Goal: Transaction & Acquisition: Purchase product/service

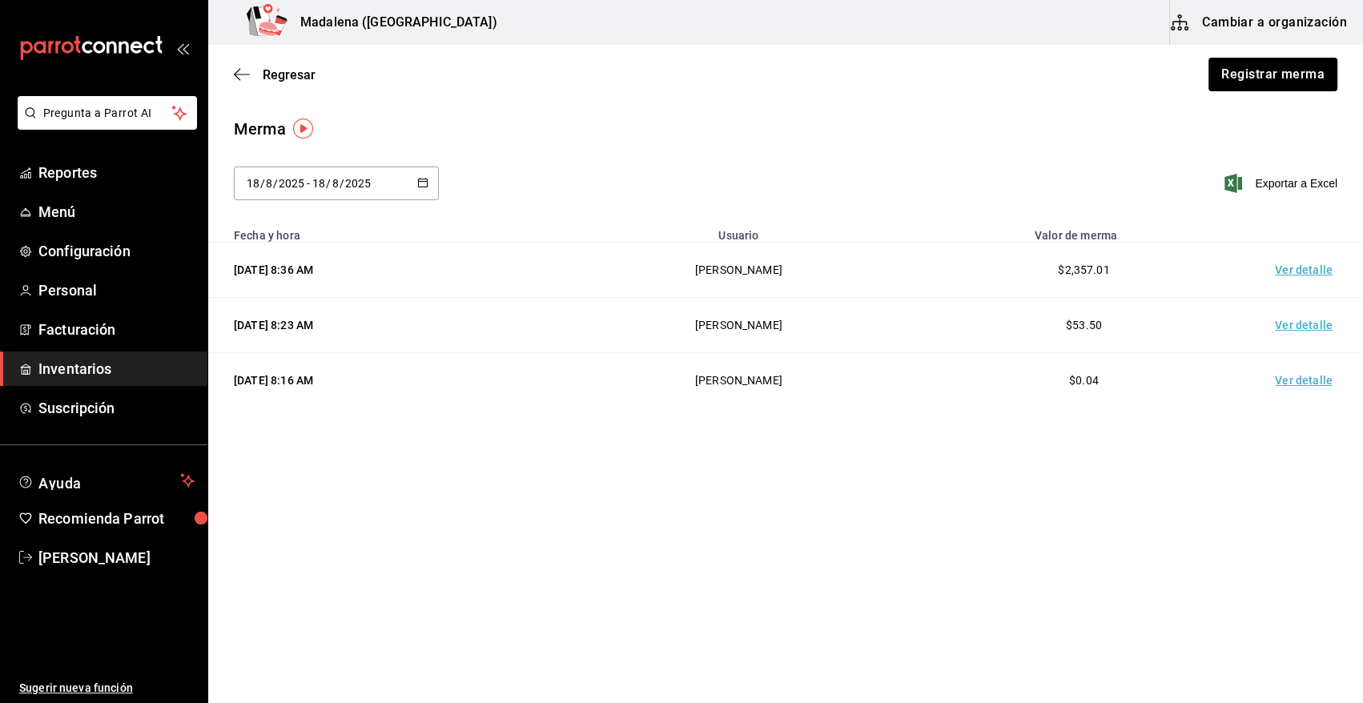
click at [90, 361] on span "Inventarios" at bounding box center [116, 369] width 156 height 22
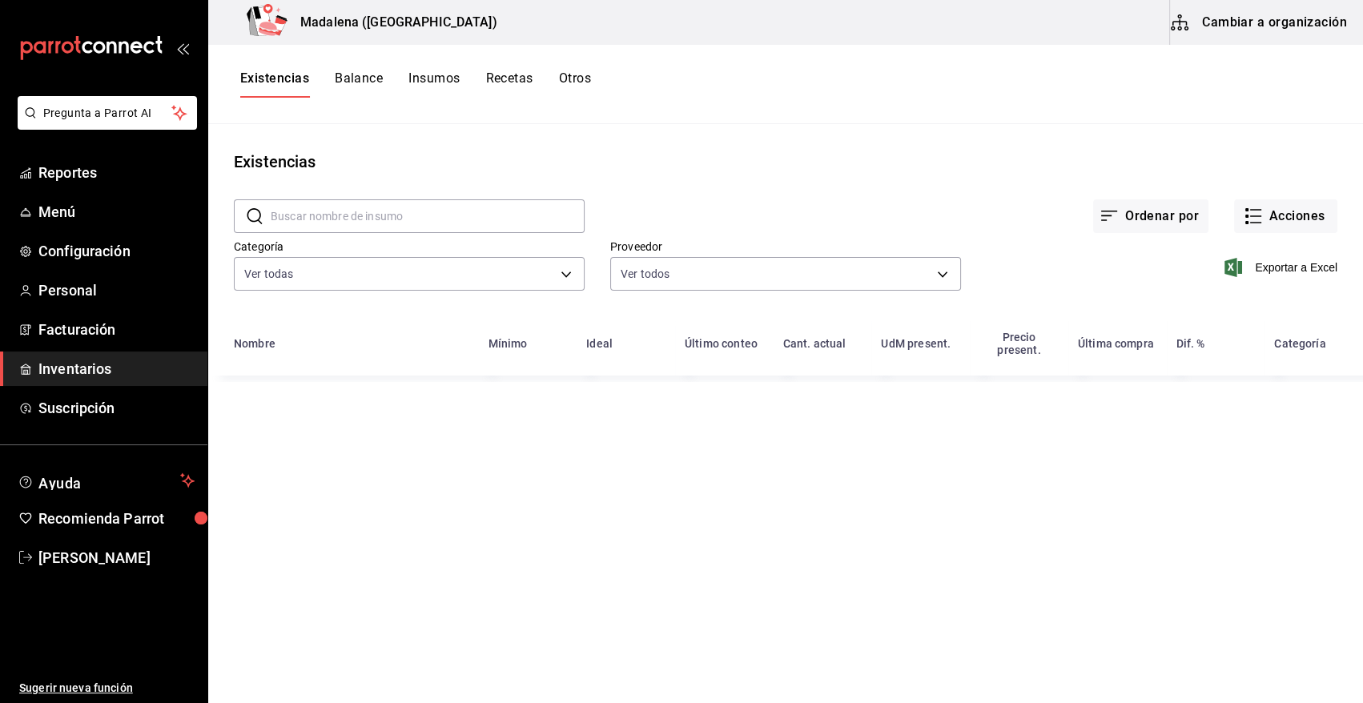
click at [434, 211] on input "text" at bounding box center [428, 216] width 314 height 32
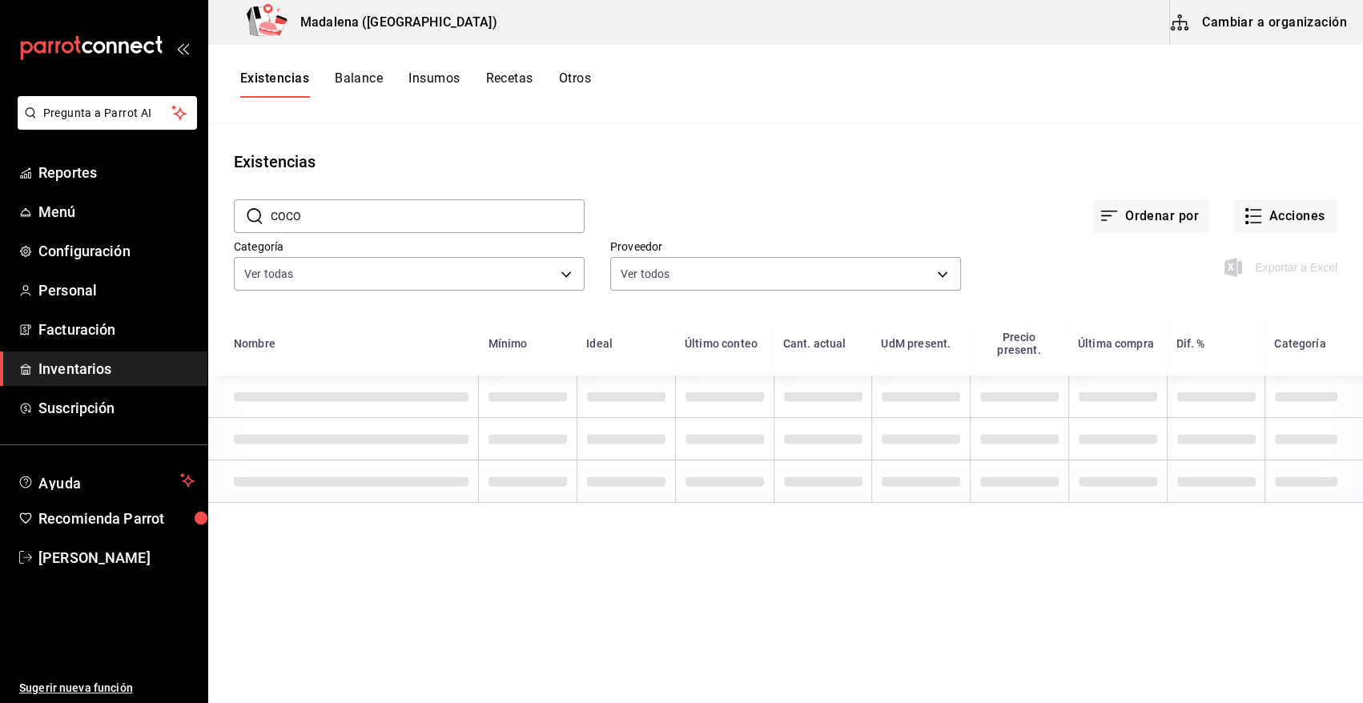
type input "COCO"
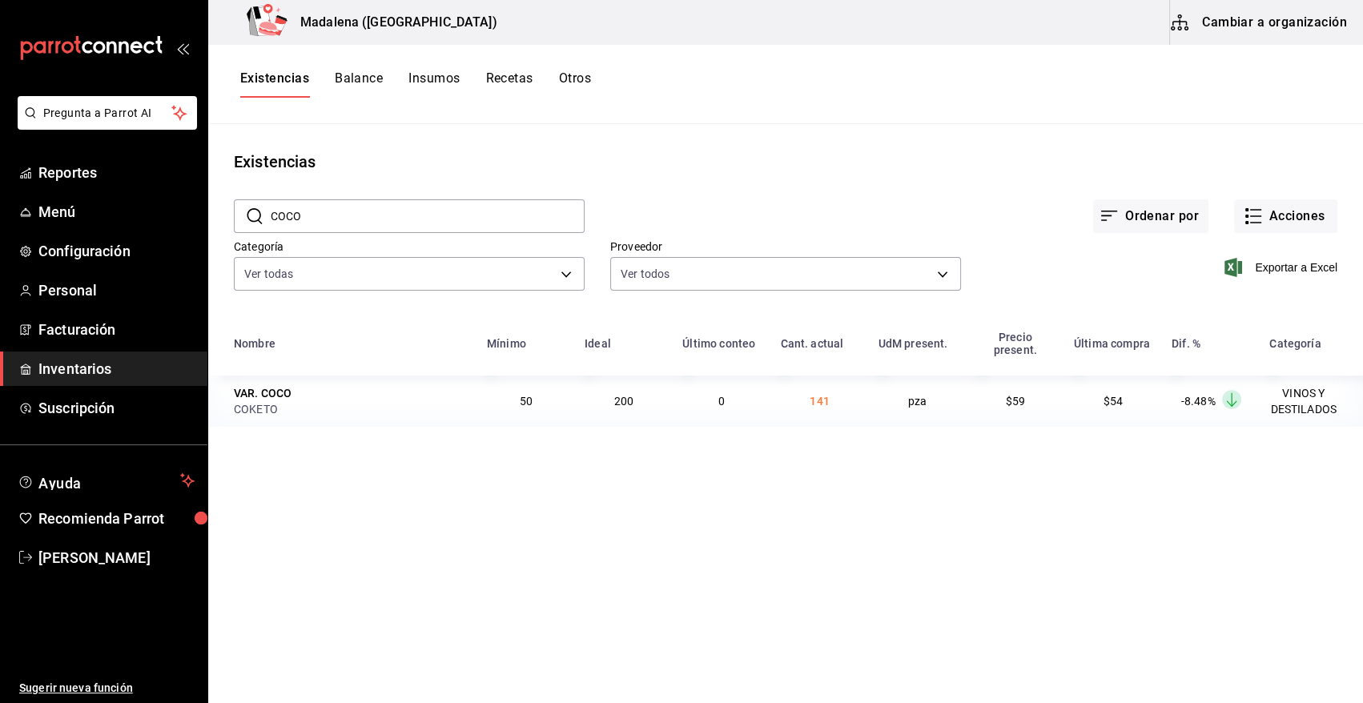
click at [56, 376] on span "Inventarios" at bounding box center [116, 369] width 156 height 22
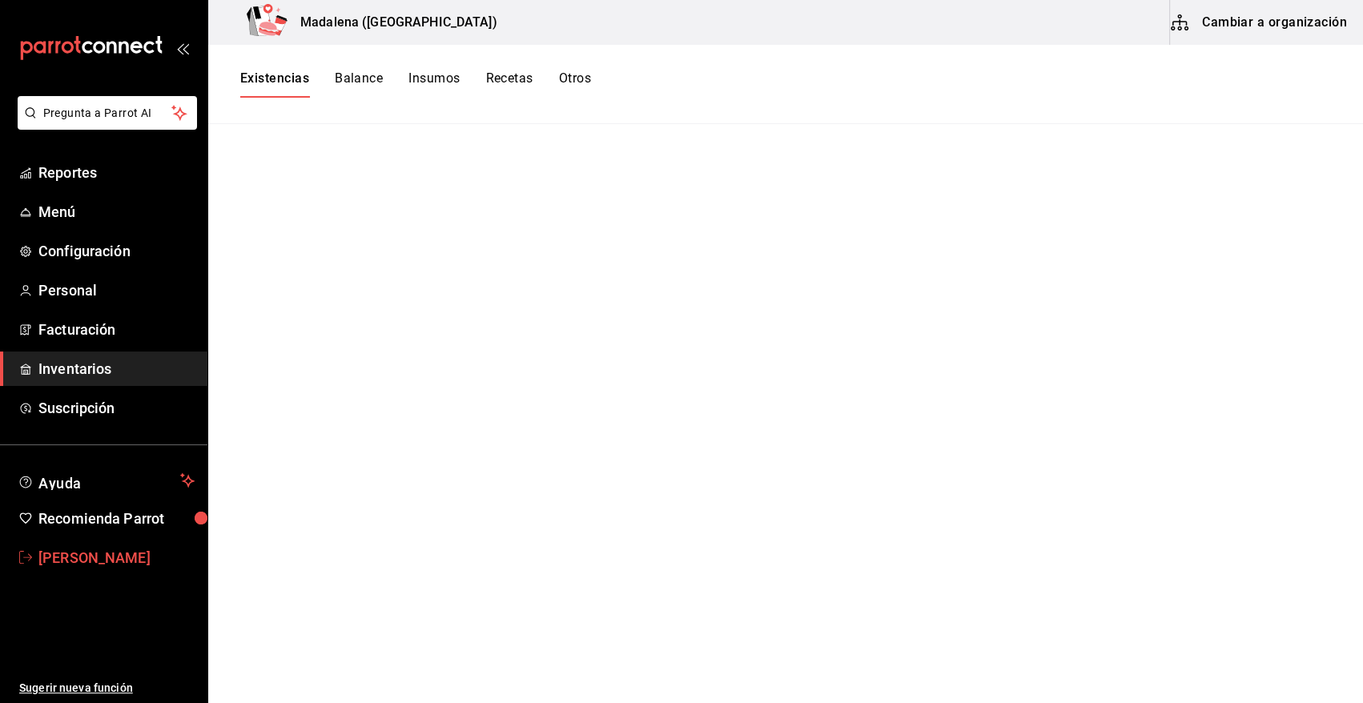
click at [102, 562] on span "[PERSON_NAME]" at bounding box center [116, 558] width 156 height 22
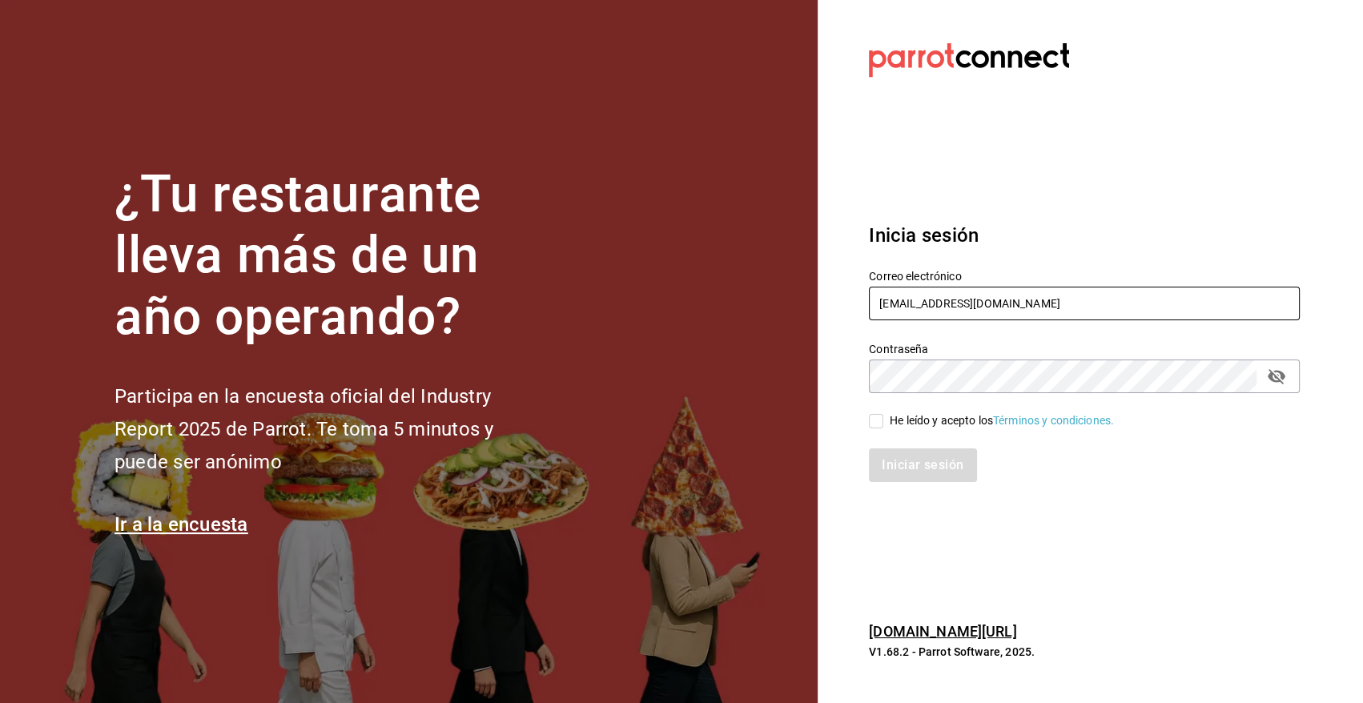
click at [1043, 304] on input "angy.rpp@gmail.com" at bounding box center [1084, 304] width 431 height 34
type input "heriberto_17mc@hotmail.com"
click at [873, 423] on input "He leído y acepto los Términos y condiciones." at bounding box center [876, 421] width 14 height 14
checkbox input "true"
click at [927, 462] on button "Iniciar sesión" at bounding box center [923, 466] width 109 height 34
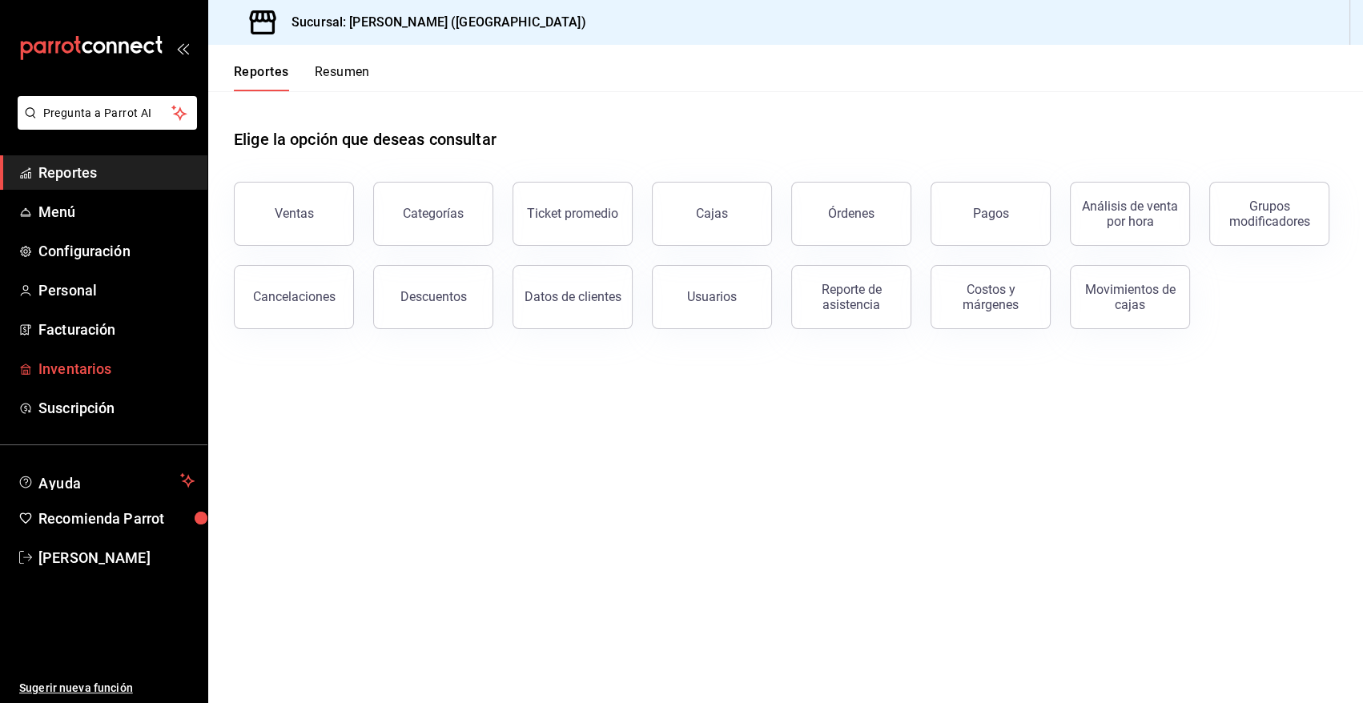
click at [119, 371] on span "Inventarios" at bounding box center [116, 369] width 156 height 22
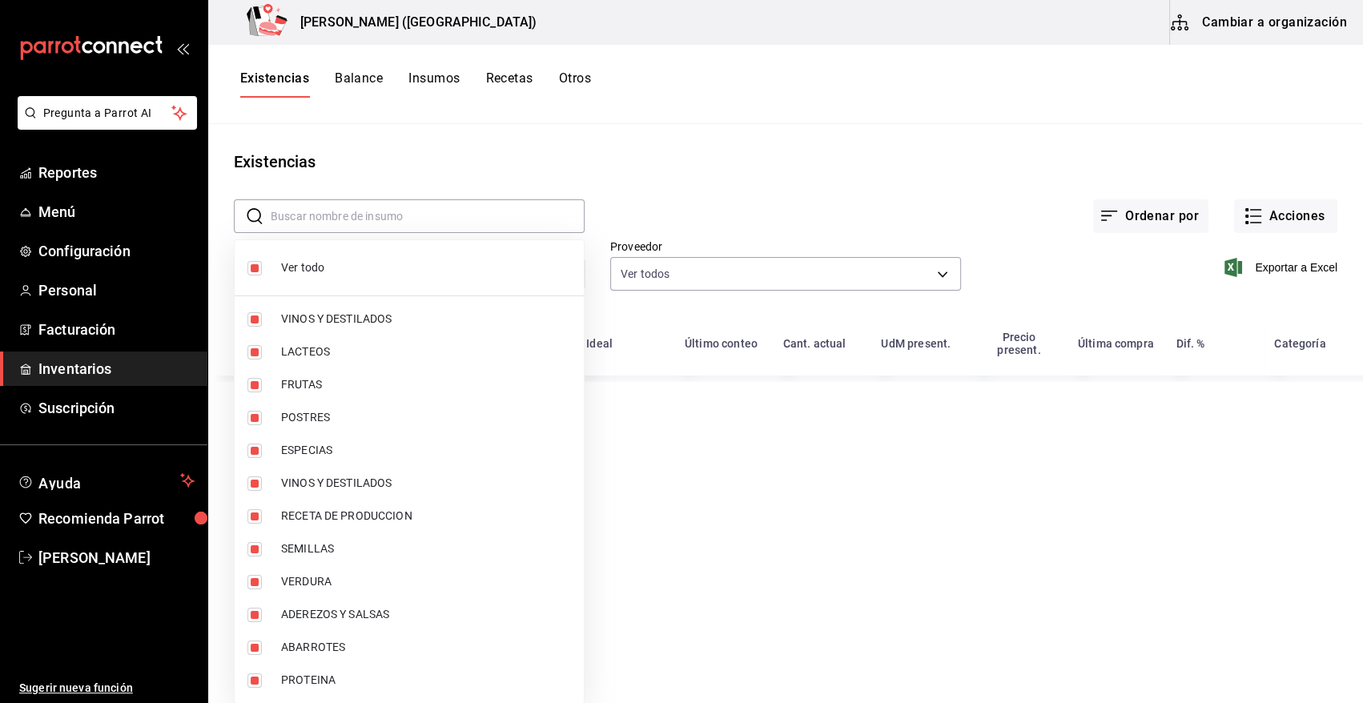
click at [496, 277] on body "Pregunta a Parrot AI Reportes Menú Configuración Personal Facturación Inventari…" at bounding box center [681, 346] width 1363 height 692
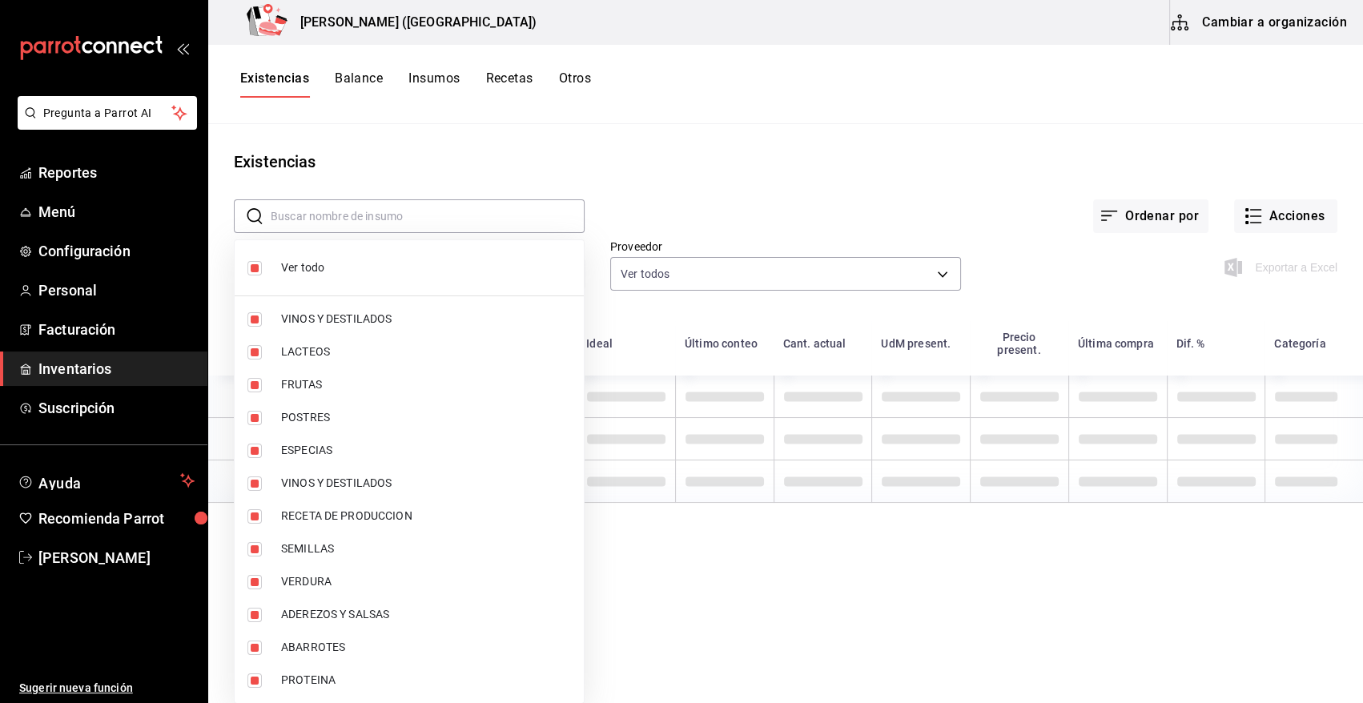
click at [252, 266] on input "checkbox" at bounding box center [254, 268] width 14 height 14
checkbox input "false"
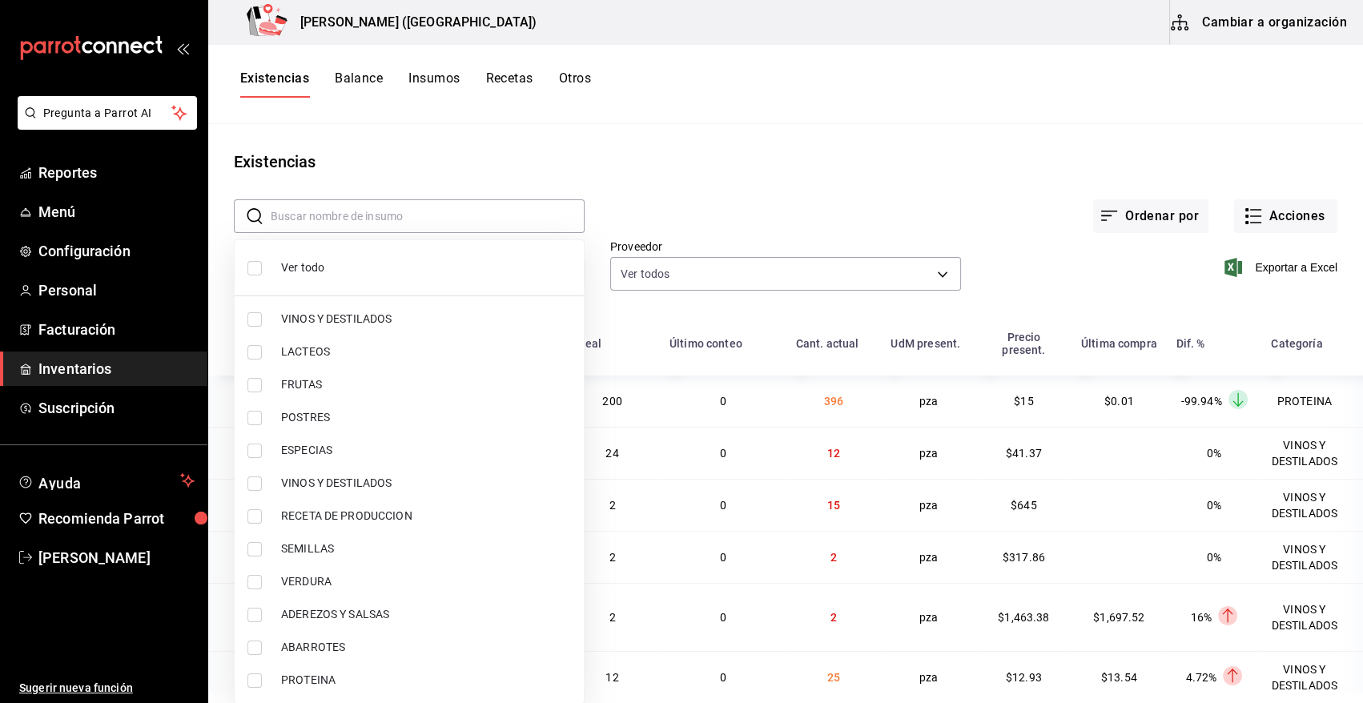
checkbox input "false"
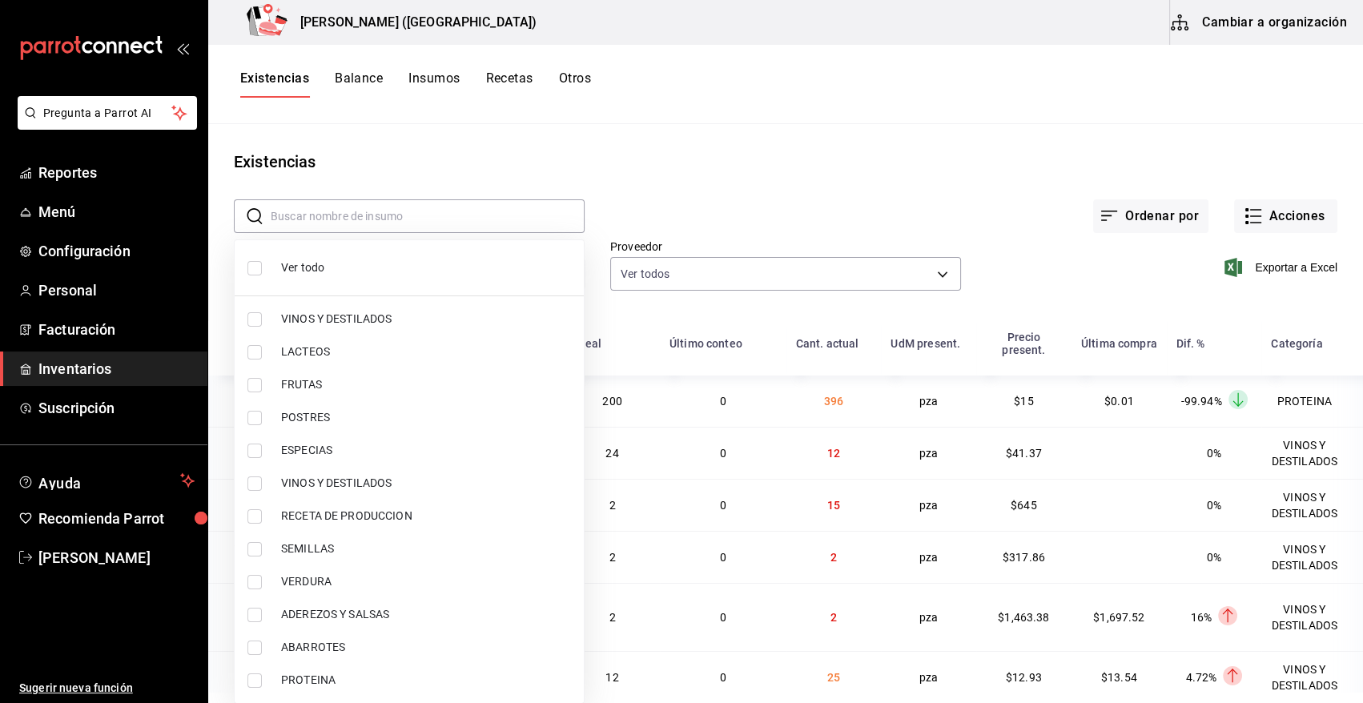
checkbox input "false"
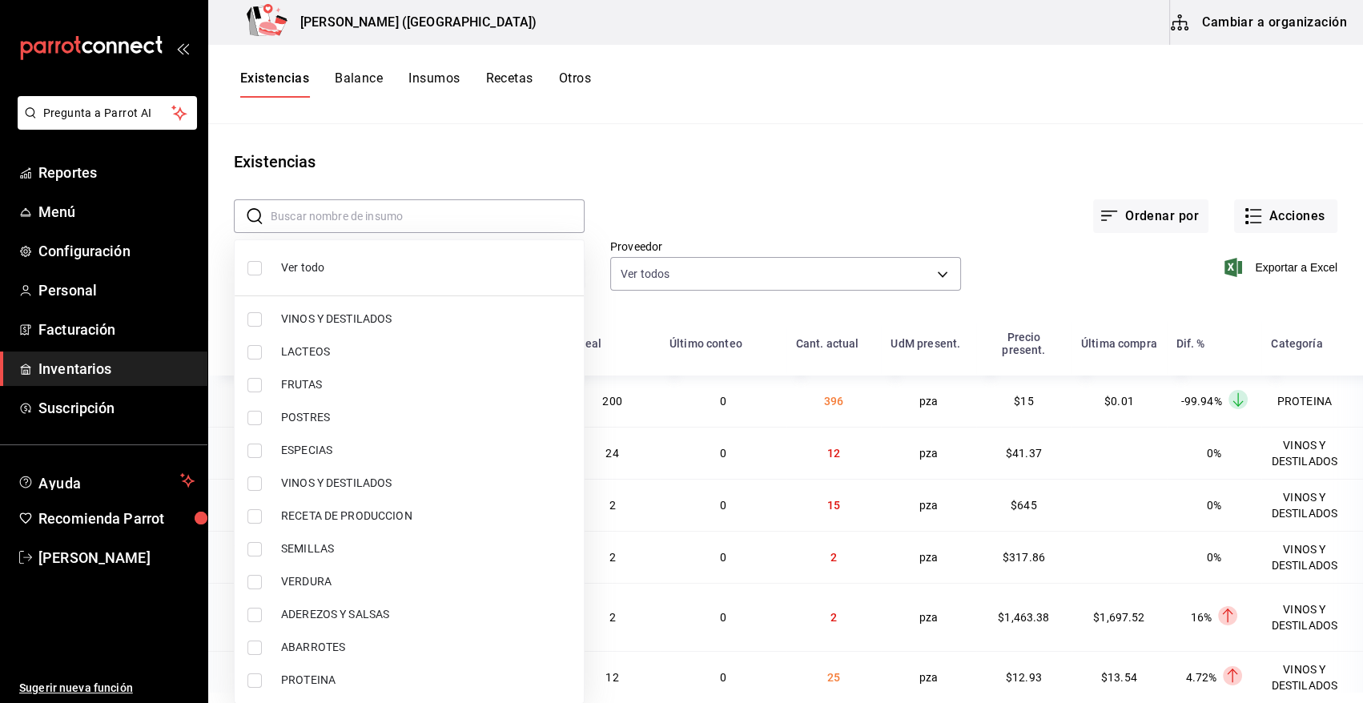
checkbox input "false"
click at [316, 682] on span "PROTEINA" at bounding box center [426, 680] width 290 height 17
type input "3e90cef9-1dc9-474d-8316-d124f624c148"
checkbox input "true"
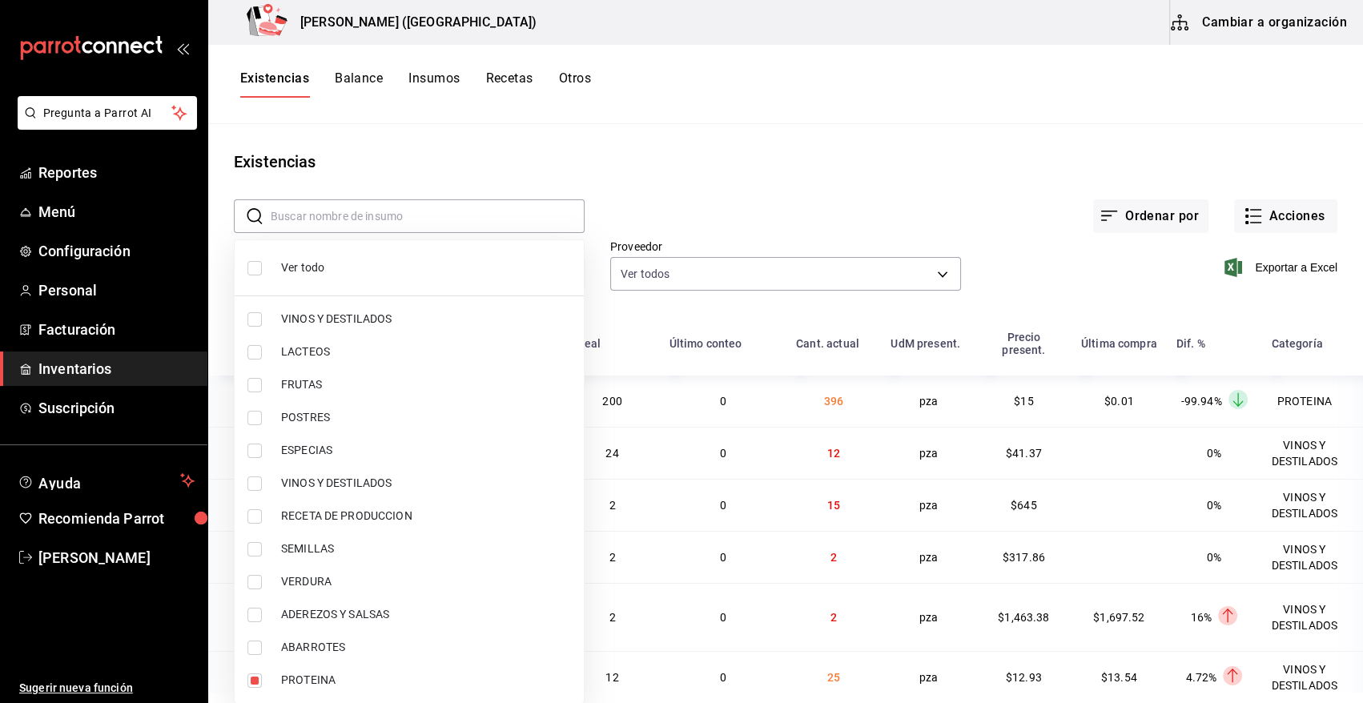
click at [1097, 279] on div at bounding box center [681, 351] width 1363 height 703
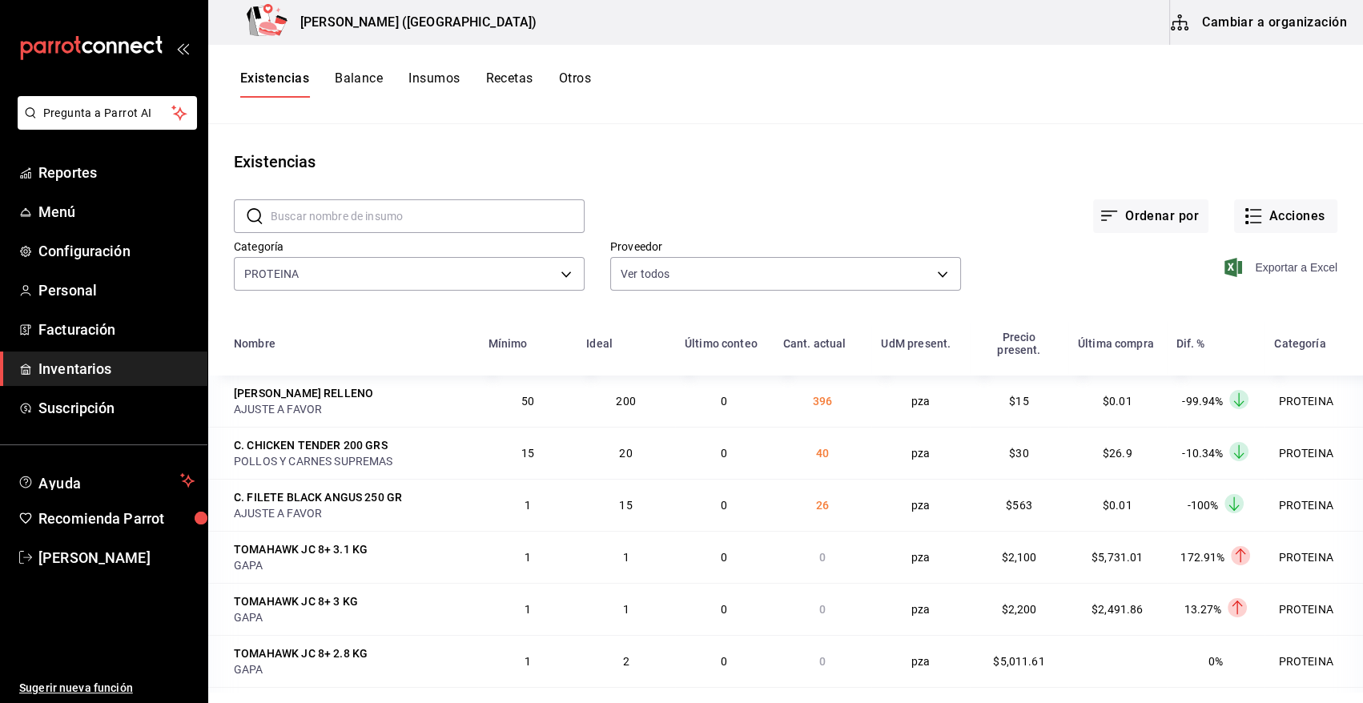
click at [1225, 272] on icon "button" at bounding box center [1234, 267] width 18 height 19
click at [1265, 219] on button "Acciones" at bounding box center [1285, 216] width 103 height 34
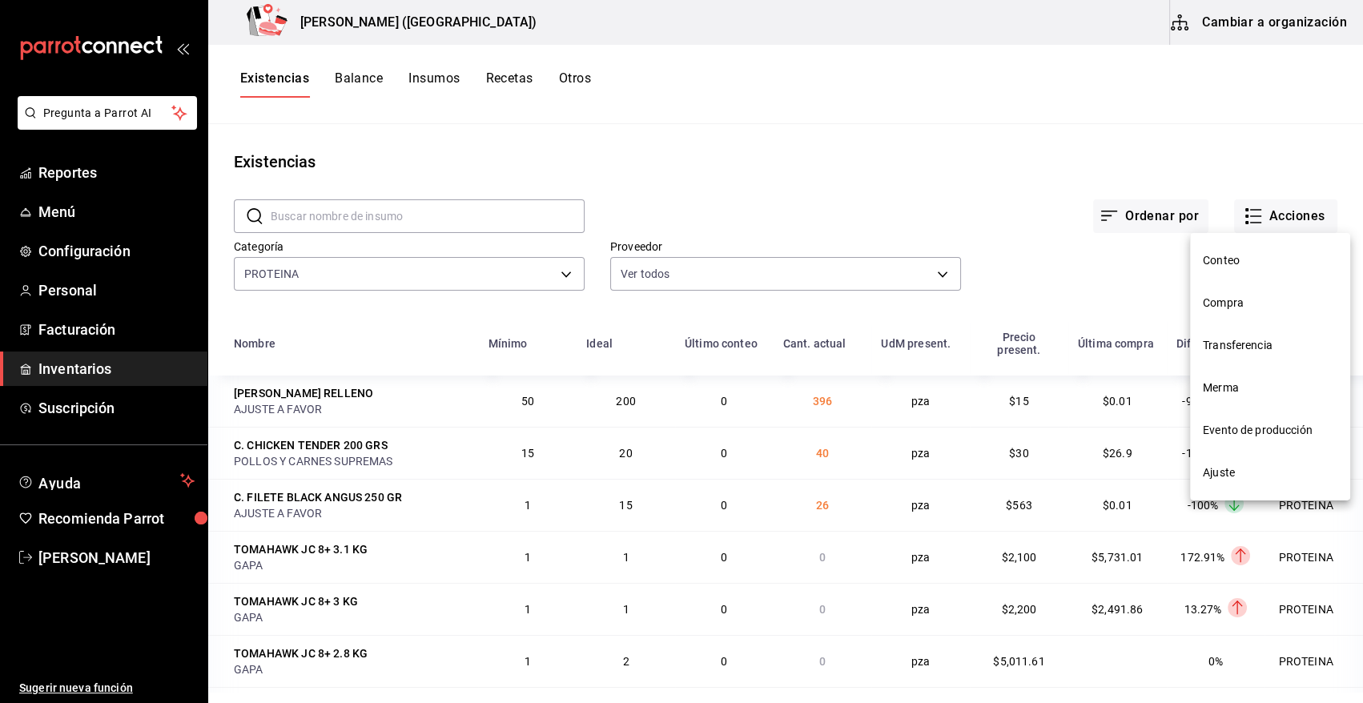
click at [1234, 300] on span "Compra" at bounding box center [1270, 303] width 135 height 17
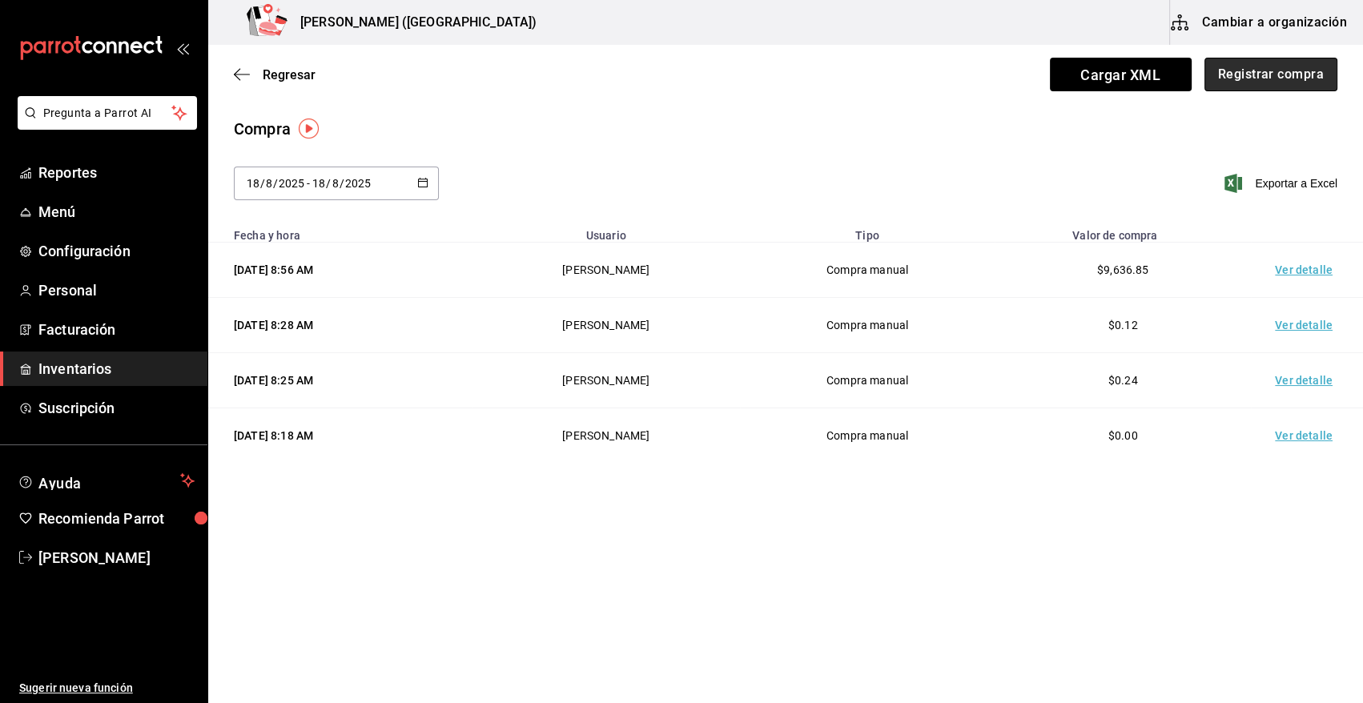
click at [1261, 72] on button "Registrar compra" at bounding box center [1271, 75] width 133 height 34
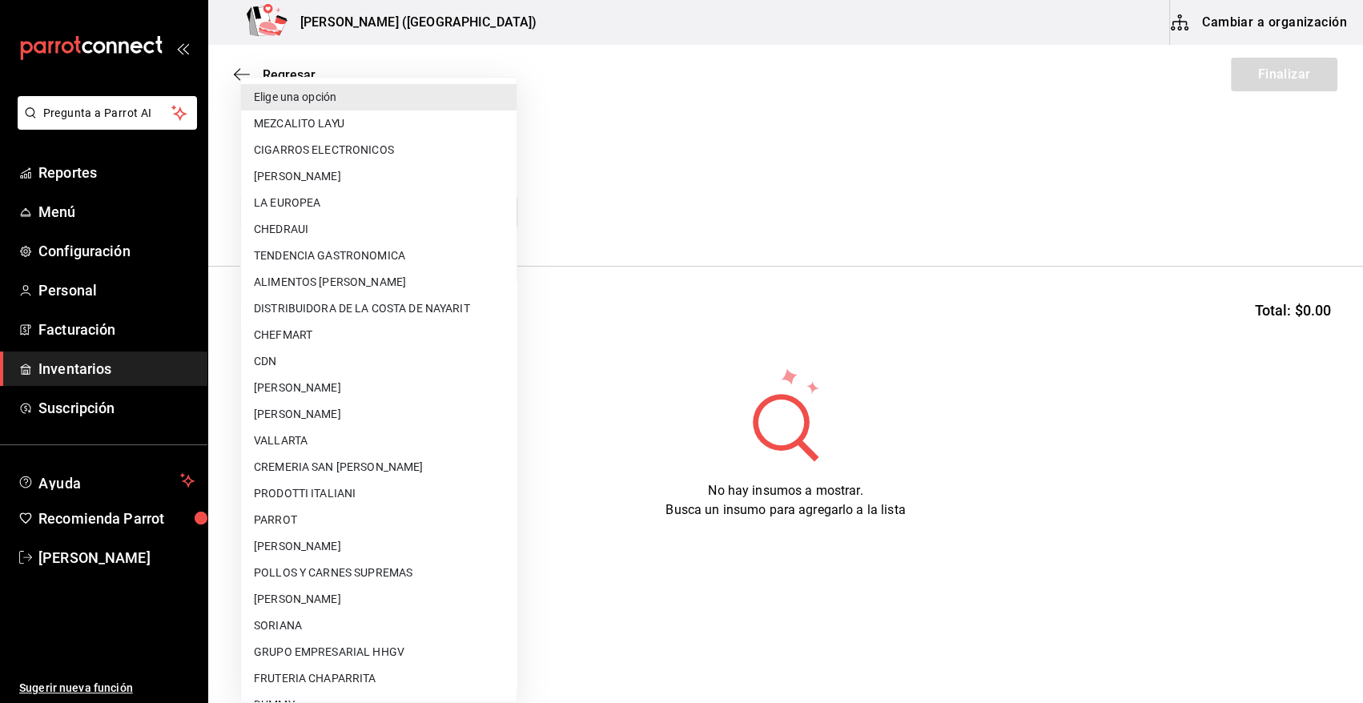
click at [459, 220] on body "Pregunta a Parrot AI Reportes Menú Configuración Personal Facturación Inventari…" at bounding box center [681, 306] width 1363 height 613
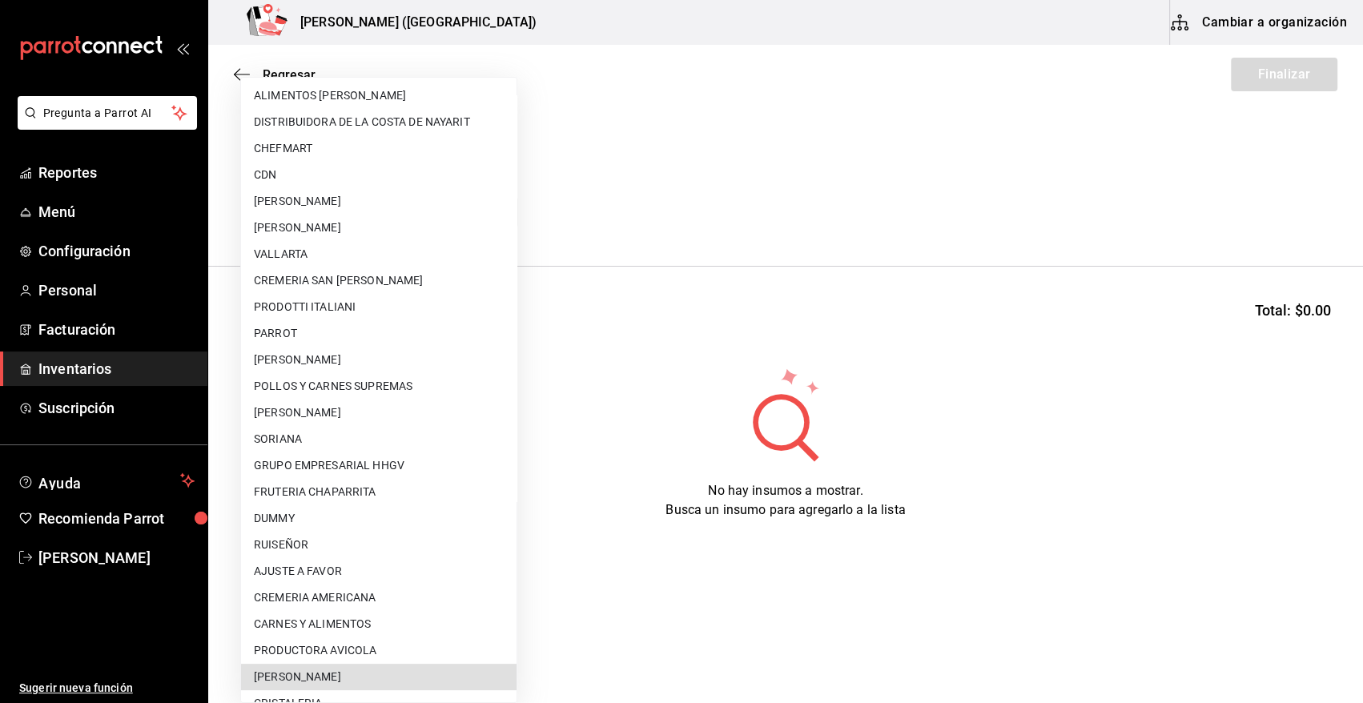
scroll to position [817, 0]
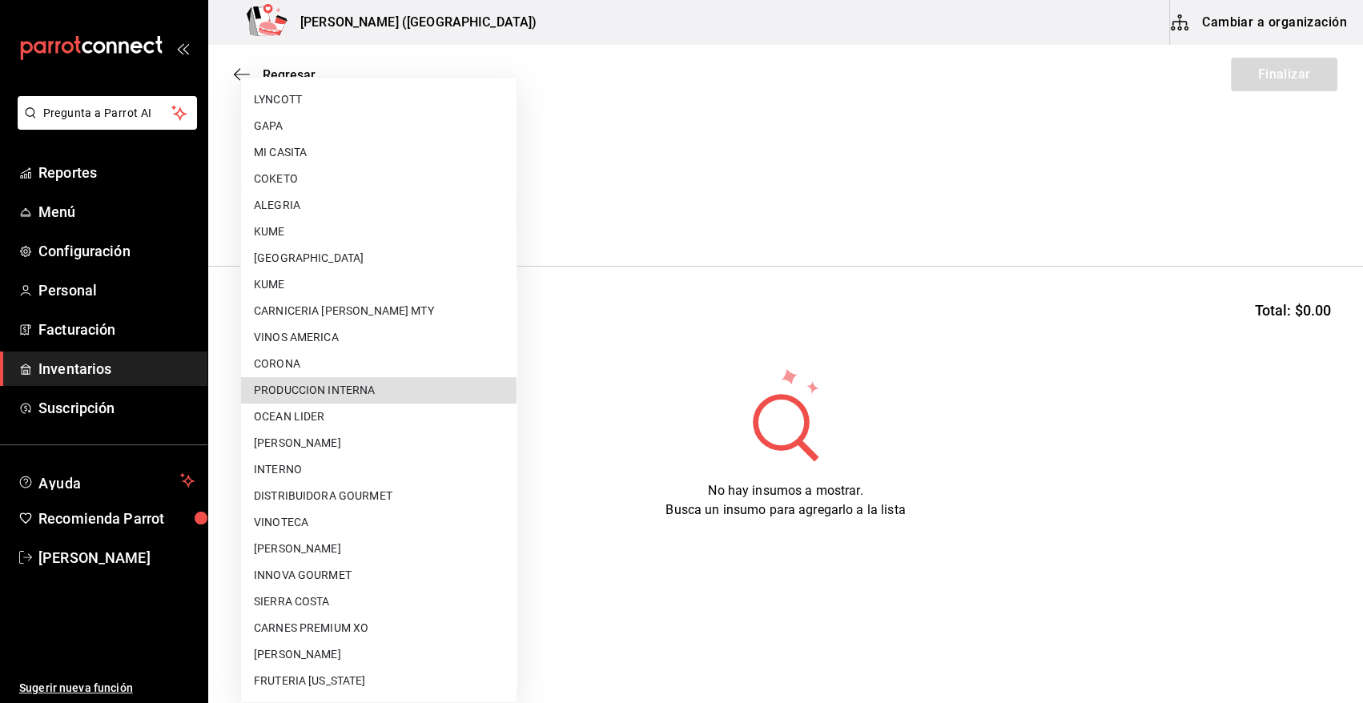
click at [340, 388] on li "PRODUCCION INTERNA" at bounding box center [379, 390] width 276 height 26
type input "ca5c8321-042a-43fe-a3bd-6967aa3ca48f"
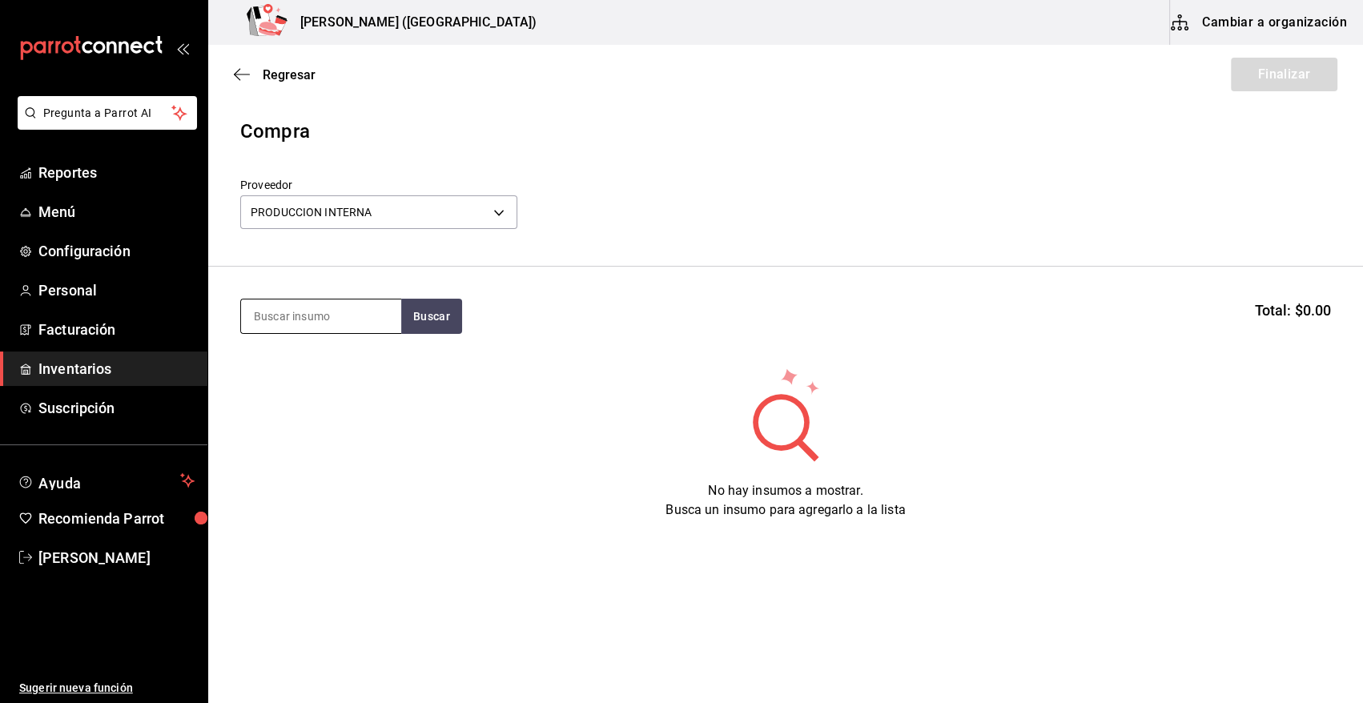
click at [363, 320] on input at bounding box center [321, 317] width 160 height 34
click at [454, 323] on button "Buscar" at bounding box center [431, 316] width 61 height 35
drag, startPoint x: 272, startPoint y: 314, endPoint x: 122, endPoint y: 319, distance: 149.8
click at [123, 319] on div "Pregunta a Parrot AI Reportes Menú Configuración Personal Facturación Inventari…" at bounding box center [681, 306] width 1363 height 613
type input "MOSTA"
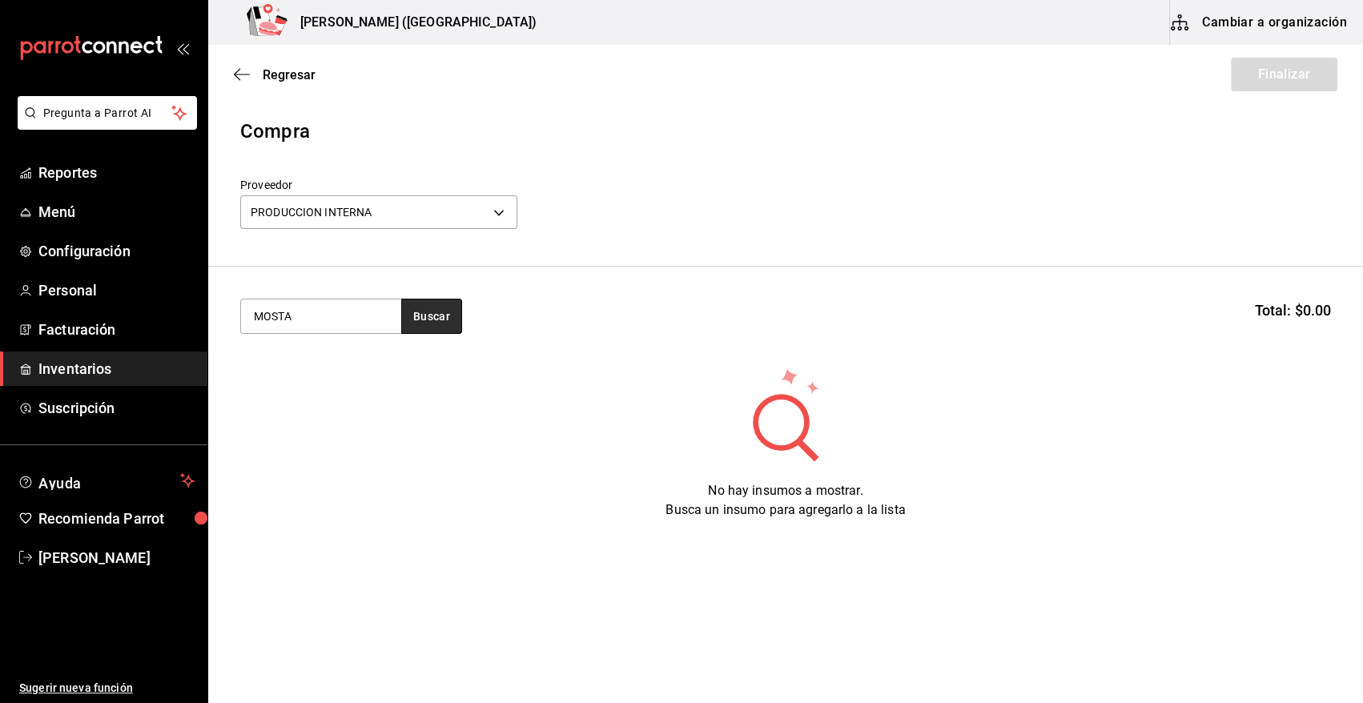
click at [412, 326] on button "Buscar" at bounding box center [431, 316] width 61 height 35
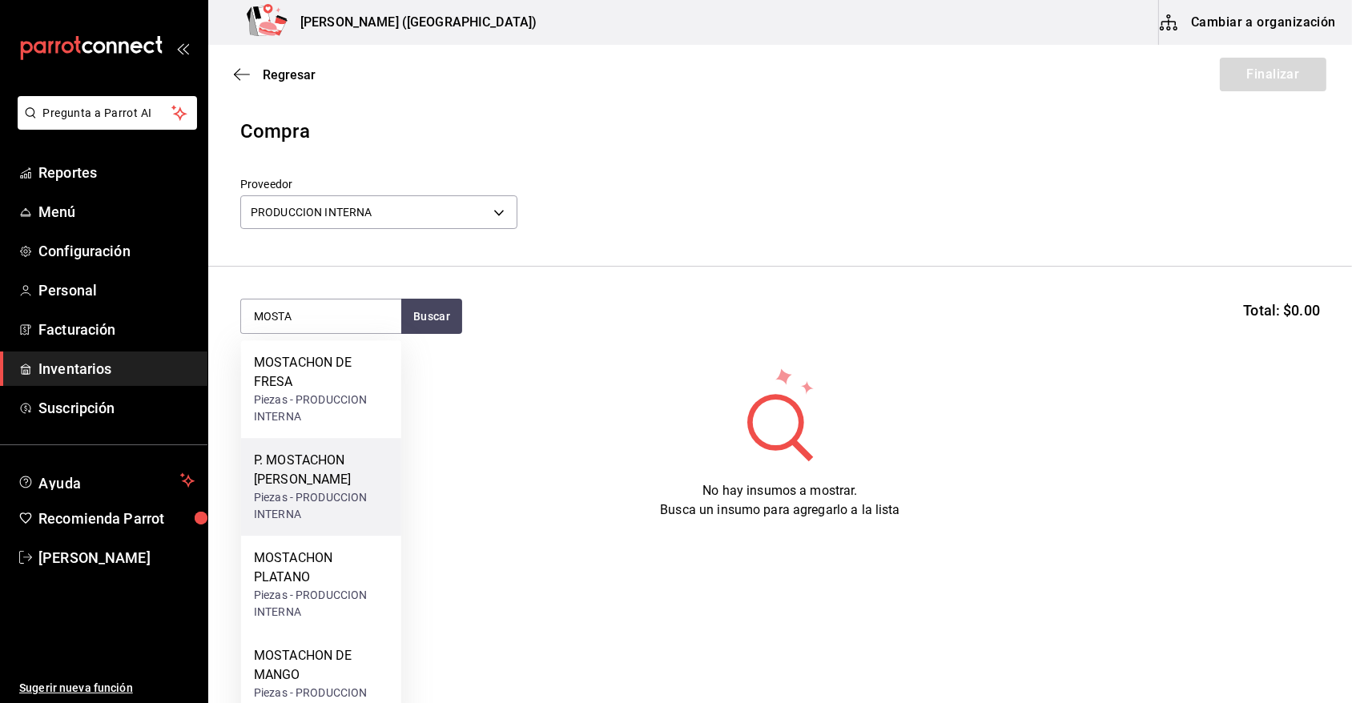
click at [348, 487] on div "P. MOSTACHON DE LIMON" at bounding box center [321, 470] width 135 height 38
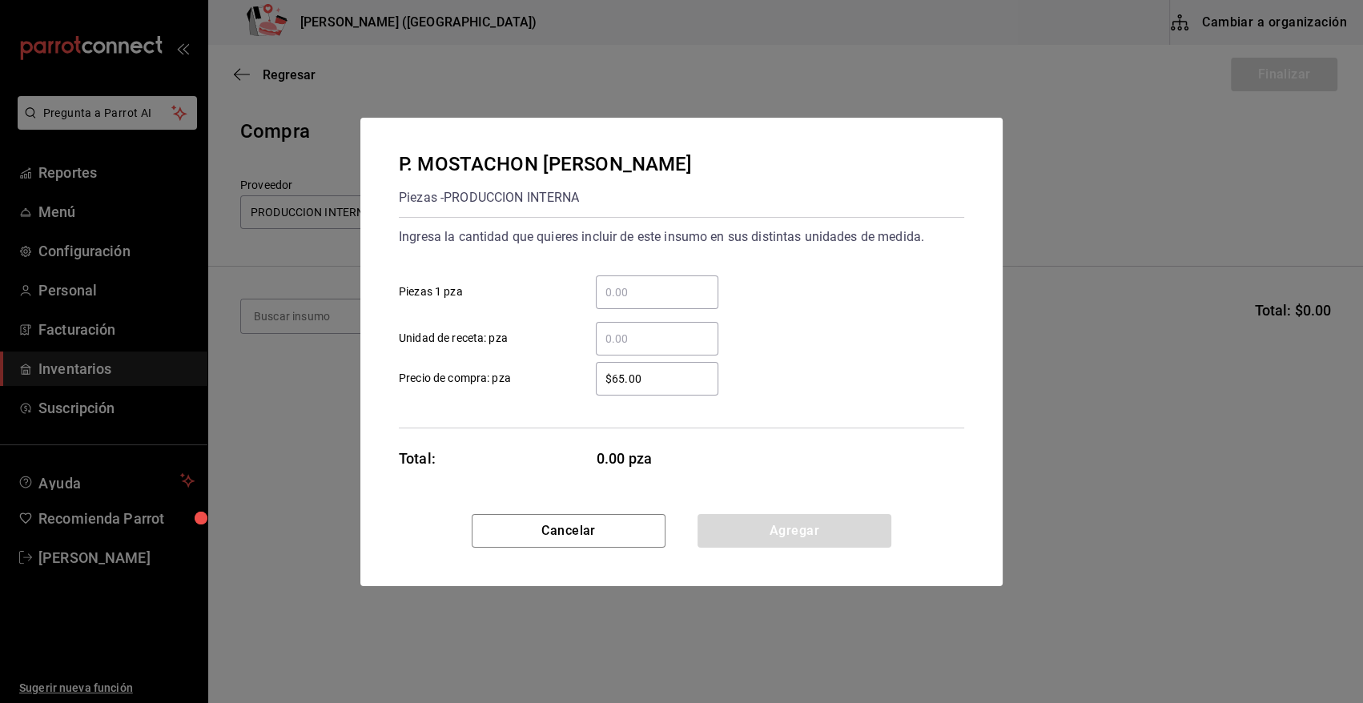
click at [634, 297] on input "​ Piezas 1 pza" at bounding box center [657, 292] width 123 height 19
type input "6"
drag, startPoint x: 657, startPoint y: 374, endPoint x: 493, endPoint y: 368, distance: 163.5
click at [493, 368] on label "$65.00 ​ Precio de compra: pza" at bounding box center [559, 379] width 320 height 34
type input "$0.01"
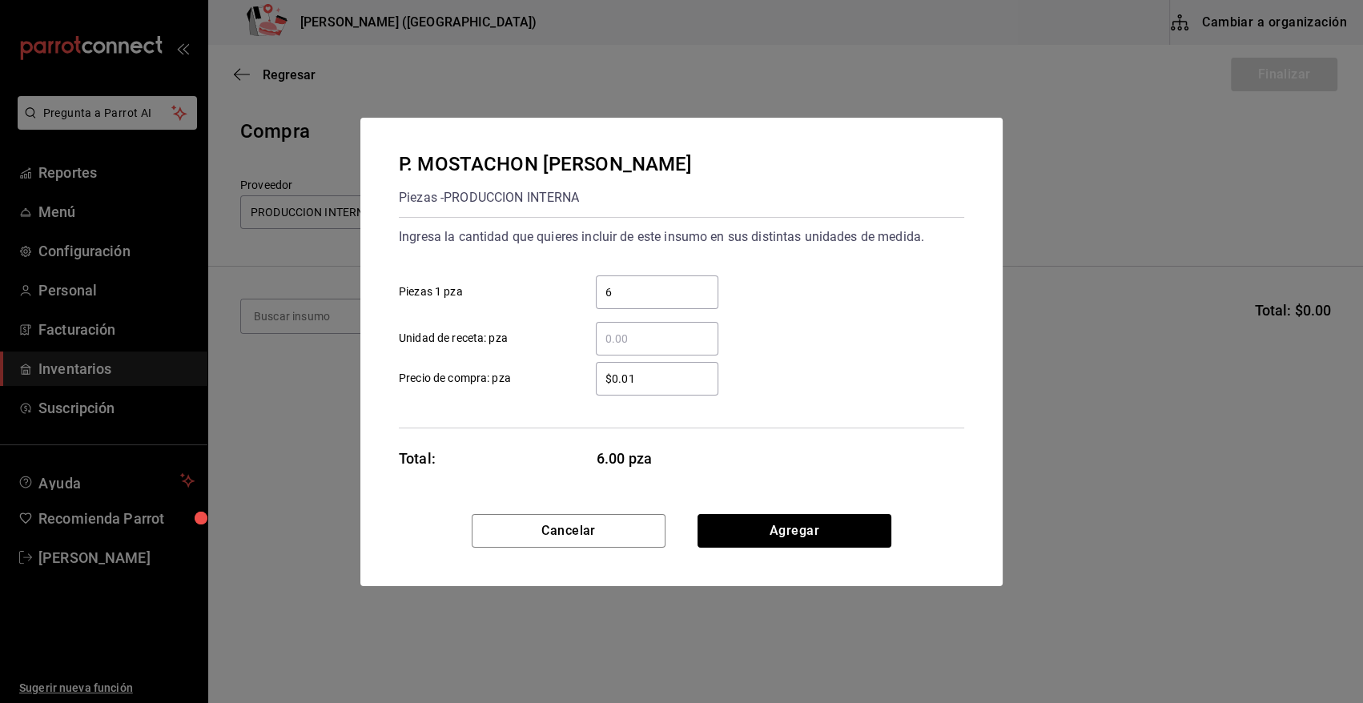
click at [753, 536] on button "Agregar" at bounding box center [795, 531] width 194 height 34
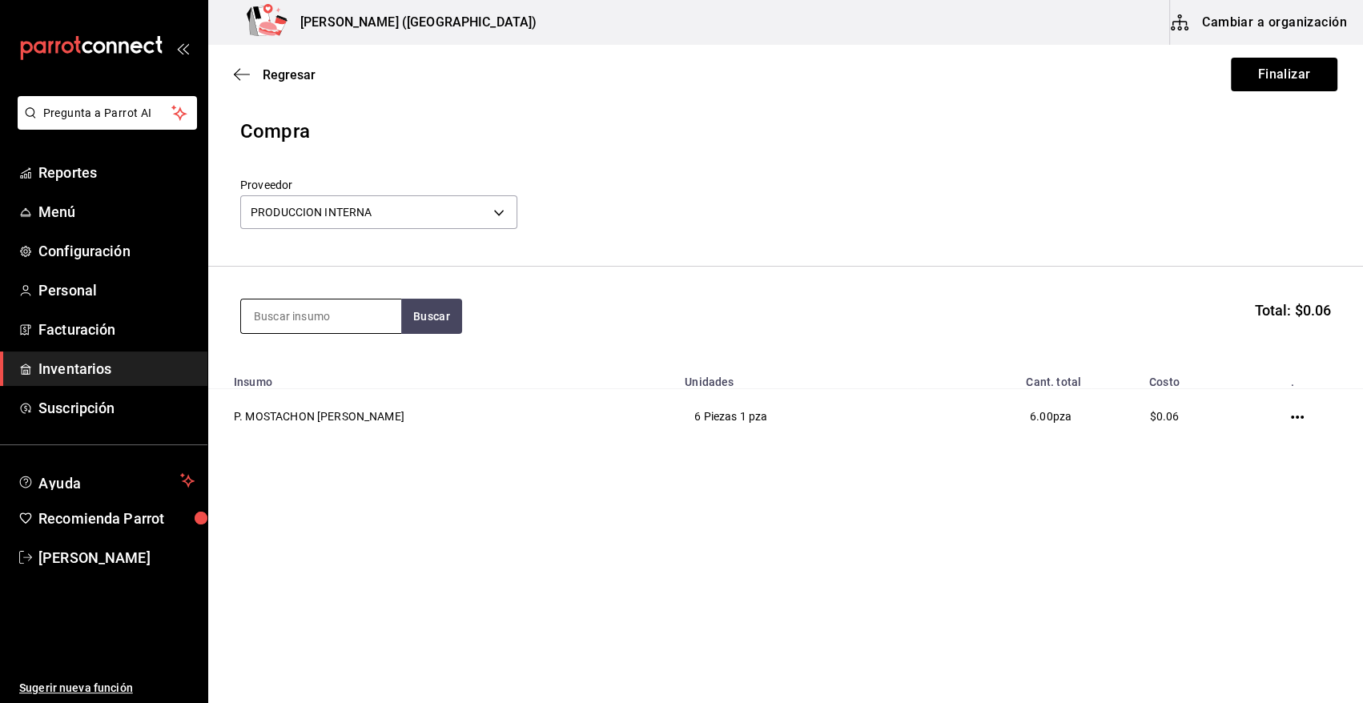
click at [348, 308] on input at bounding box center [321, 317] width 160 height 34
type input "PASTEL"
click at [433, 320] on button "Buscar" at bounding box center [431, 316] width 61 height 35
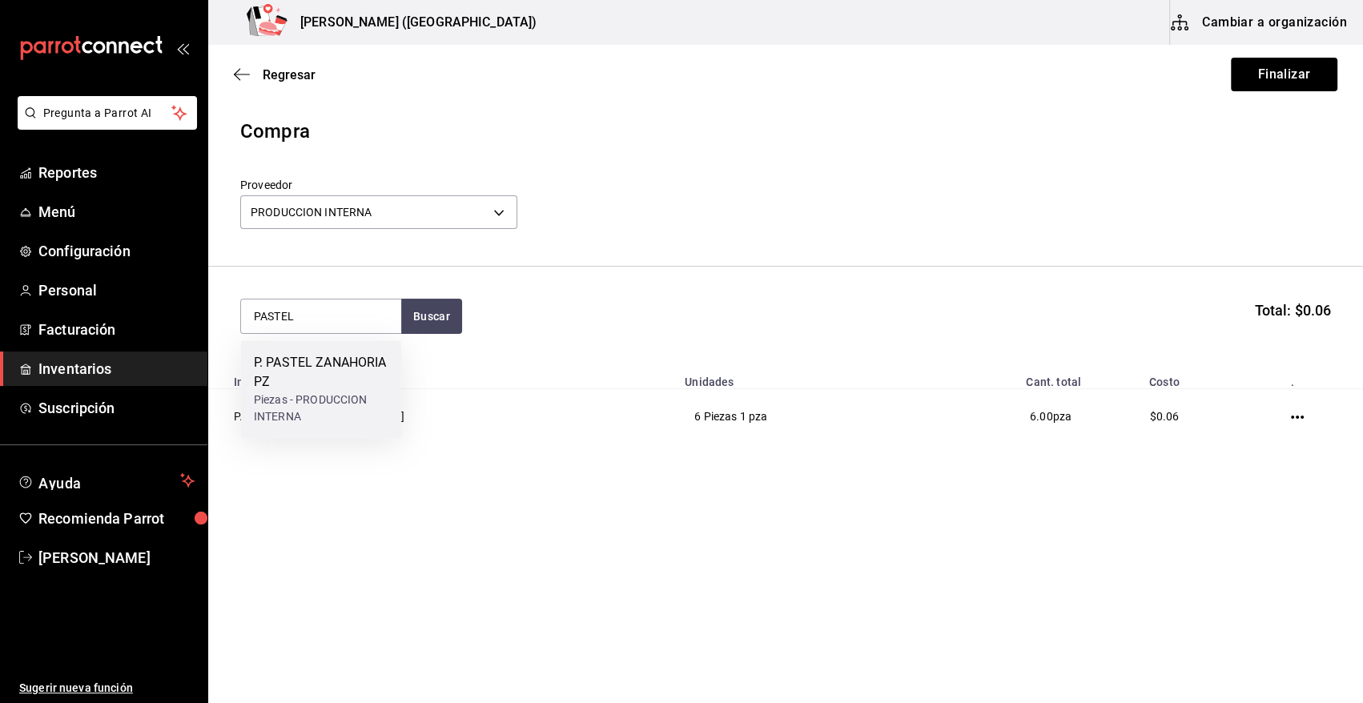
click at [296, 406] on div "Piezas - PRODUCCION INTERNA" at bounding box center [321, 409] width 135 height 34
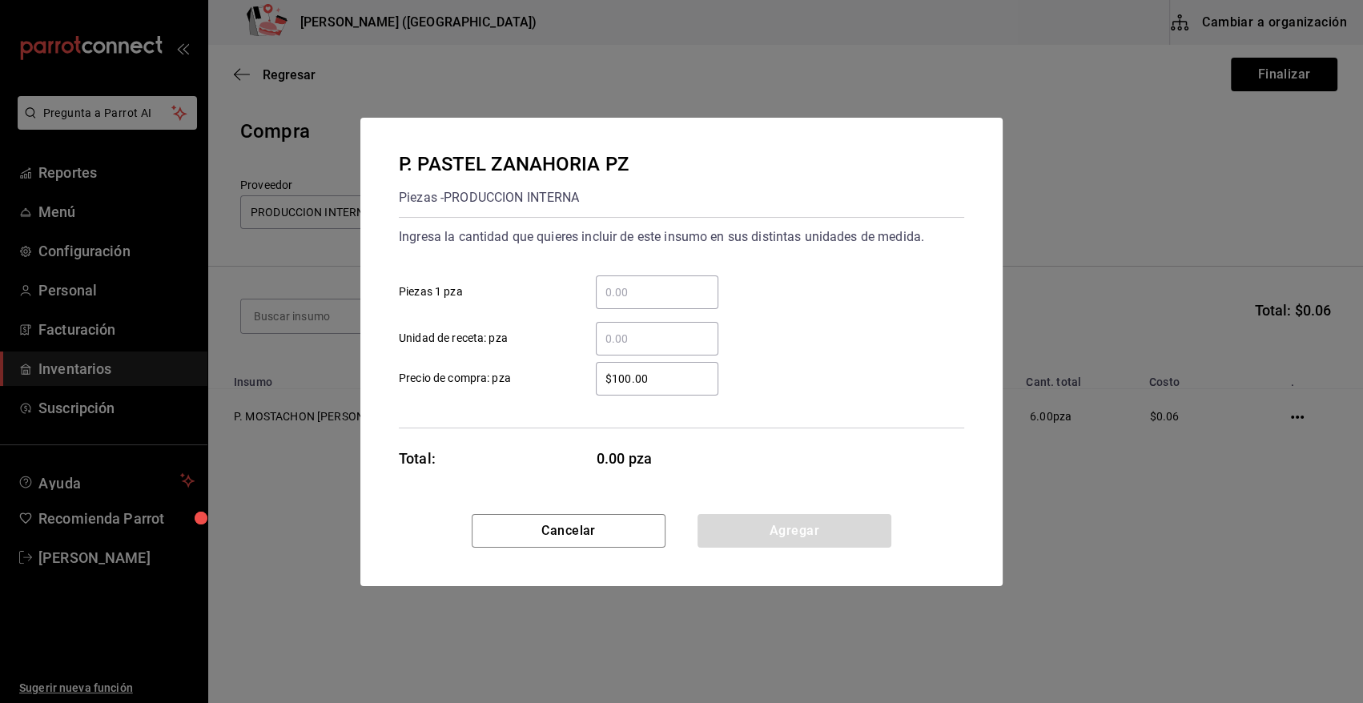
click at [630, 299] on input "​ Piezas 1 pza" at bounding box center [657, 292] width 123 height 19
type input "6"
drag, startPoint x: 674, startPoint y: 372, endPoint x: 425, endPoint y: 360, distance: 249.4
click at [425, 362] on label "$100.00 ​ Precio de compra: pza" at bounding box center [559, 379] width 320 height 34
type input "$0.01"
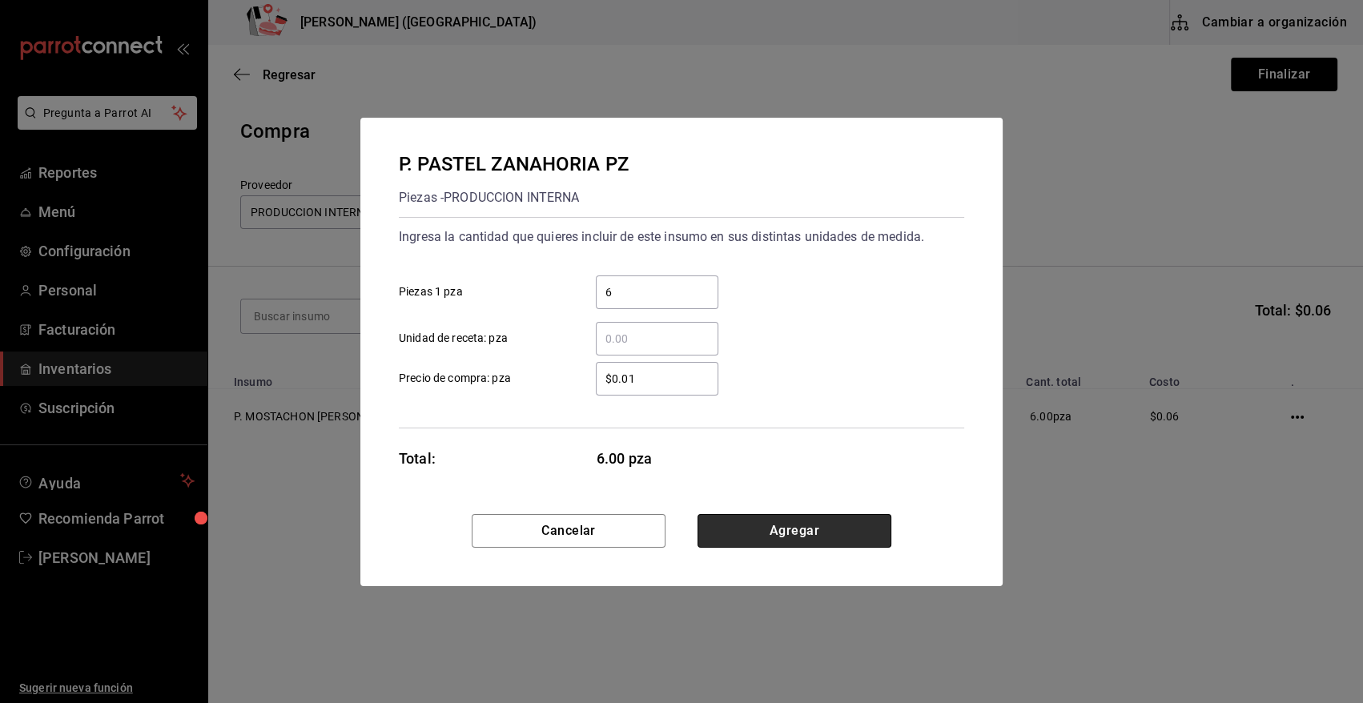
click at [749, 522] on button "Agregar" at bounding box center [795, 531] width 194 height 34
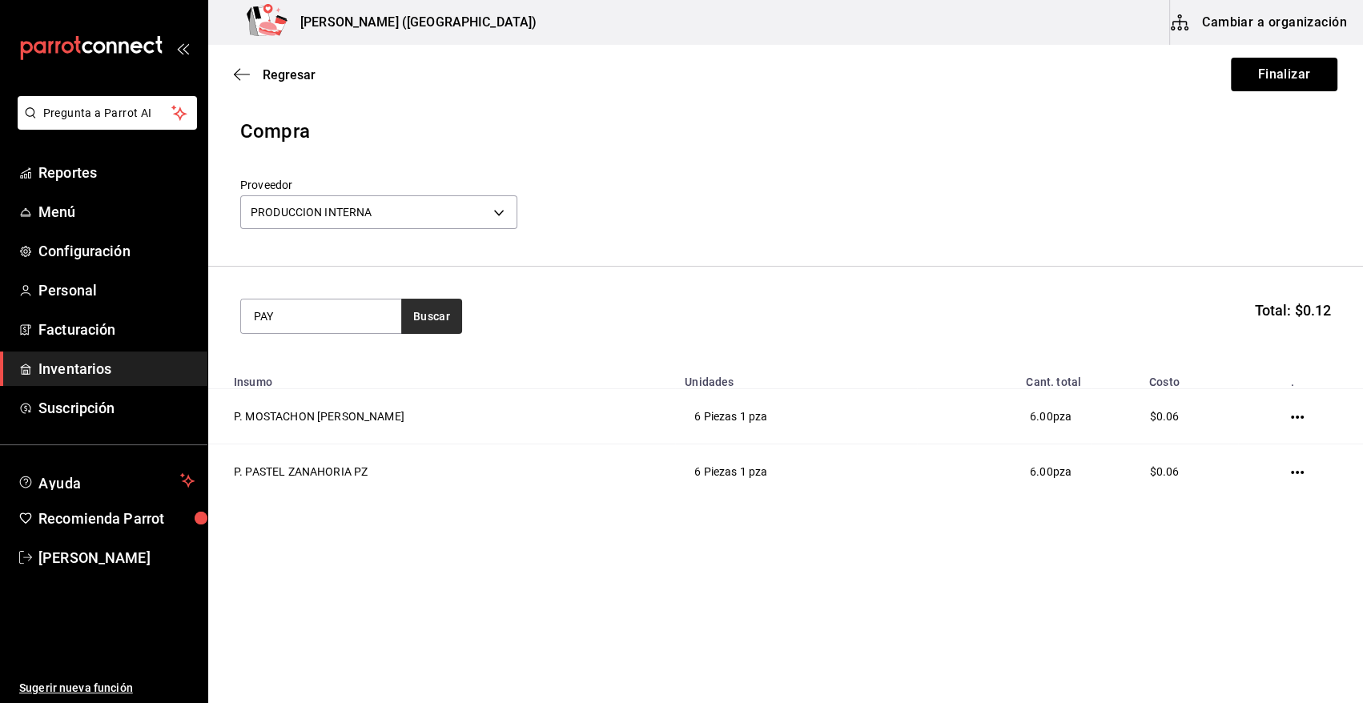
type input "PAY"
click at [434, 317] on button "Buscar" at bounding box center [431, 316] width 61 height 35
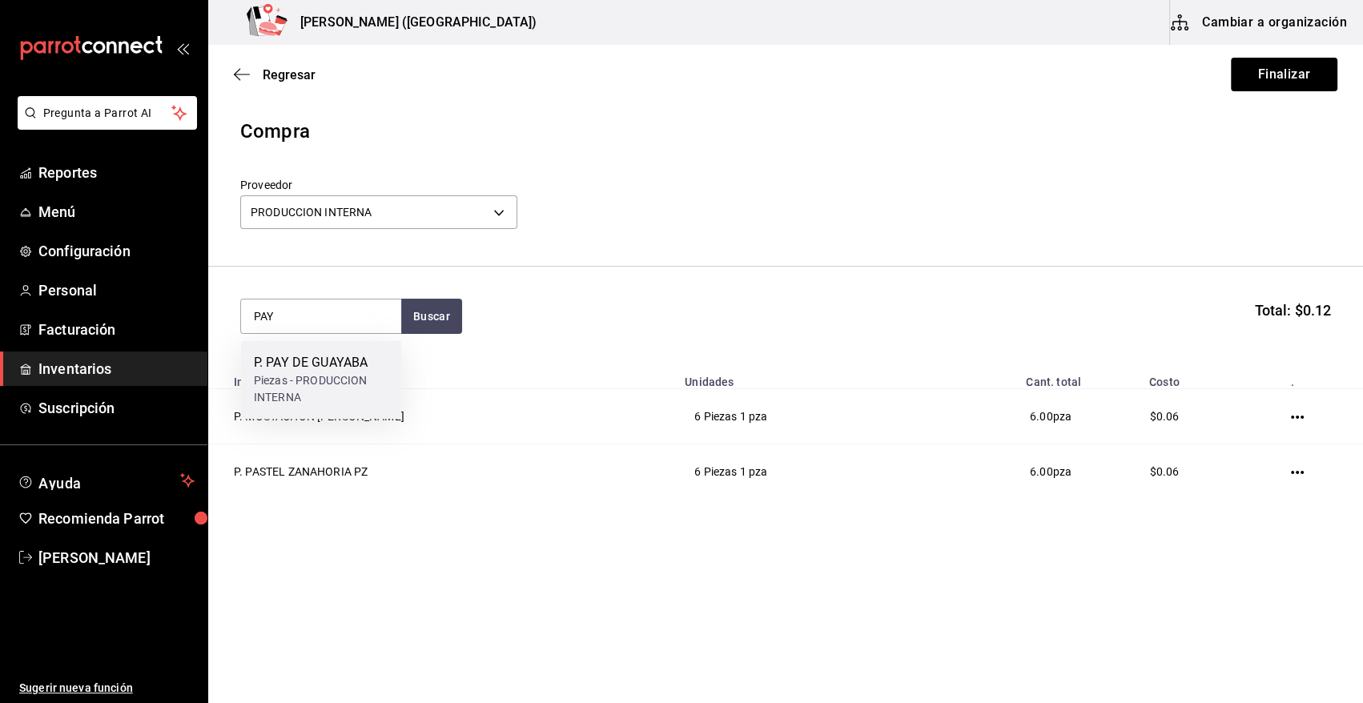
click at [316, 363] on div "P. PAY DE GUAYABA" at bounding box center [321, 362] width 135 height 19
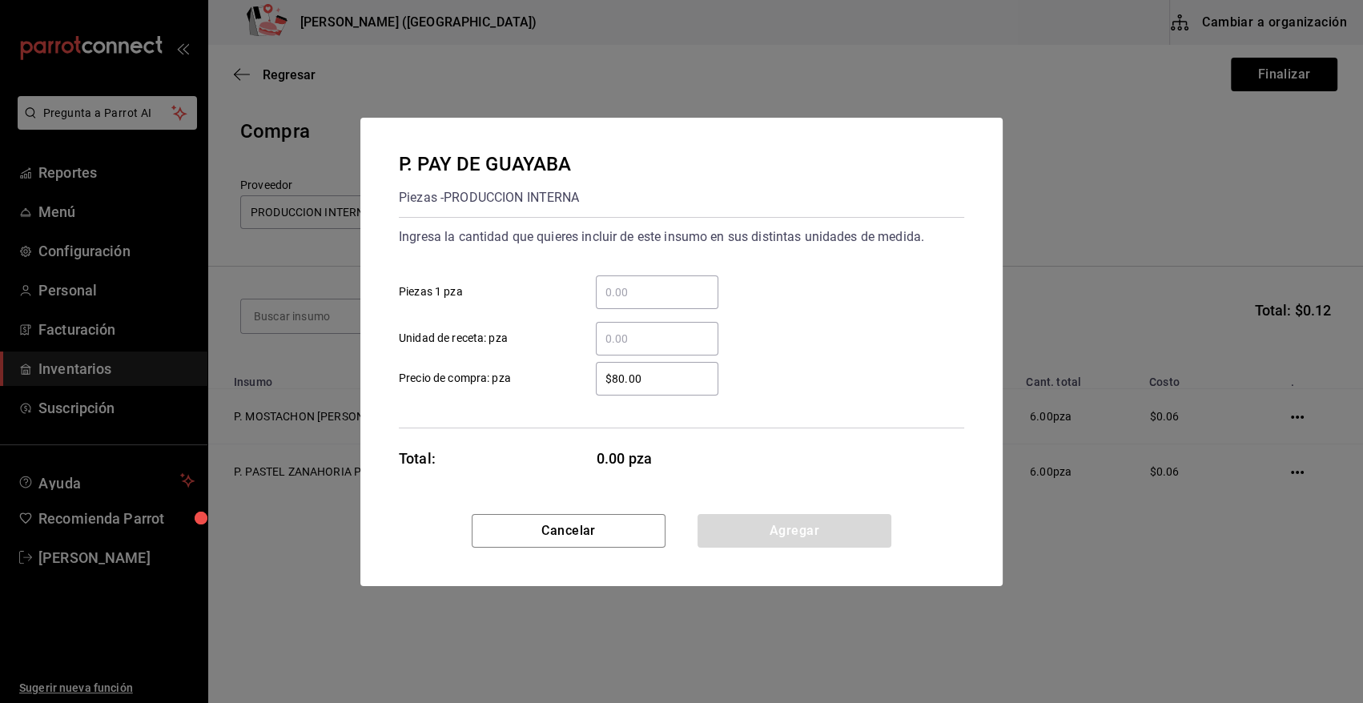
click at [645, 291] on input "​ Piezas 1 pza" at bounding box center [657, 292] width 123 height 19
type input "6"
drag, startPoint x: 663, startPoint y: 378, endPoint x: 558, endPoint y: 379, distance: 104.9
click at [558, 379] on label "$80.00 ​ Precio de compra: pza" at bounding box center [559, 379] width 320 height 34
type input "$0.01"
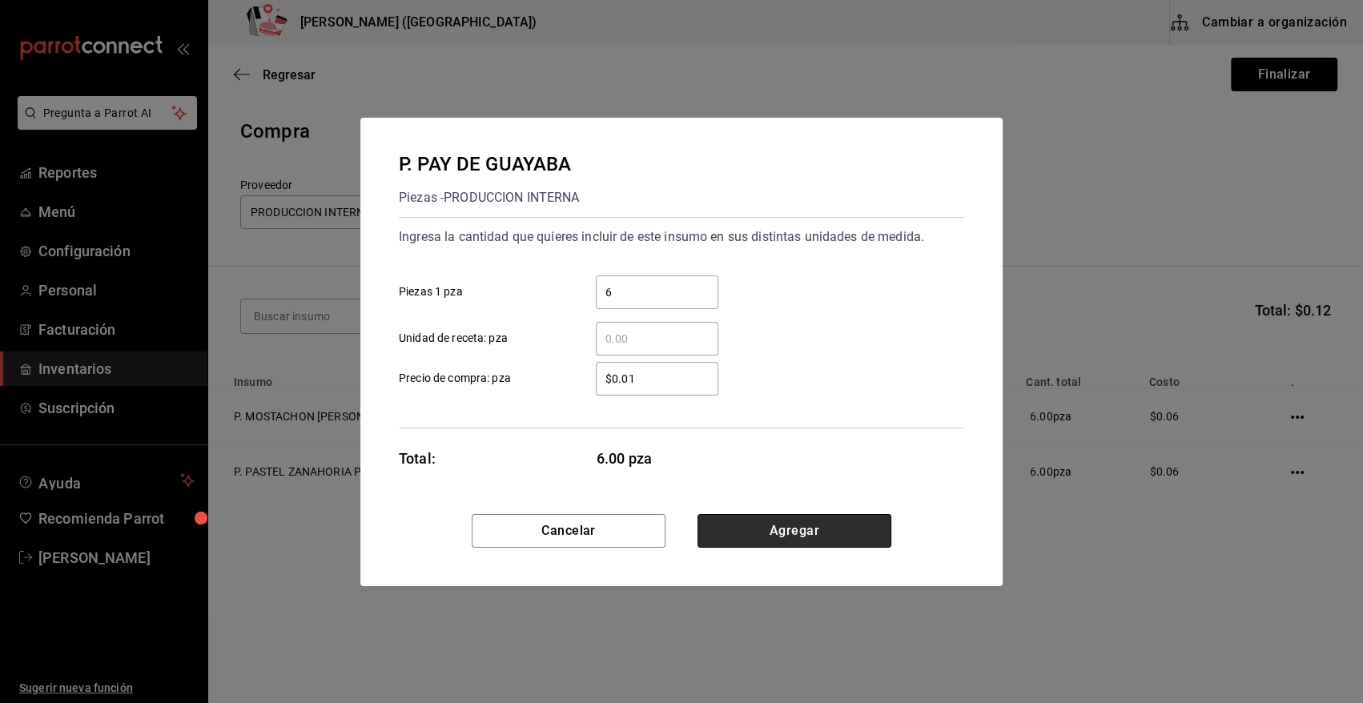
click at [797, 533] on button "Agregar" at bounding box center [795, 531] width 194 height 34
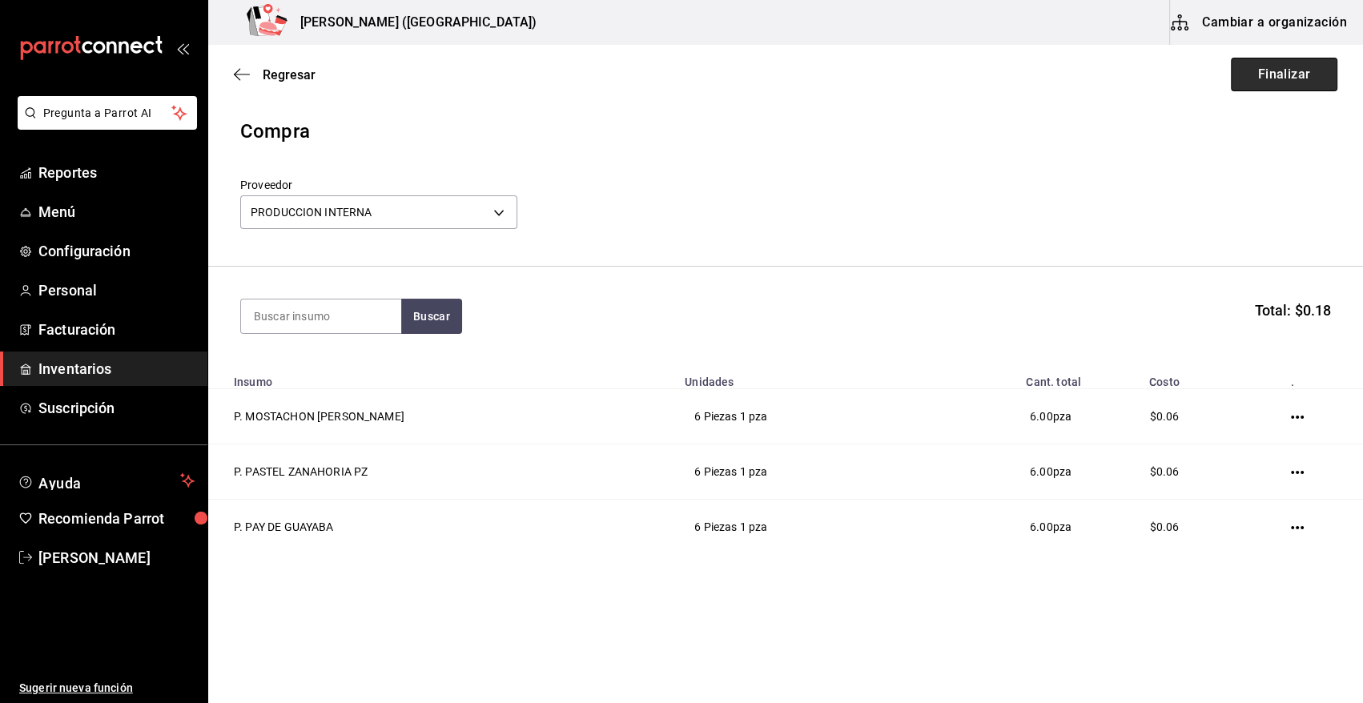
click at [1249, 69] on button "Finalizar" at bounding box center [1284, 75] width 107 height 34
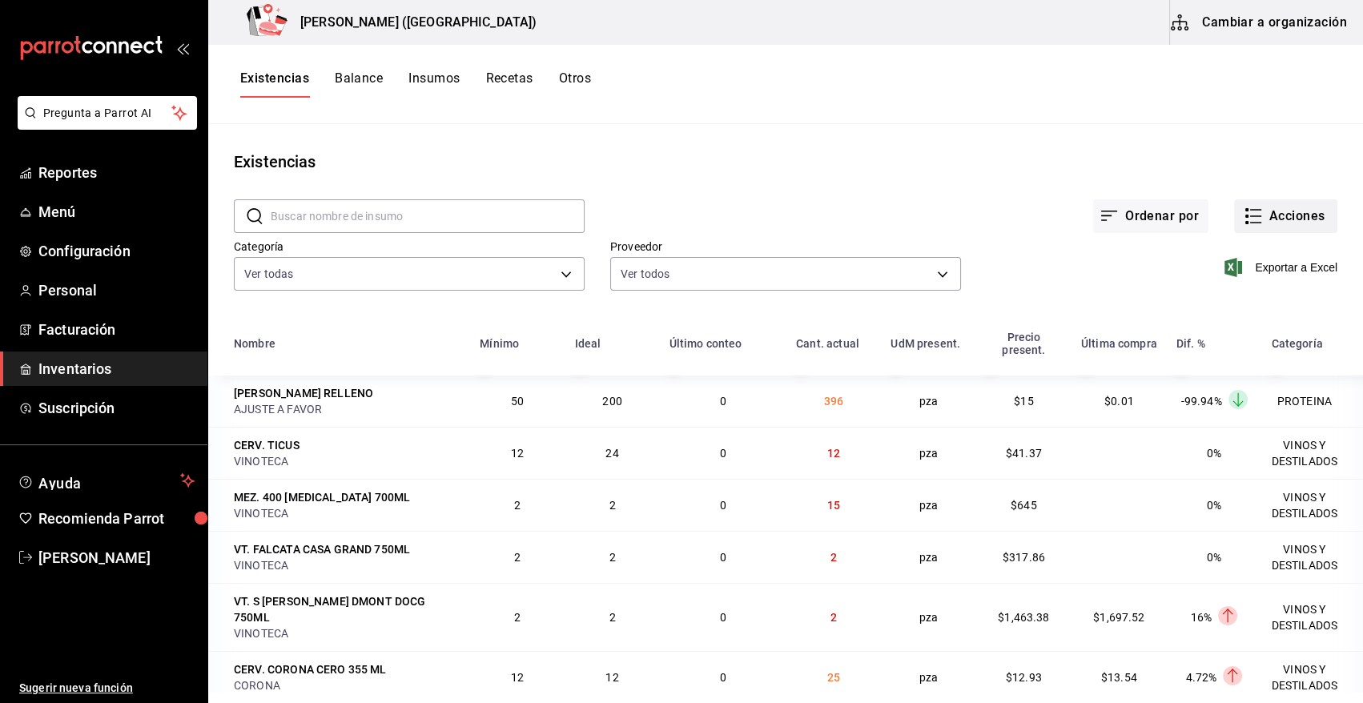
click at [1268, 212] on button "Acciones" at bounding box center [1285, 216] width 103 height 34
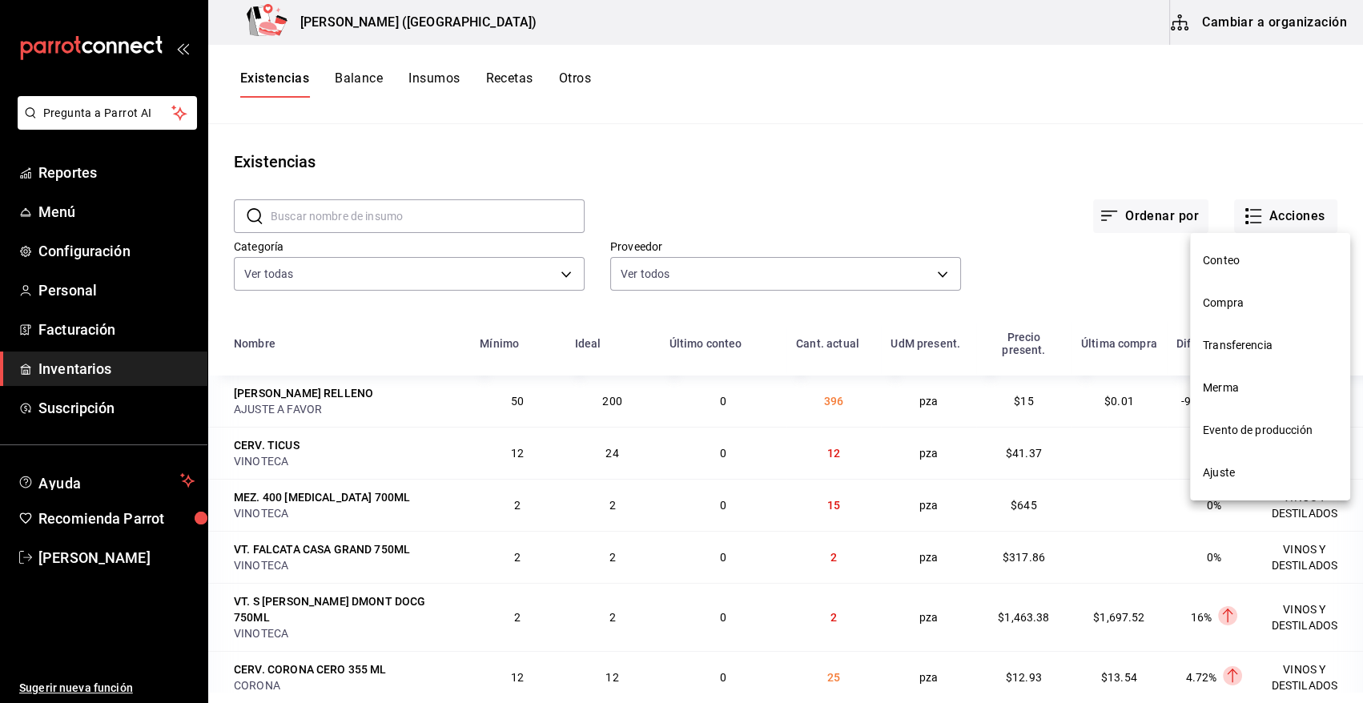
click at [1245, 309] on span "Compra" at bounding box center [1270, 303] width 135 height 17
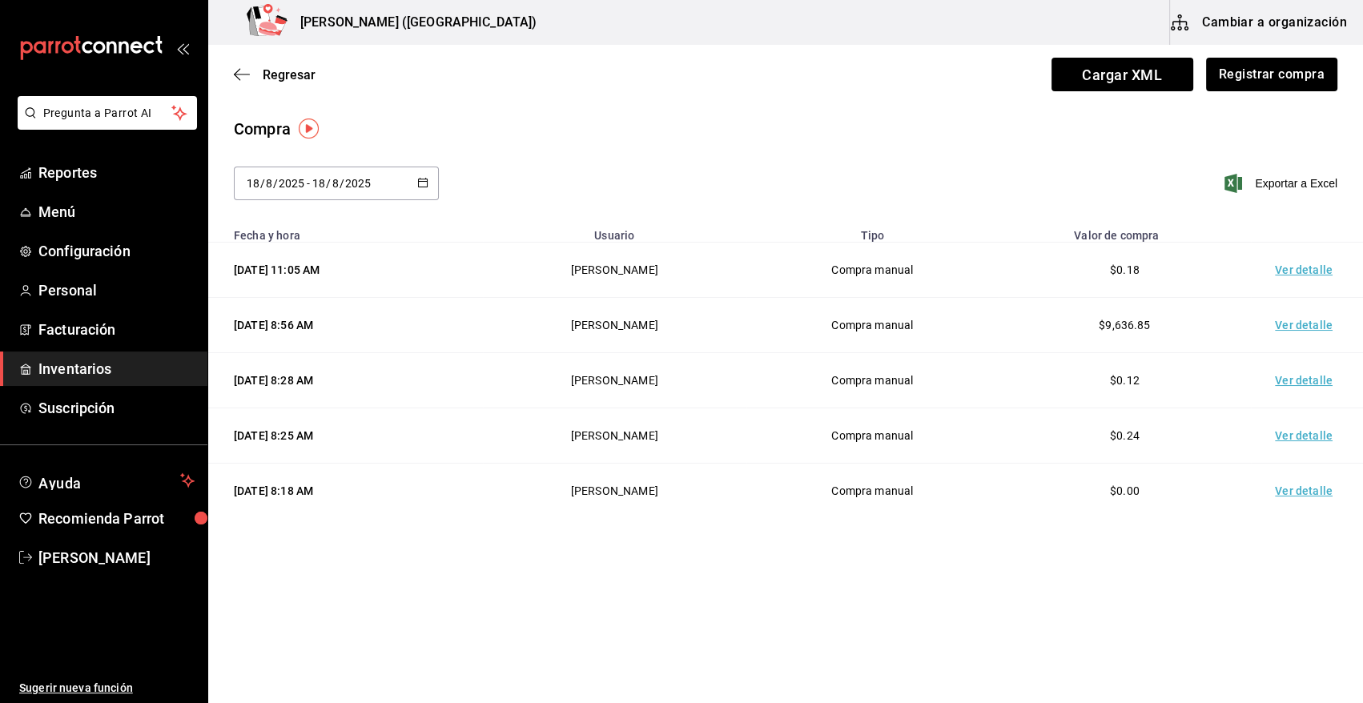
click at [1299, 272] on td "Ver detalle" at bounding box center [1307, 270] width 112 height 55
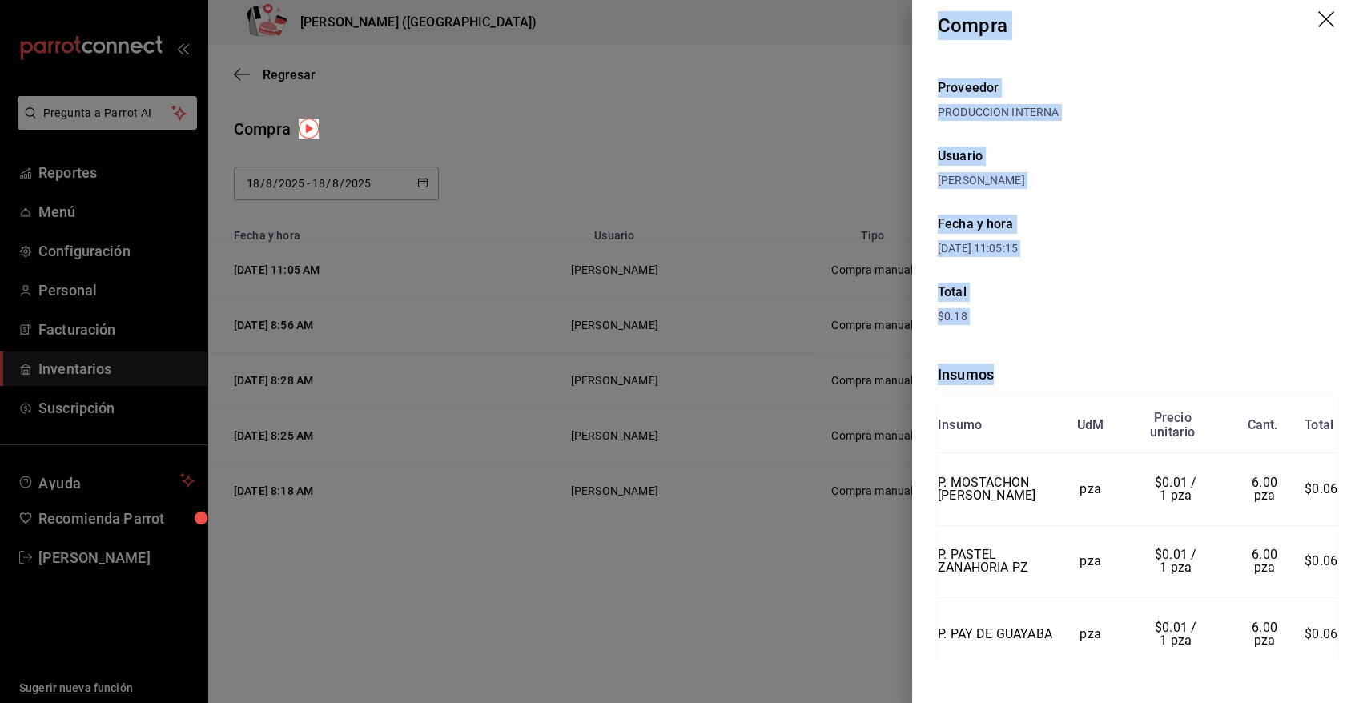
scroll to position [24, 0]
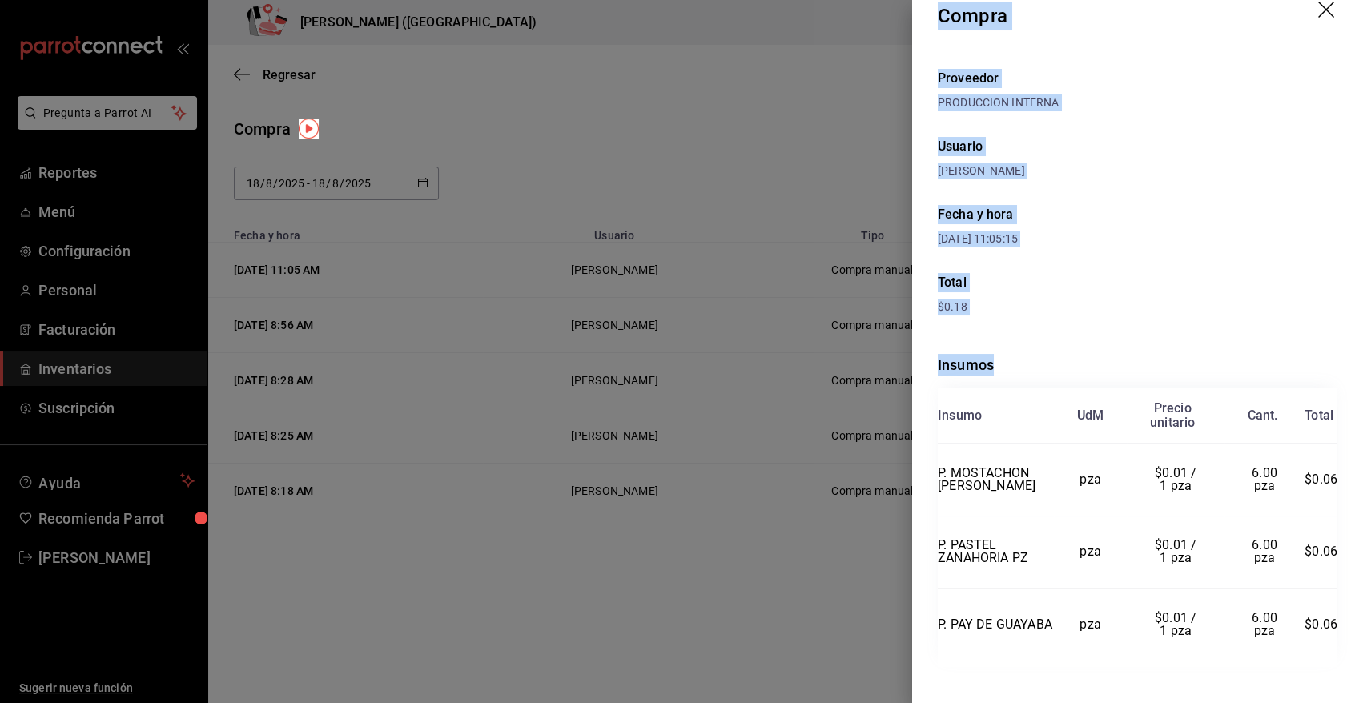
drag, startPoint x: 938, startPoint y: 41, endPoint x: 1339, endPoint y: 620, distance: 704.5
click at [1339, 620] on div "Compra Proveedor PRODUCCION INTERNA Usuario Heriberto Madalena Fecha y hora 18/…" at bounding box center [1137, 351] width 451 height 703
click at [1318, 8] on icon "drag" at bounding box center [1327, 11] width 19 height 19
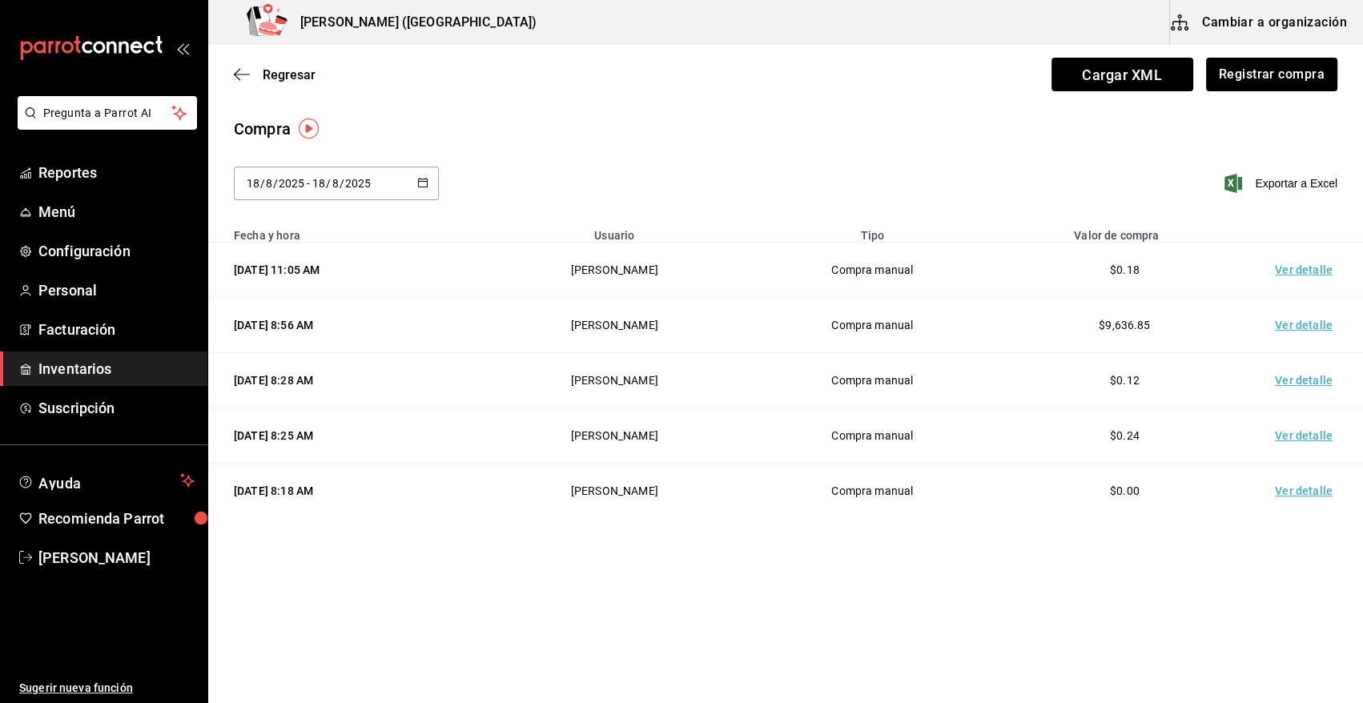
click at [99, 370] on span "Inventarios" at bounding box center [116, 369] width 156 height 22
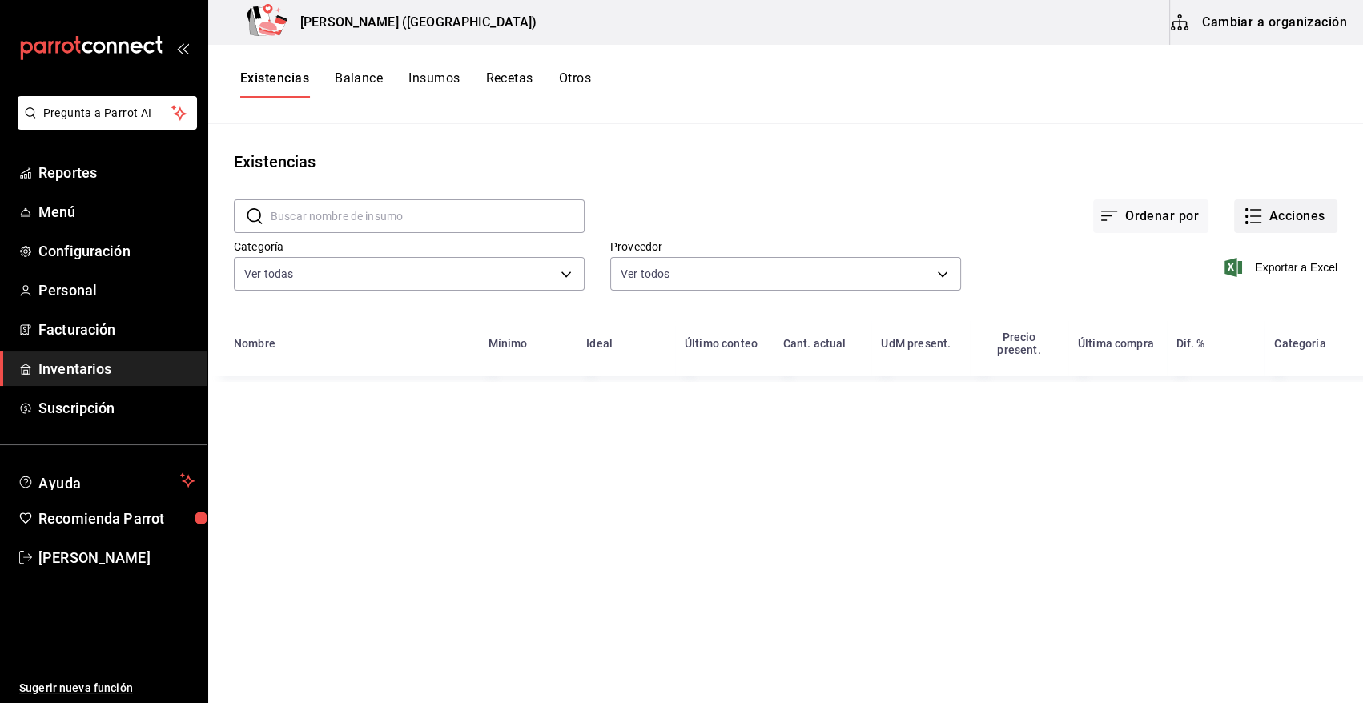
click at [1294, 223] on button "Acciones" at bounding box center [1285, 216] width 103 height 34
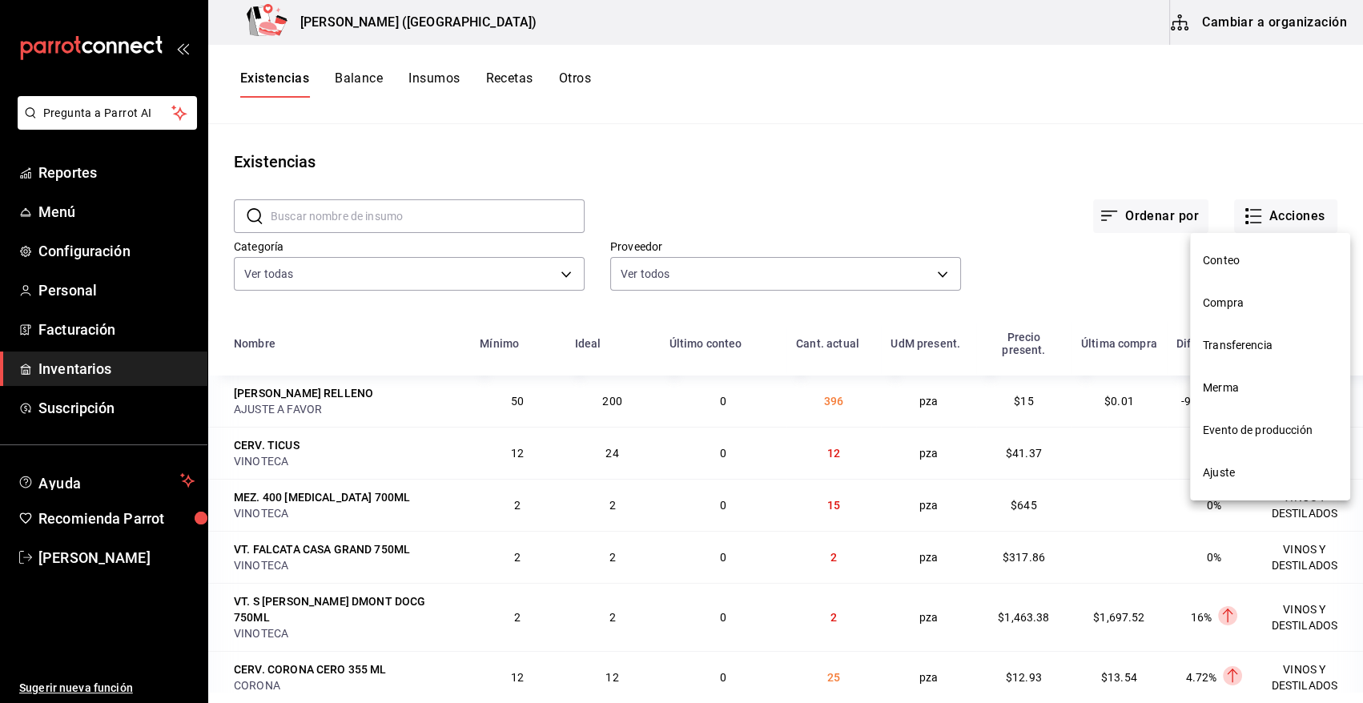
click at [1237, 304] on span "Compra" at bounding box center [1270, 303] width 135 height 17
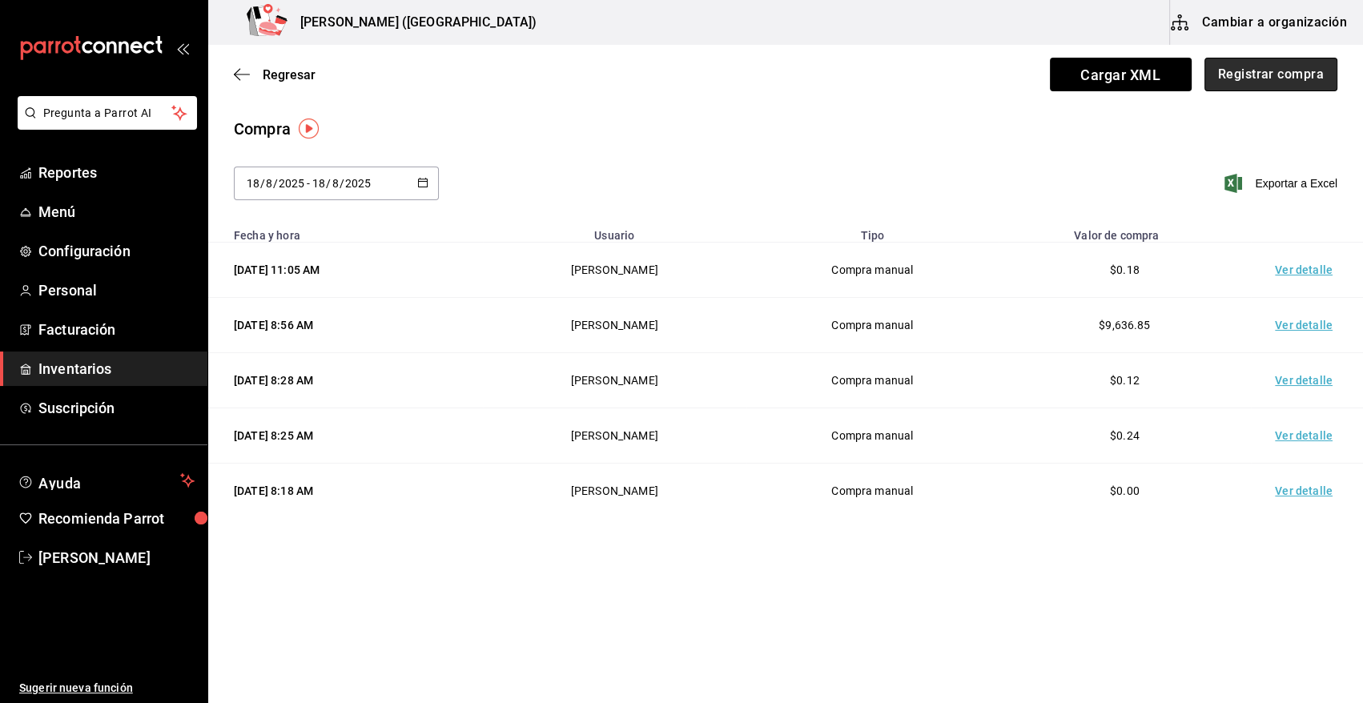
click at [1243, 83] on button "Registrar compra" at bounding box center [1271, 75] width 133 height 34
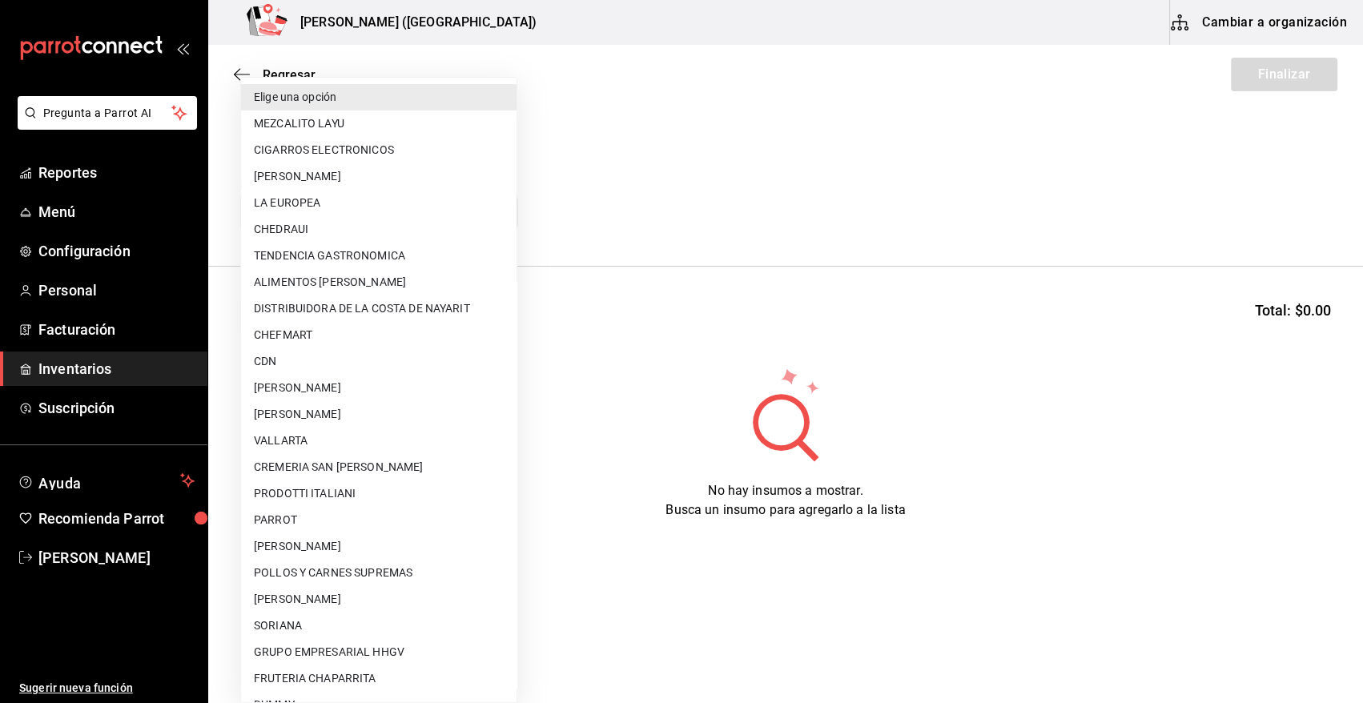
click at [428, 207] on body "Pregunta a Parrot AI Reportes Menú Configuración Personal Facturación Inventari…" at bounding box center [681, 306] width 1363 height 613
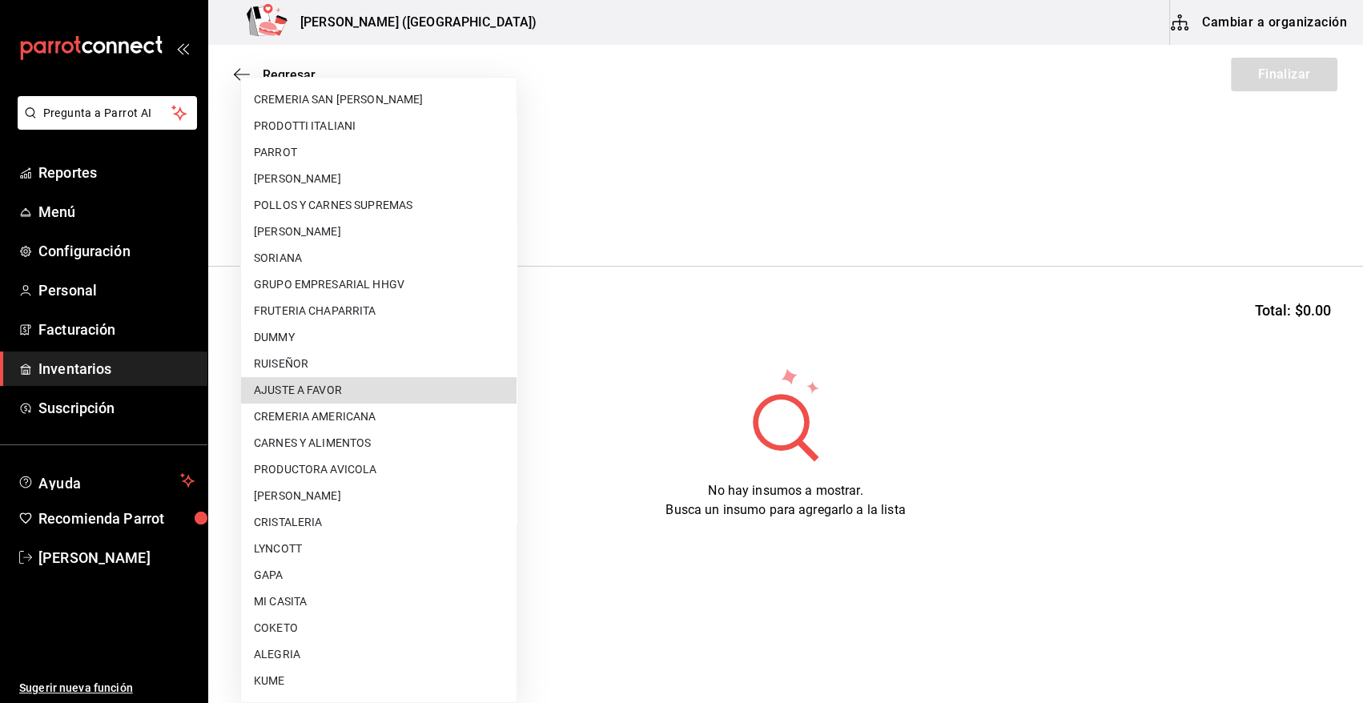
click at [352, 392] on li "AJUSTE A FAVOR" at bounding box center [379, 390] width 276 height 26
type input "dd0fbccd-e034-4acc-8432-7d1d5e23f321"
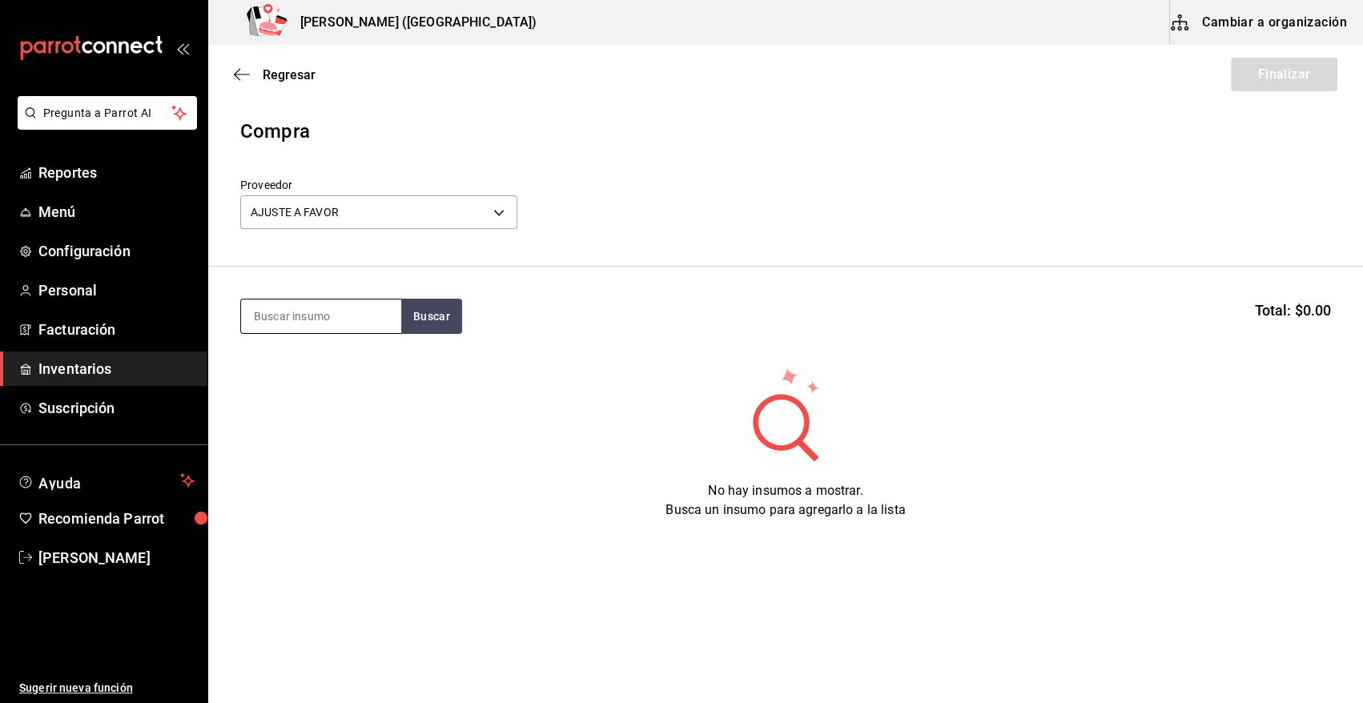
click at [291, 312] on input at bounding box center [321, 317] width 160 height 34
type input "ESFERA"
click at [434, 316] on button "Buscar" at bounding box center [431, 316] width 61 height 35
click at [312, 368] on div "M. SALMON ESFERAS" at bounding box center [319, 362] width 130 height 19
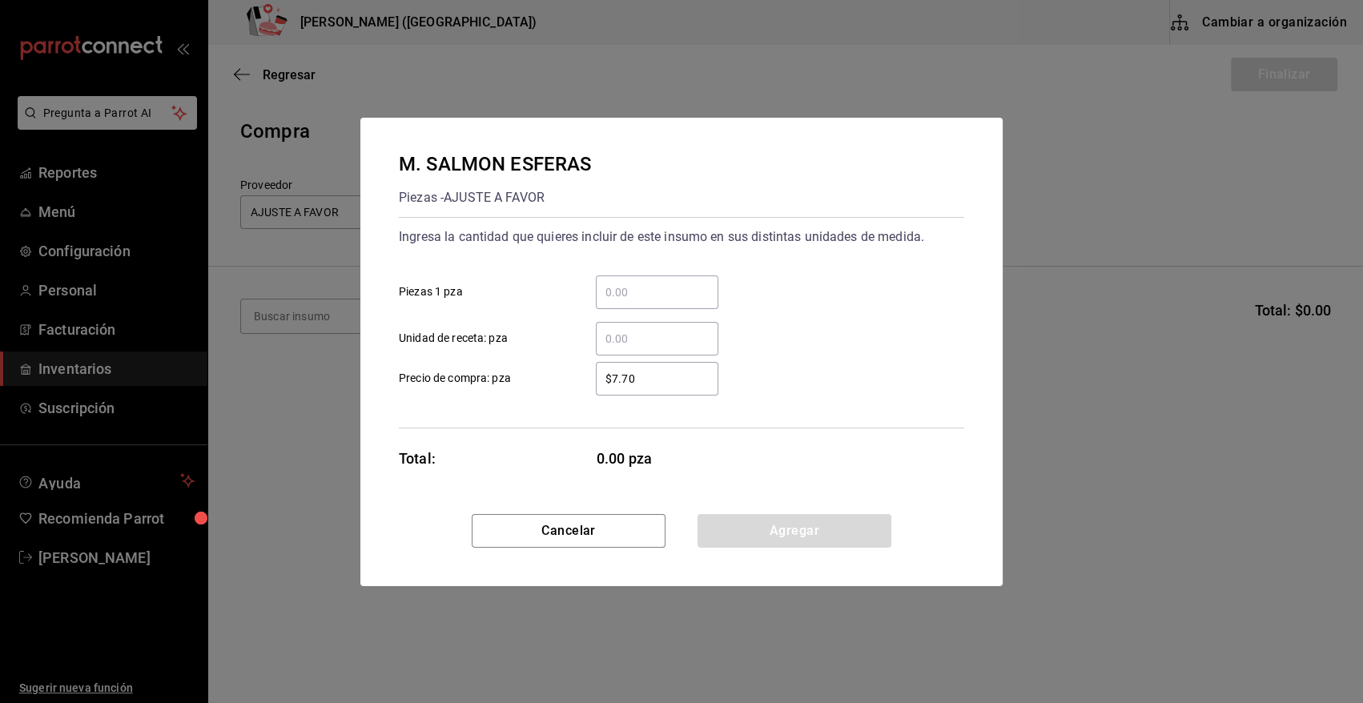
click at [631, 284] on input "​ Piezas 1 pza" at bounding box center [657, 292] width 123 height 19
type input "60"
drag, startPoint x: 648, startPoint y: 381, endPoint x: 454, endPoint y: 389, distance: 194.0
click at [454, 389] on label "$7.70 ​ Precio de compra: pza" at bounding box center [559, 379] width 320 height 34
type input "$0.01"
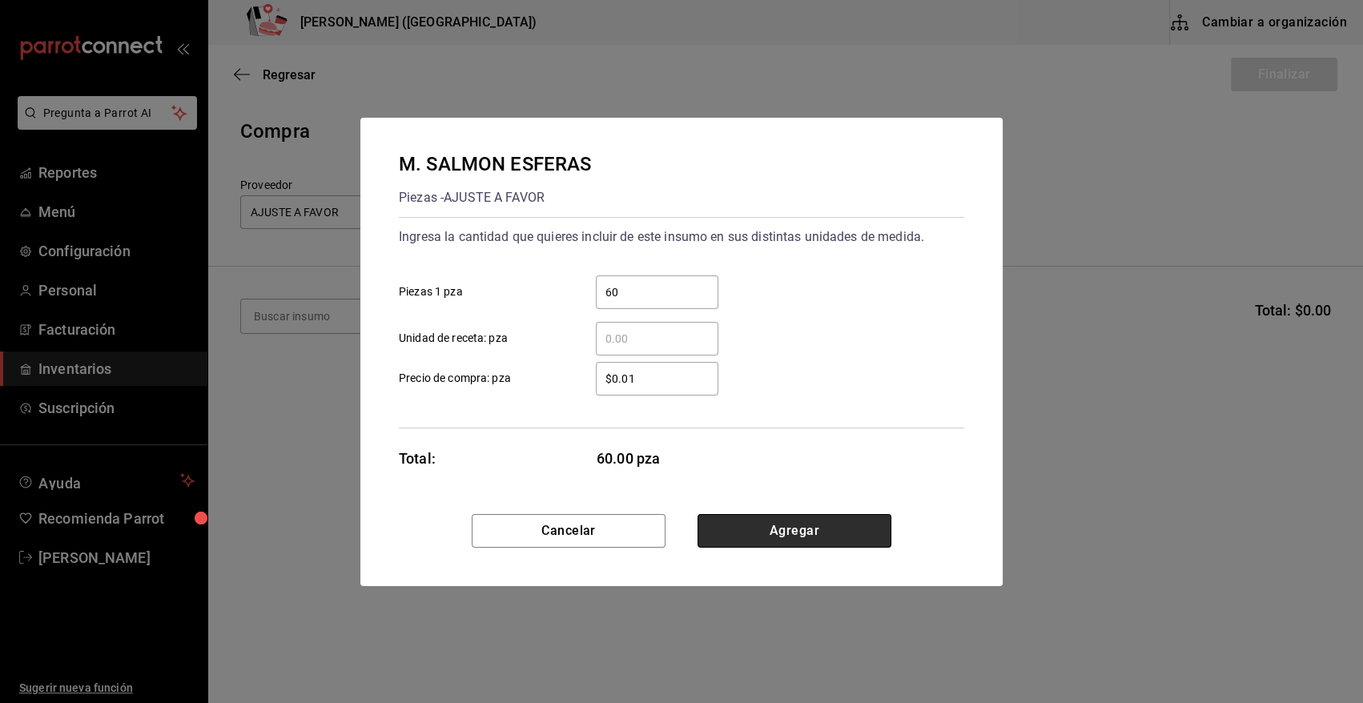
click at [762, 541] on button "Agregar" at bounding box center [795, 531] width 194 height 34
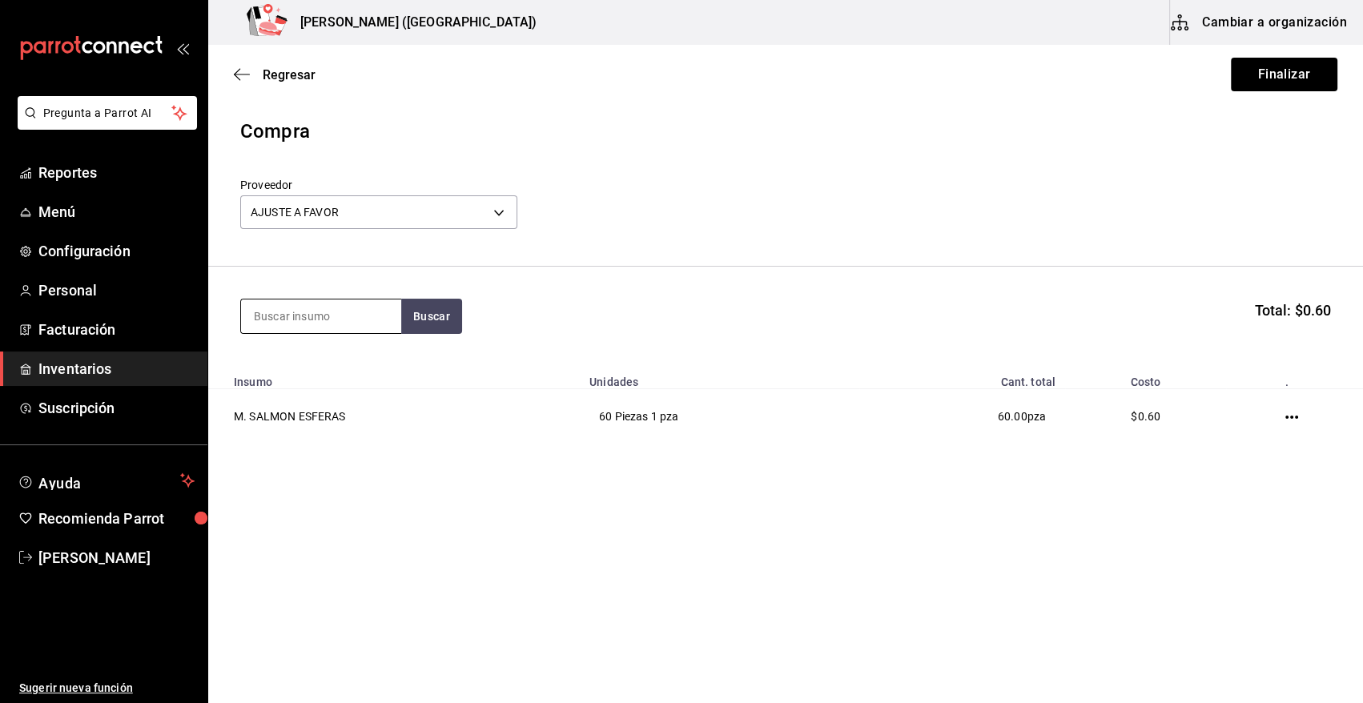
click at [312, 322] on input at bounding box center [321, 317] width 160 height 34
type input "LANGO"
click at [432, 318] on button "Buscar" at bounding box center [431, 316] width 61 height 35
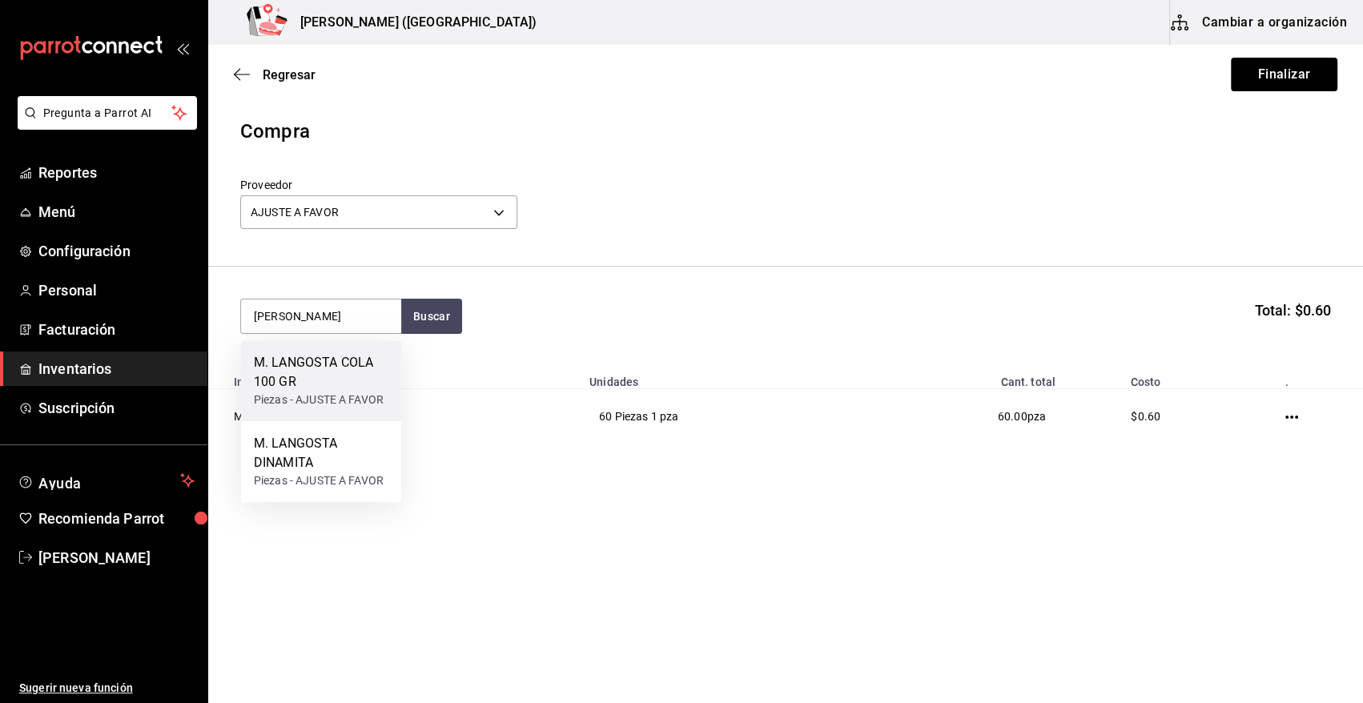
click at [276, 392] on div "Piezas - AJUSTE A FAVOR" at bounding box center [321, 400] width 135 height 17
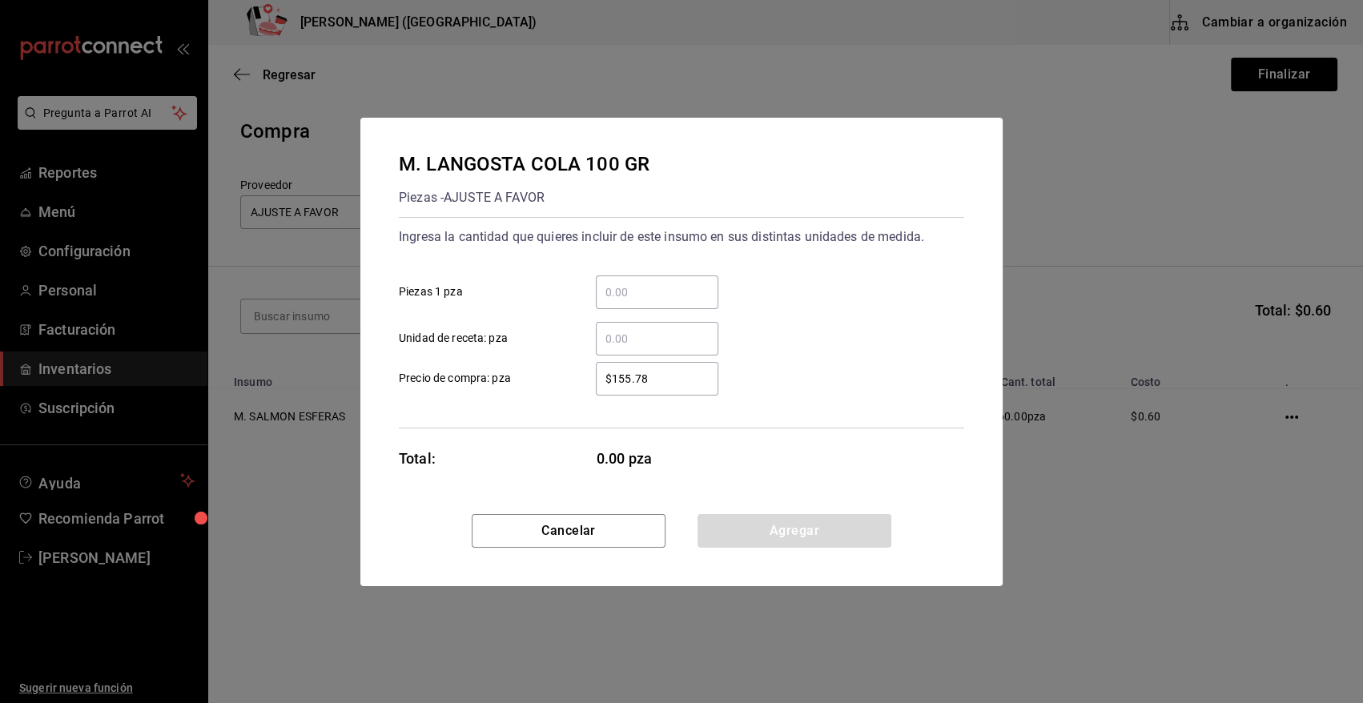
click at [666, 295] on input "​ Piezas 1 pza" at bounding box center [657, 292] width 123 height 19
type input "2"
click at [786, 255] on div "Ingresa la cantidad que quieres incluir de este insumo en sus distintas unidade…" at bounding box center [681, 289] width 565 height 131
drag, startPoint x: 666, startPoint y: 380, endPoint x: 541, endPoint y: 381, distance: 125.8
click at [541, 381] on label "$155.78 ​ Precio de compra: pza" at bounding box center [559, 379] width 320 height 34
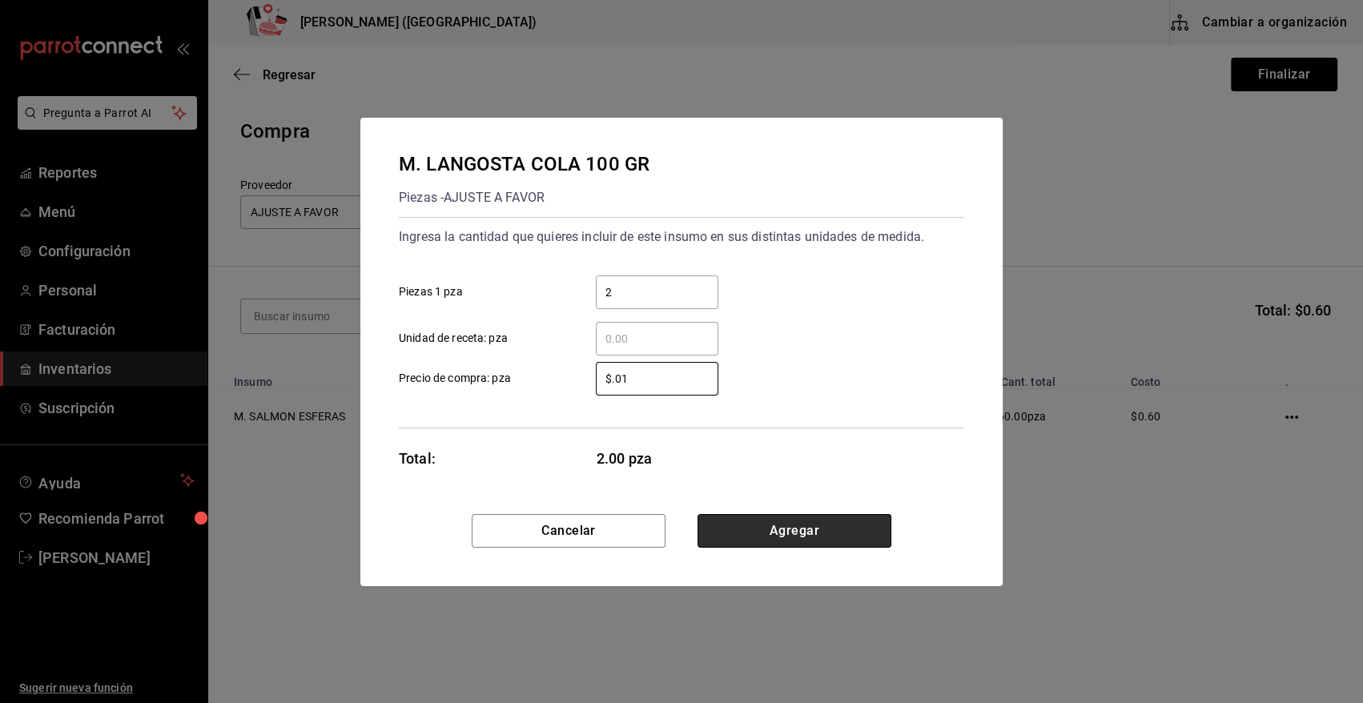
type input "$0.01"
click at [818, 533] on button "Agregar" at bounding box center [795, 531] width 194 height 34
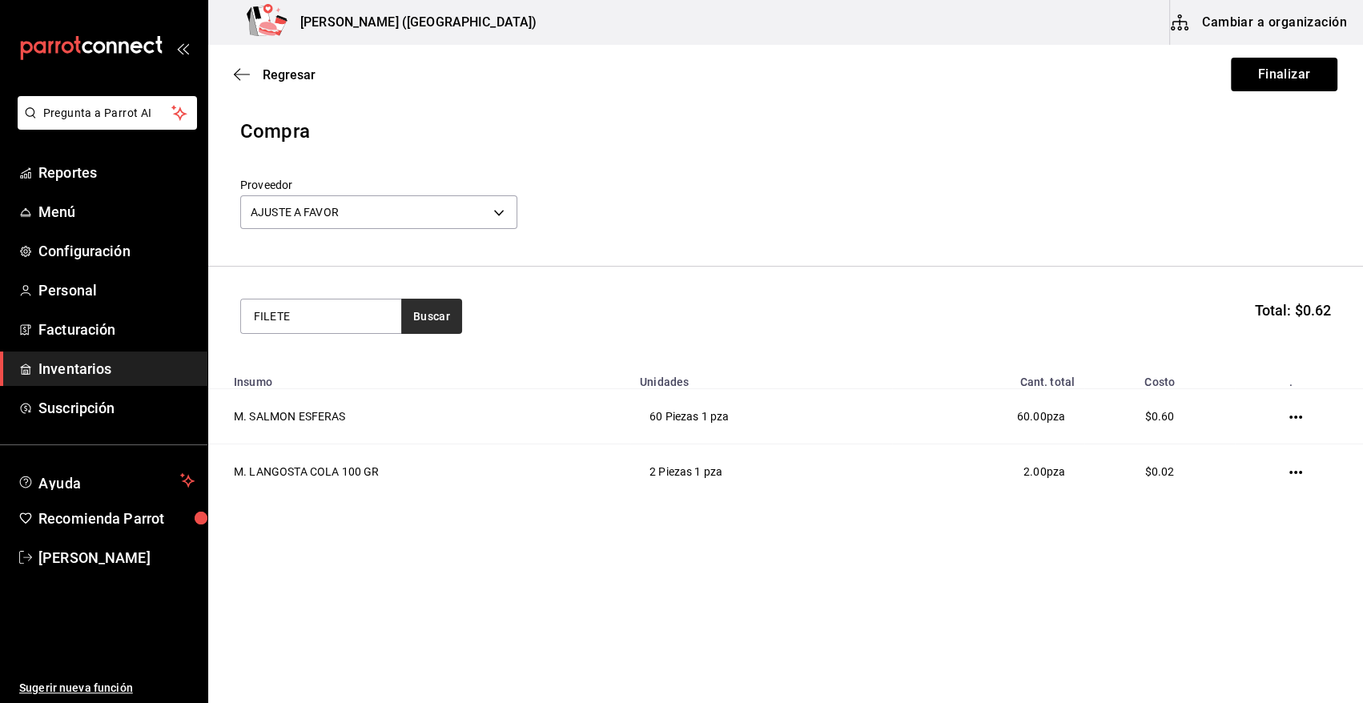
type input "FILETE"
click at [424, 312] on button "Buscar" at bounding box center [431, 316] width 61 height 35
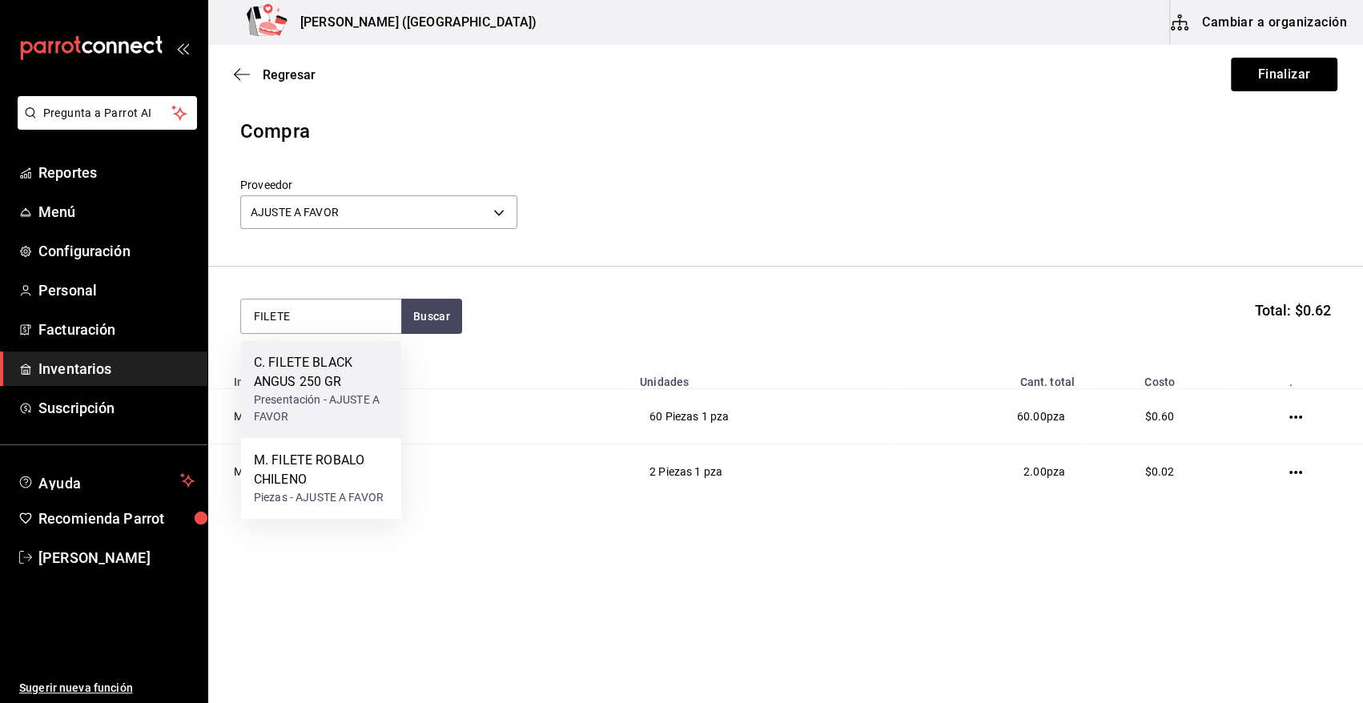
click at [354, 383] on div "C. FILETE BLACK ANGUS 250 GR" at bounding box center [321, 372] width 135 height 38
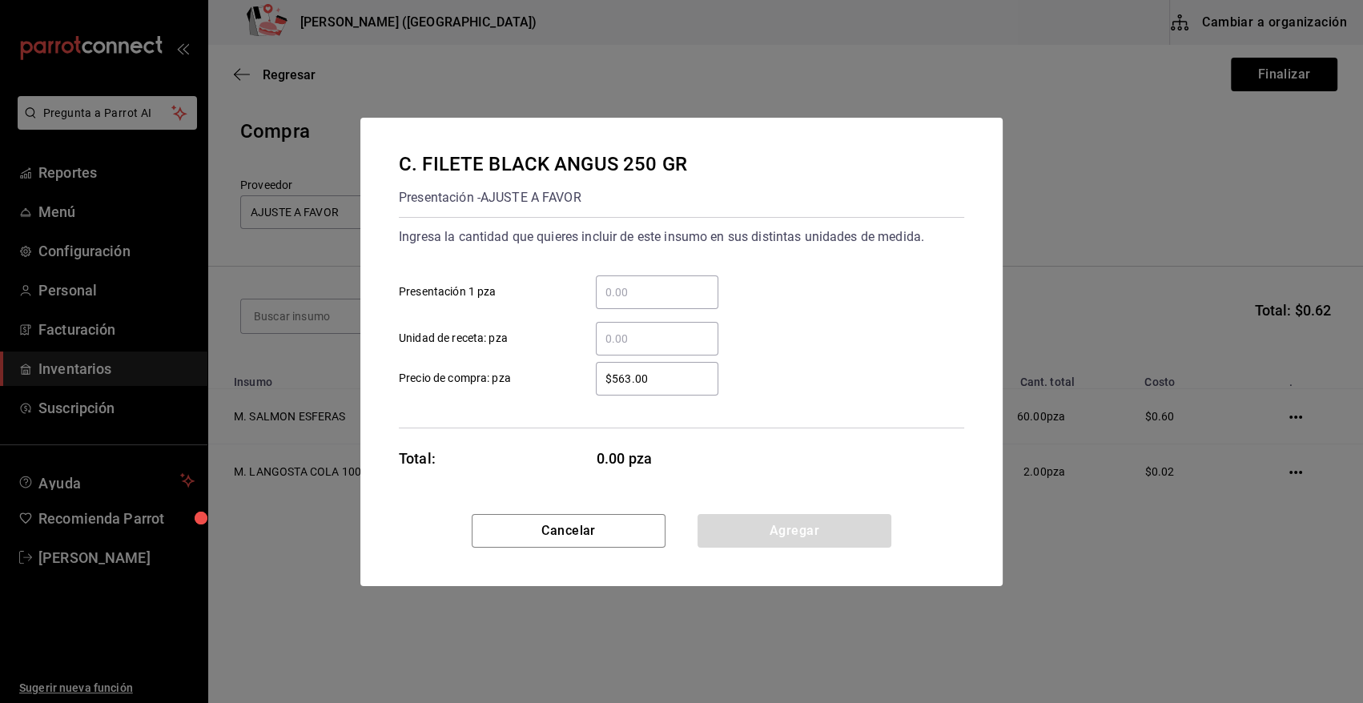
click at [656, 290] on input "​ Presentación 1 pza" at bounding box center [657, 292] width 123 height 19
type input "2"
click at [796, 259] on div "Ingresa la cantidad que quieres incluir de este insumo en sus distintas unidade…" at bounding box center [681, 289] width 565 height 131
drag, startPoint x: 683, startPoint y: 377, endPoint x: 483, endPoint y: 411, distance: 203.0
click at [483, 411] on div "Ingresa la cantidad que quieres incluir de este insumo en sus distintas unidade…" at bounding box center [681, 322] width 565 height 211
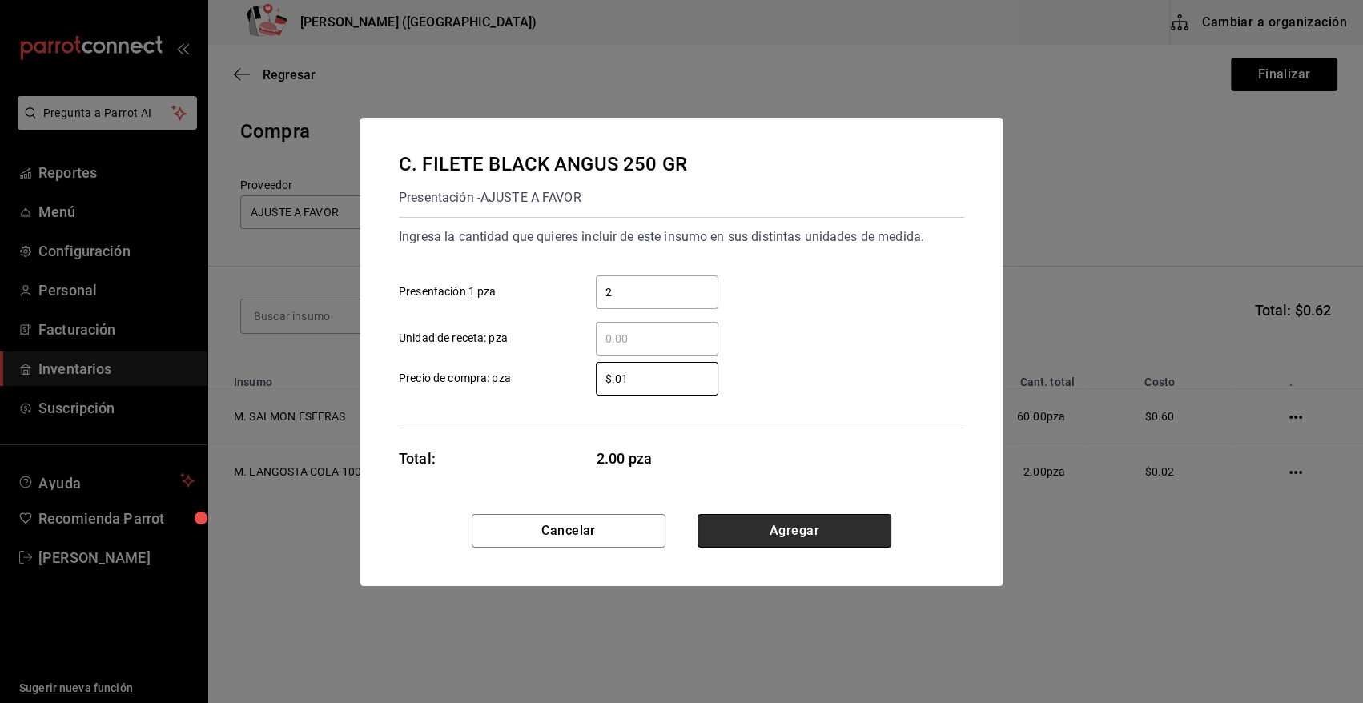
type input "$0.01"
click at [838, 530] on button "Agregar" at bounding box center [795, 531] width 194 height 34
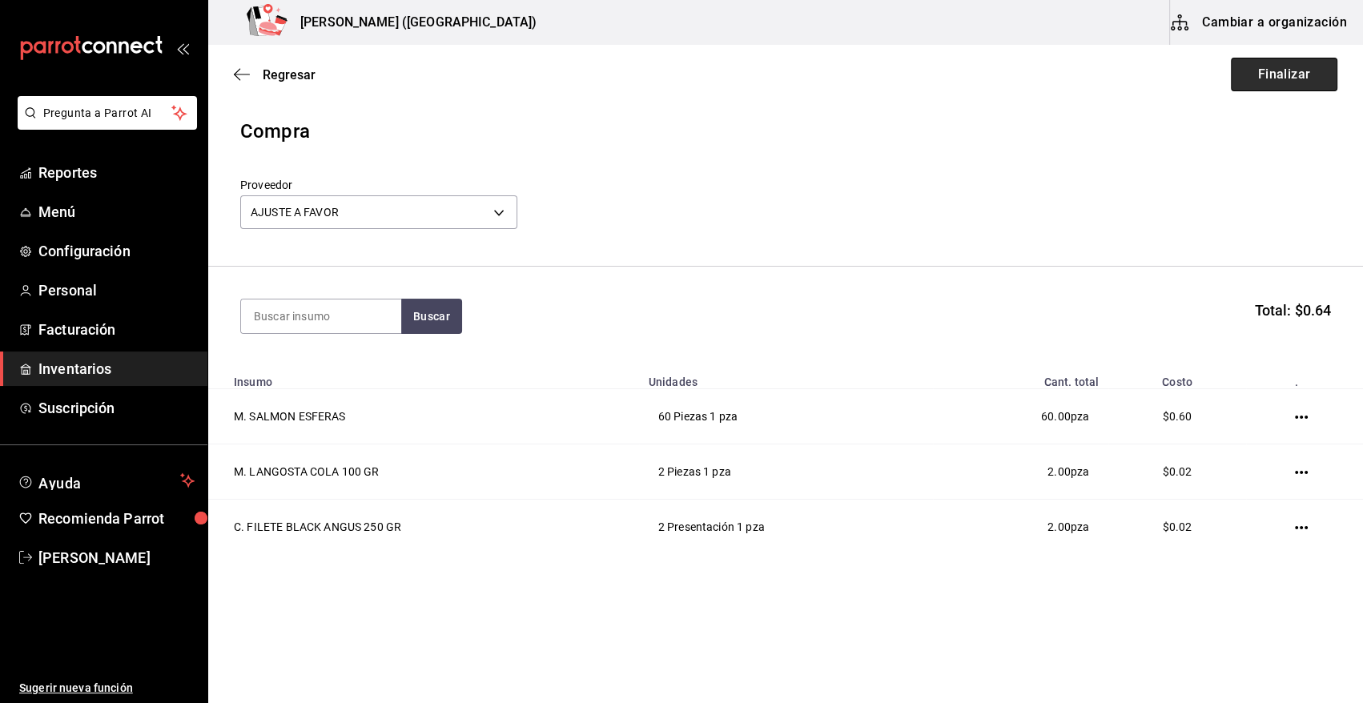
click at [1282, 74] on button "Finalizar" at bounding box center [1284, 75] width 107 height 34
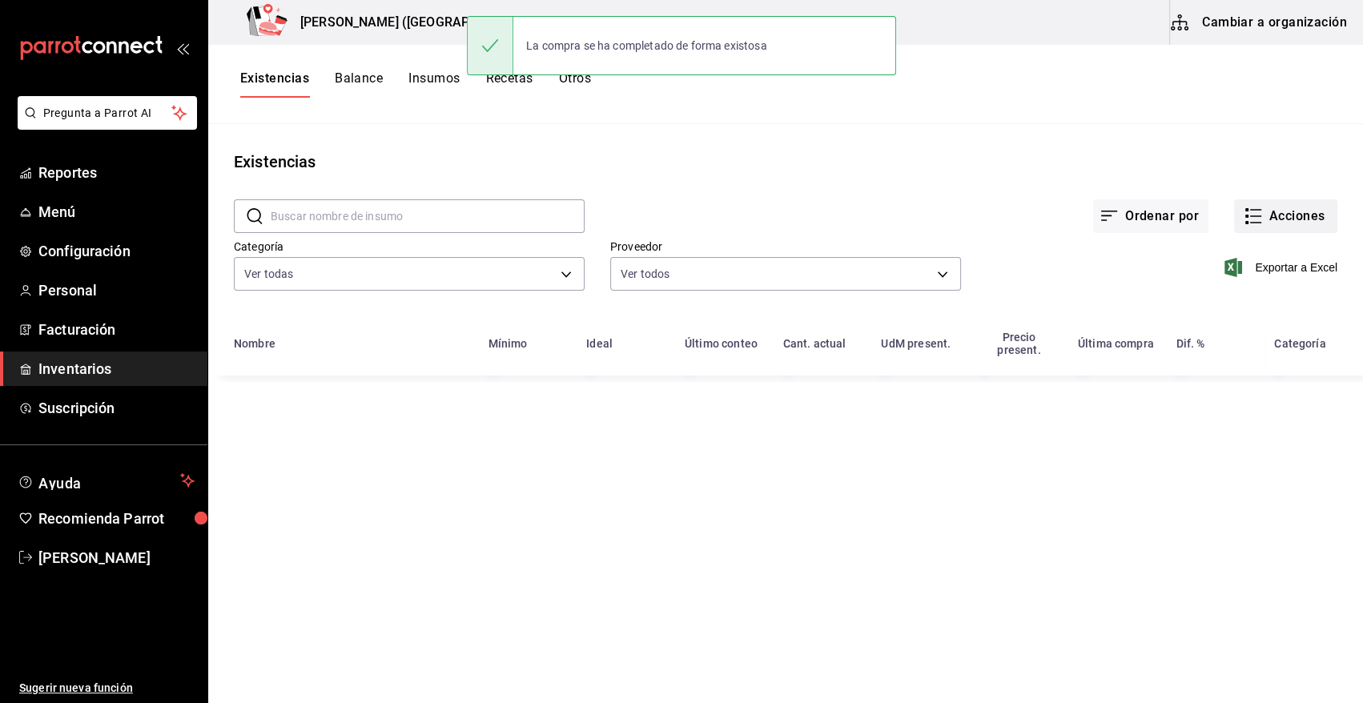
click at [1289, 215] on button "Acciones" at bounding box center [1285, 216] width 103 height 34
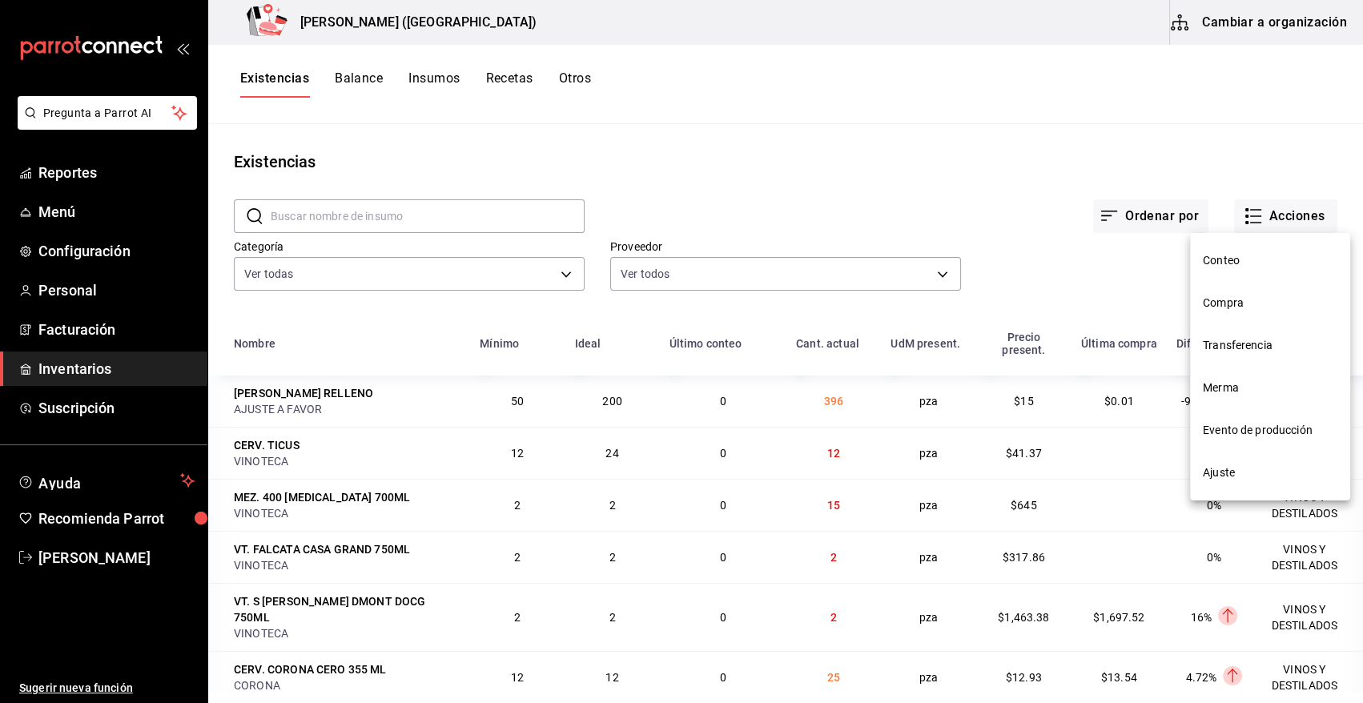
click at [1235, 304] on span "Compra" at bounding box center [1270, 303] width 135 height 17
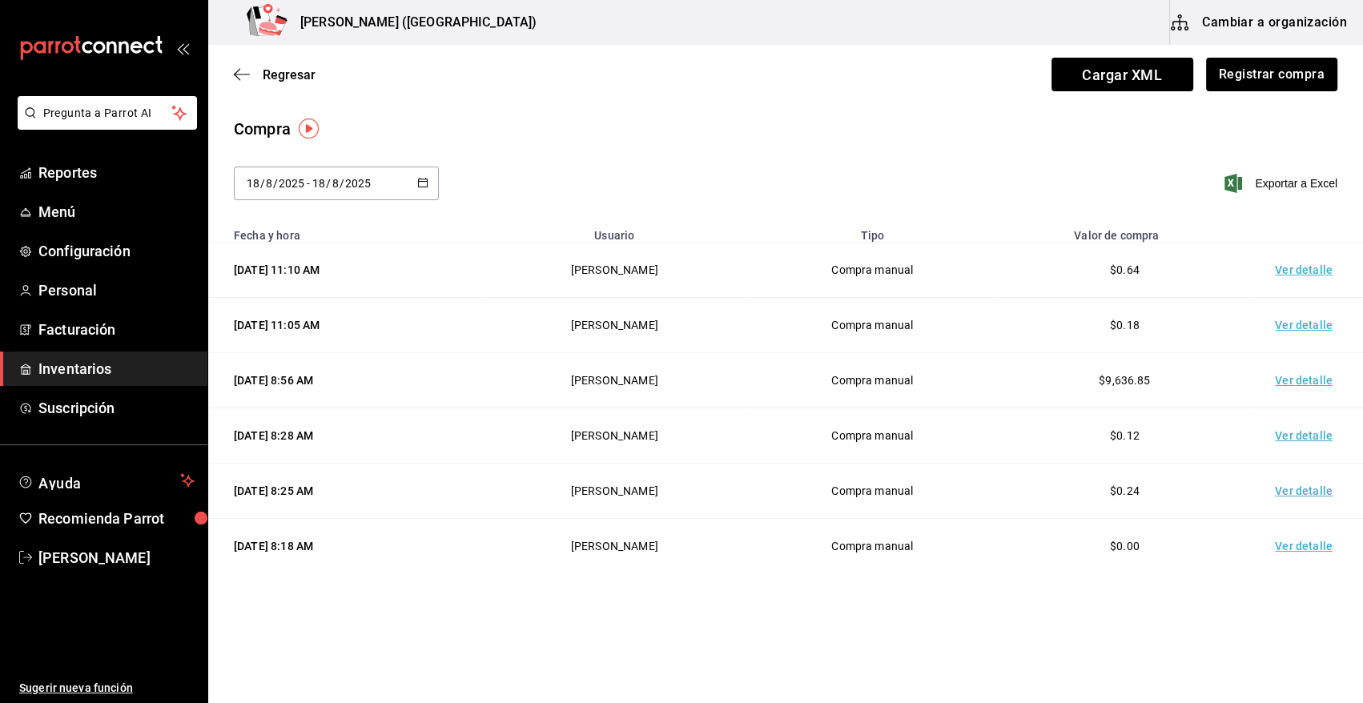
click at [1291, 273] on td "Ver detalle" at bounding box center [1307, 270] width 112 height 55
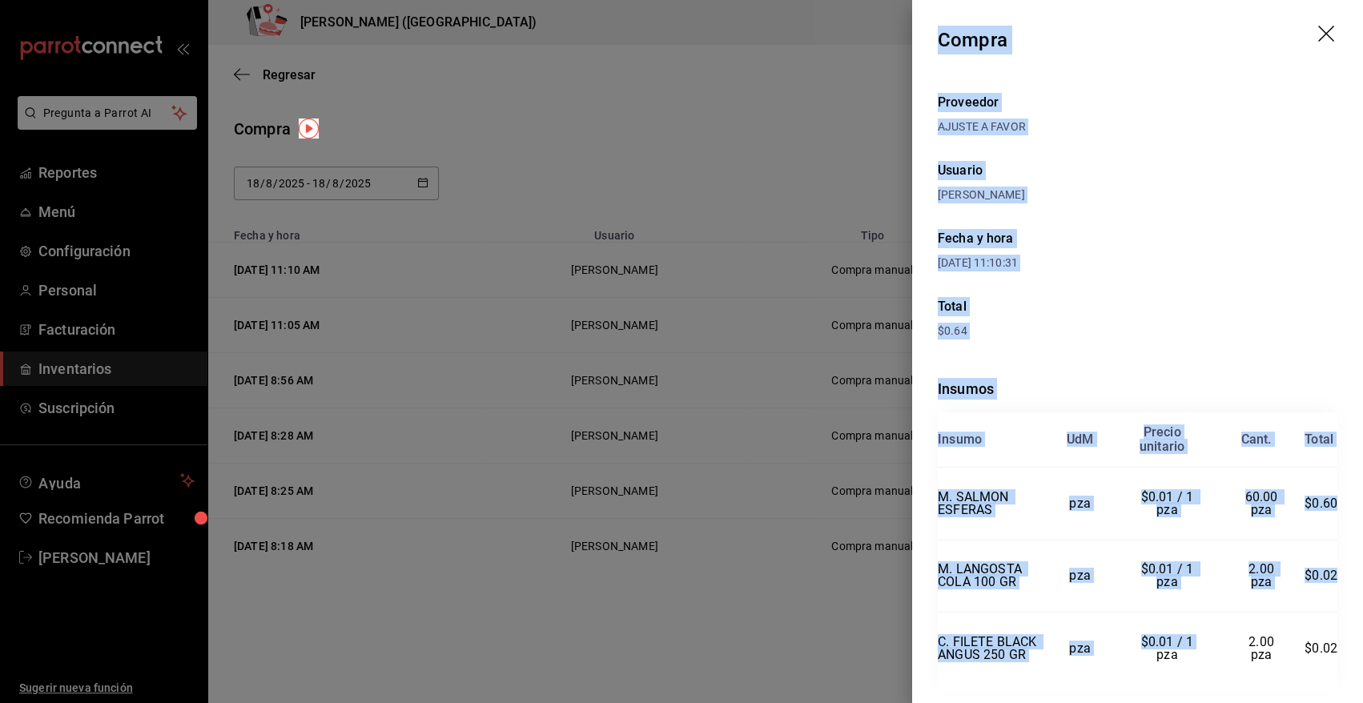
scroll to position [51, 0]
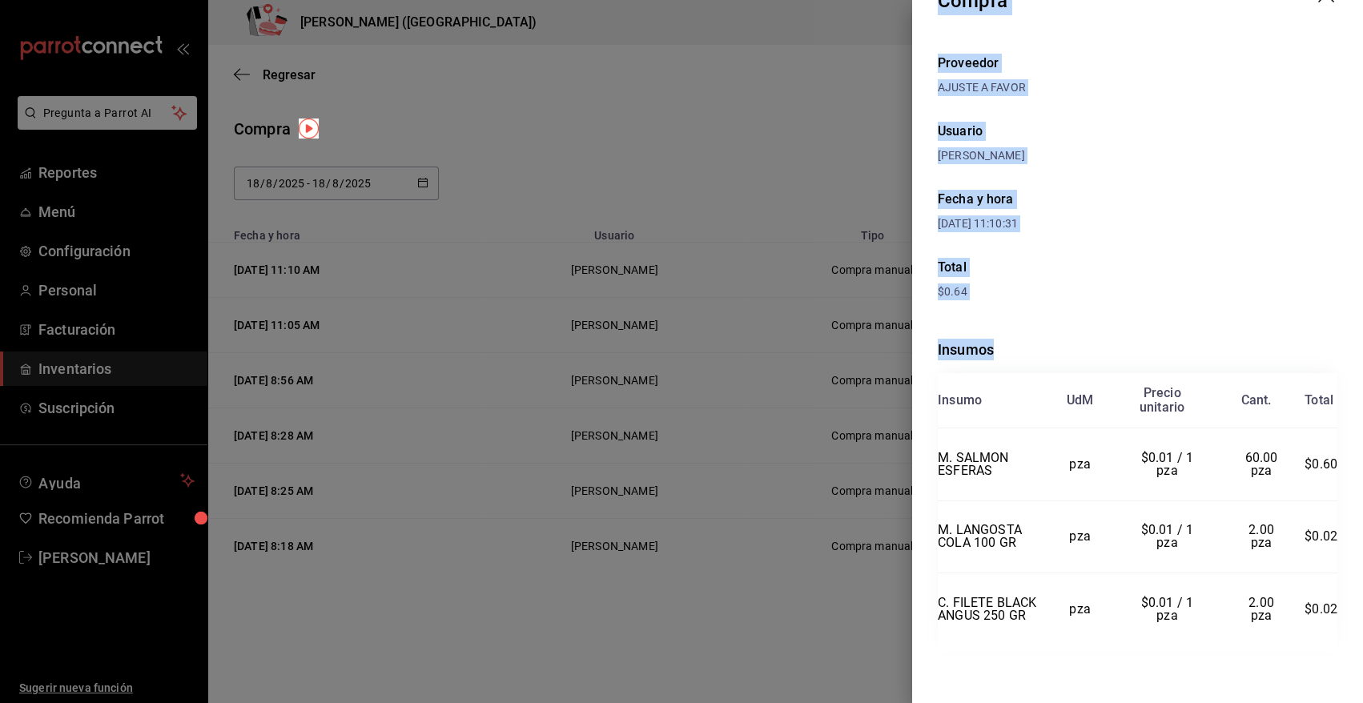
drag, startPoint x: 940, startPoint y: 33, endPoint x: 1332, endPoint y: 606, distance: 694.4
click at [1332, 606] on div "Compra Proveedor AJUSTE A FAVOR Usuario Heriberto Madalena Fecha y hora 18/08/2…" at bounding box center [1137, 351] width 451 height 703
copy div "Compra Proveedor AJUSTE A FAVOR Usuario Heriberto Madalena Fecha y hora 18/08/2…"
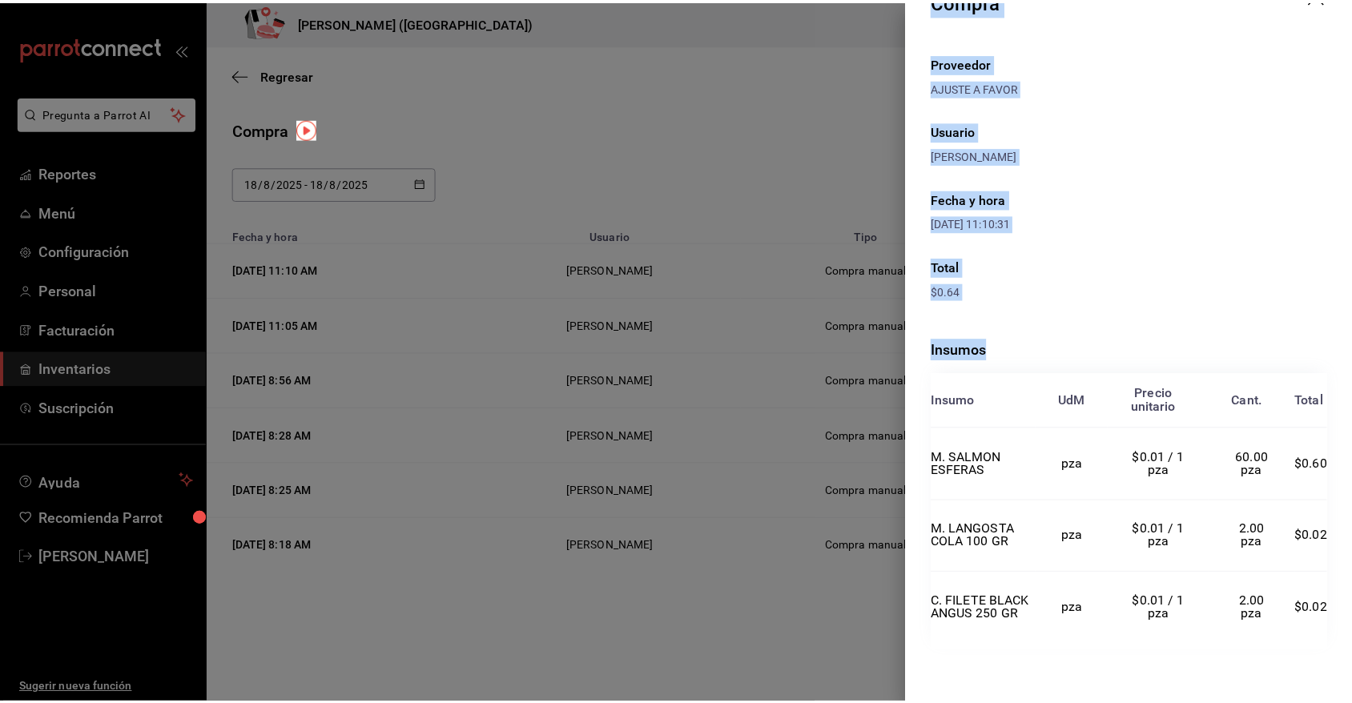
scroll to position [0, 0]
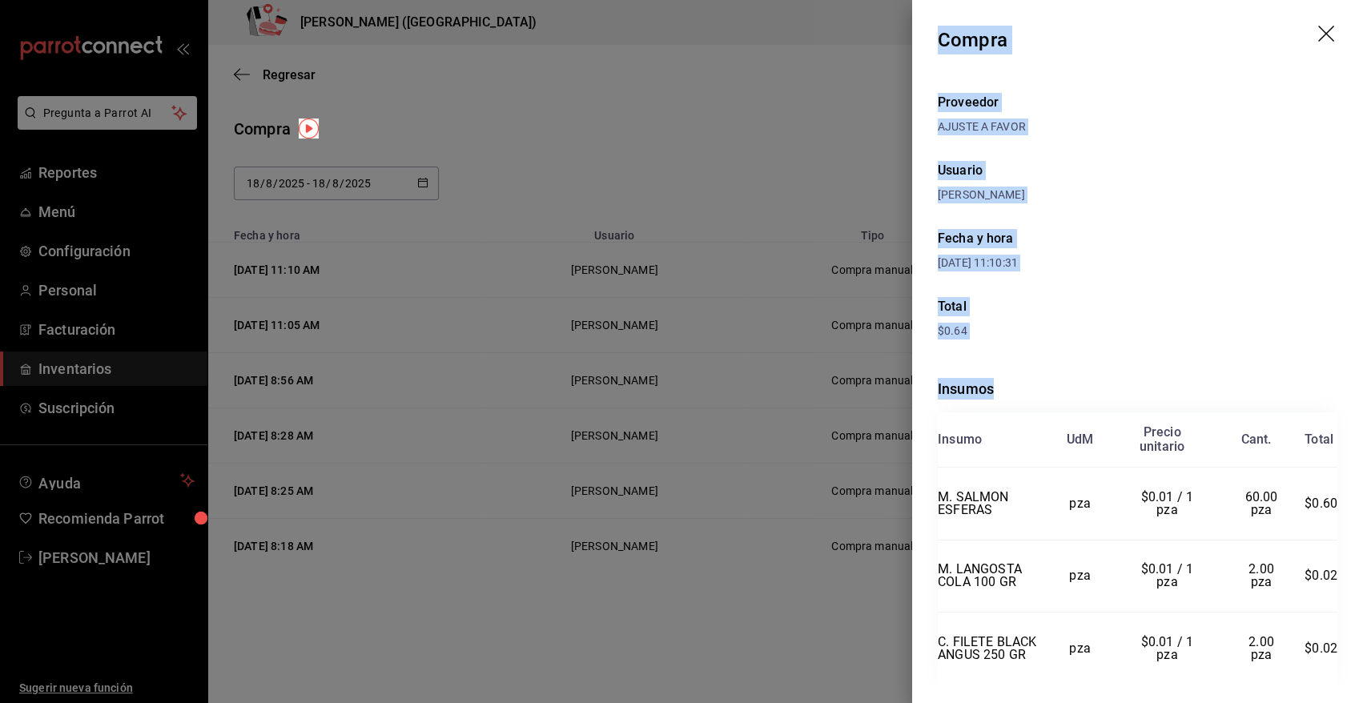
click at [1318, 26] on icon "drag" at bounding box center [1327, 35] width 19 height 19
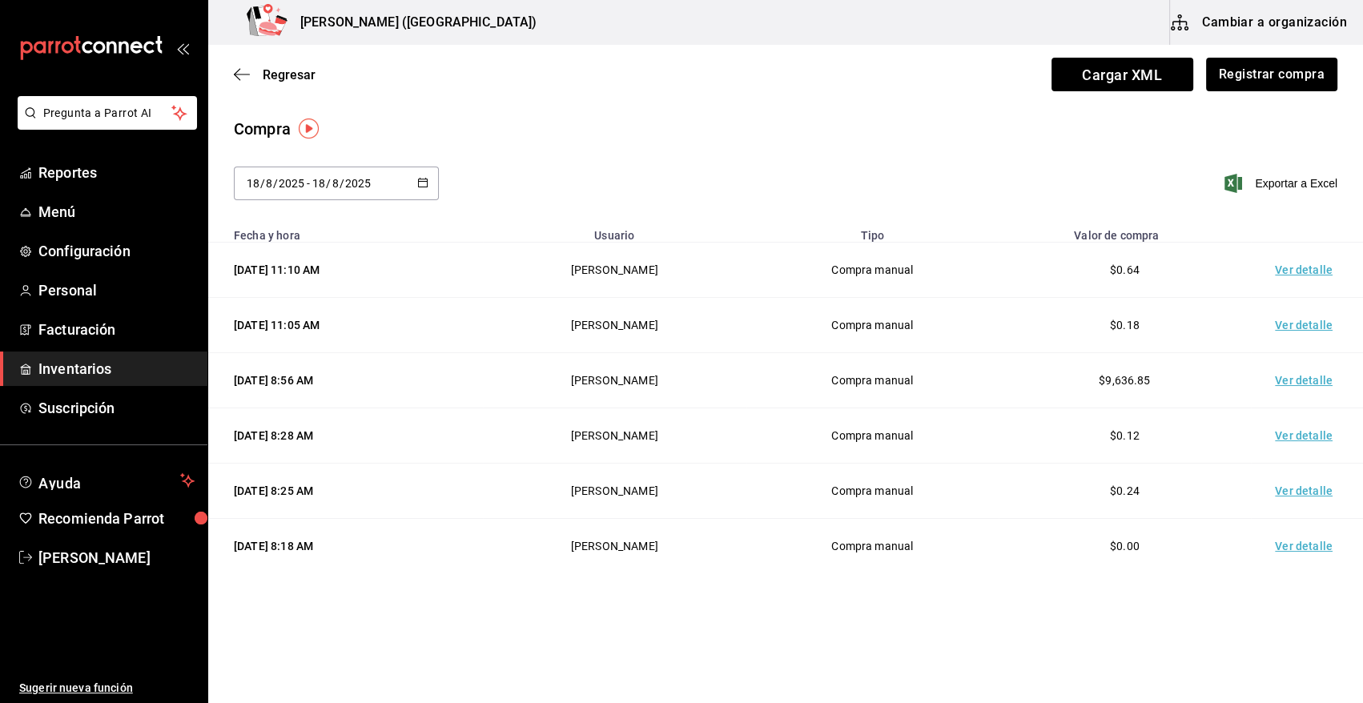
click at [38, 372] on link "Inventarios" at bounding box center [103, 369] width 207 height 34
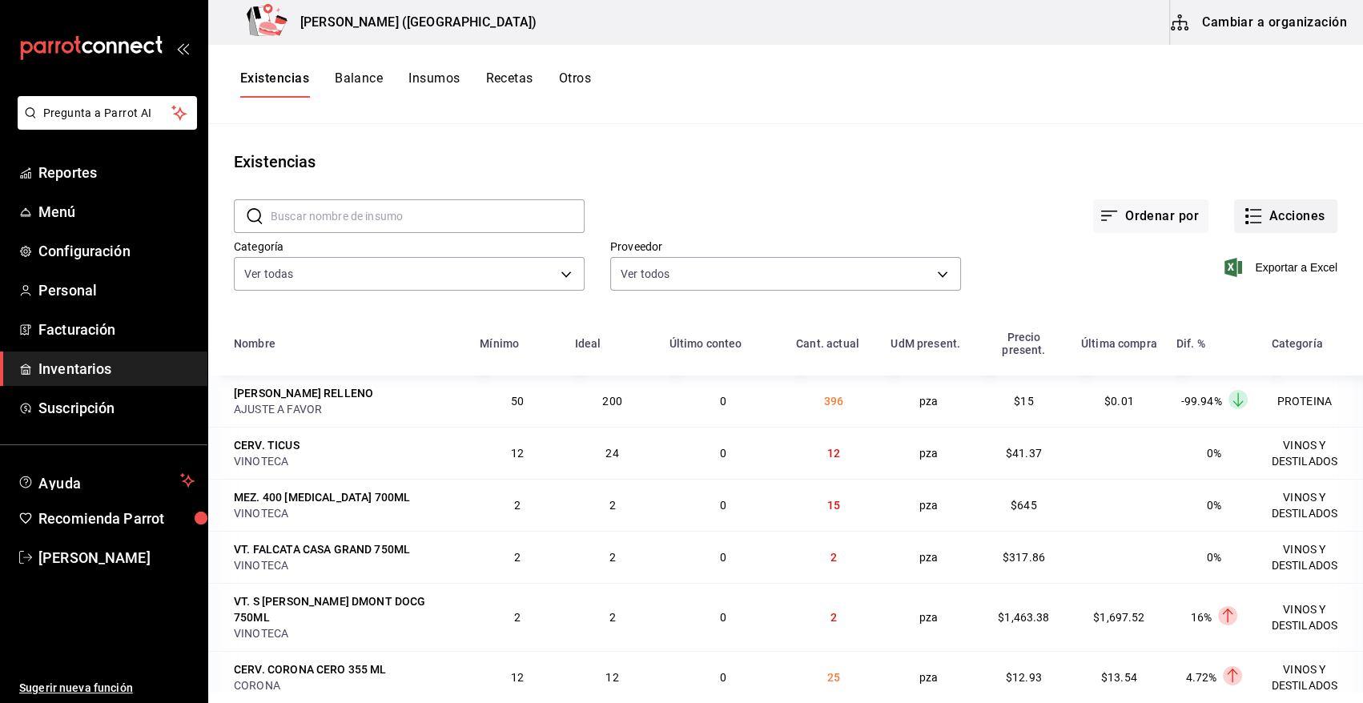
click at [1289, 215] on button "Acciones" at bounding box center [1285, 216] width 103 height 34
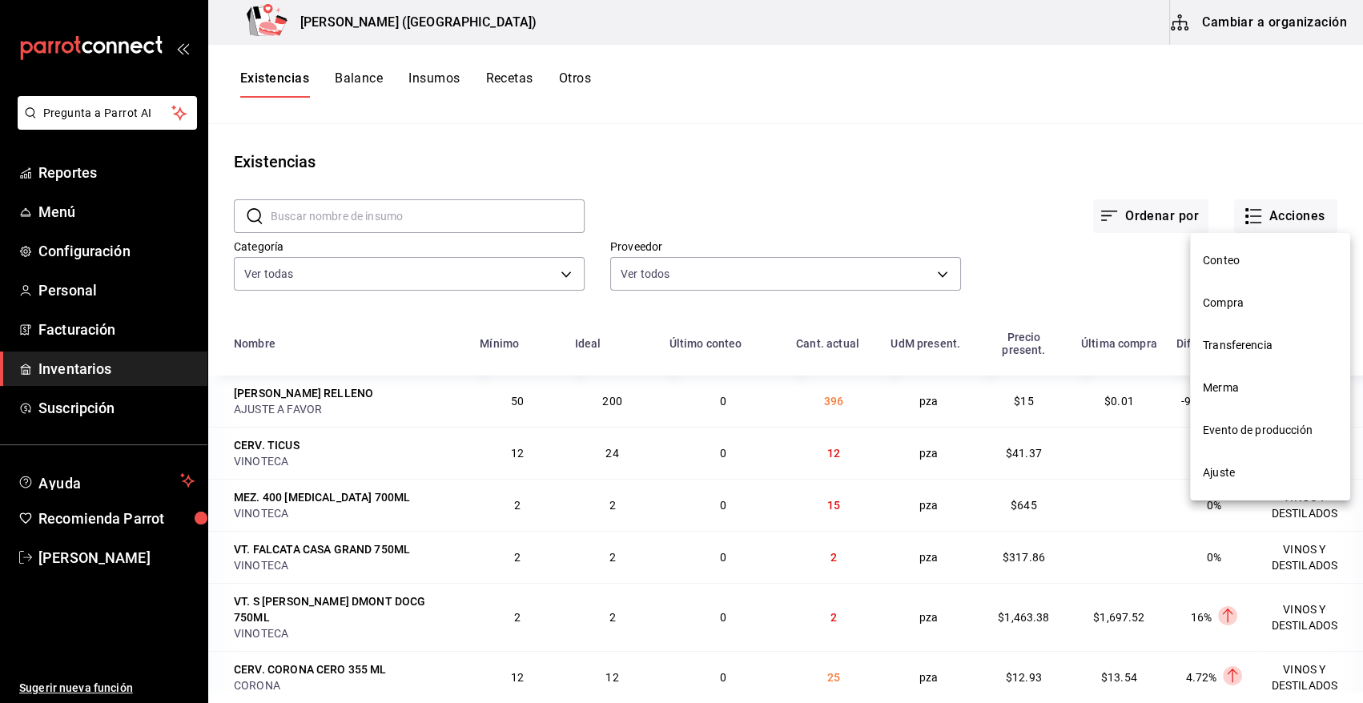
click at [1235, 397] on li "Merma" at bounding box center [1270, 388] width 160 height 42
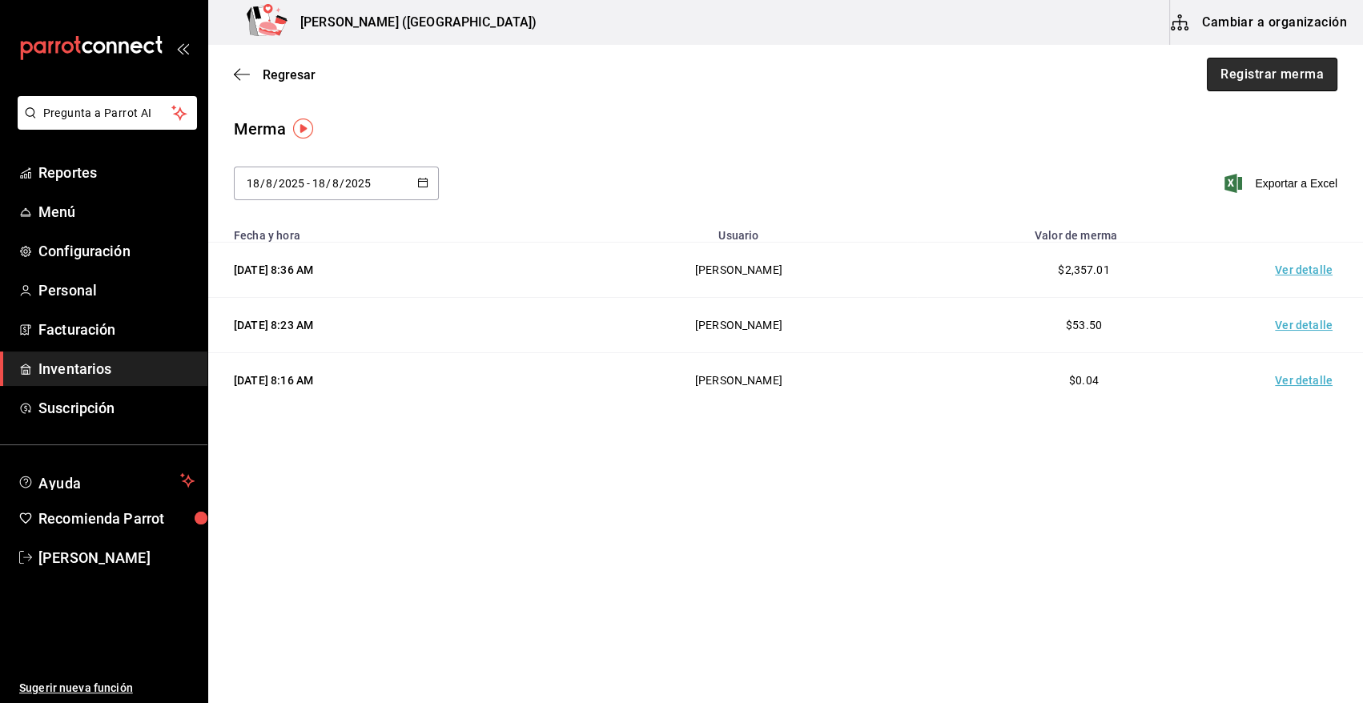
click at [1281, 76] on button "Registrar merma" at bounding box center [1272, 75] width 131 height 34
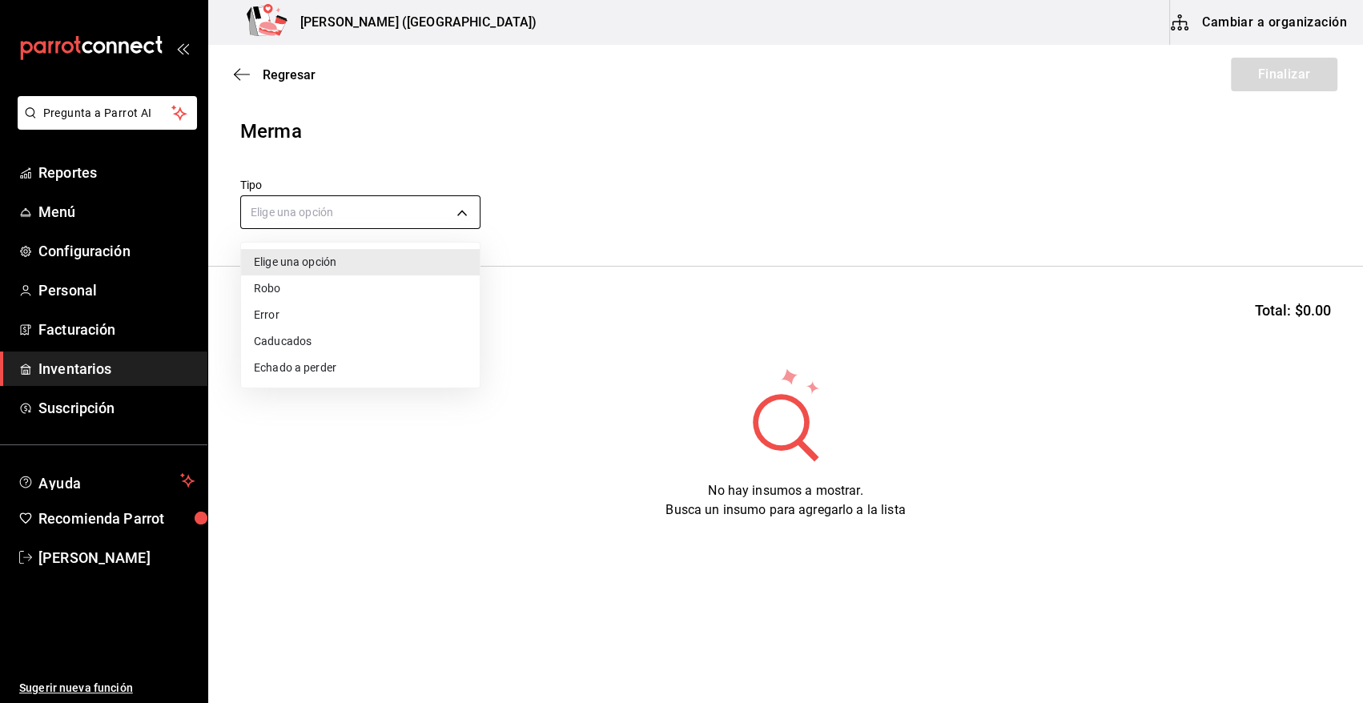
click at [438, 215] on body "Pregunta a Parrot AI Reportes Menú Configuración Personal Facturación Inventari…" at bounding box center [681, 306] width 1363 height 613
click at [268, 313] on li "Error" at bounding box center [360, 315] width 239 height 26
type input "ERROR"
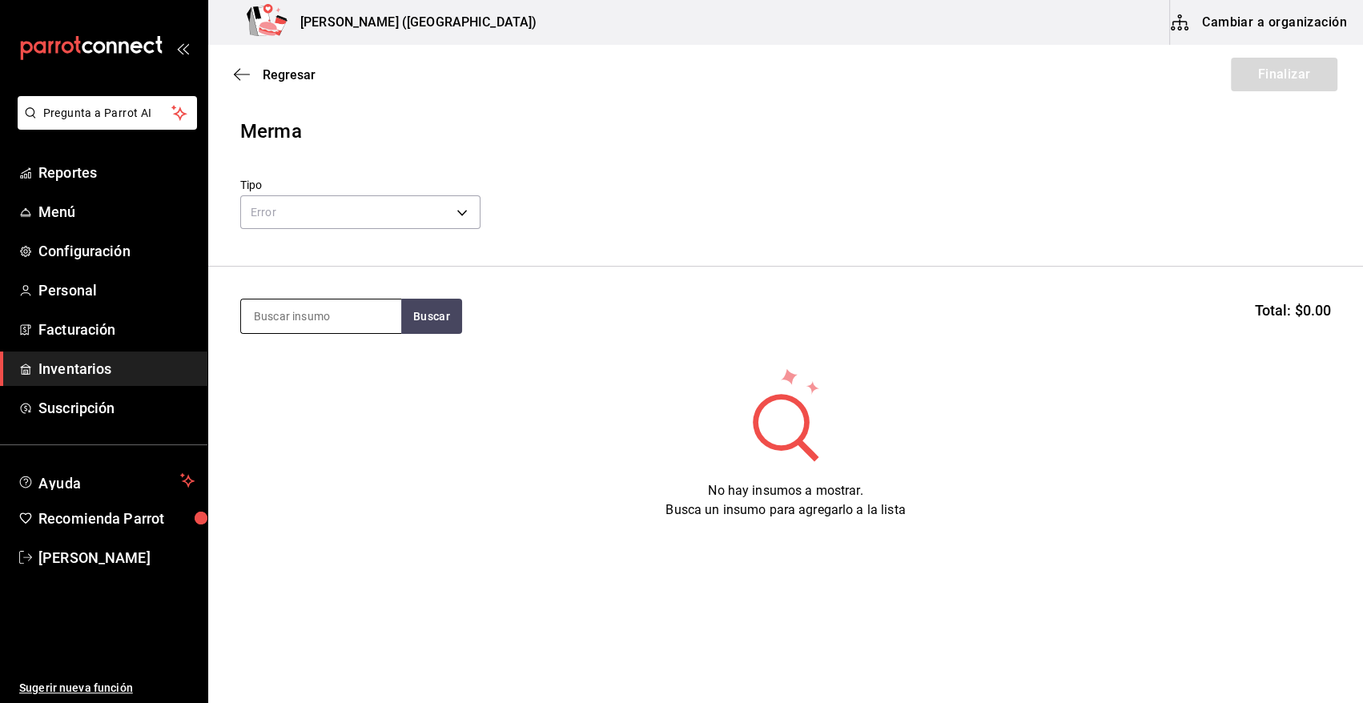
click at [302, 318] on input at bounding box center [321, 317] width 160 height 34
type input "SALMON"
click at [438, 321] on button "Buscar" at bounding box center [431, 316] width 61 height 35
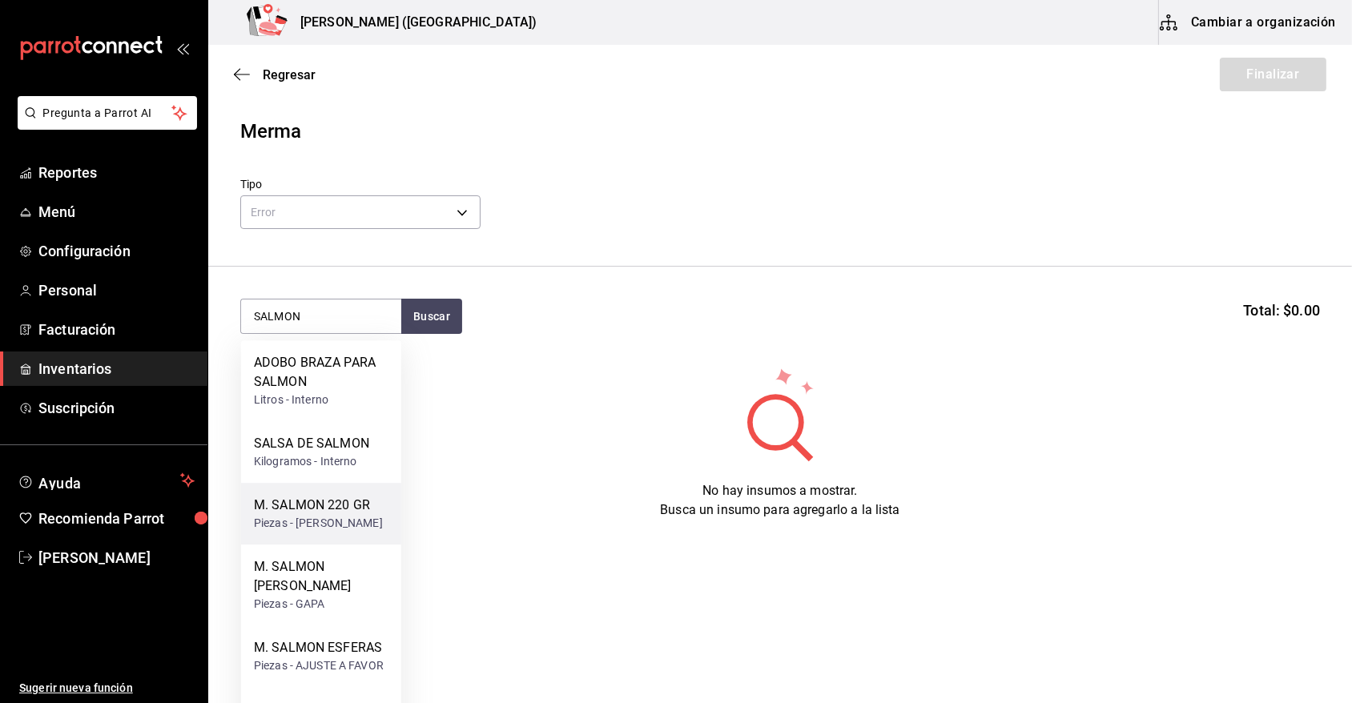
click at [296, 501] on div "M. SALMON 220 GR" at bounding box center [318, 505] width 129 height 19
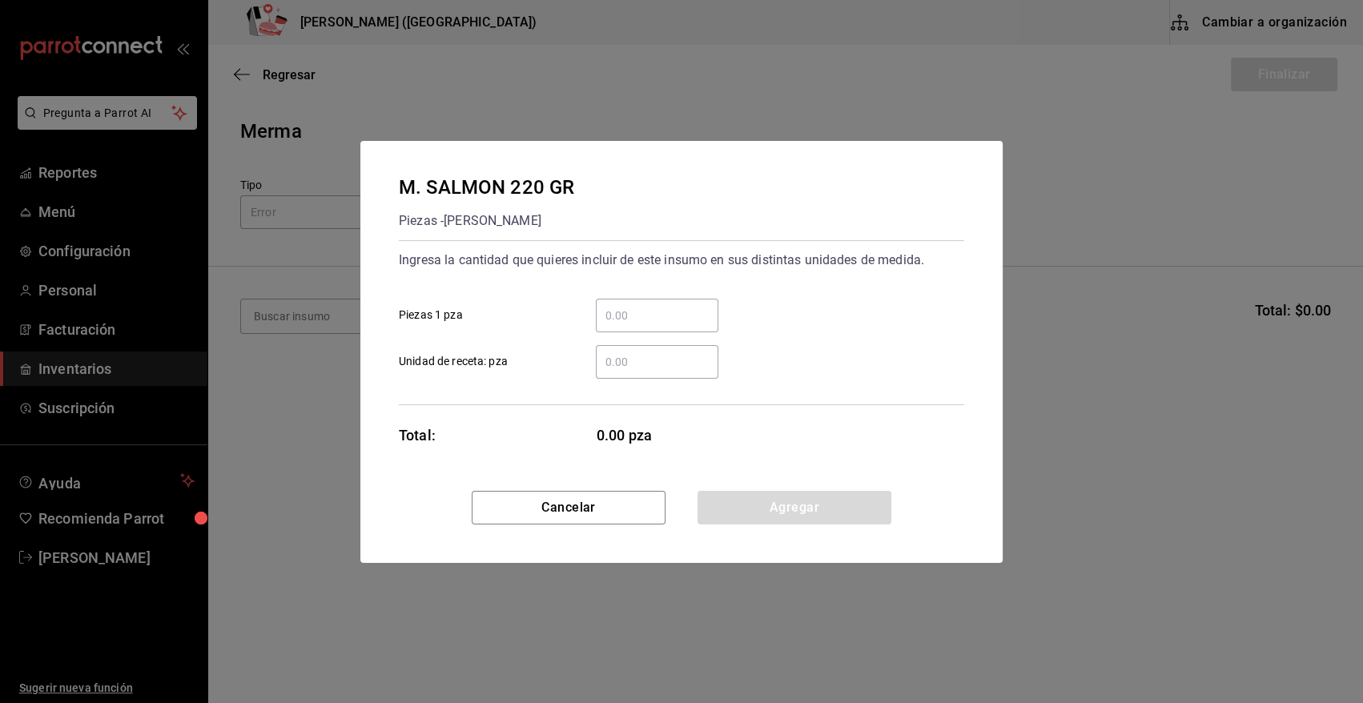
click at [655, 308] on input "​ Piezas 1 pza" at bounding box center [657, 315] width 123 height 19
type input "4"
click at [791, 512] on button "Agregar" at bounding box center [795, 508] width 194 height 34
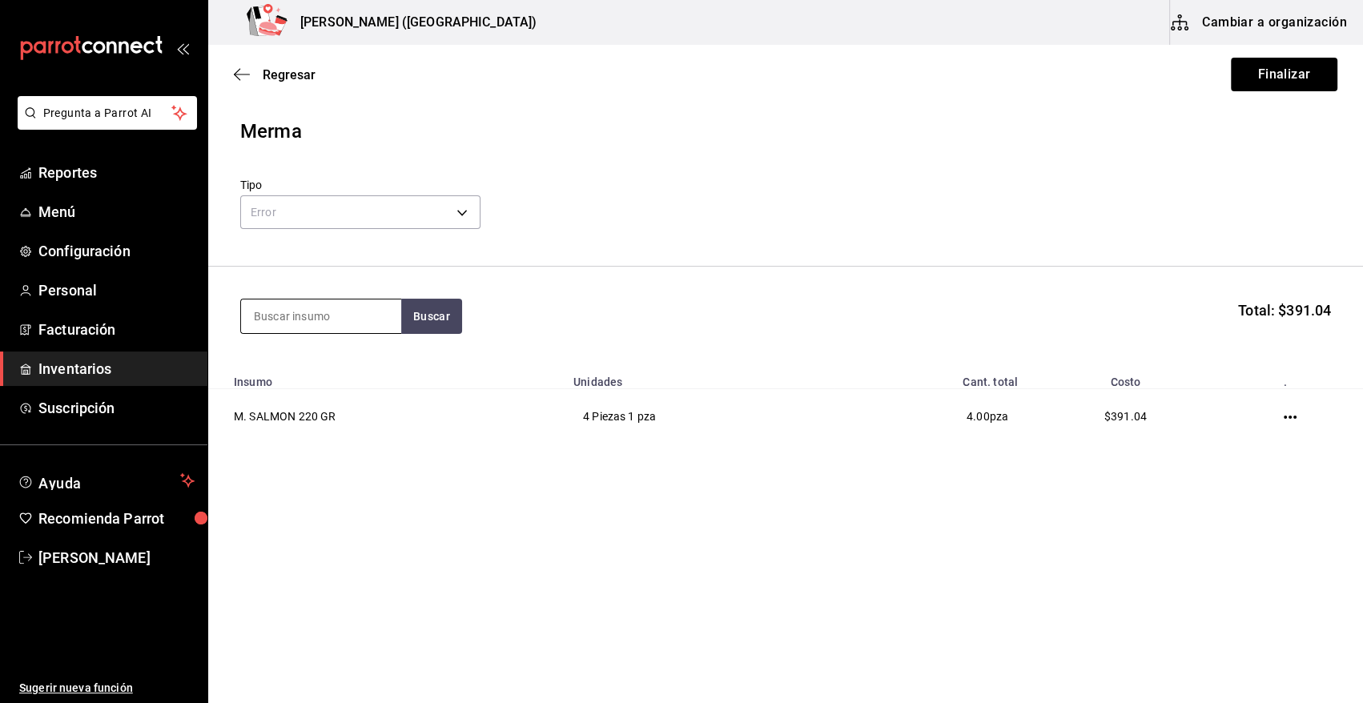
click at [256, 318] on input at bounding box center [321, 317] width 160 height 34
type input "LANGOS"
click at [449, 326] on button "Buscar" at bounding box center [431, 316] width 61 height 35
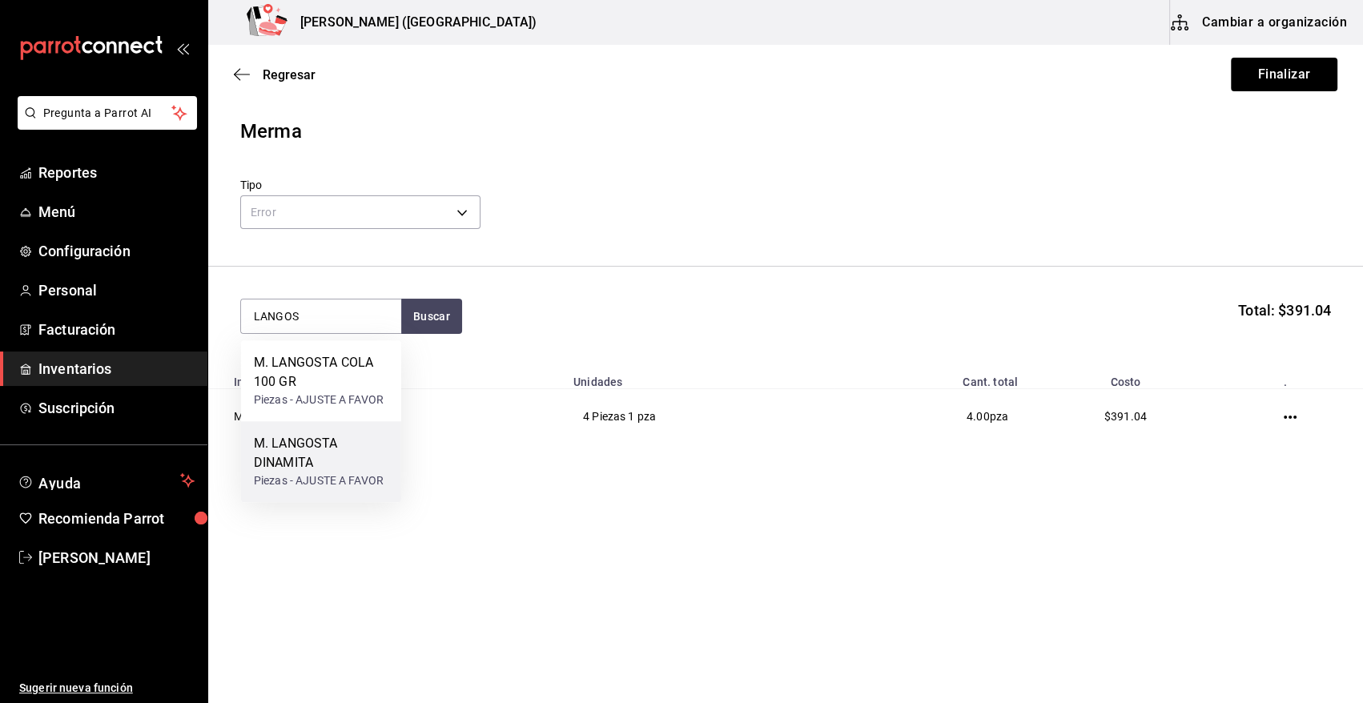
click at [293, 437] on div "M. LANGOSTA DINAMITA" at bounding box center [321, 453] width 135 height 38
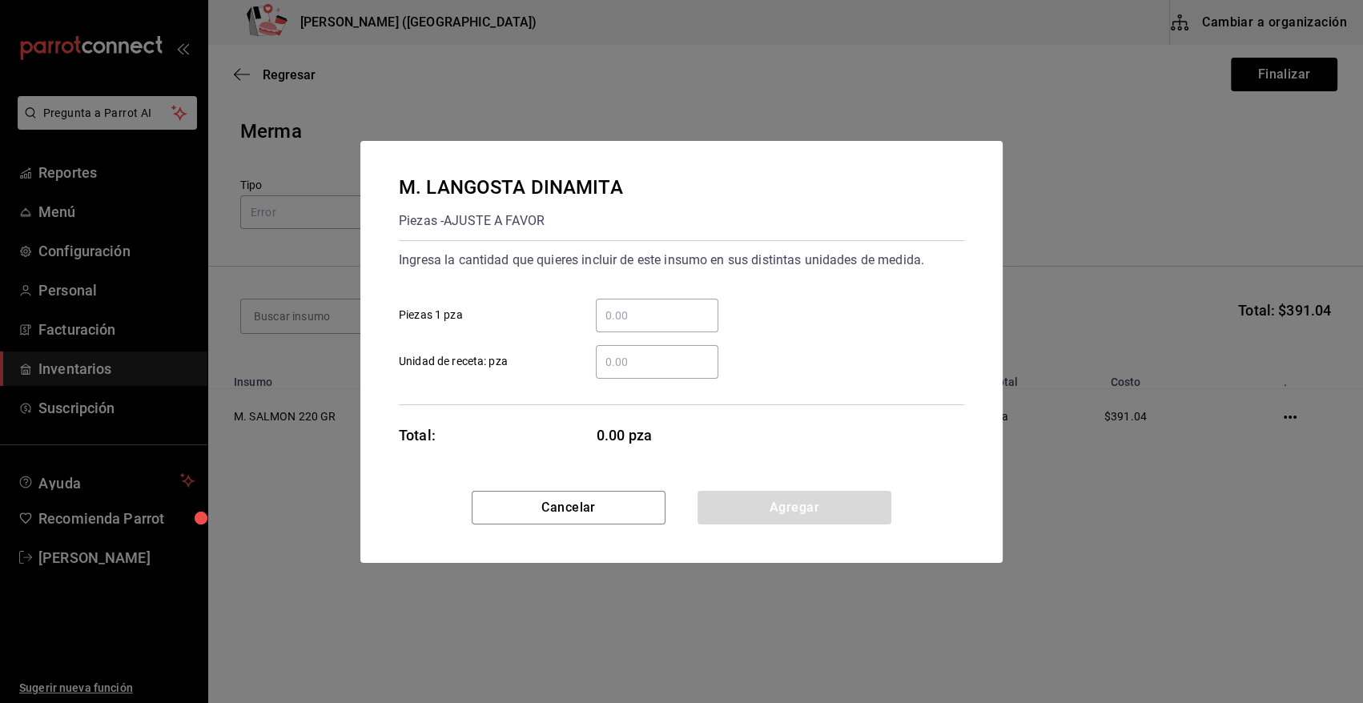
click at [642, 312] on input "​ Piezas 1 pza" at bounding box center [657, 315] width 123 height 19
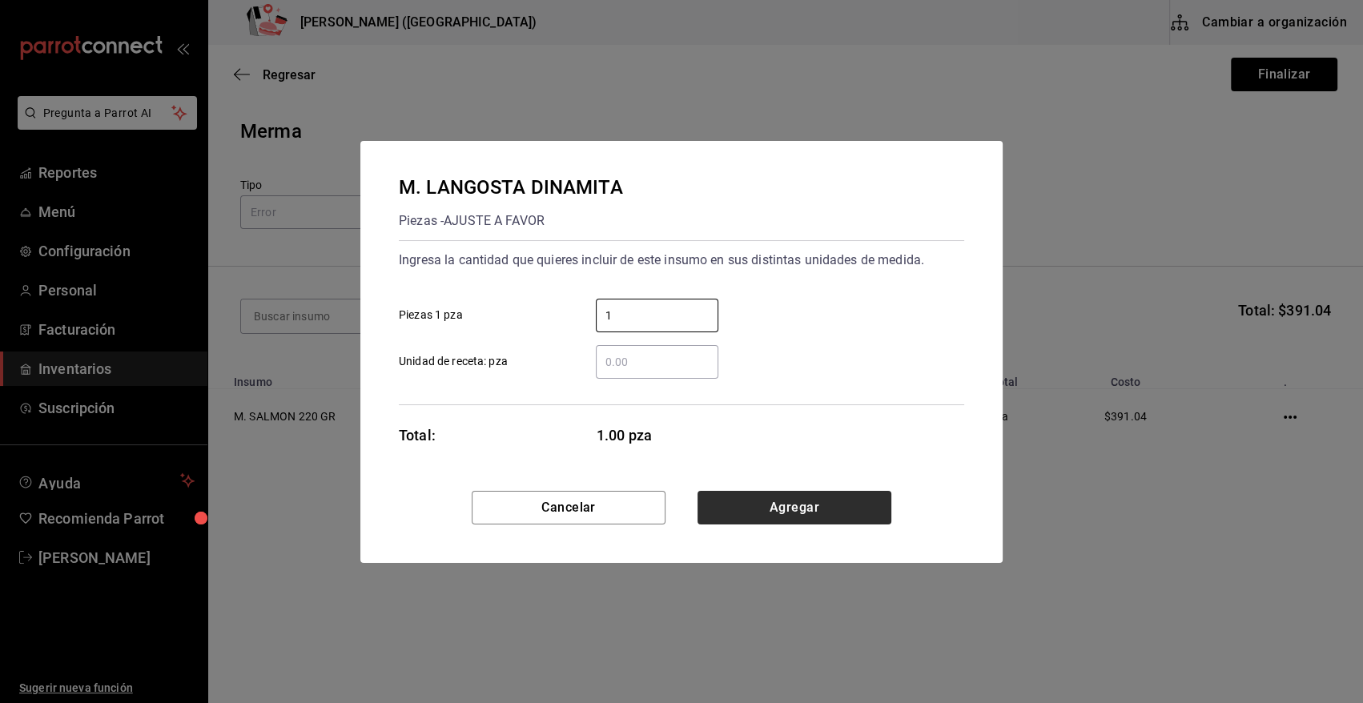
type input "1"
click at [818, 511] on button "Agregar" at bounding box center [795, 508] width 194 height 34
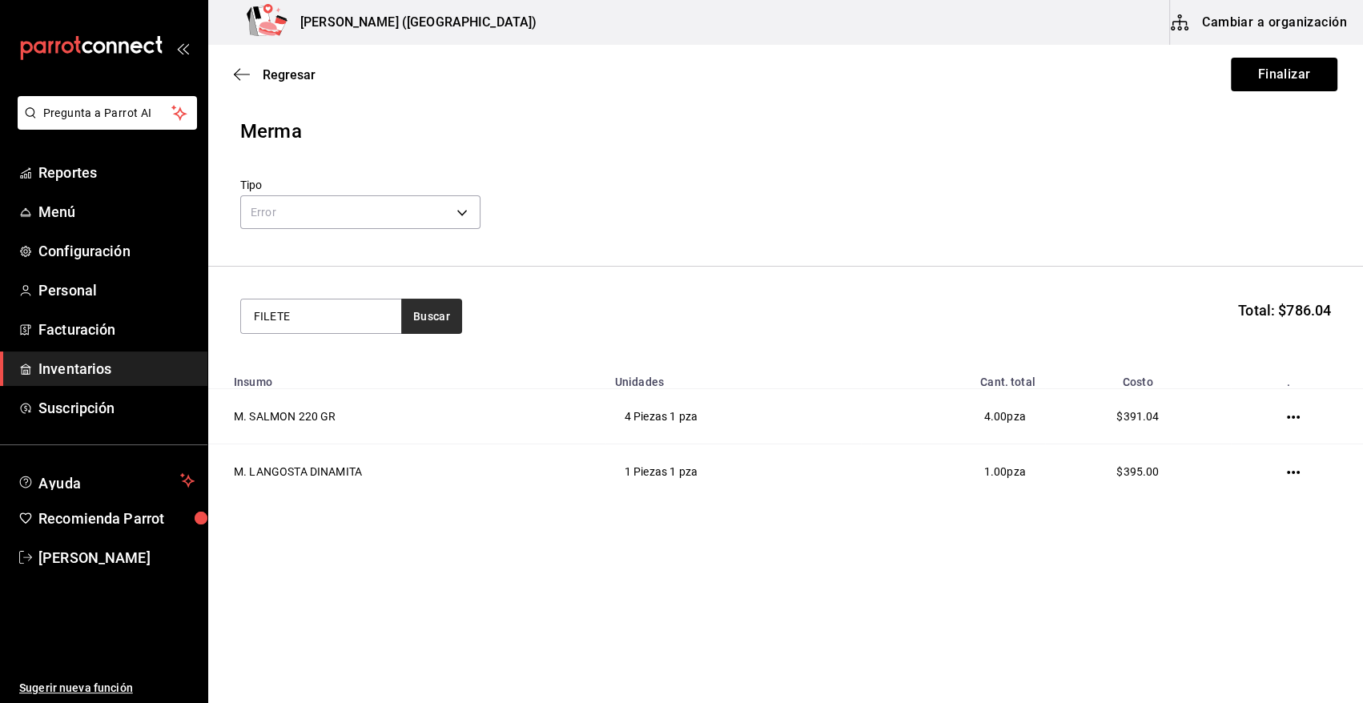
type input "FILETE"
click at [420, 316] on button "Buscar" at bounding box center [431, 316] width 61 height 35
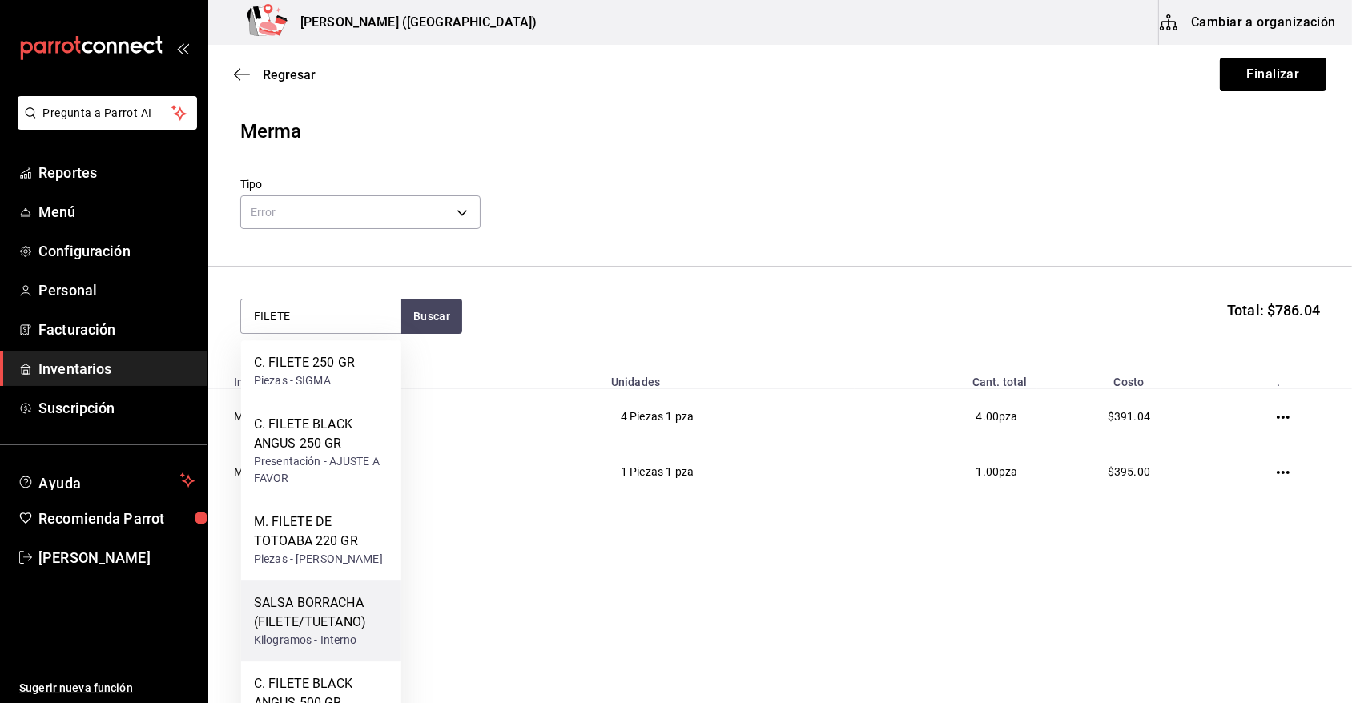
scroll to position [143, 0]
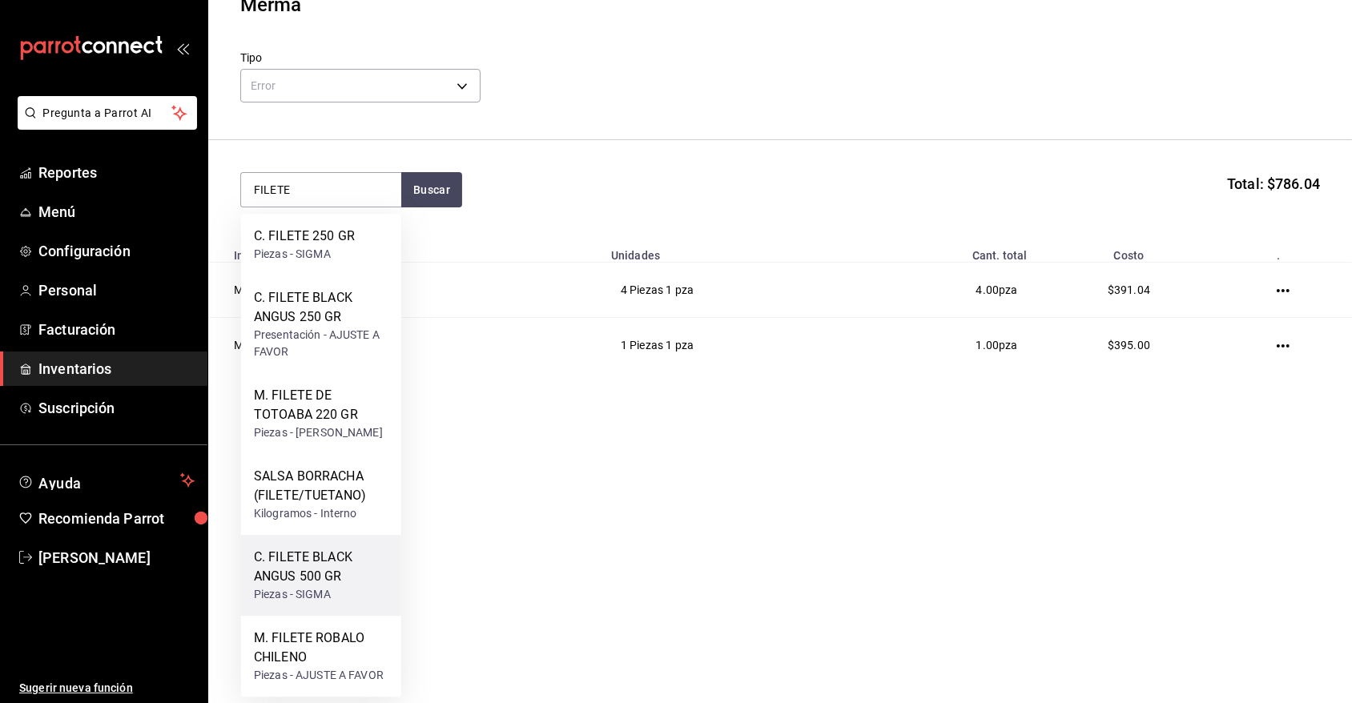
click at [332, 577] on div "C. FILETE BLACK ANGUS 500 GR" at bounding box center [321, 567] width 135 height 38
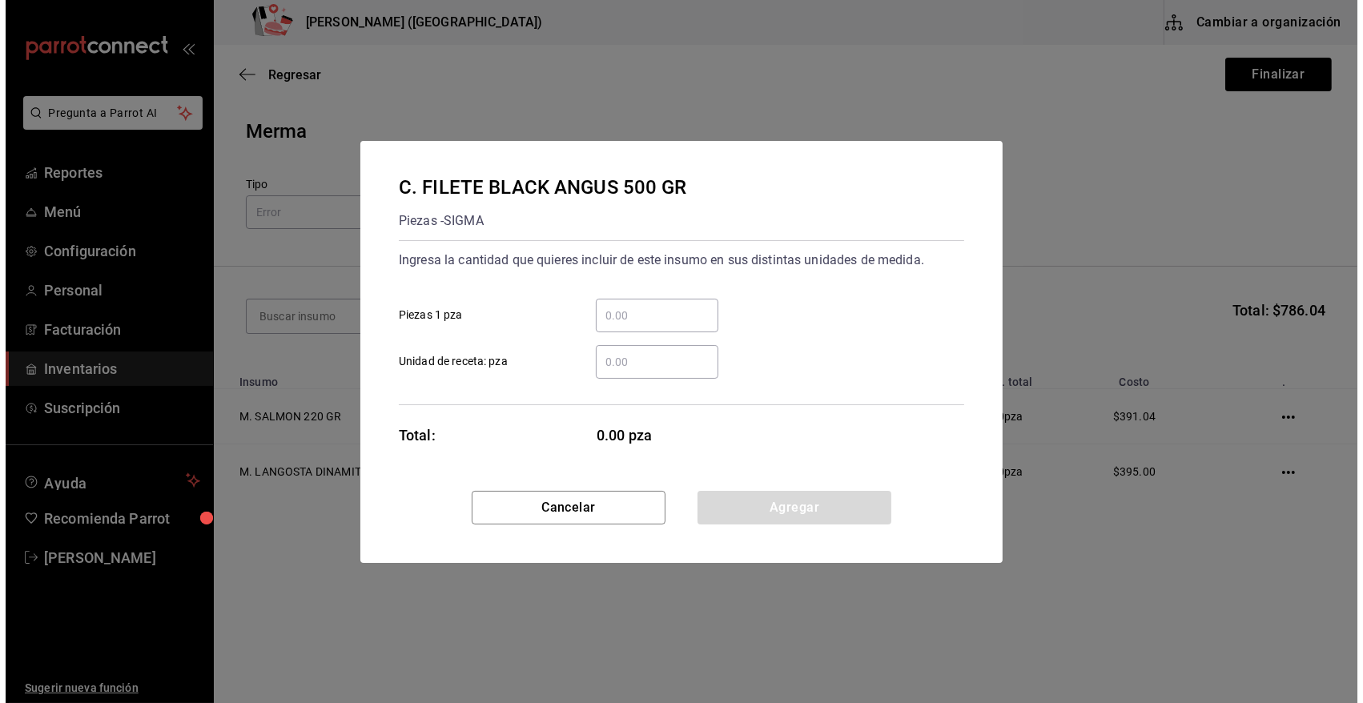
scroll to position [0, 0]
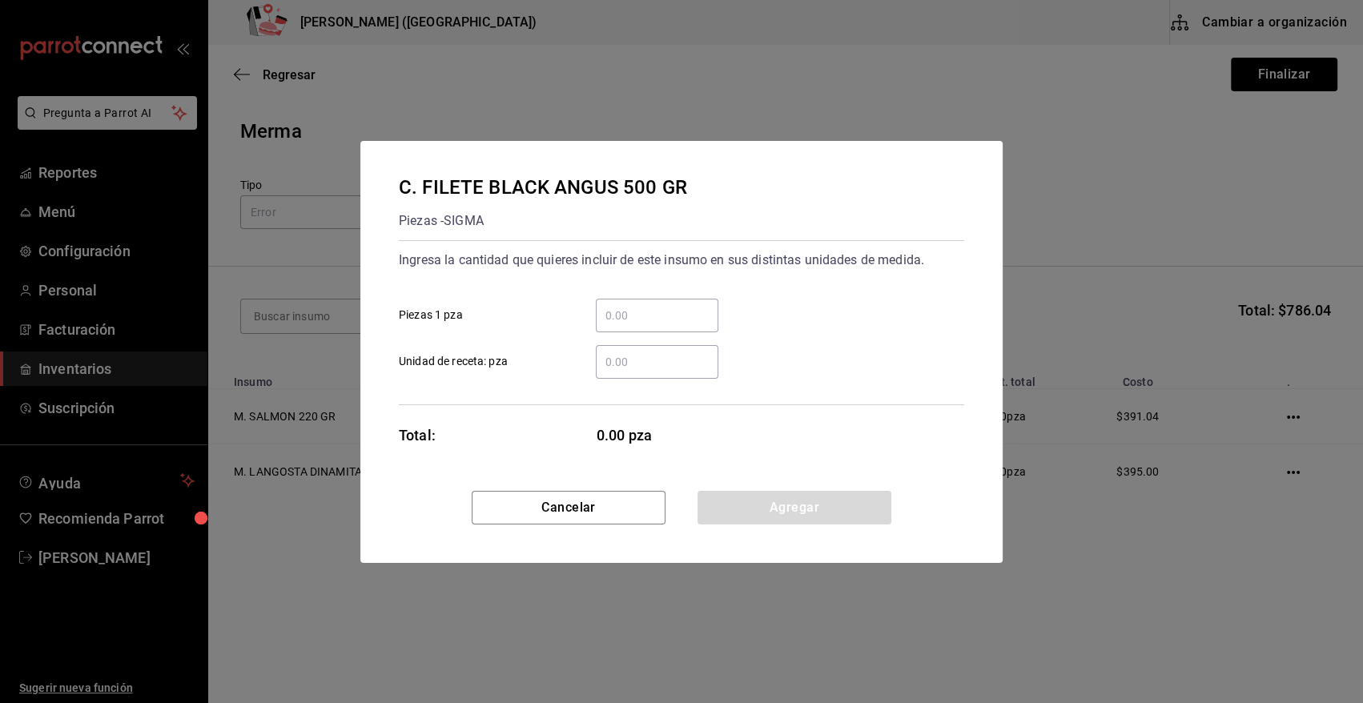
click at [658, 309] on input "​ Piezas 1 pza" at bounding box center [657, 315] width 123 height 19
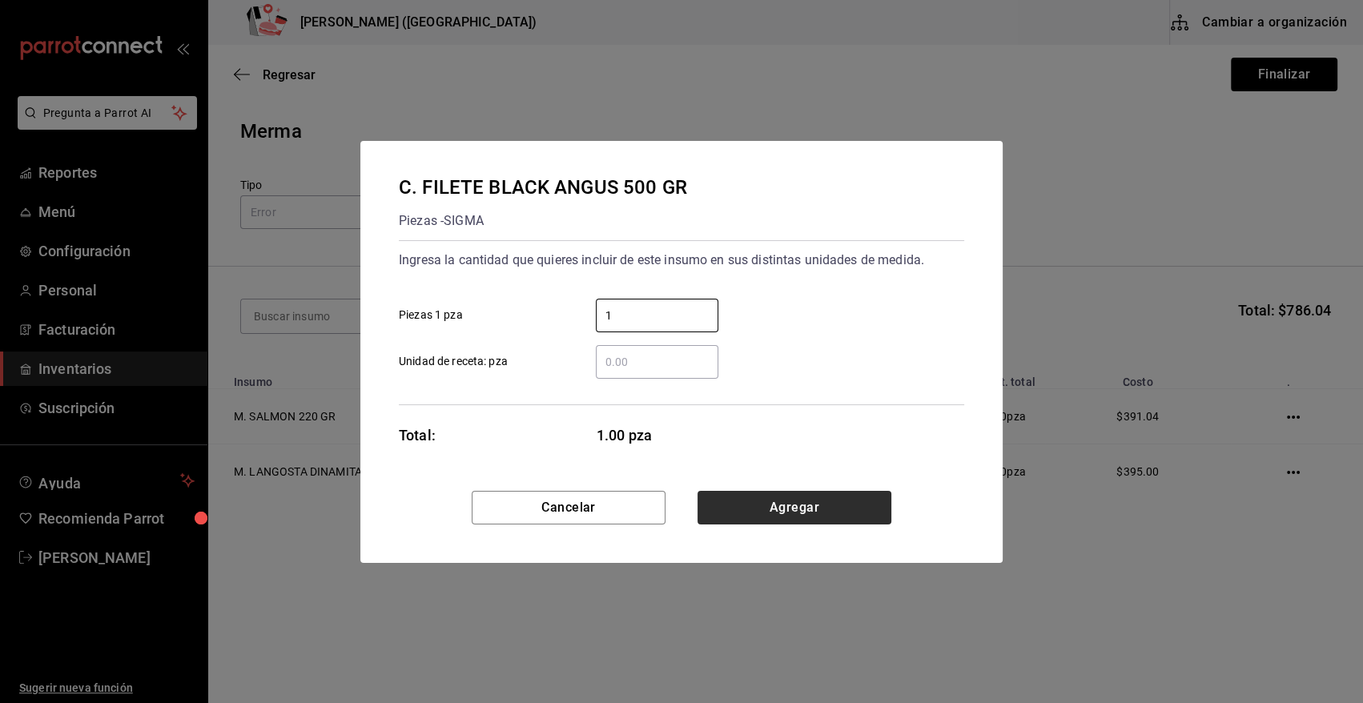
type input "1"
click at [751, 504] on button "Agregar" at bounding box center [795, 508] width 194 height 34
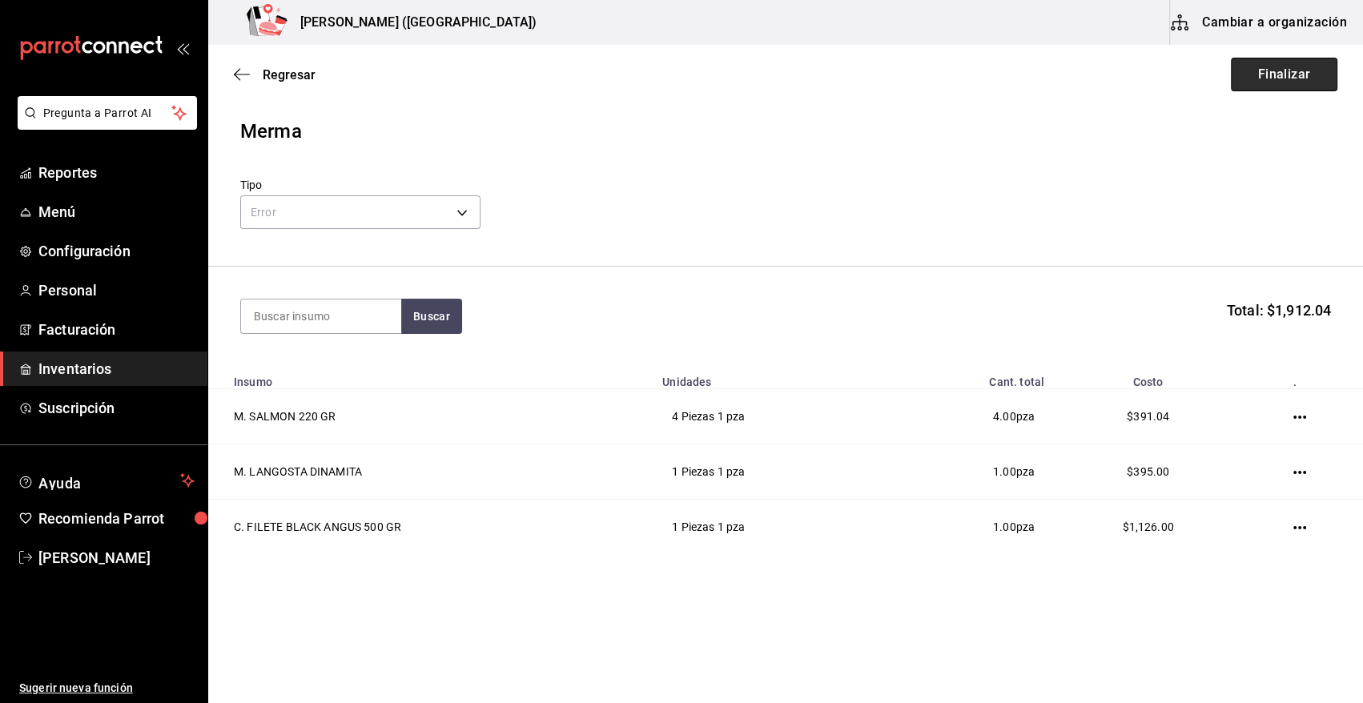
click at [1300, 82] on button "Finalizar" at bounding box center [1284, 75] width 107 height 34
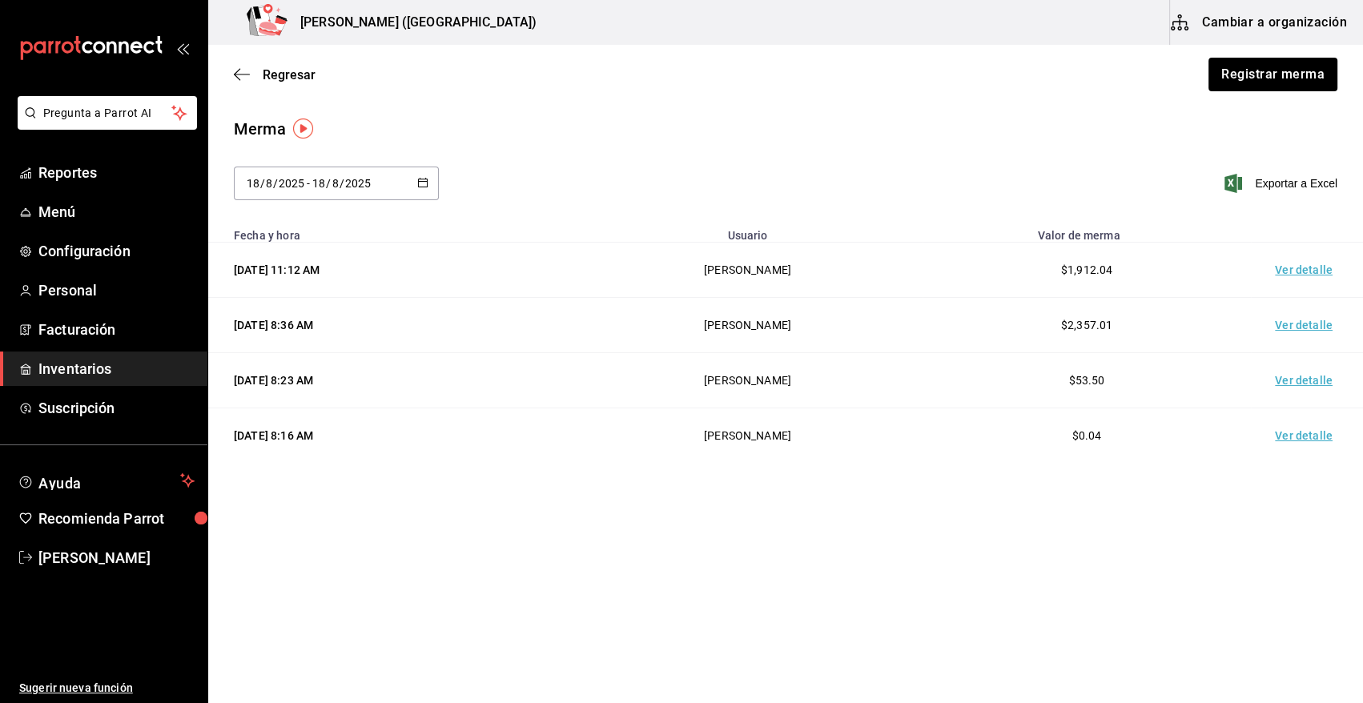
click at [1325, 275] on td "Ver detalle" at bounding box center [1307, 270] width 112 height 55
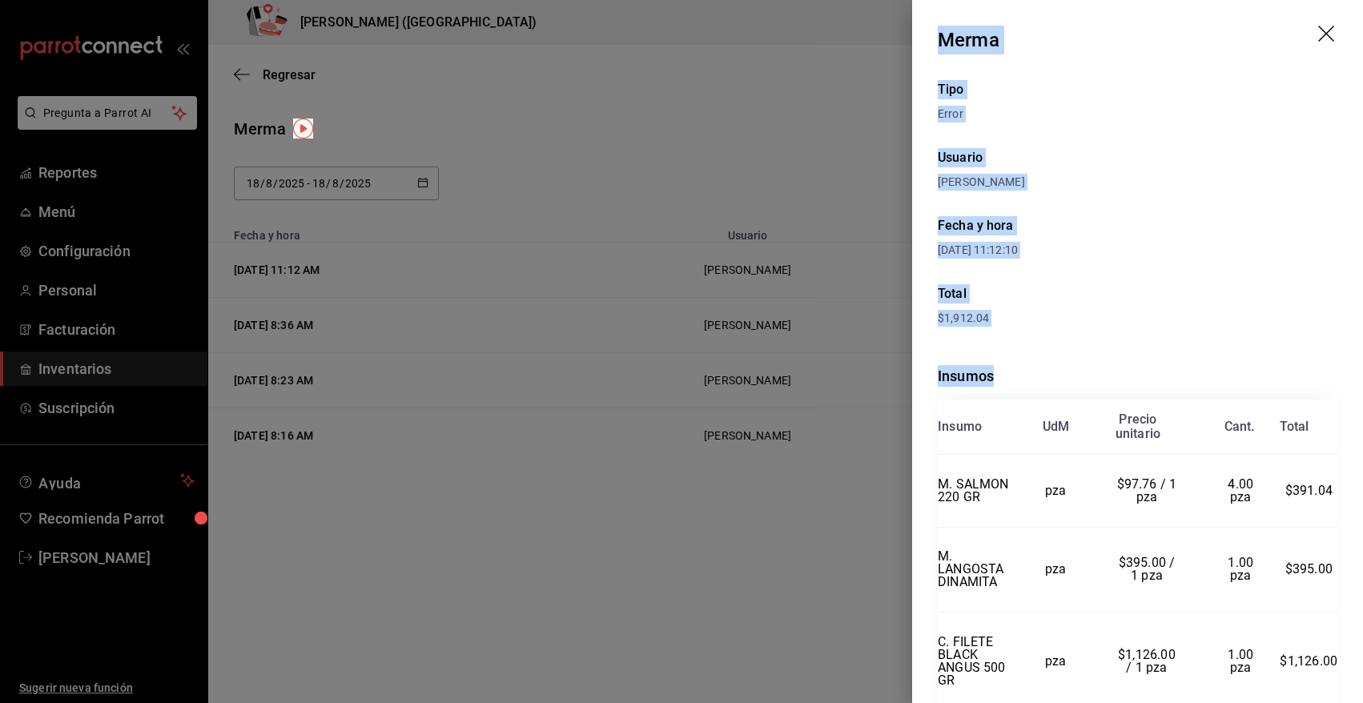
scroll to position [64, 0]
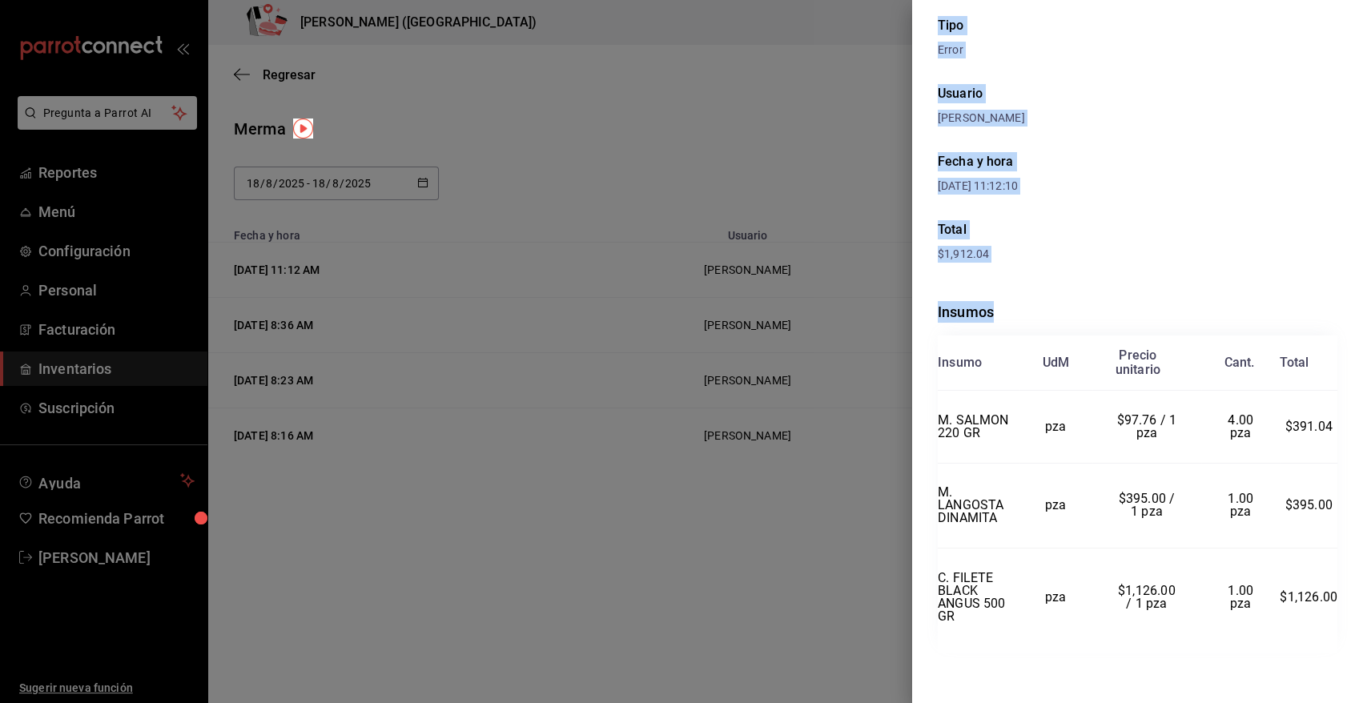
drag, startPoint x: 939, startPoint y: 34, endPoint x: 1334, endPoint y: 598, distance: 689.0
click at [1334, 598] on div "Merma Tipo Error Usuario Heriberto Madalena Fecha y hora 18/08/2025 11:12:10 To…" at bounding box center [1137, 351] width 451 height 703
copy div "Merma Tipo Error Usuario Heriberto Madalena Fecha y hora 18/08/2025 11:12:10 To…"
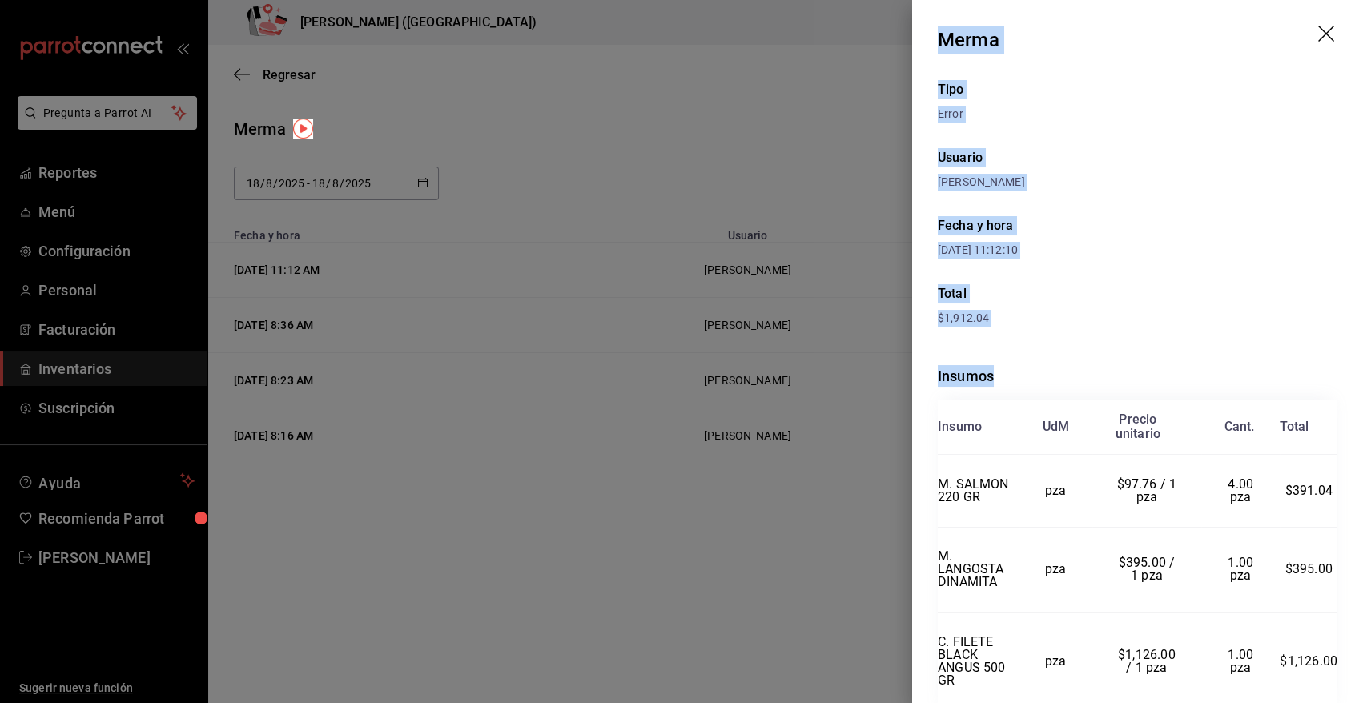
click at [1318, 32] on icon "drag" at bounding box center [1326, 34] width 16 height 16
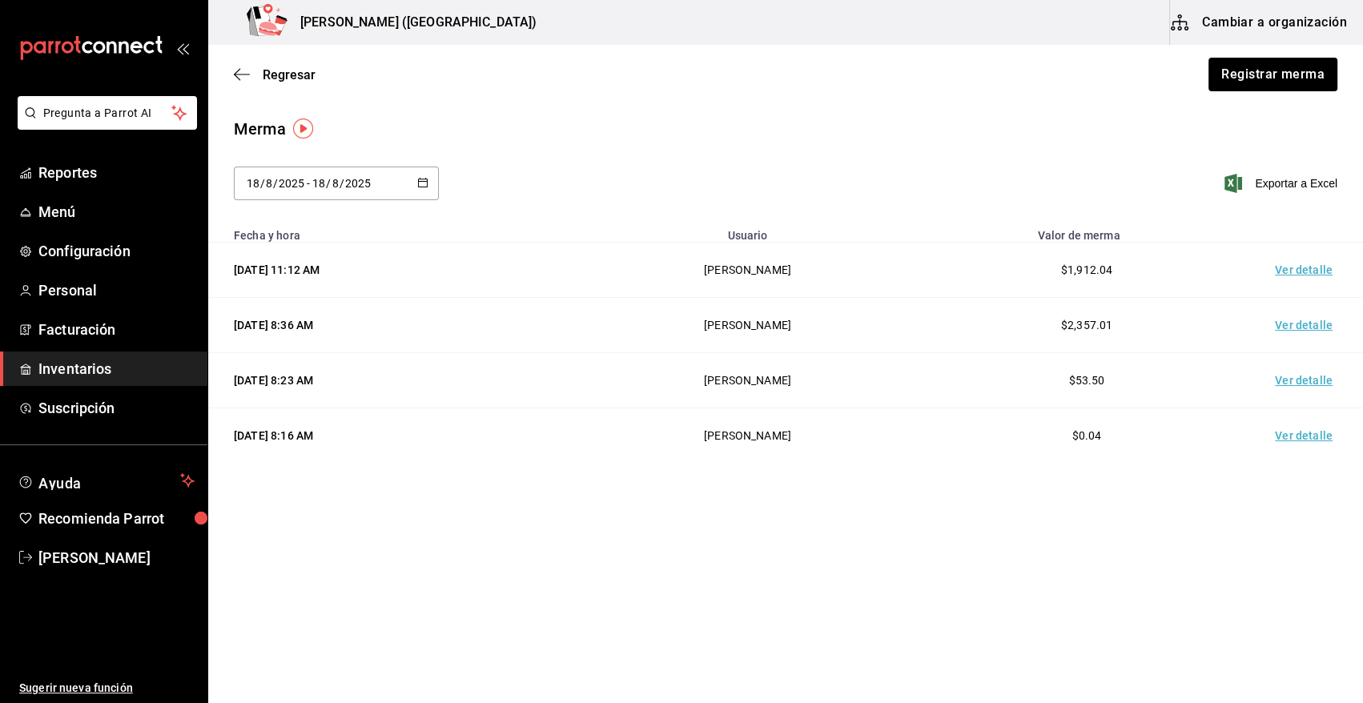
click at [113, 364] on span "Inventarios" at bounding box center [116, 369] width 156 height 22
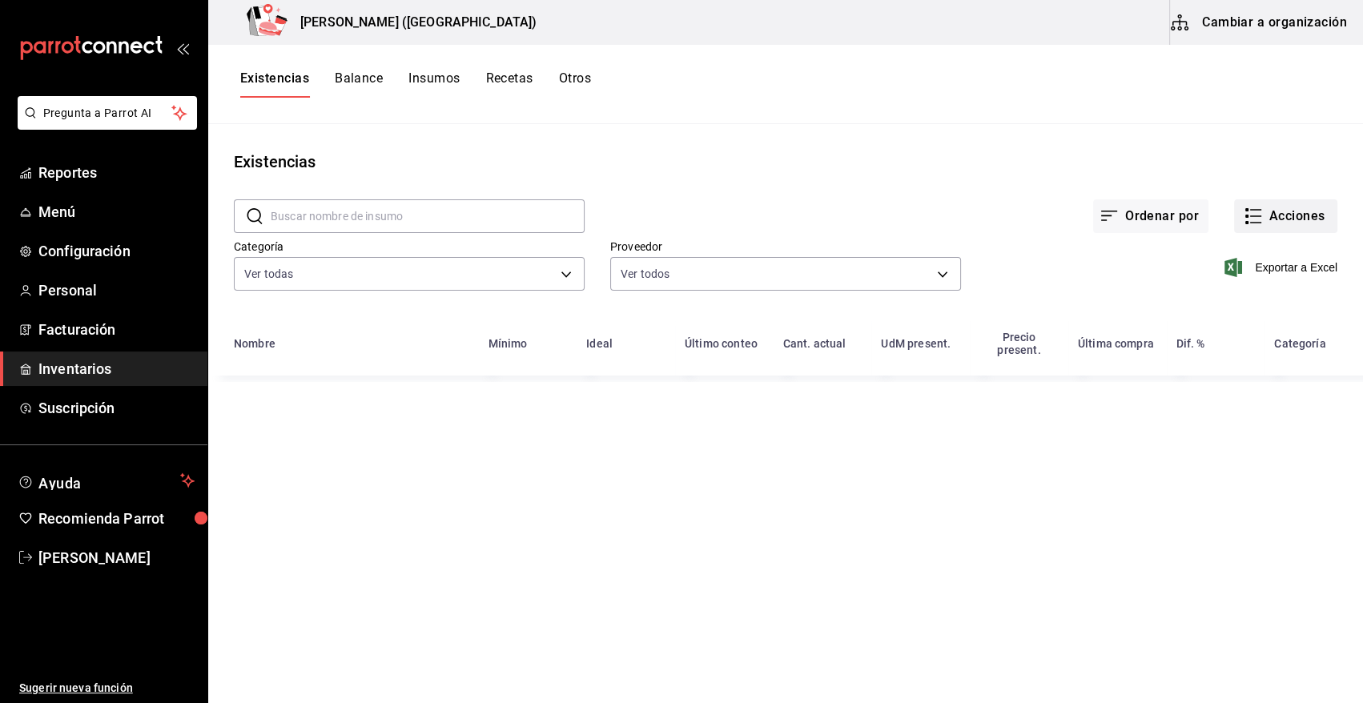
click at [1297, 209] on button "Acciones" at bounding box center [1285, 216] width 103 height 34
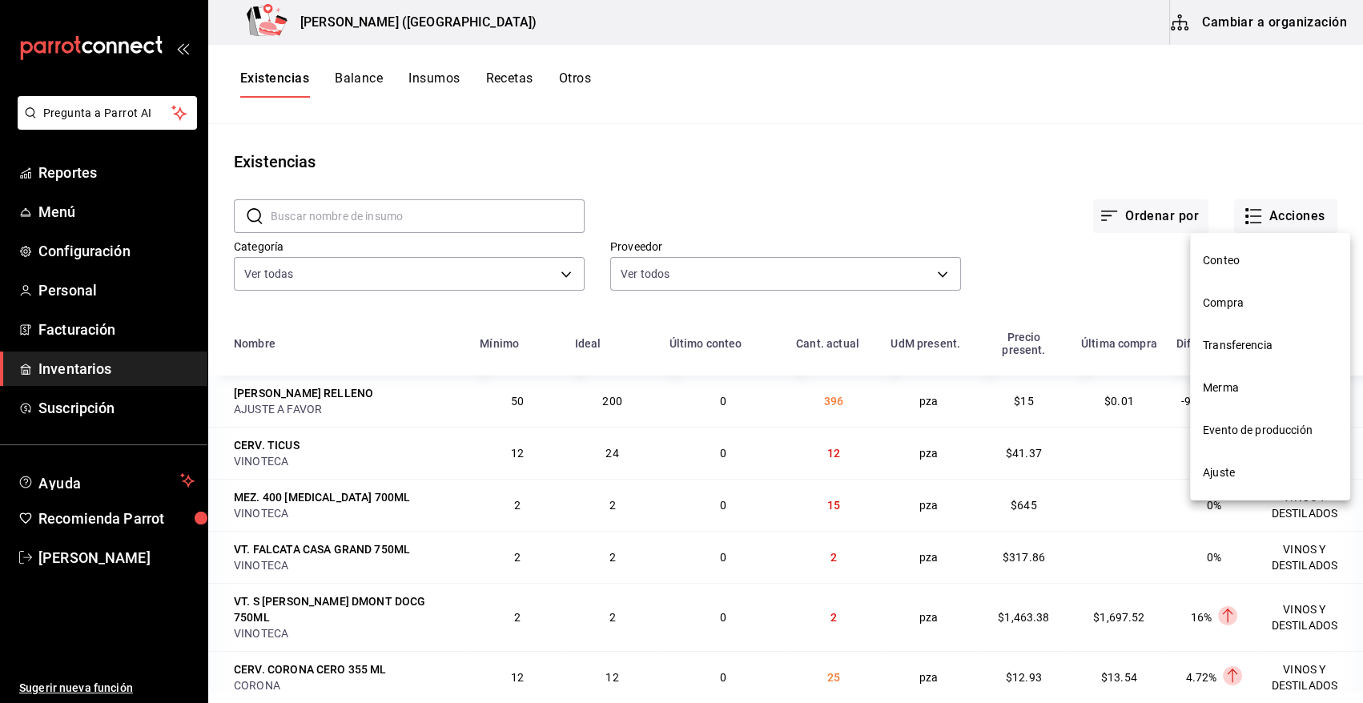
click at [1220, 299] on span "Compra" at bounding box center [1270, 303] width 135 height 17
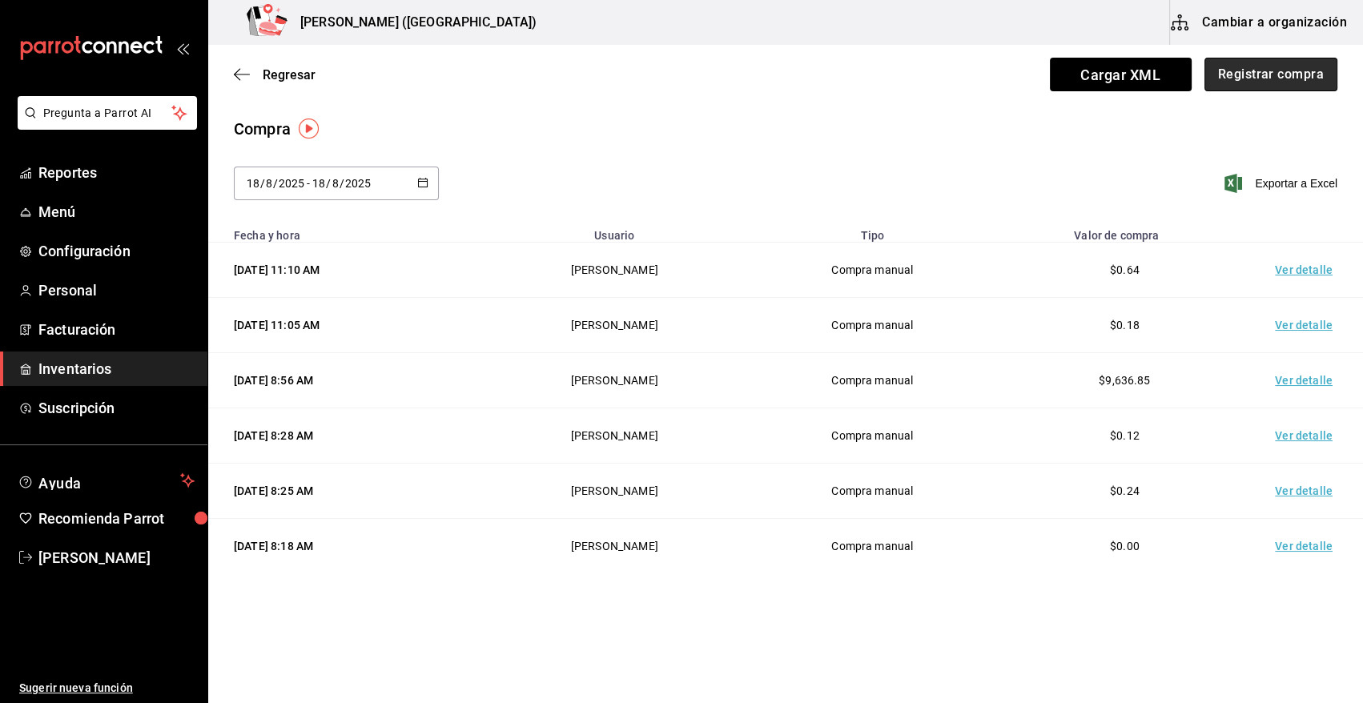
click at [1249, 69] on button "Registrar compra" at bounding box center [1271, 75] width 133 height 34
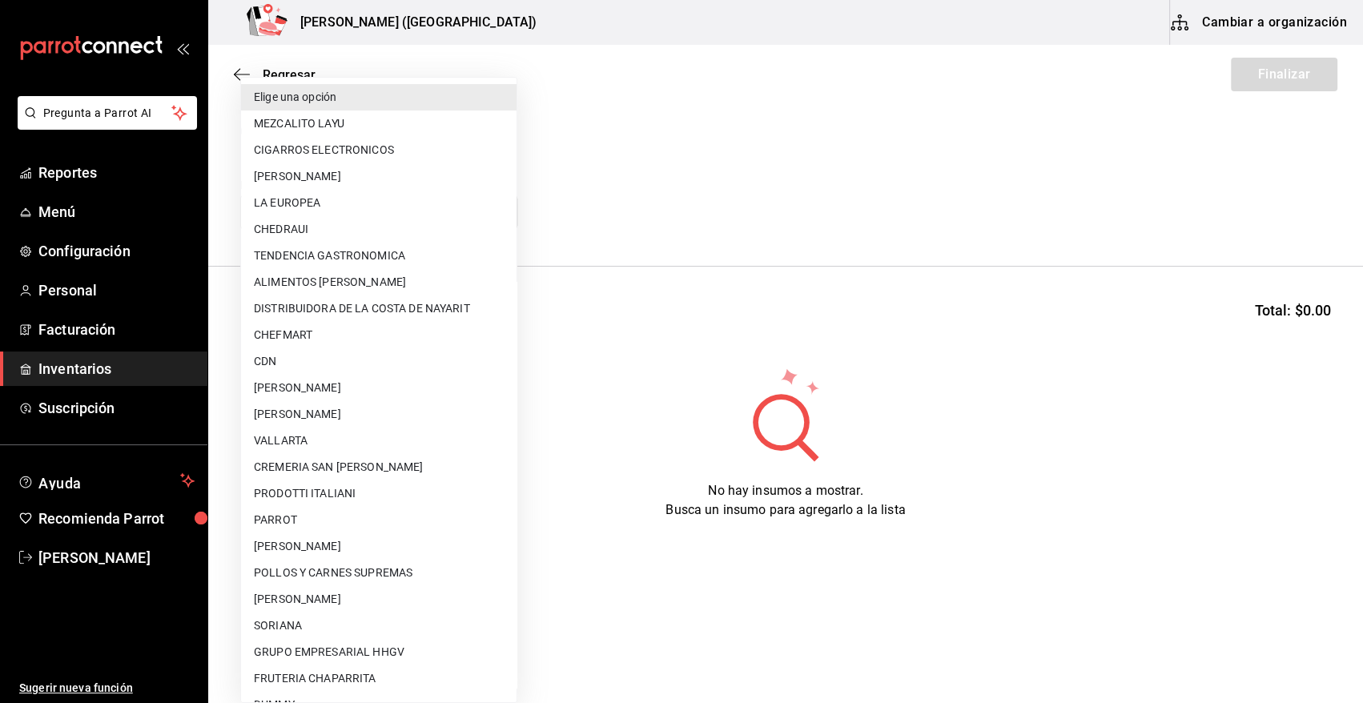
click at [479, 206] on body "Pregunta a Parrot AI Reportes Menú Configuración Personal Facturación Inventari…" at bounding box center [681, 306] width 1363 height 613
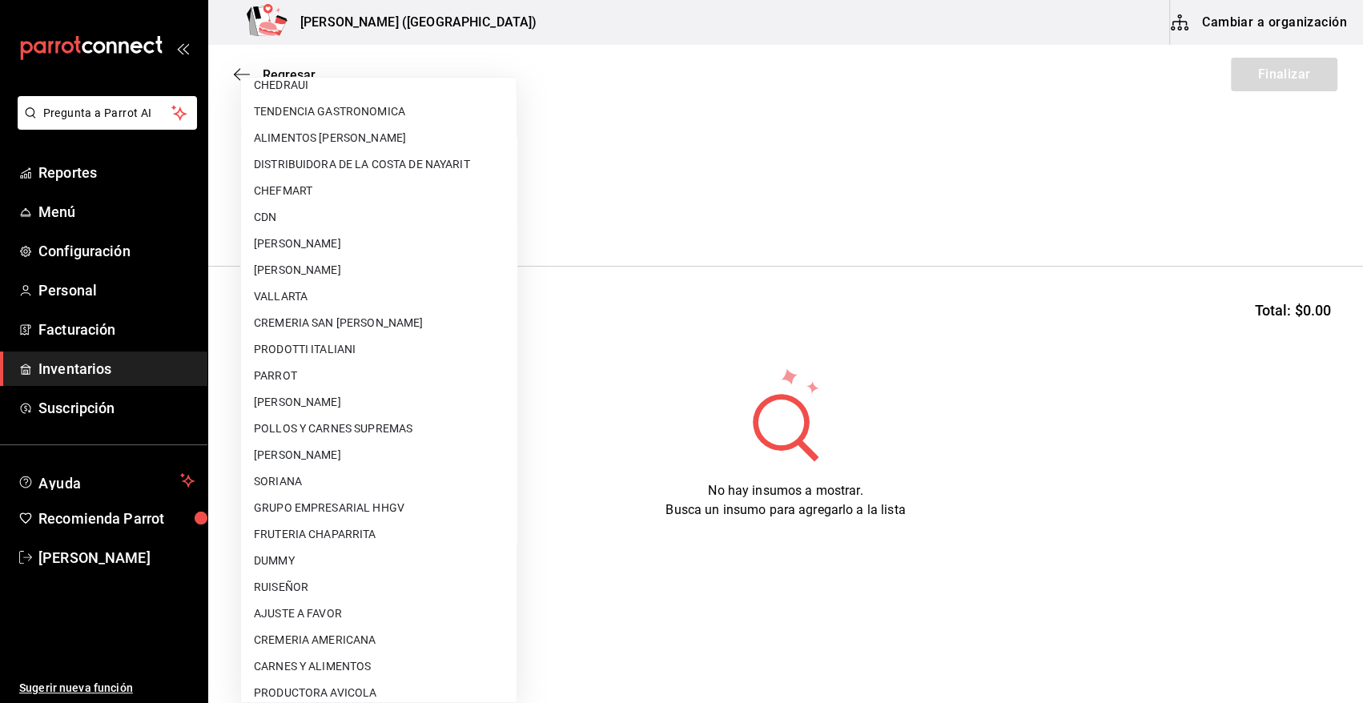
scroll to position [187, 0]
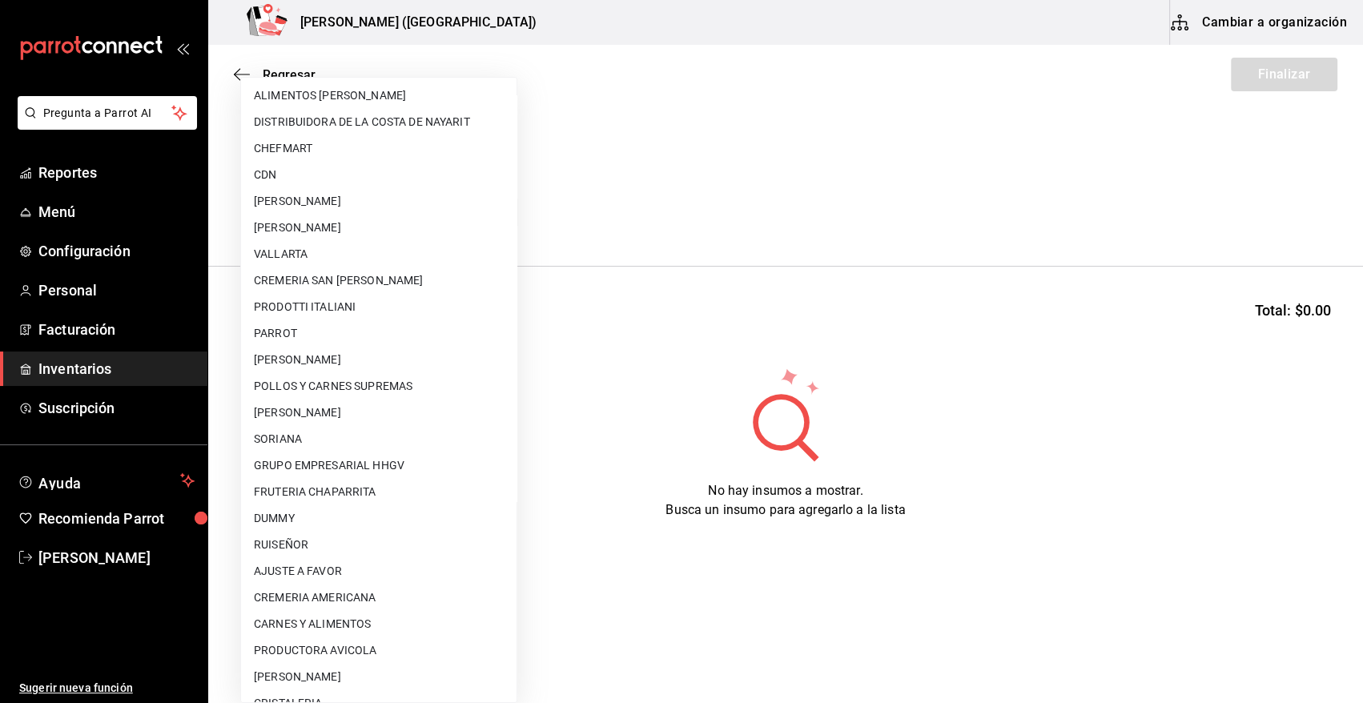
click at [374, 573] on li "AJUSTE A FAVOR" at bounding box center [379, 571] width 276 height 26
type input "dd0fbccd-e034-4acc-8432-7d1d5e23f321"
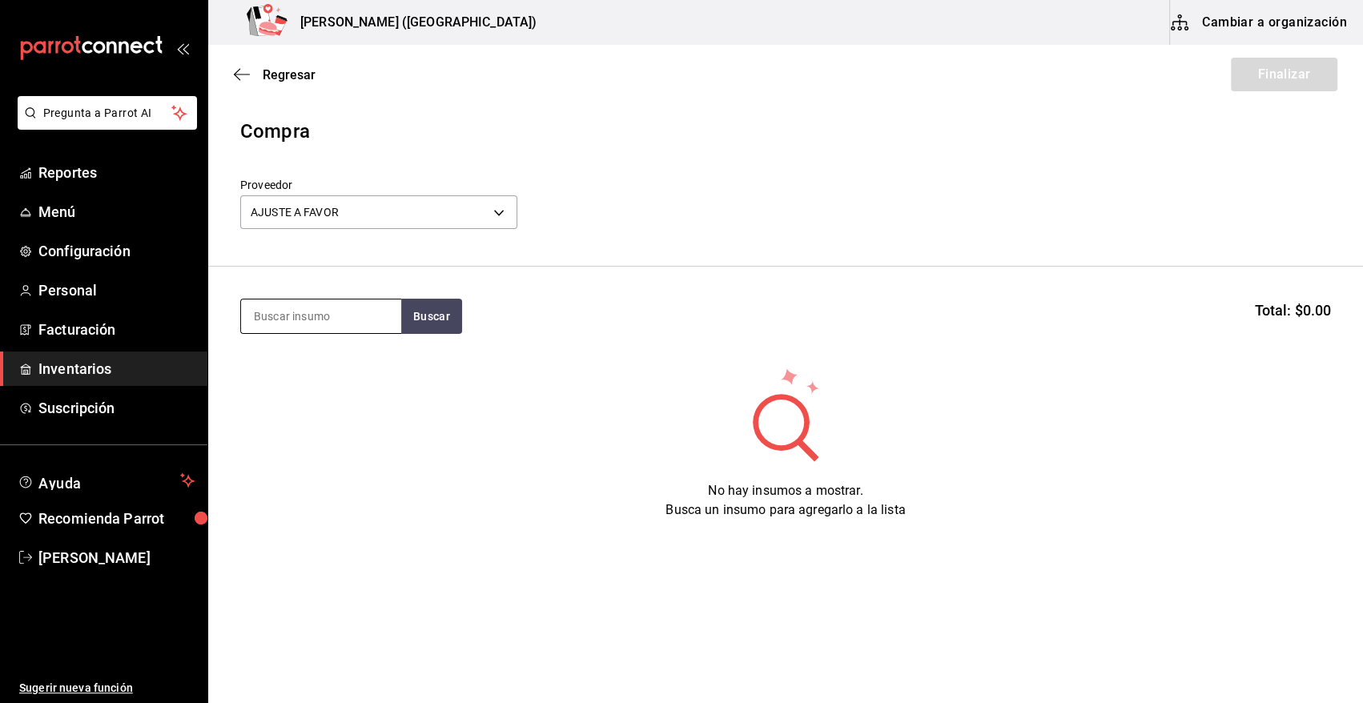
click at [332, 319] on input at bounding box center [321, 317] width 160 height 34
type input "TORO"
click at [423, 328] on button "Buscar" at bounding box center [431, 316] width 61 height 35
click at [342, 380] on div "Piezas - AJUSTE A FAVOR" at bounding box center [319, 380] width 130 height 17
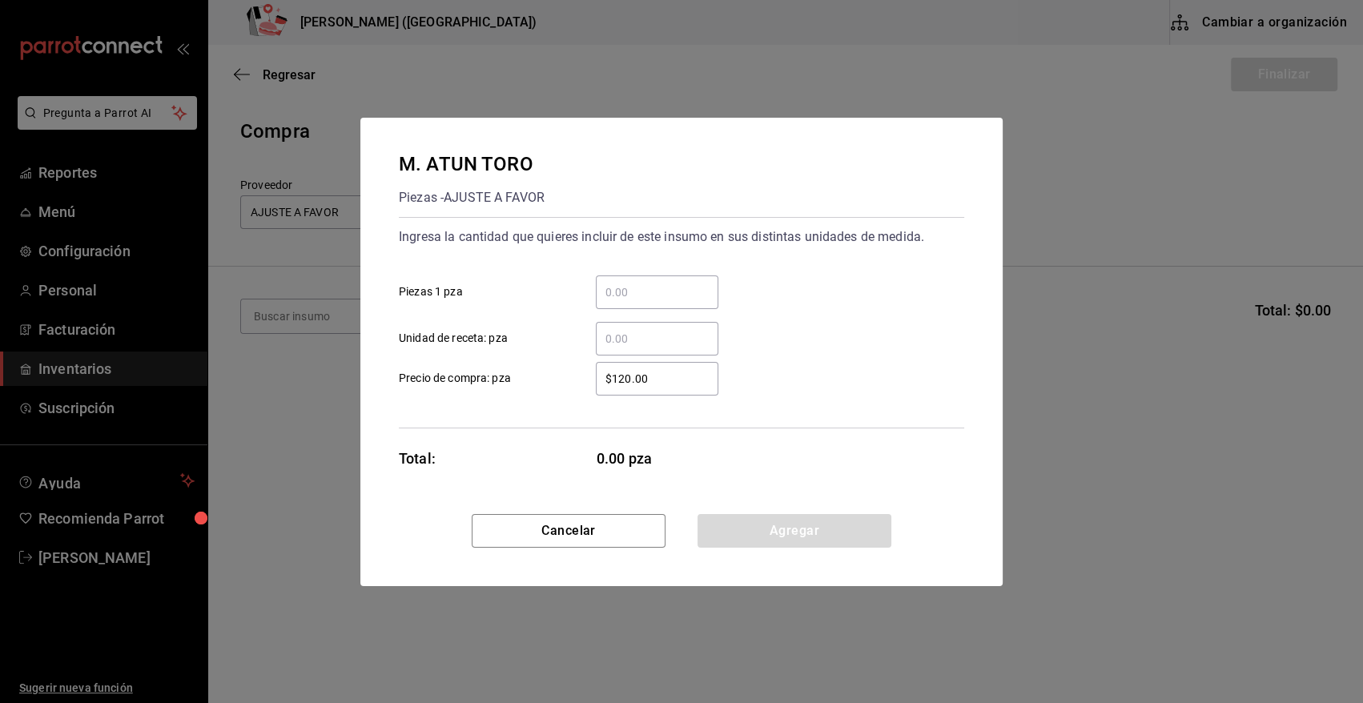
click at [656, 296] on input "​ Piezas 1 pza" at bounding box center [657, 292] width 123 height 19
type input "1"
click at [775, 264] on div "1 ​ Piezas 1 pza" at bounding box center [675, 286] width 578 height 46
drag, startPoint x: 661, startPoint y: 376, endPoint x: 569, endPoint y: 375, distance: 92.1
click at [569, 375] on label "$120.00 ​ Precio de compra: pza" at bounding box center [559, 379] width 320 height 34
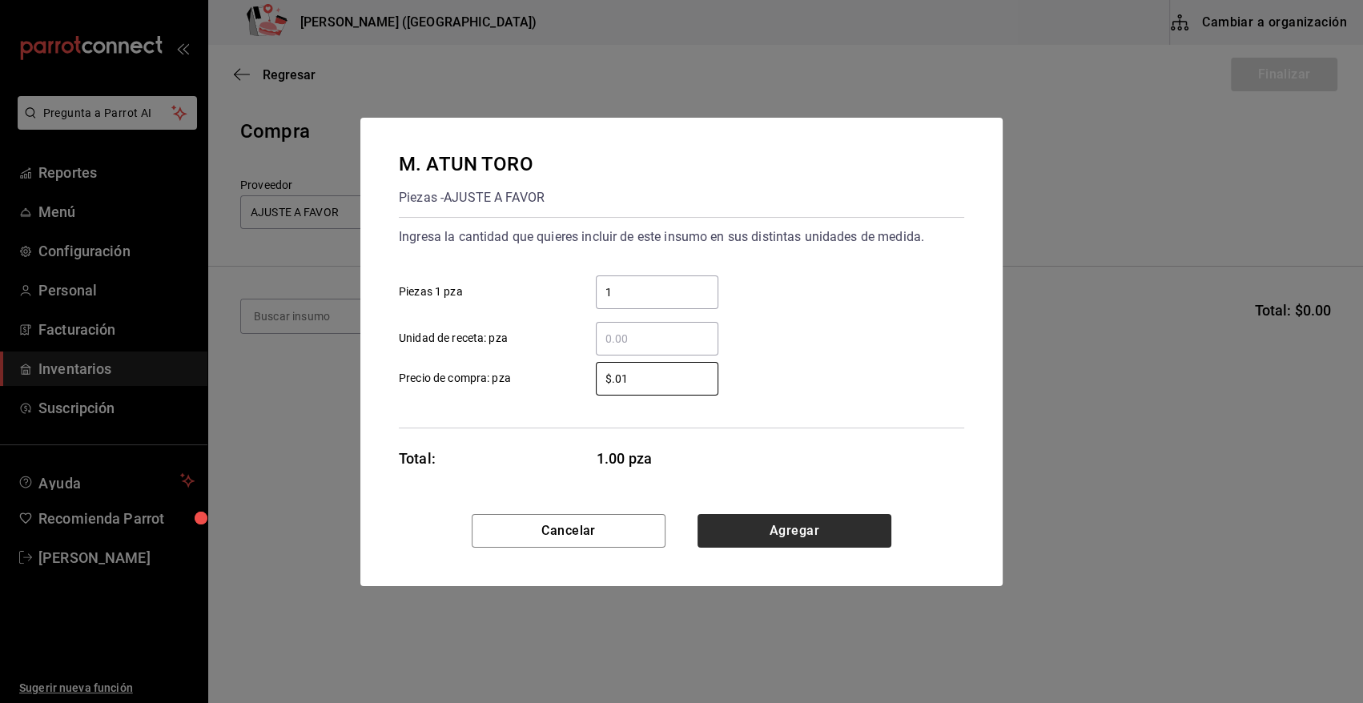
type input "$0.01"
click at [835, 537] on button "Agregar" at bounding box center [795, 531] width 194 height 34
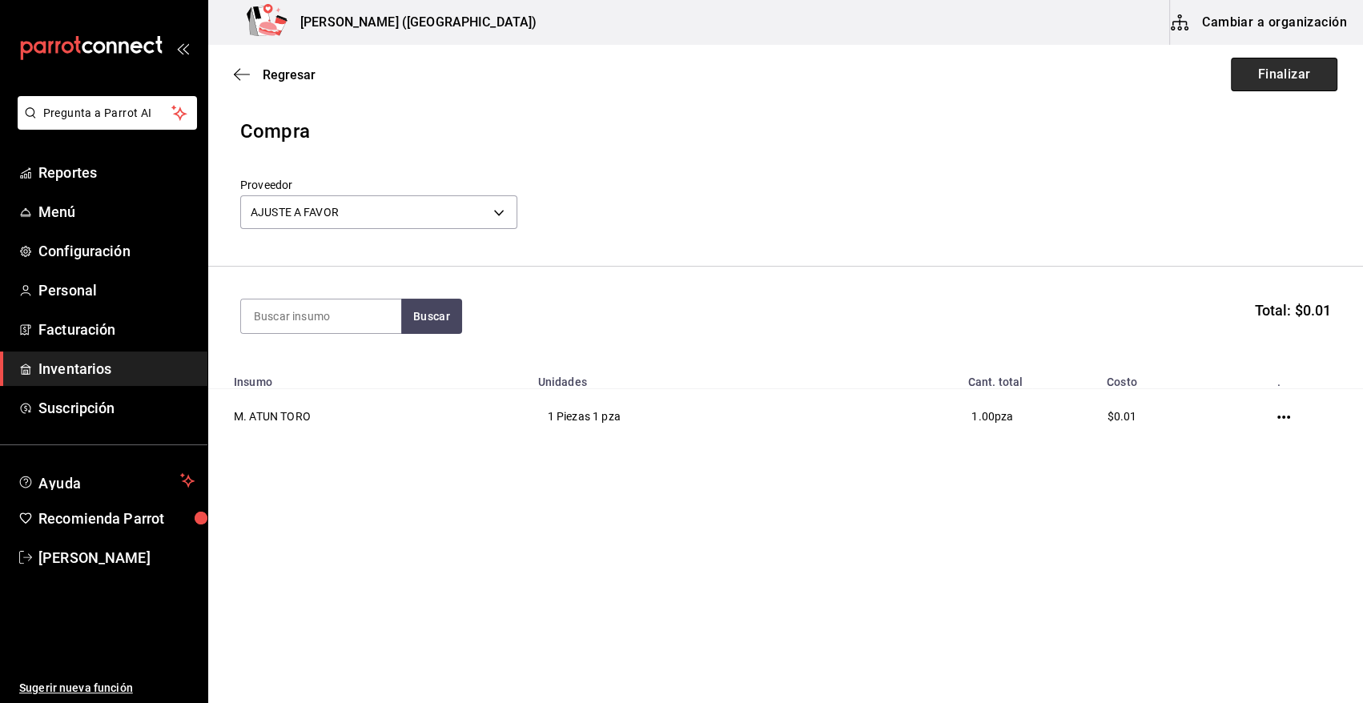
click at [1285, 75] on button "Finalizar" at bounding box center [1284, 75] width 107 height 34
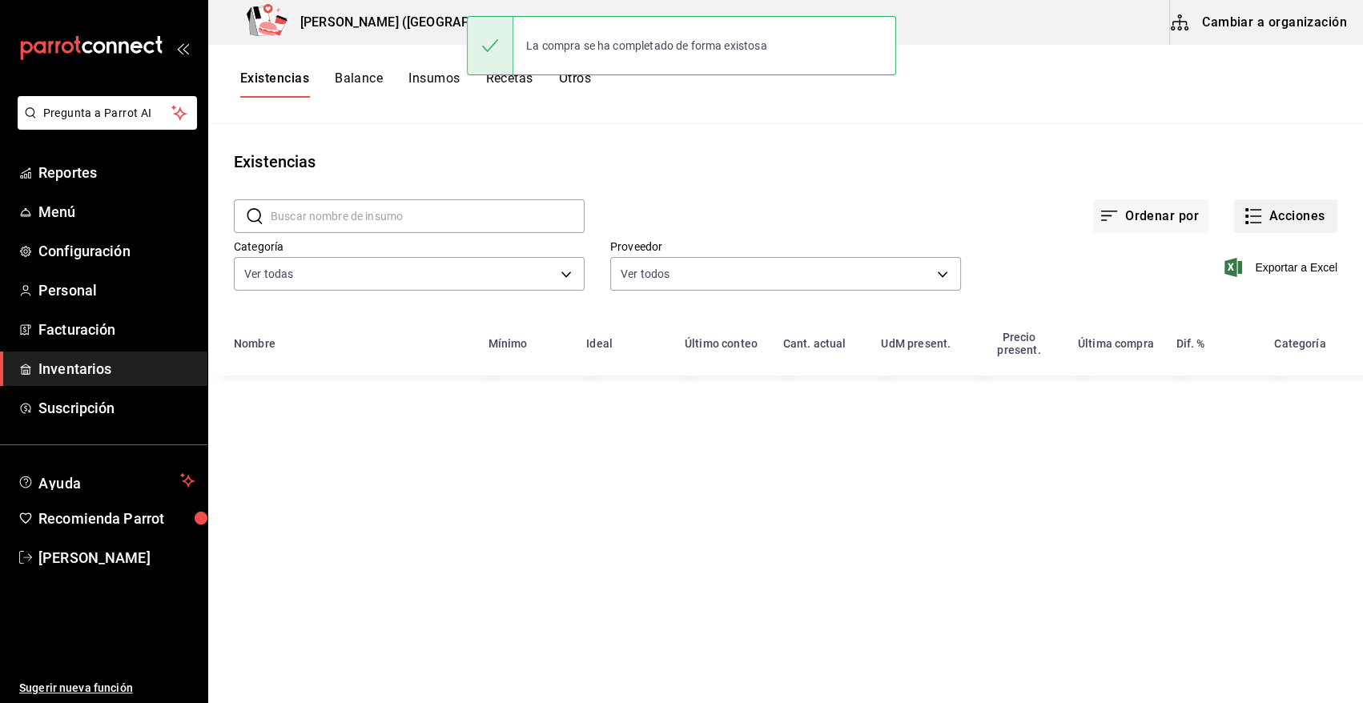
click at [1300, 213] on button "Acciones" at bounding box center [1285, 216] width 103 height 34
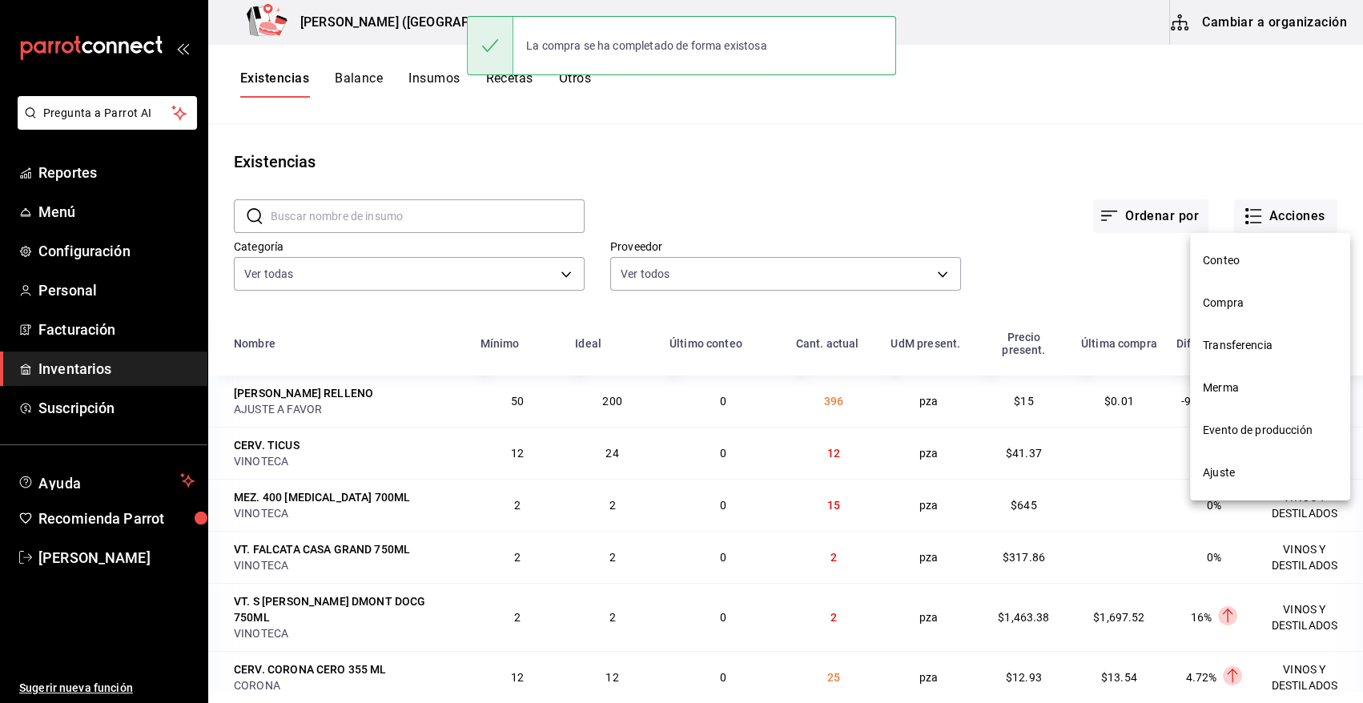
click at [1225, 304] on span "Compra" at bounding box center [1270, 303] width 135 height 17
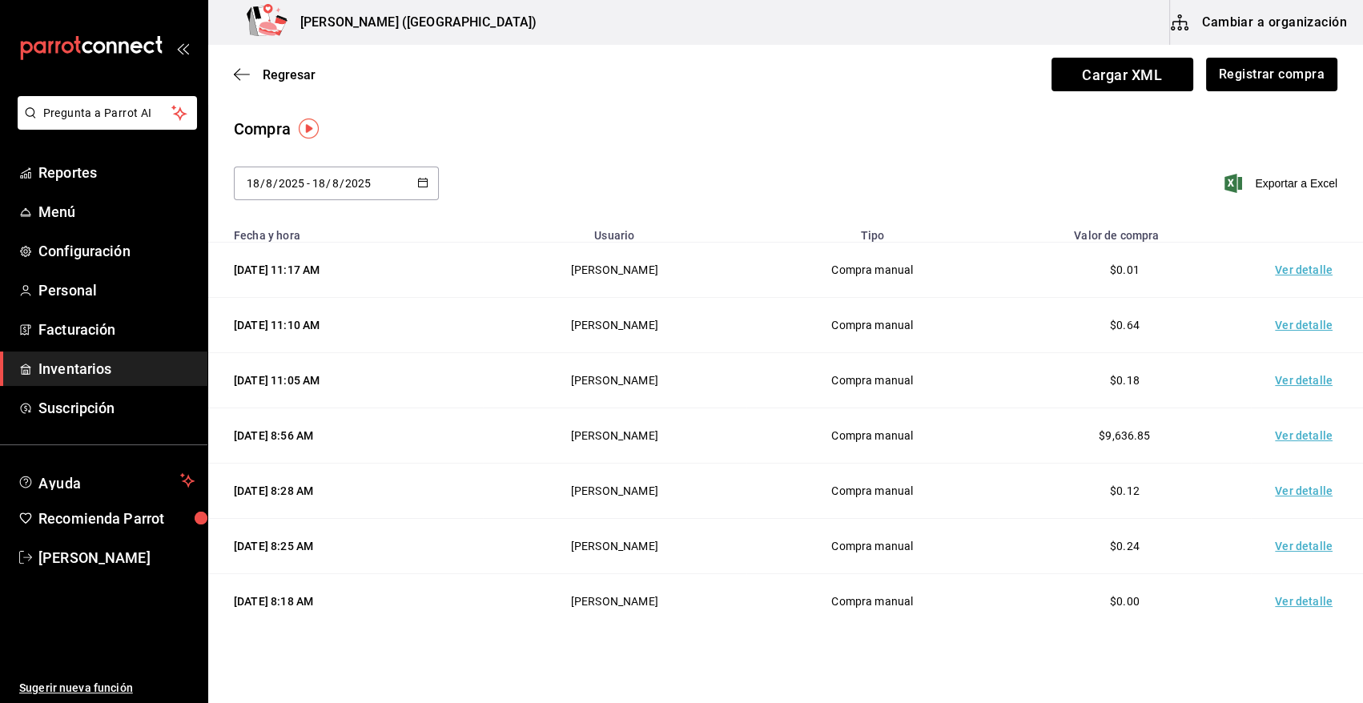
click at [1303, 266] on td "Ver detalle" at bounding box center [1307, 270] width 112 height 55
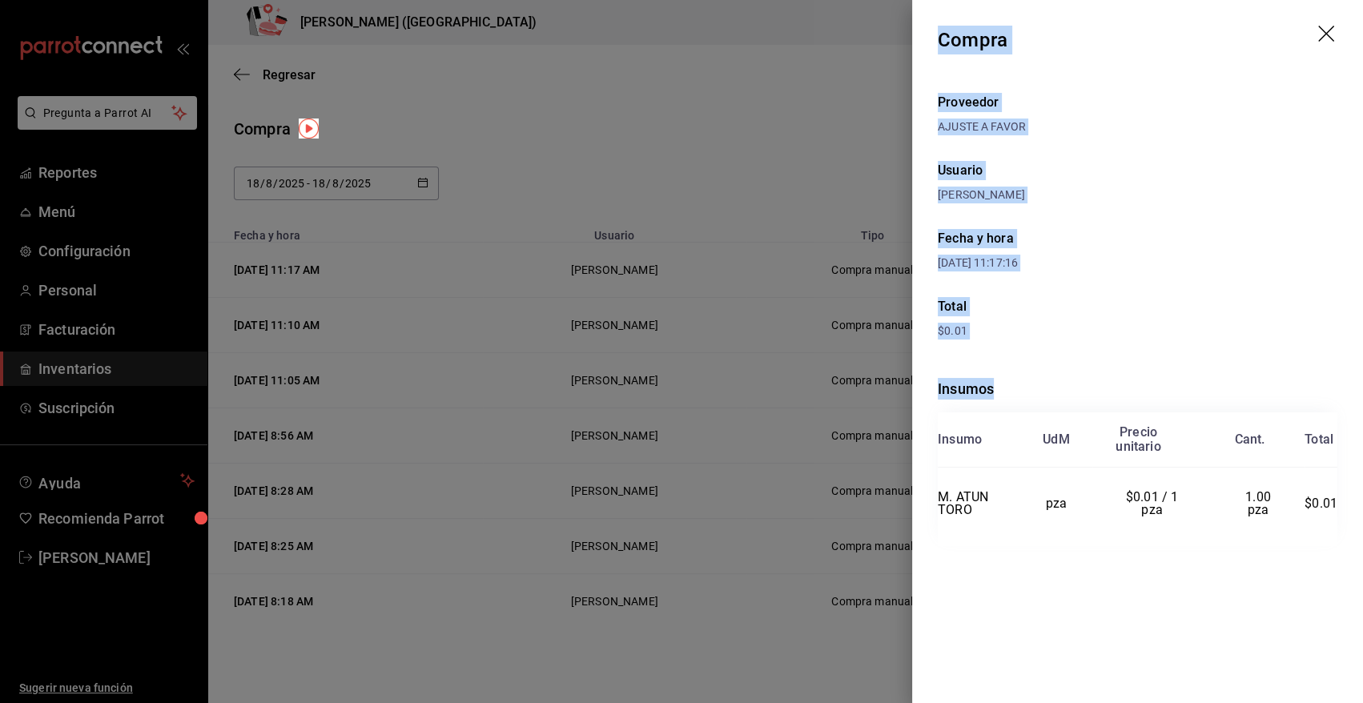
drag, startPoint x: 939, startPoint y: 40, endPoint x: 1343, endPoint y: 505, distance: 616.5
click at [1343, 505] on div "Compra Proveedor AJUSTE A FAVOR Usuario Heriberto Madalena Fecha y hora 18/08/2…" at bounding box center [1137, 351] width 451 height 703
copy div "Compra Proveedor AJUSTE A FAVOR Usuario Heriberto Madalena Fecha y hora 18/08/2…"
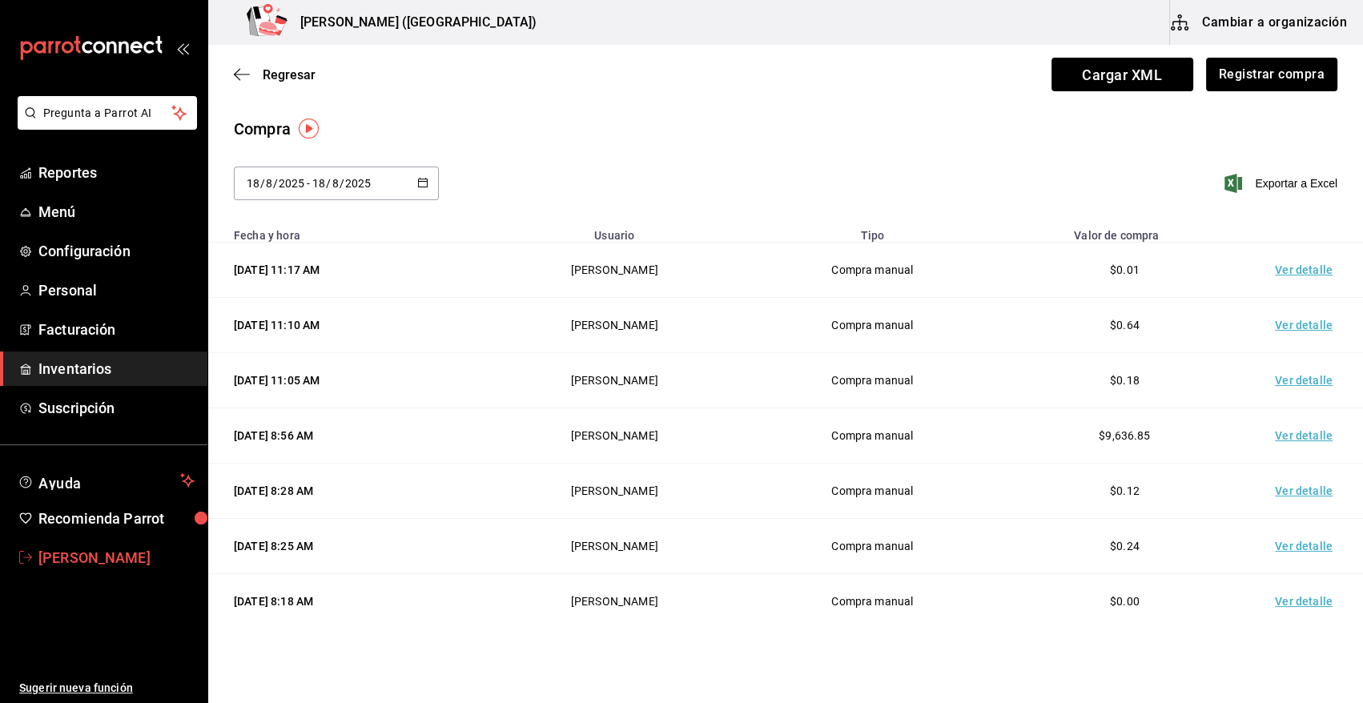
click at [108, 555] on span "Heriberto Madalena" at bounding box center [116, 558] width 156 height 22
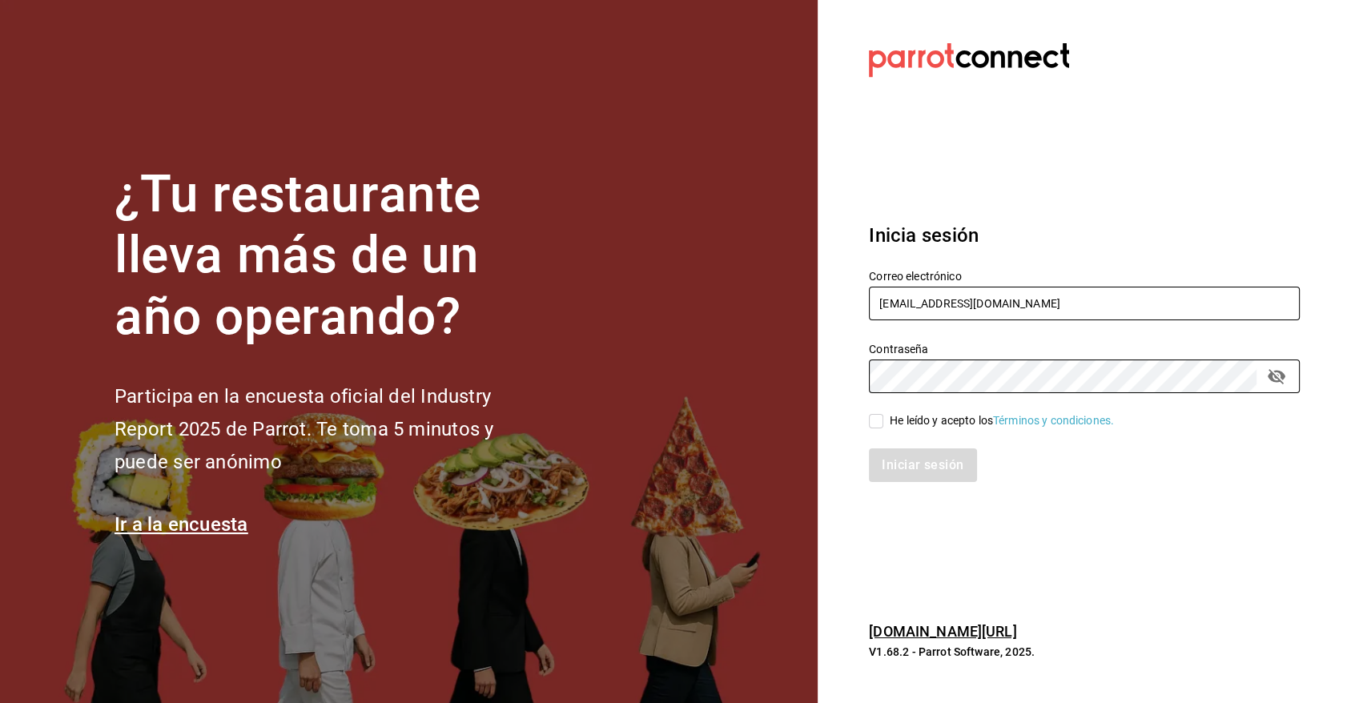
type input "angy.rpp@gmail.com"
click at [876, 417] on input "He leído y acepto los Términos y condiciones." at bounding box center [876, 421] width 14 height 14
checkbox input "true"
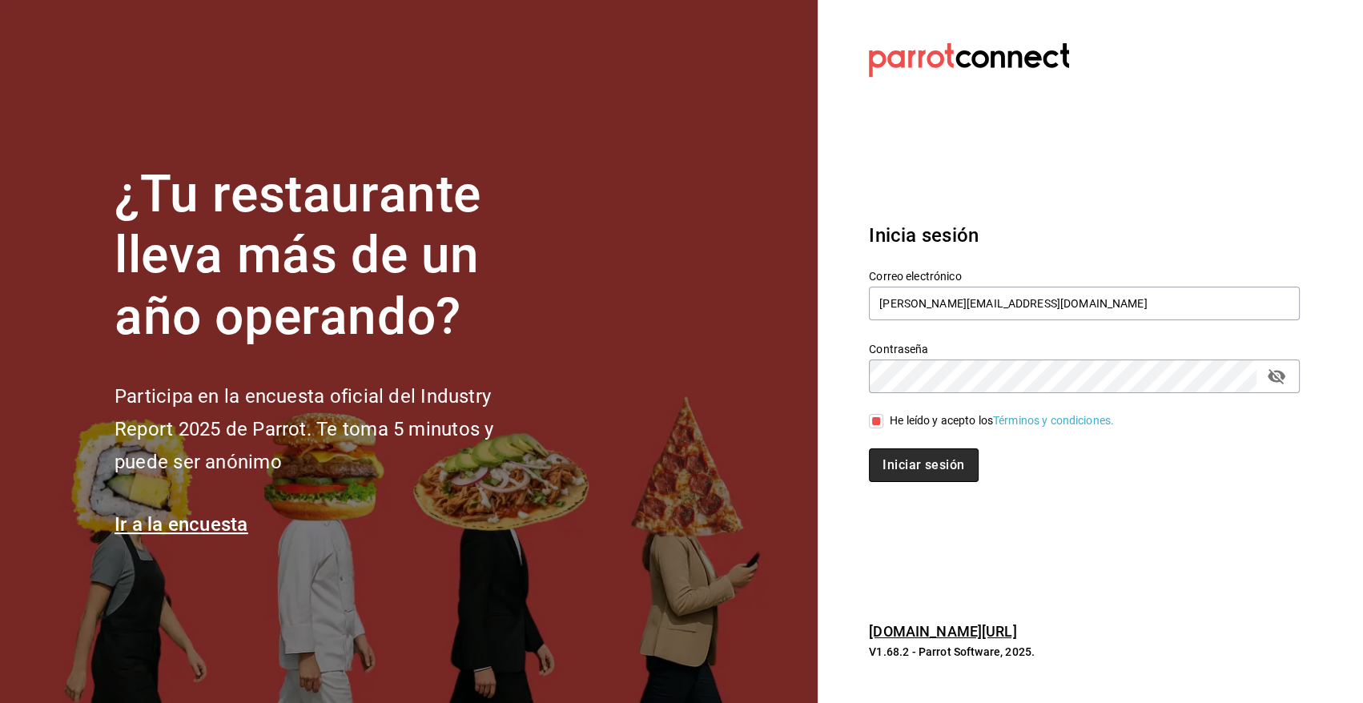
click at [915, 465] on button "Iniciar sesión" at bounding box center [923, 466] width 109 height 34
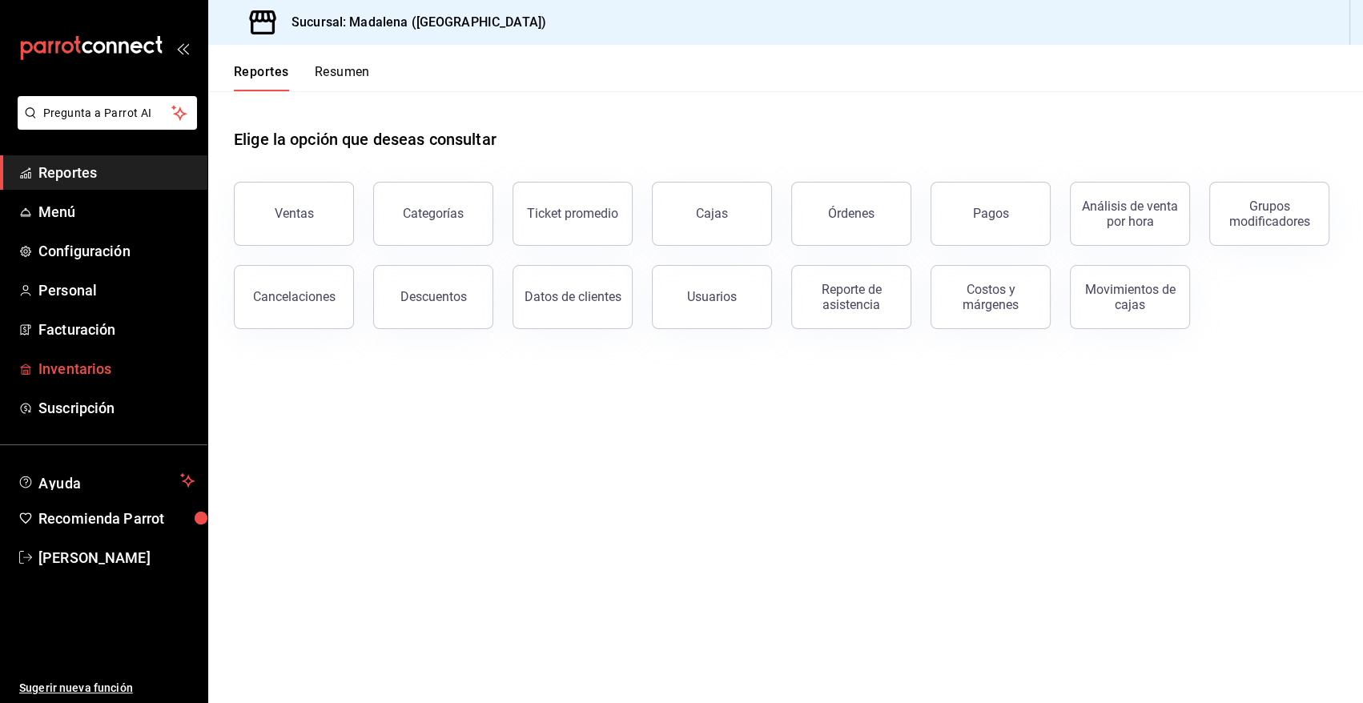
click at [58, 374] on span "Inventarios" at bounding box center [116, 369] width 156 height 22
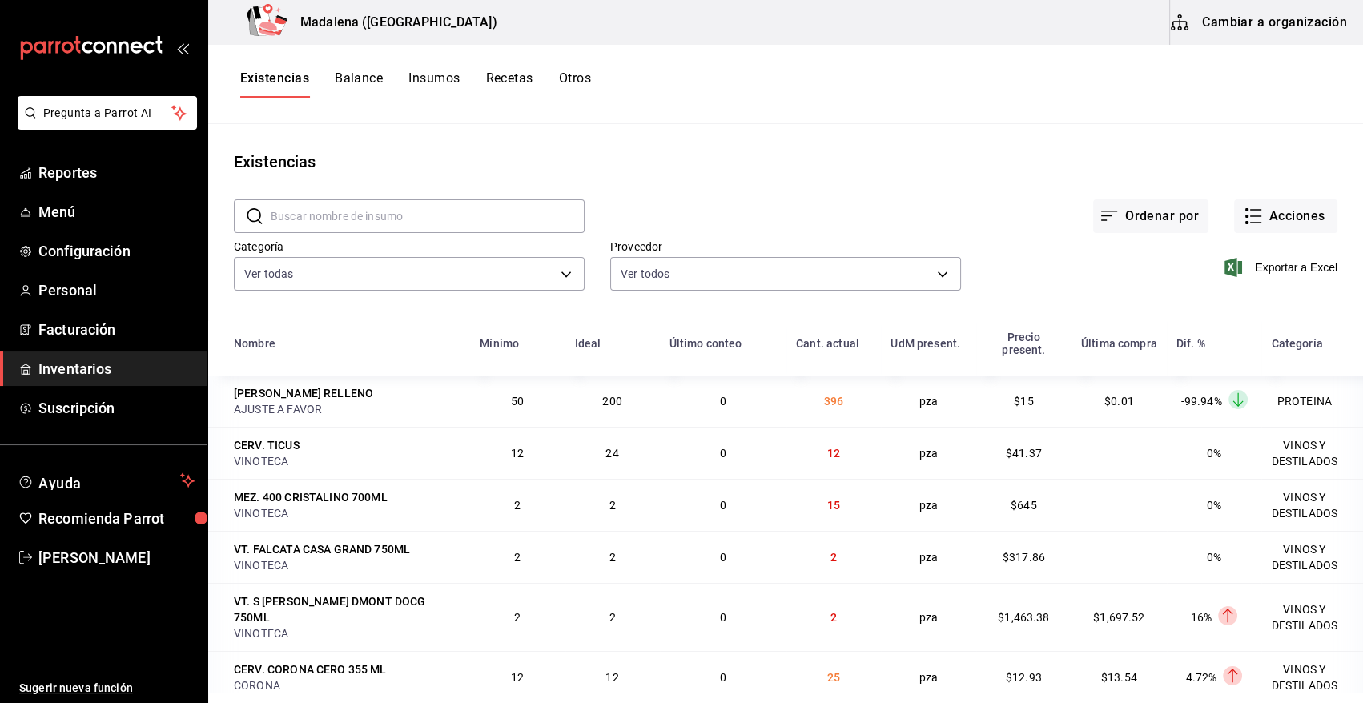
click at [552, 216] on input "text" at bounding box center [428, 216] width 314 height 32
click at [1256, 214] on button "Acciones" at bounding box center [1285, 216] width 103 height 34
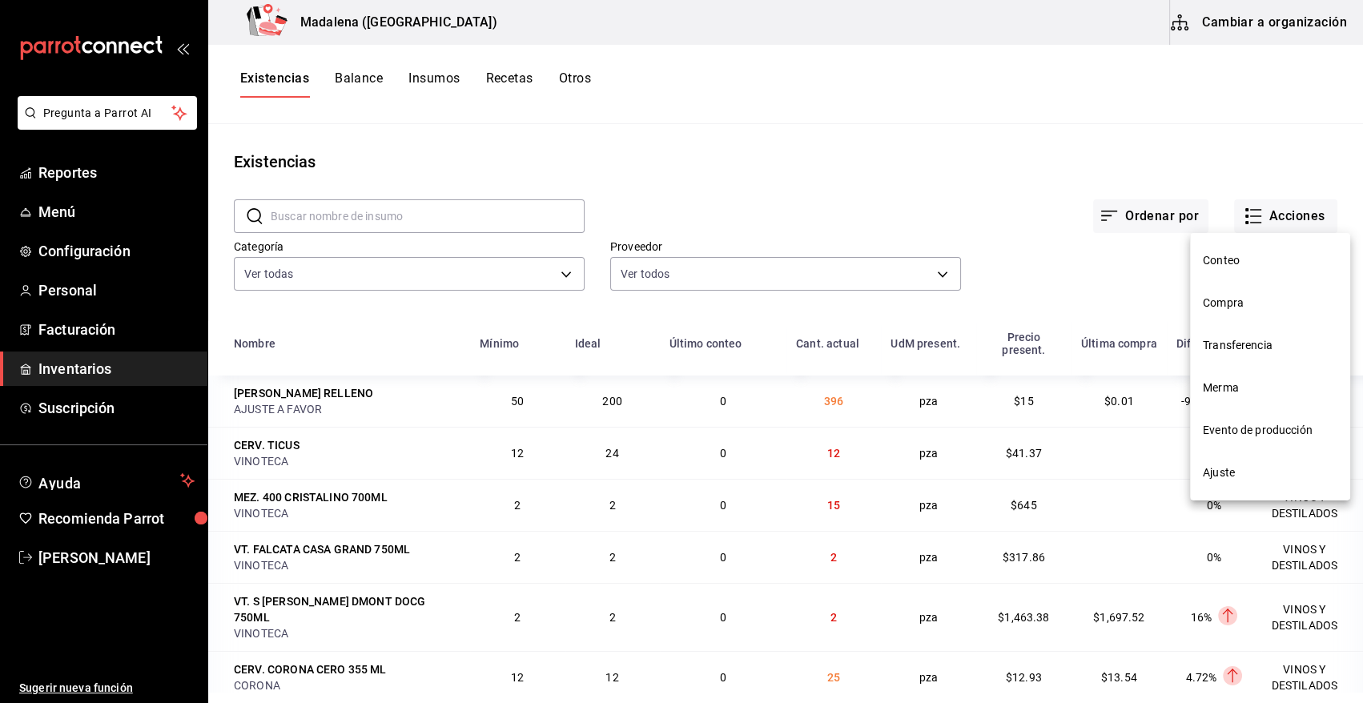
click at [1221, 308] on span "Compra" at bounding box center [1270, 303] width 135 height 17
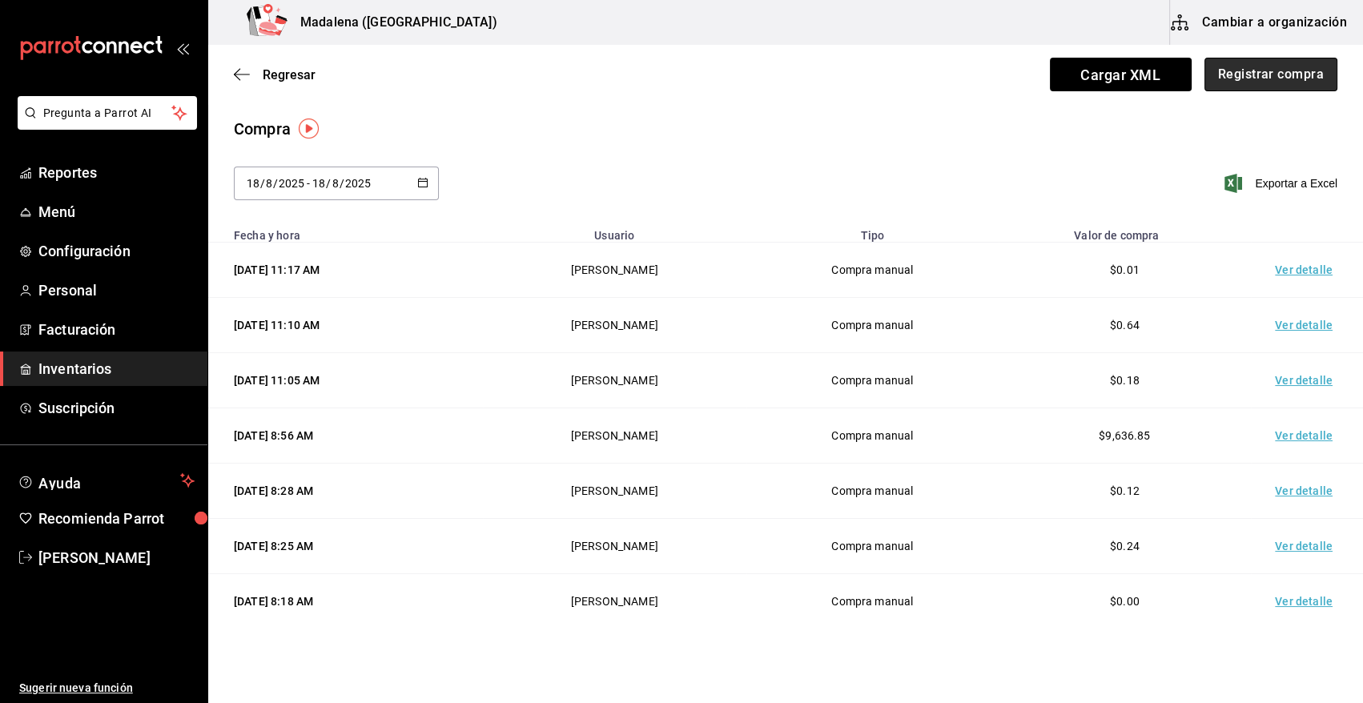
click at [1225, 78] on button "Registrar compra" at bounding box center [1271, 75] width 133 height 34
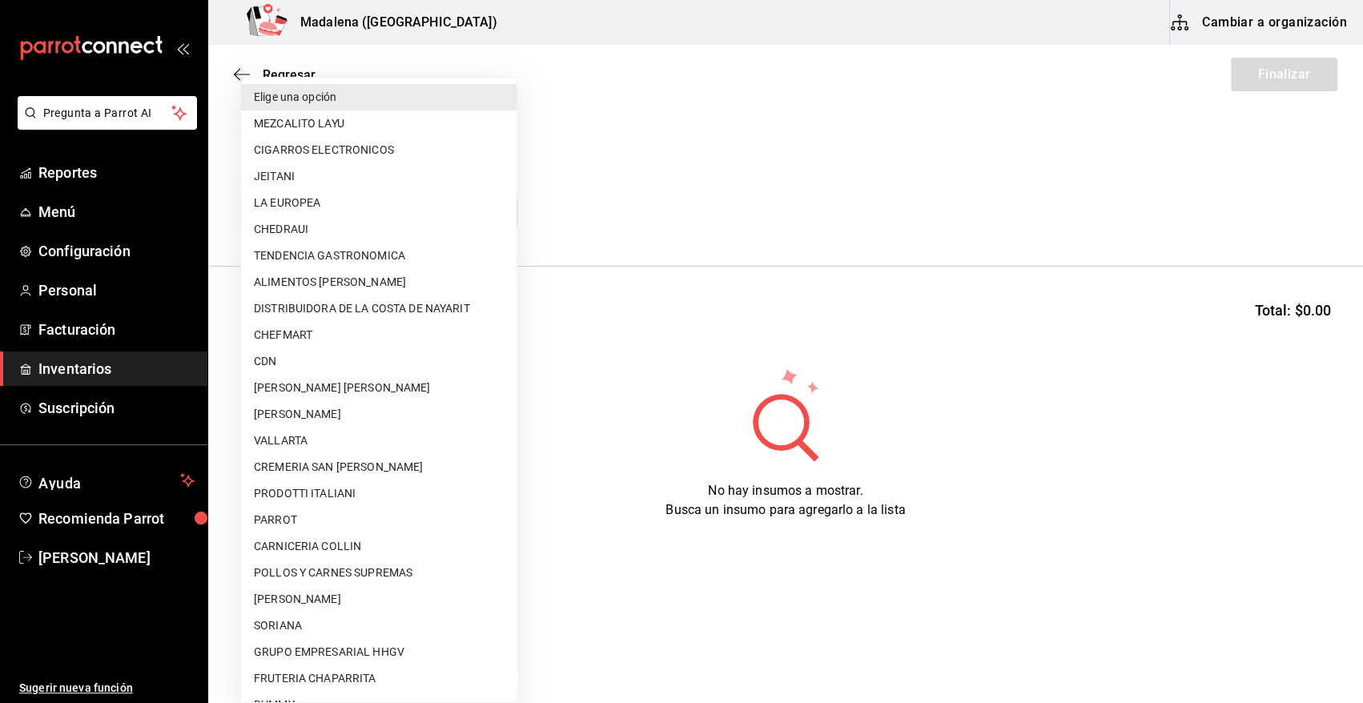
click at [456, 211] on body "Pregunta a Parrot AI Reportes Menú Configuración Personal Facturación Inventari…" at bounding box center [681, 306] width 1363 height 613
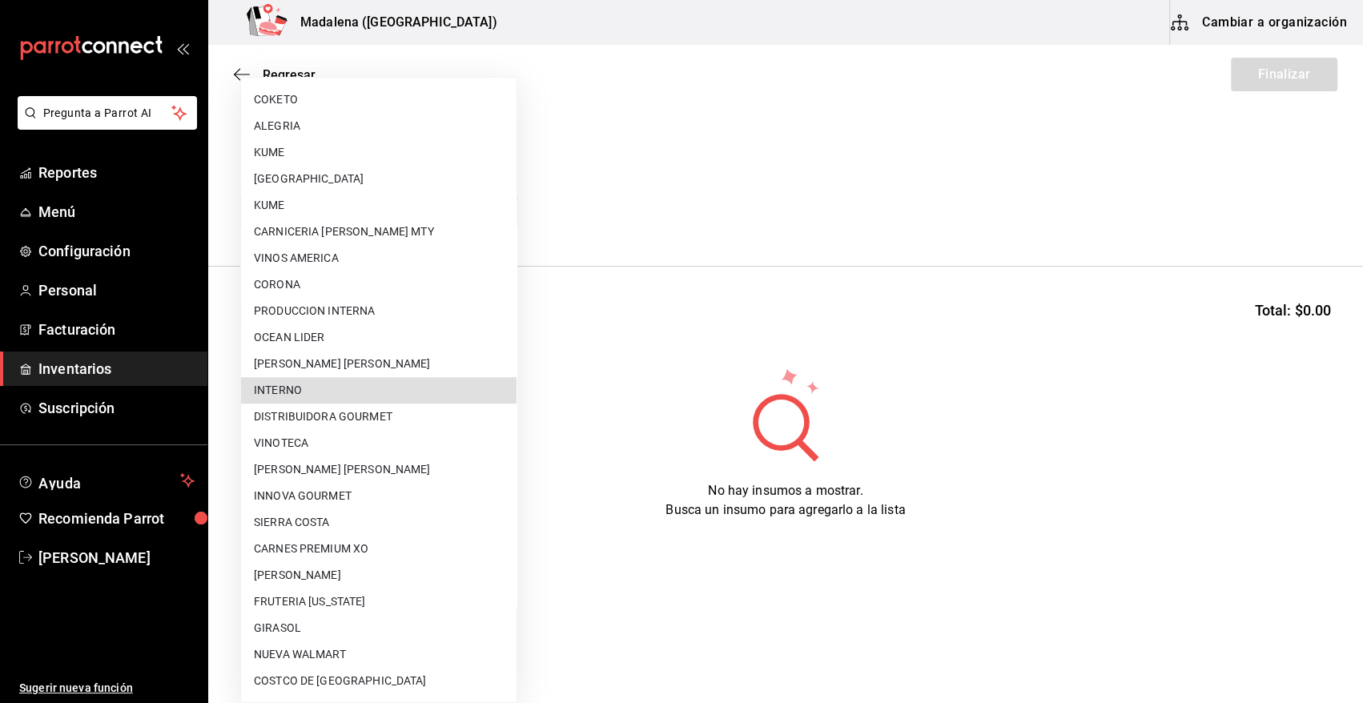
type input "011778be-35bb-4d64-ae6c-a4d5ece29bb3"
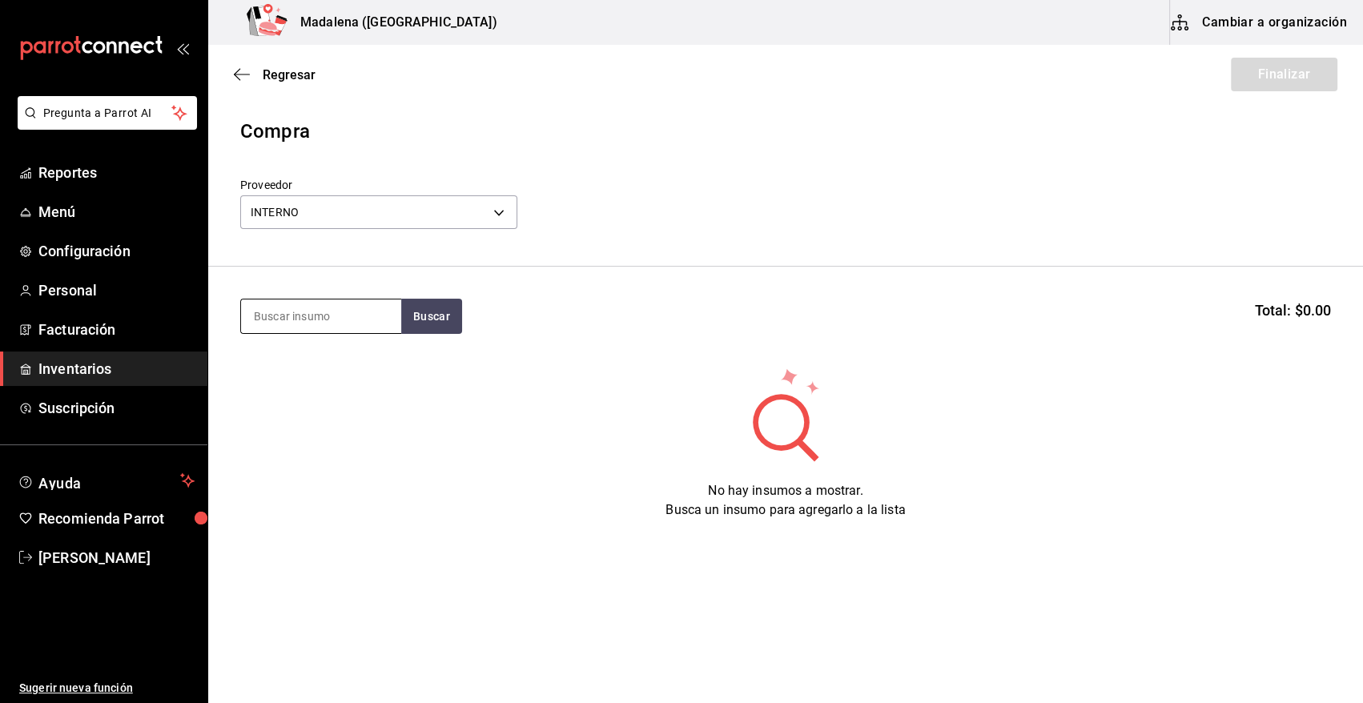
click at [363, 317] on input at bounding box center [321, 317] width 160 height 34
type input "MACALLA"
click at [410, 322] on button "Buscar" at bounding box center [431, 316] width 61 height 35
click at [422, 324] on button "Buscar" at bounding box center [431, 316] width 61 height 35
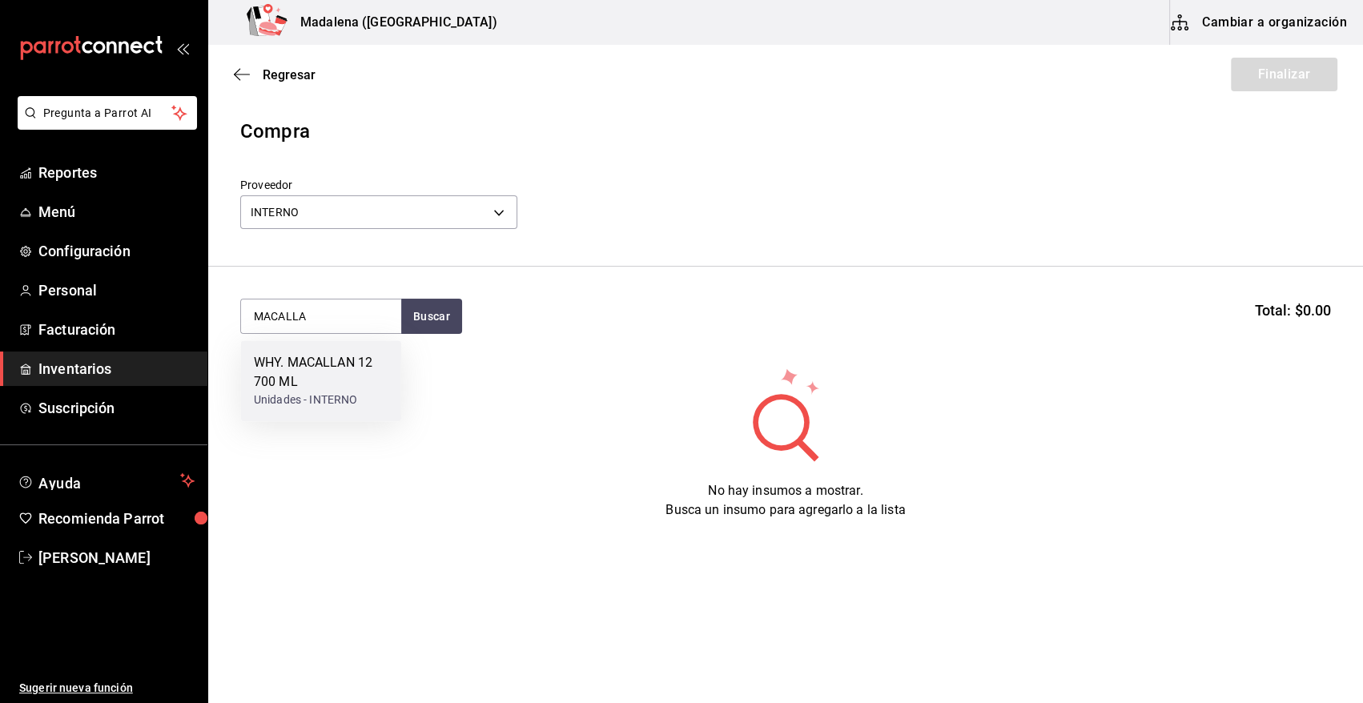
click at [293, 412] on div "WHY. MACALLAN 12 700 ML Unidades - INTERNO" at bounding box center [321, 380] width 160 height 81
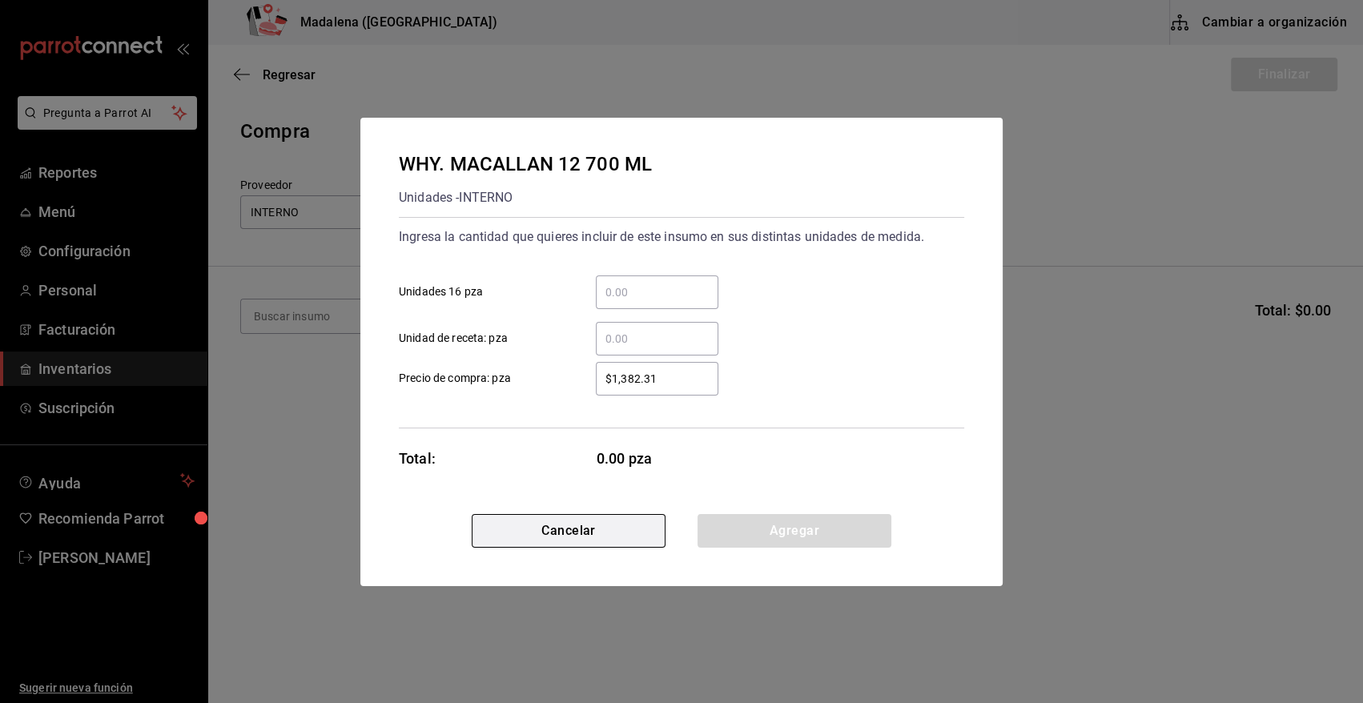
click at [519, 542] on button "Cancelar" at bounding box center [569, 531] width 194 height 34
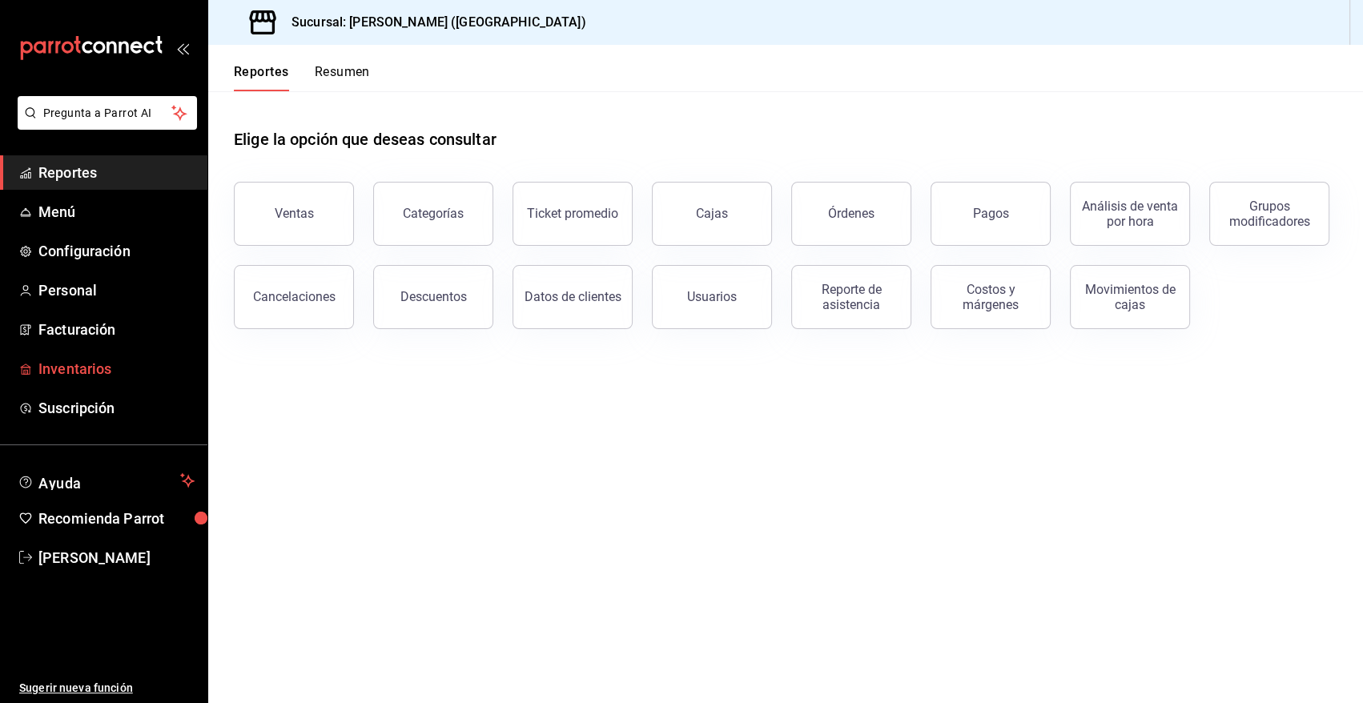
click at [75, 368] on span "Inventarios" at bounding box center [116, 369] width 156 height 22
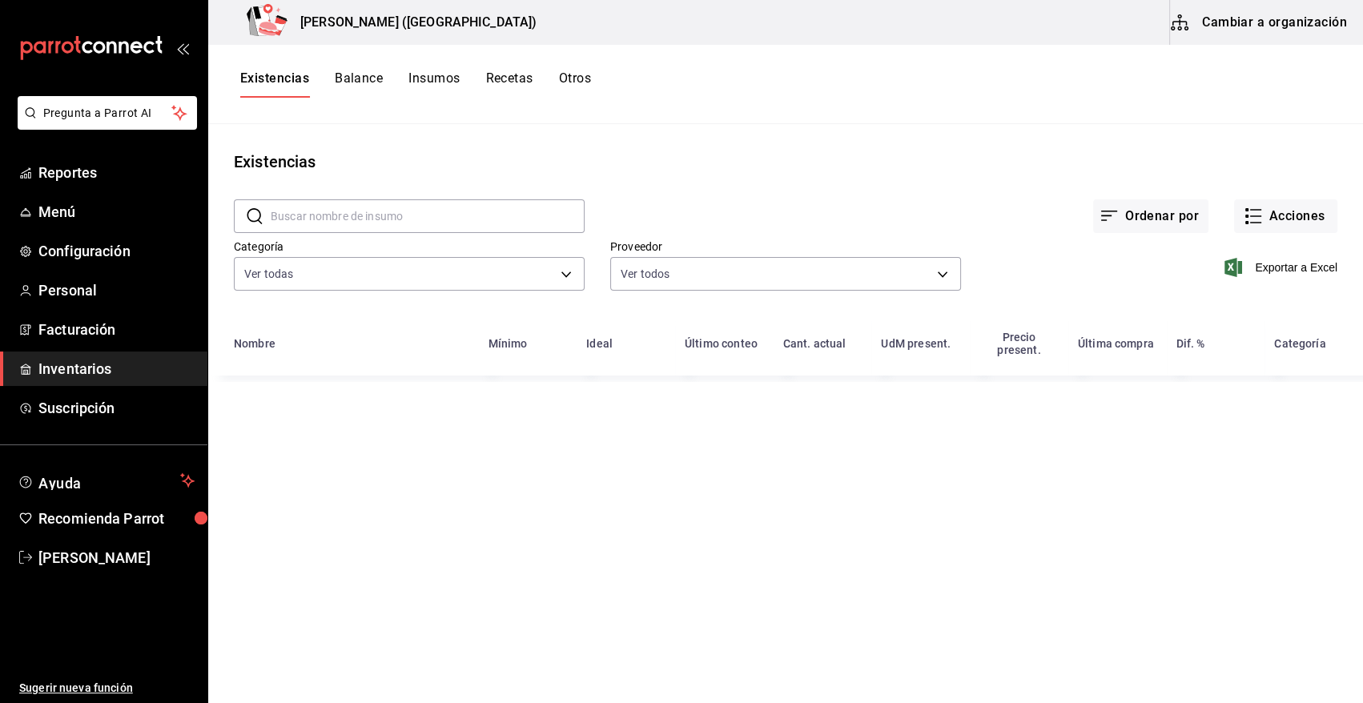
click at [1297, 18] on button "Cambiar a organización" at bounding box center [1260, 22] width 180 height 45
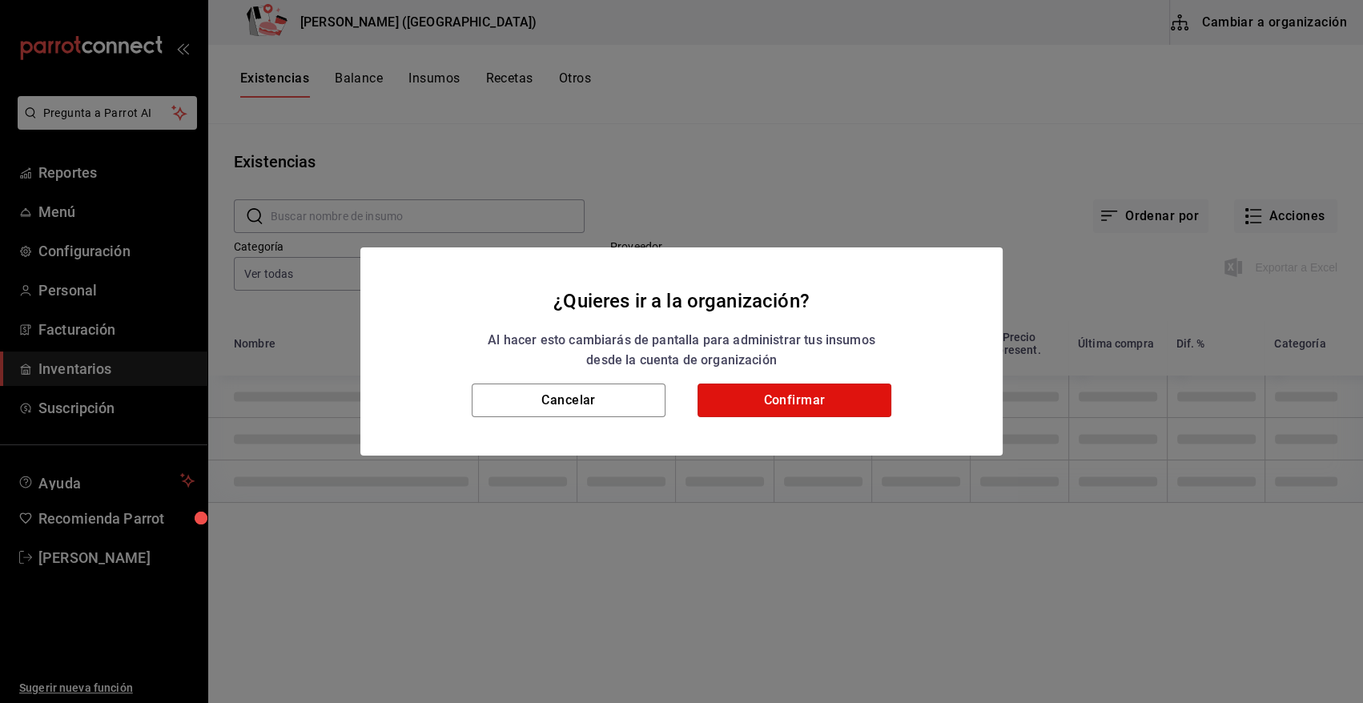
click at [789, 384] on button "Confirmar" at bounding box center [795, 401] width 194 height 34
click at [800, 400] on button "Confirmar" at bounding box center [795, 401] width 194 height 34
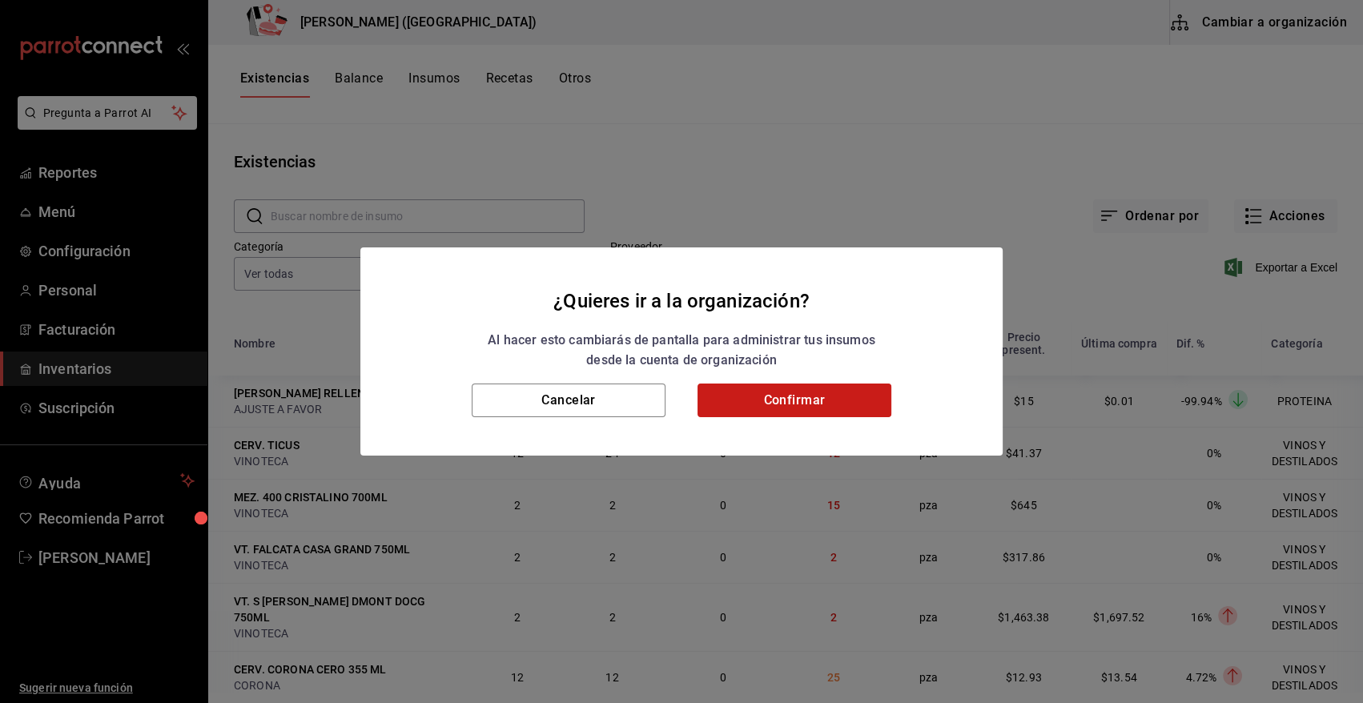
click at [776, 386] on button "Confirmar" at bounding box center [795, 401] width 194 height 34
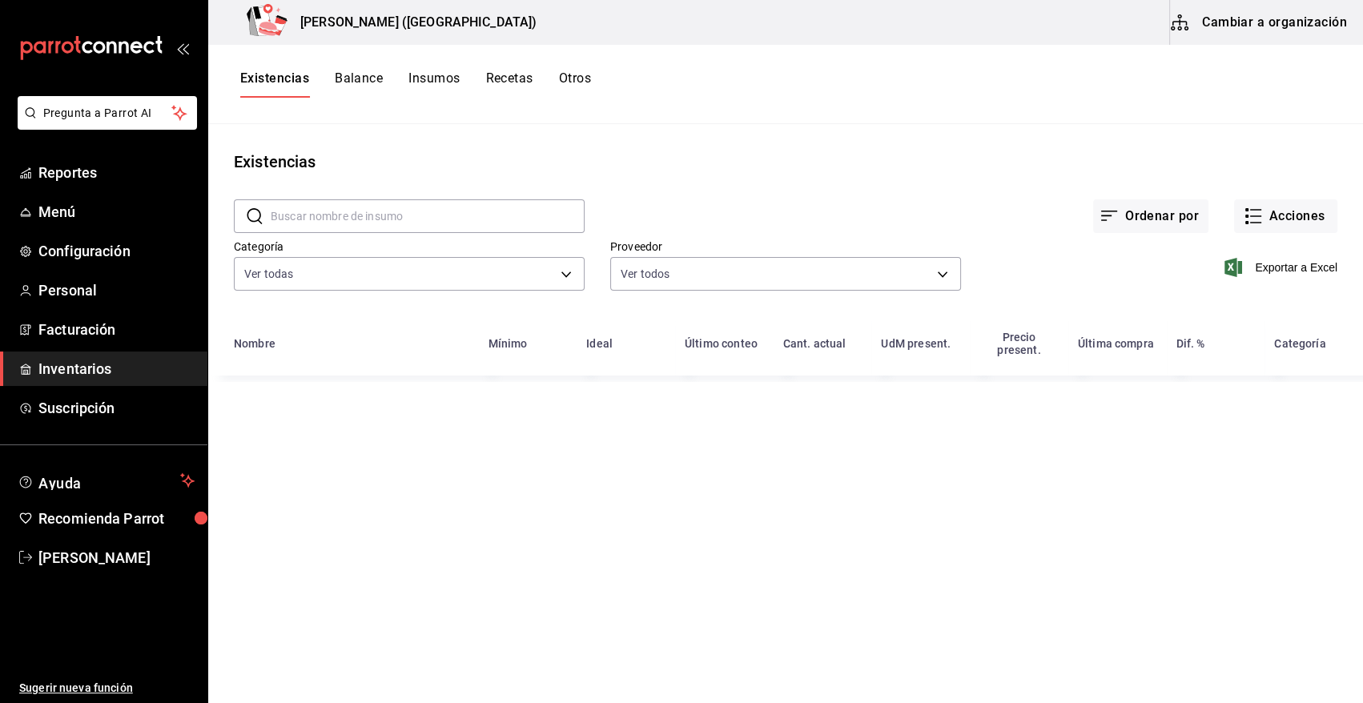
drag, startPoint x: 388, startPoint y: 225, endPoint x: 396, endPoint y: 231, distance: 9.1
click at [388, 225] on input "text" at bounding box center [428, 216] width 314 height 32
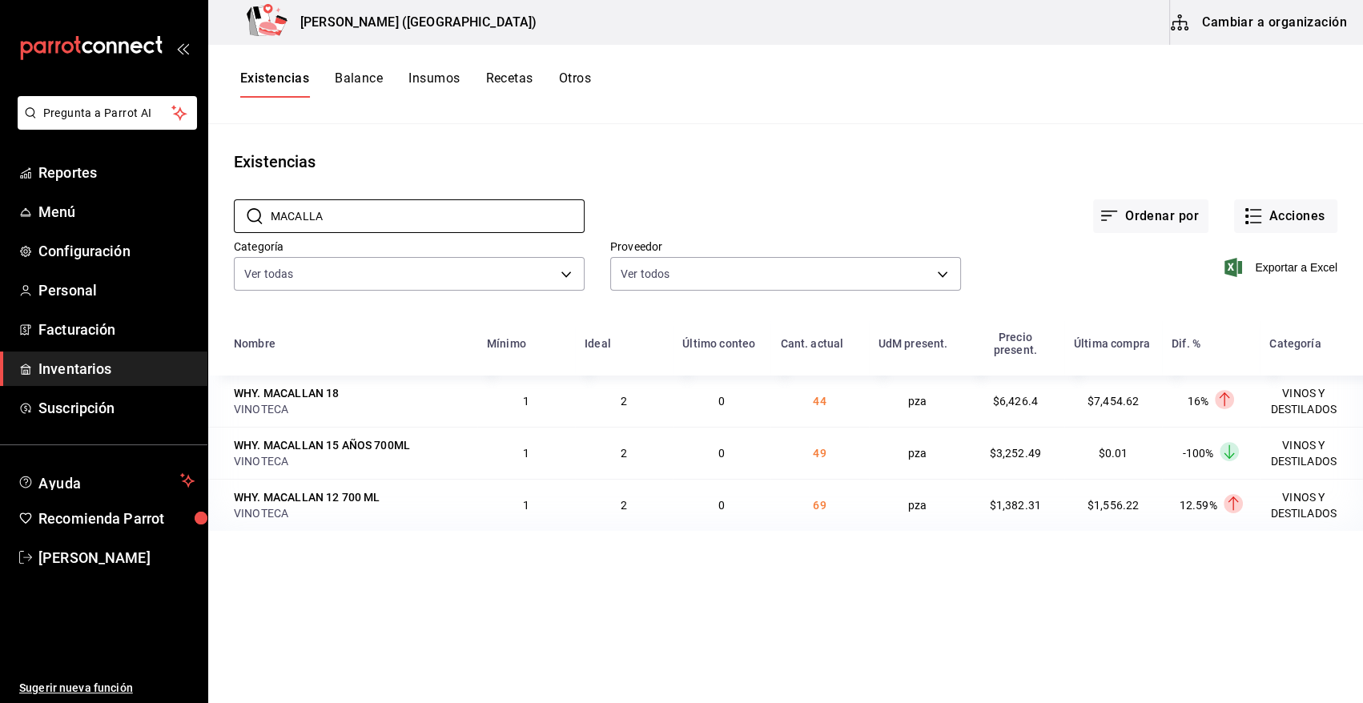
type input "MACALLA"
click at [261, 489] on div "WHY. MACALLAN 12 700 ML" at bounding box center [307, 497] width 146 height 16
click at [322, 489] on div "WHY. MACALLAN 12 700 ML" at bounding box center [307, 497] width 146 height 16
click at [434, 559] on main "Existencias ​ MACALLA ​ Ordenar por Acciones Categoría Ver todas 08f8d543-33e6-…" at bounding box center [785, 408] width 1155 height 568
click at [349, 489] on div "WHY. MACALLAN 12 700 ML" at bounding box center [307, 497] width 146 height 16
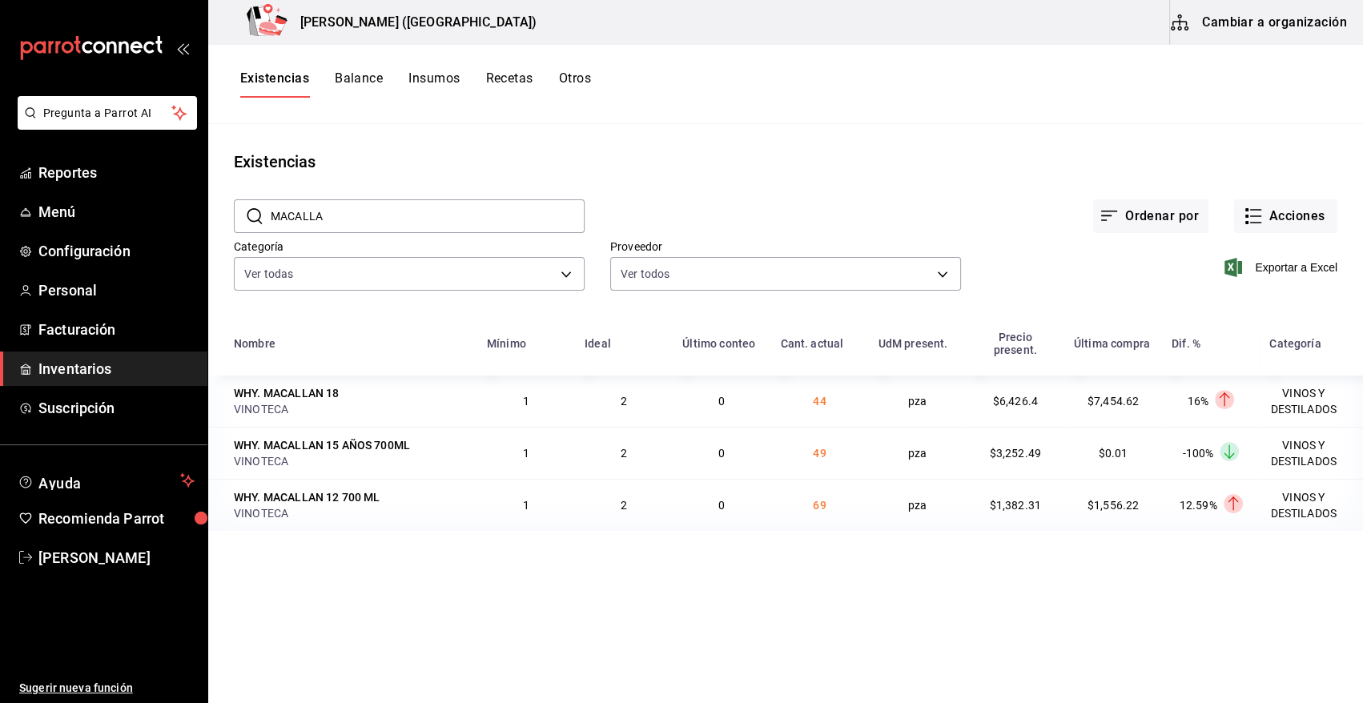
click at [1241, 22] on button "Cambiar a organización" at bounding box center [1260, 22] width 180 height 45
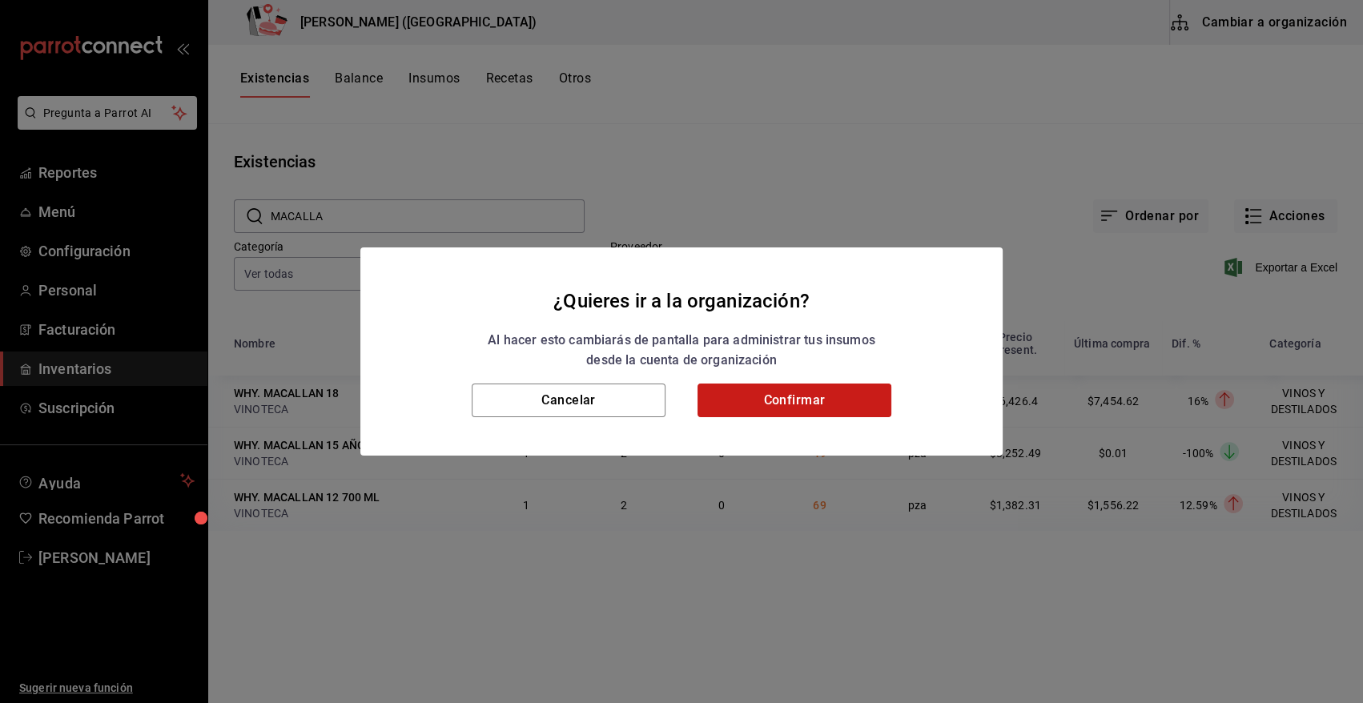
click at [778, 408] on button "Confirmar" at bounding box center [795, 401] width 194 height 34
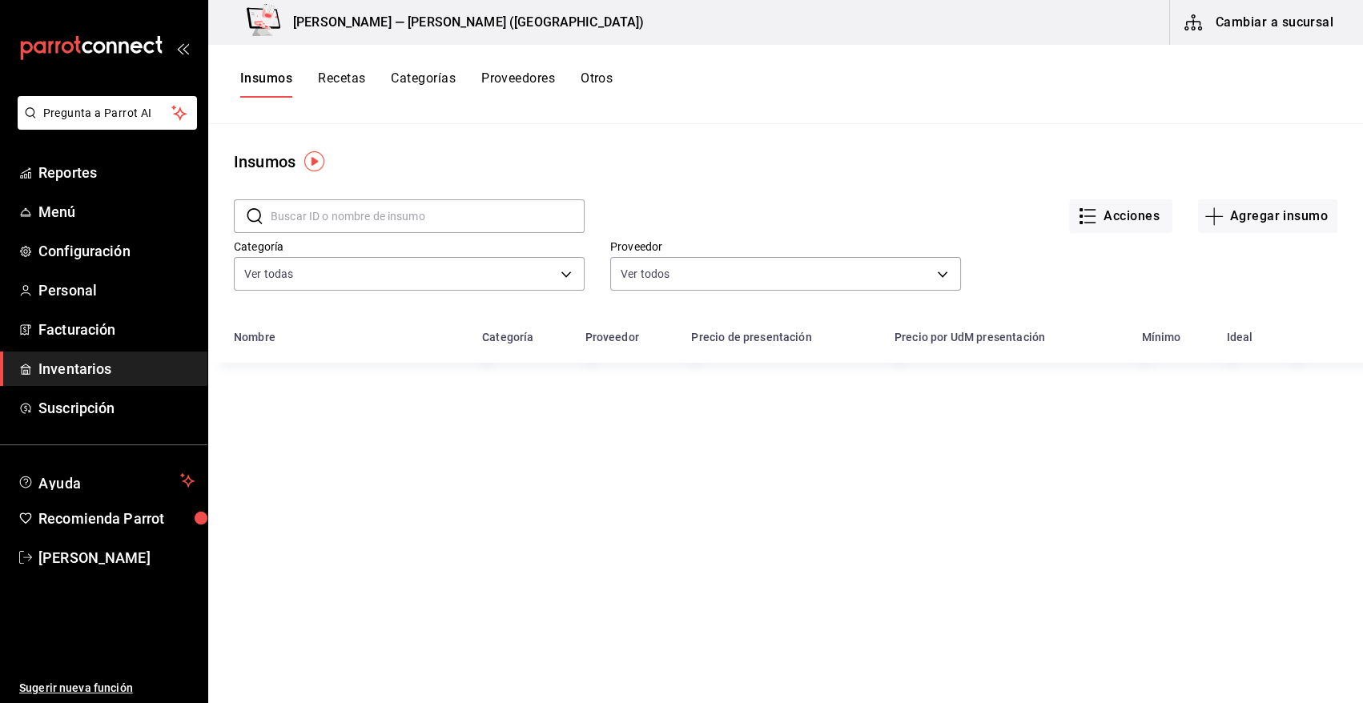
click at [352, 218] on input "text" at bounding box center [428, 216] width 314 height 32
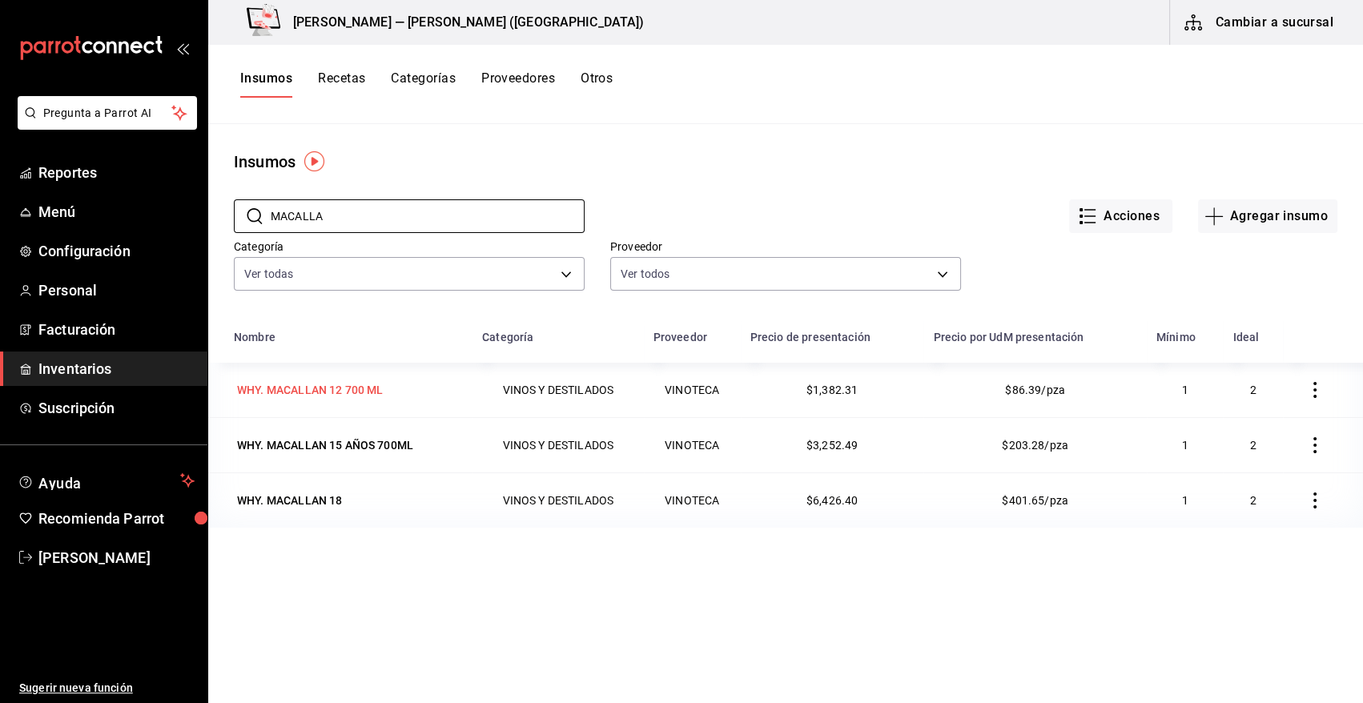
type input "MACALLA"
click at [321, 392] on div "WHY. MACALLAN 12 700 ML" at bounding box center [310, 390] width 146 height 16
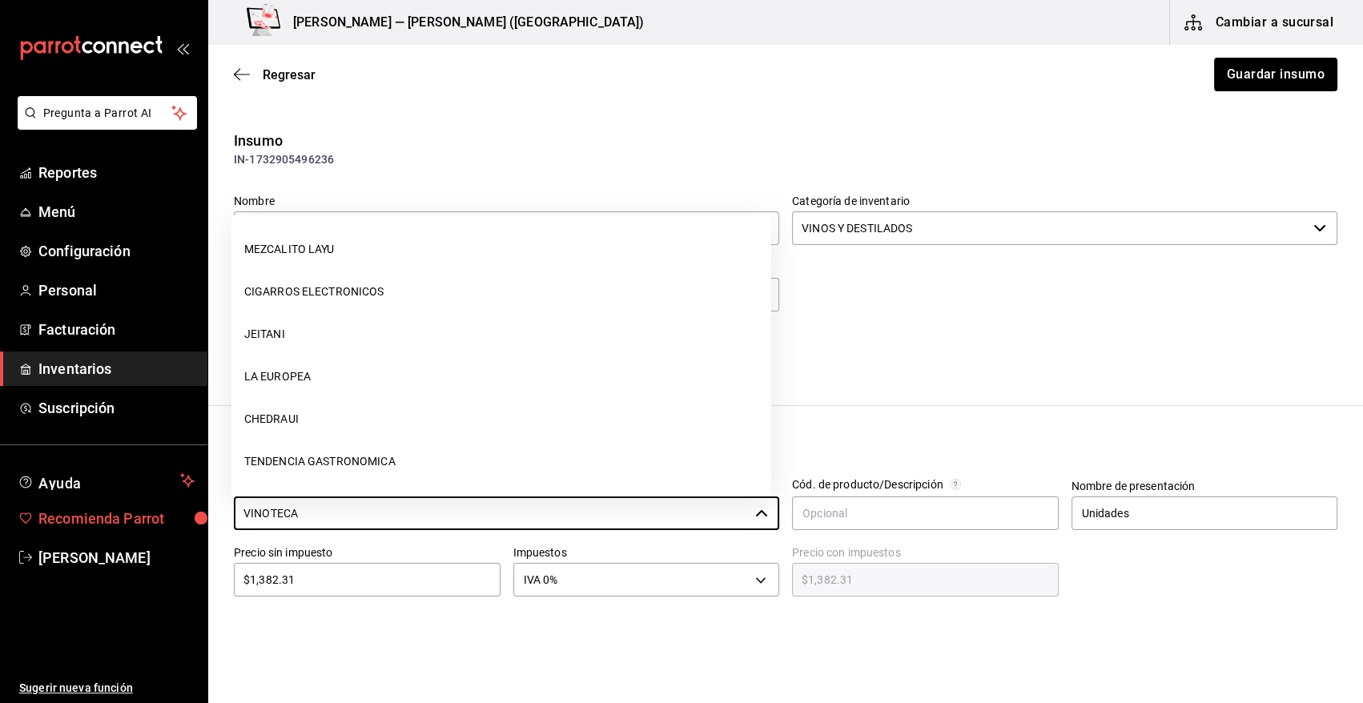
click at [131, 529] on div "Pregunta a Parrot AI Reportes Menú Configuración Personal Facturación Inventari…" at bounding box center [681, 306] width 1363 height 613
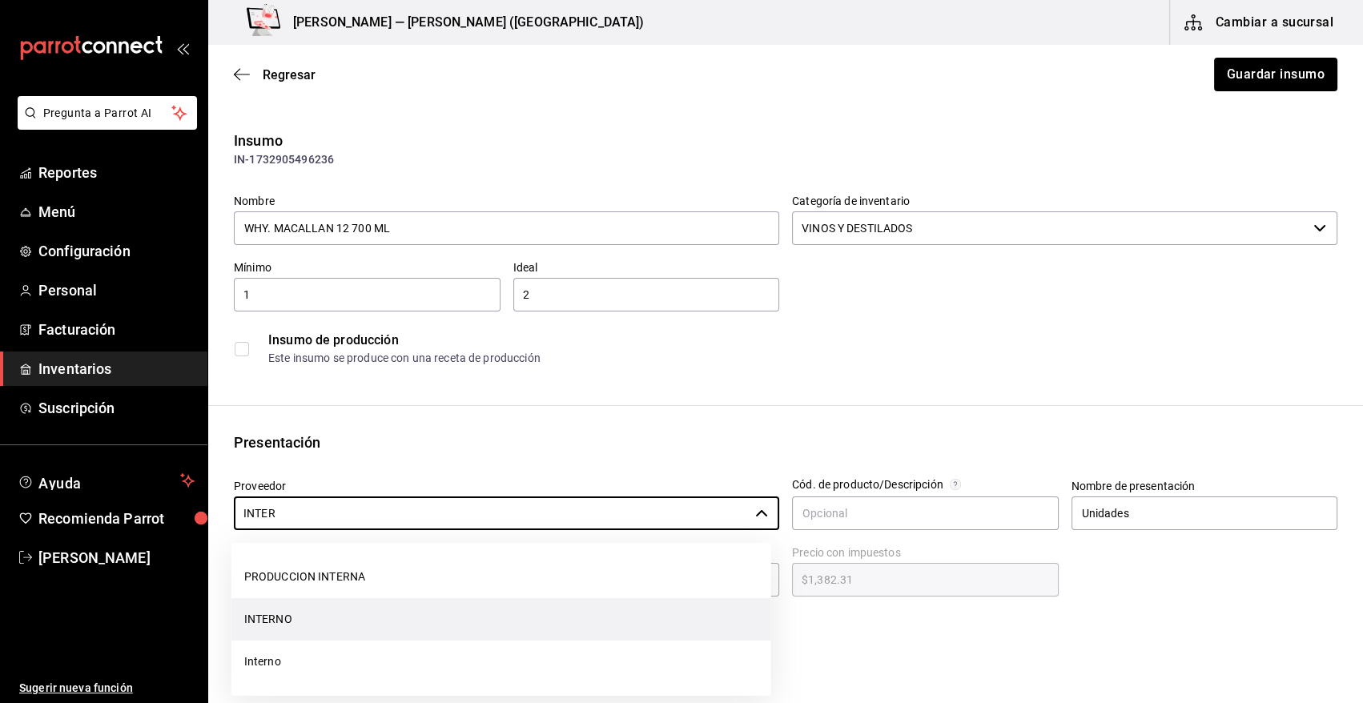
click at [299, 618] on li "INTERNO" at bounding box center [501, 619] width 540 height 42
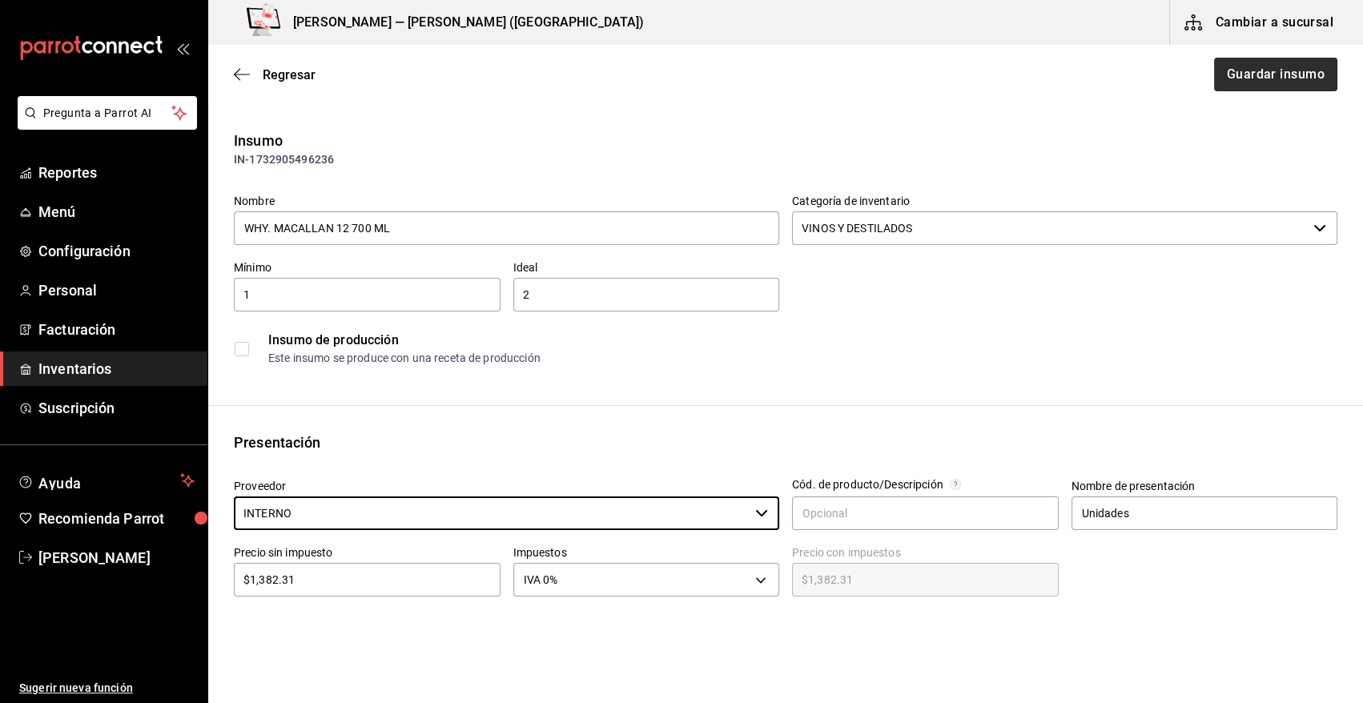
type input "INTERNO"
click at [1286, 78] on button "Guardar insumo" at bounding box center [1275, 75] width 125 height 34
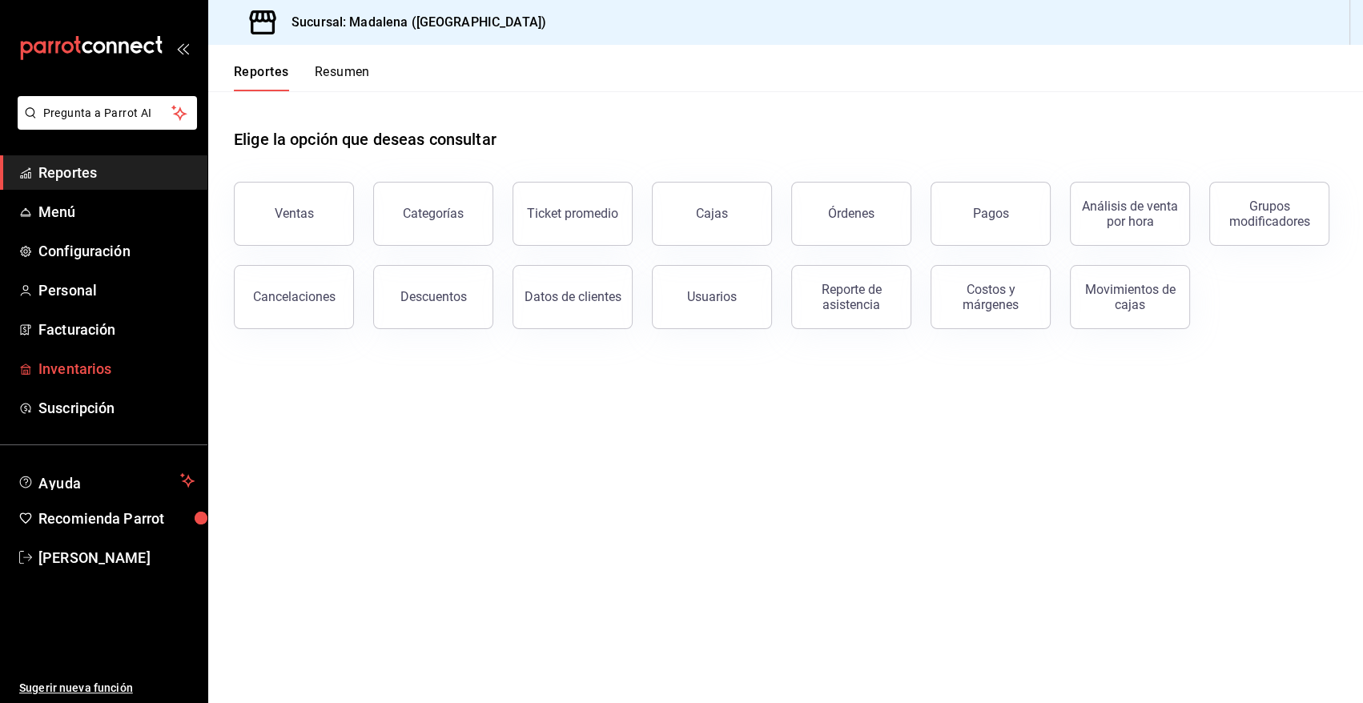
click at [94, 370] on span "Inventarios" at bounding box center [116, 369] width 156 height 22
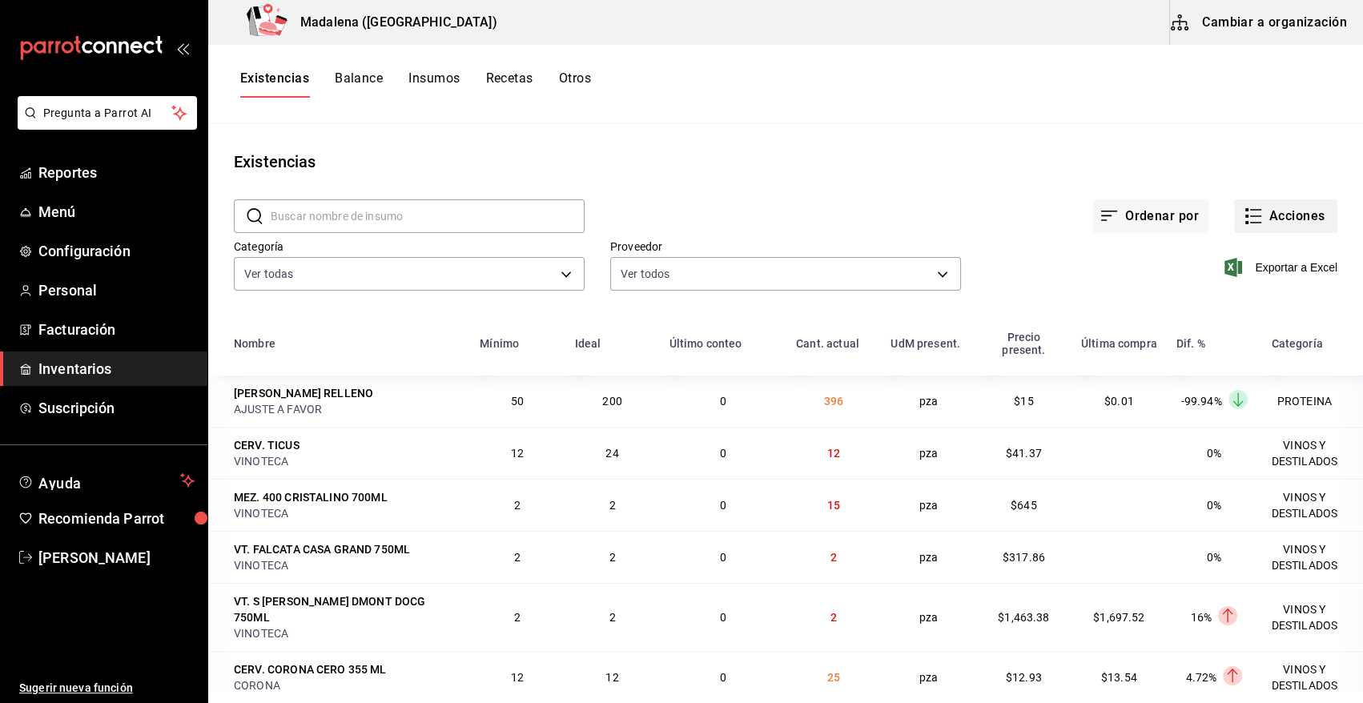
click at [1310, 216] on button "Acciones" at bounding box center [1285, 216] width 103 height 34
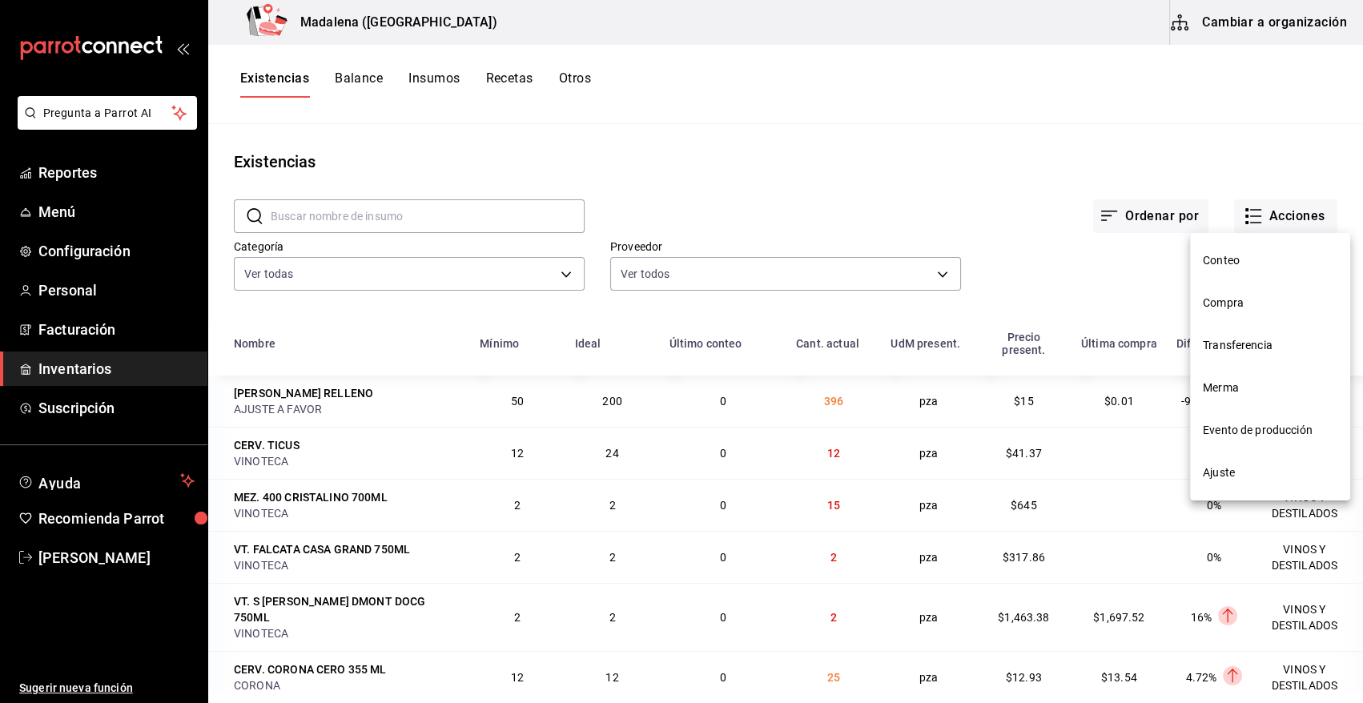
click at [1235, 301] on span "Compra" at bounding box center [1270, 303] width 135 height 17
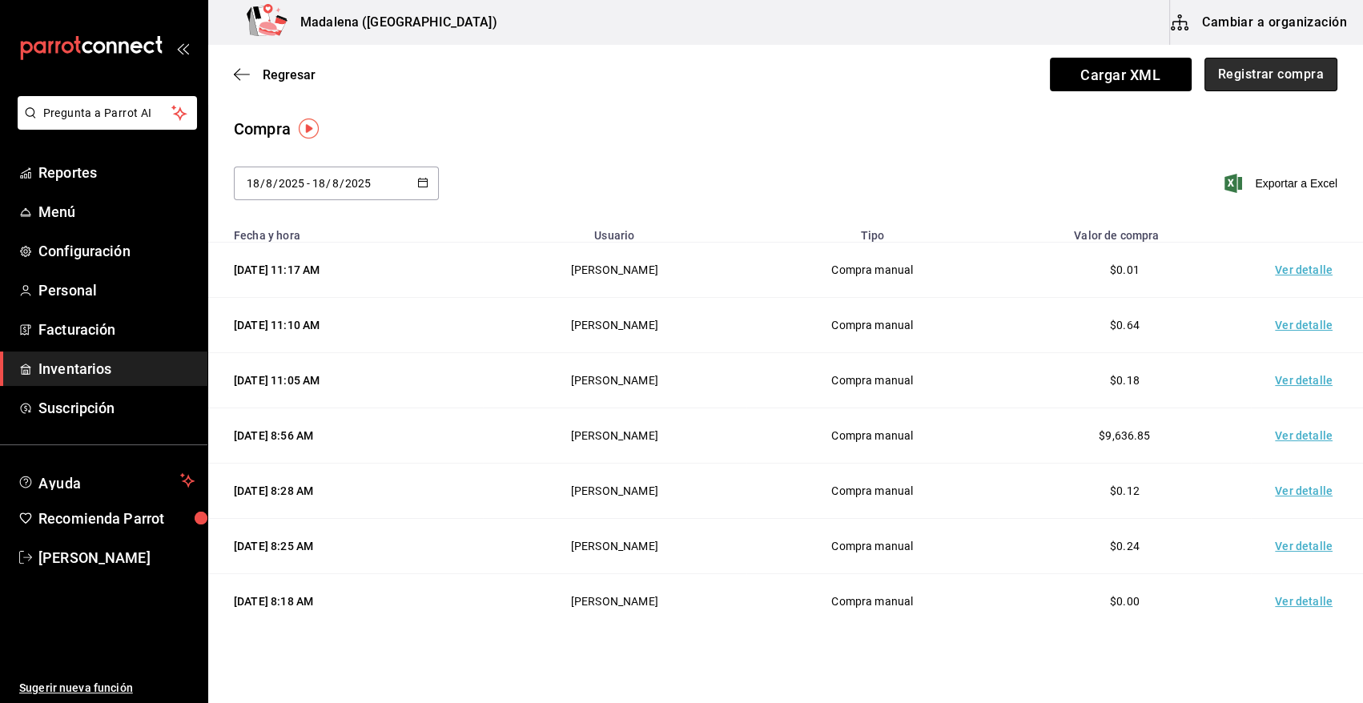
click at [1241, 74] on button "Registrar compra" at bounding box center [1271, 75] width 133 height 34
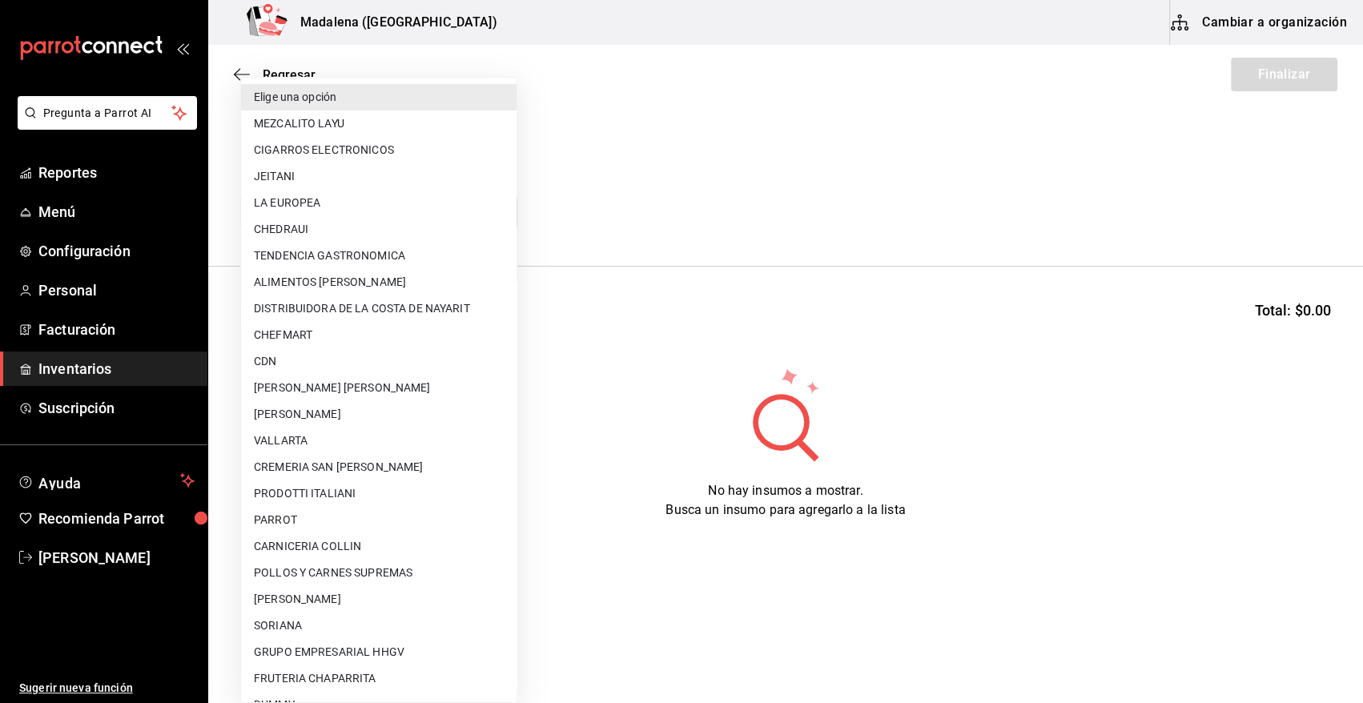
click at [375, 203] on body "Pregunta a Parrot AI Reportes Menú Configuración Personal Facturación Inventari…" at bounding box center [681, 306] width 1363 height 613
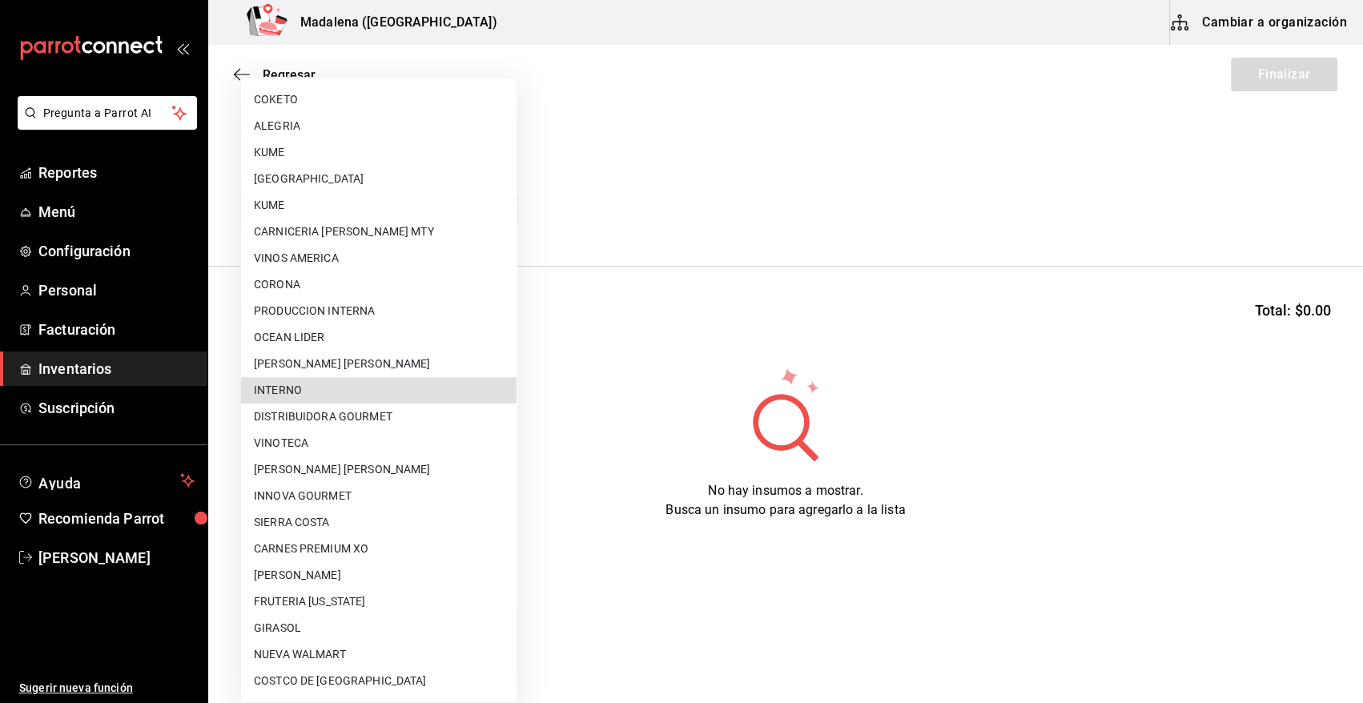
type input "011778be-35bb-4d64-ae6c-a4d5ece29bb3"
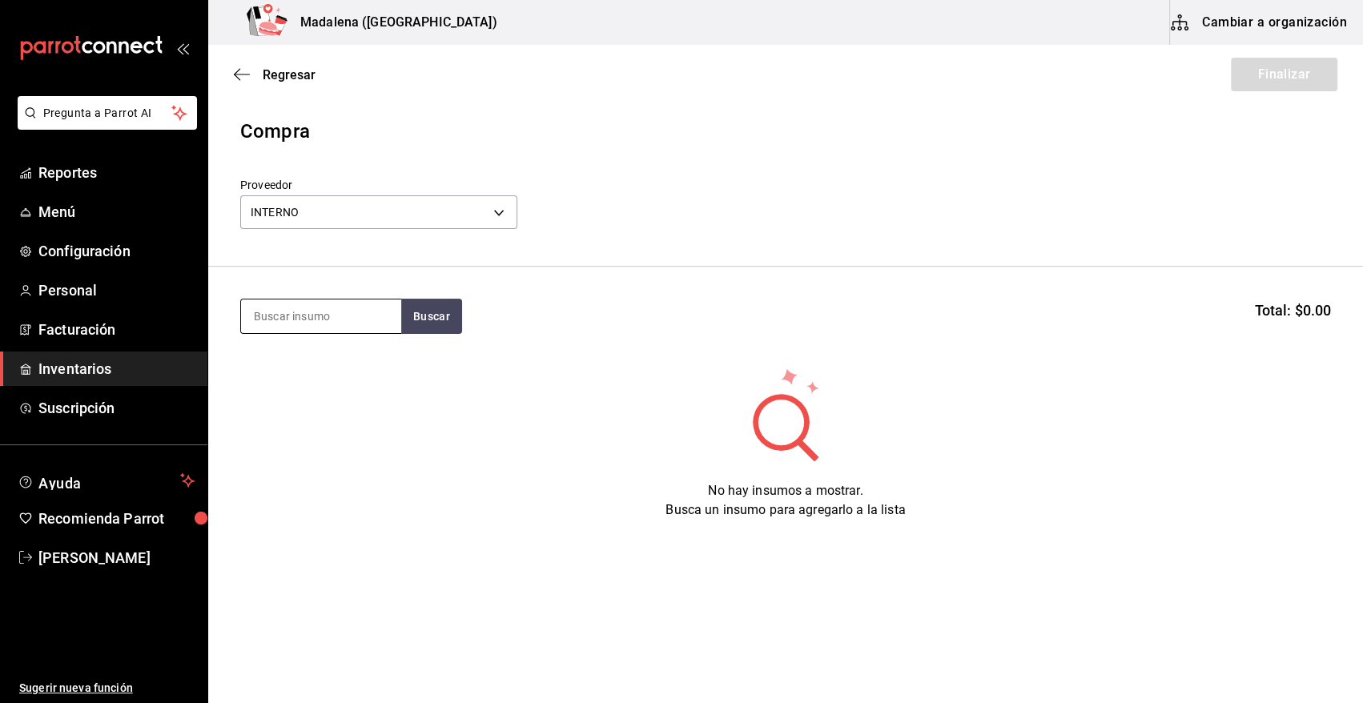
click at [325, 324] on input at bounding box center [321, 317] width 160 height 34
type input "C"
type input "MACALL"
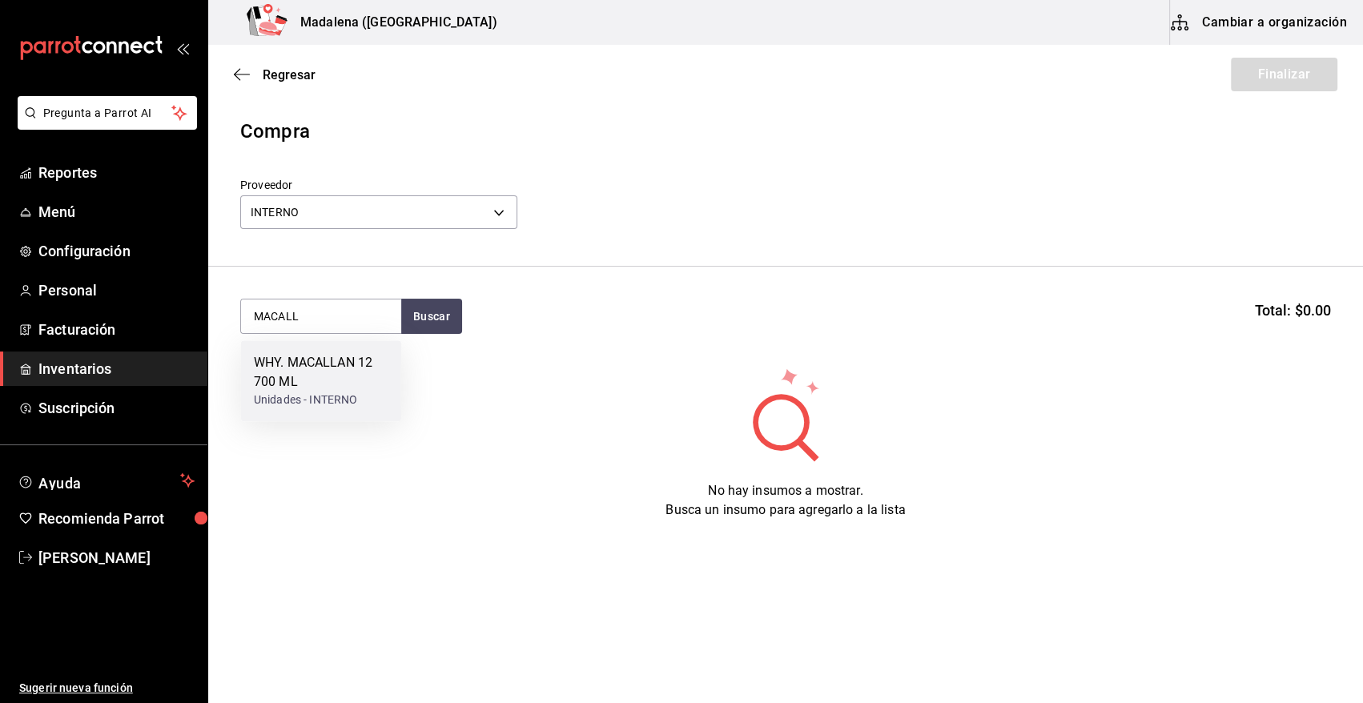
click at [332, 381] on div "WHY. MACALLAN 12 700 ML" at bounding box center [321, 372] width 135 height 38
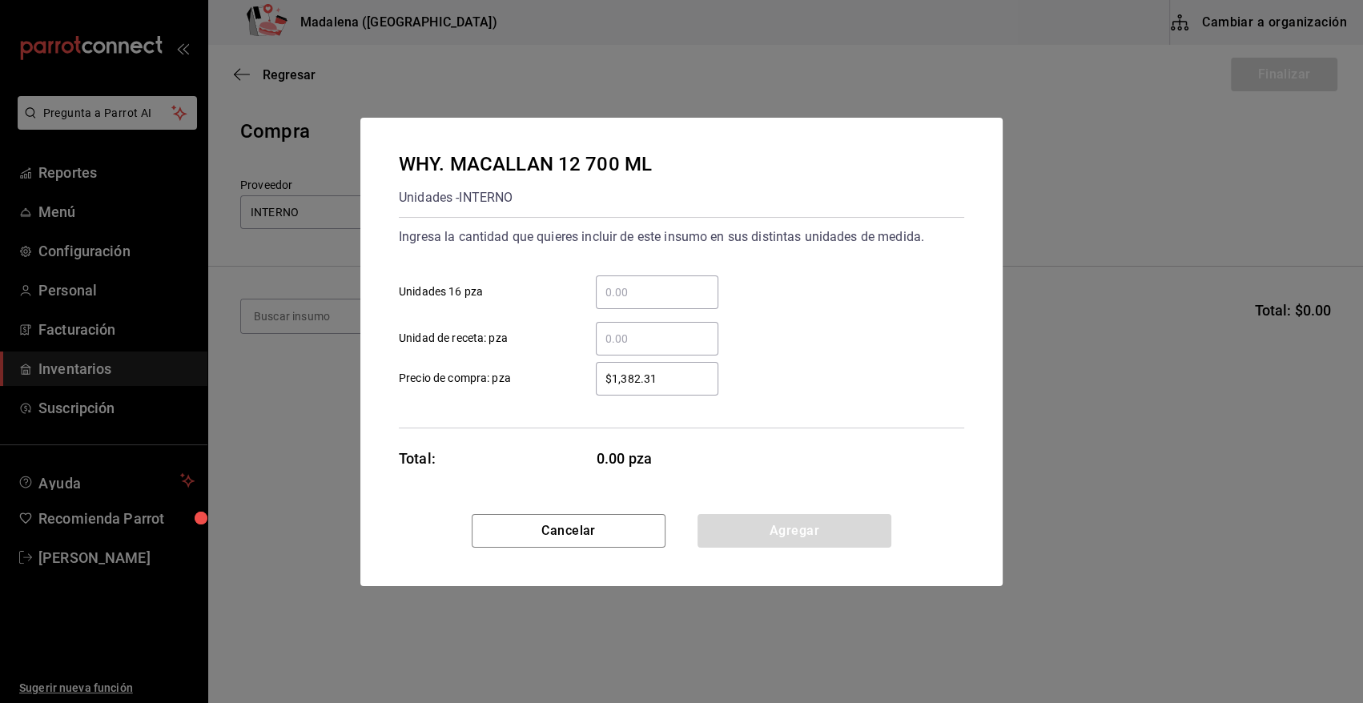
click at [638, 334] on input "​ Unidad de receta: pza" at bounding box center [657, 338] width 123 height 19
type input "7"
drag, startPoint x: 673, startPoint y: 383, endPoint x: 412, endPoint y: 412, distance: 262.7
click at [412, 412] on div "Ingresa la cantidad que quieres incluir de este insumo en sus distintas unidade…" at bounding box center [681, 322] width 565 height 211
type input "$0.01"
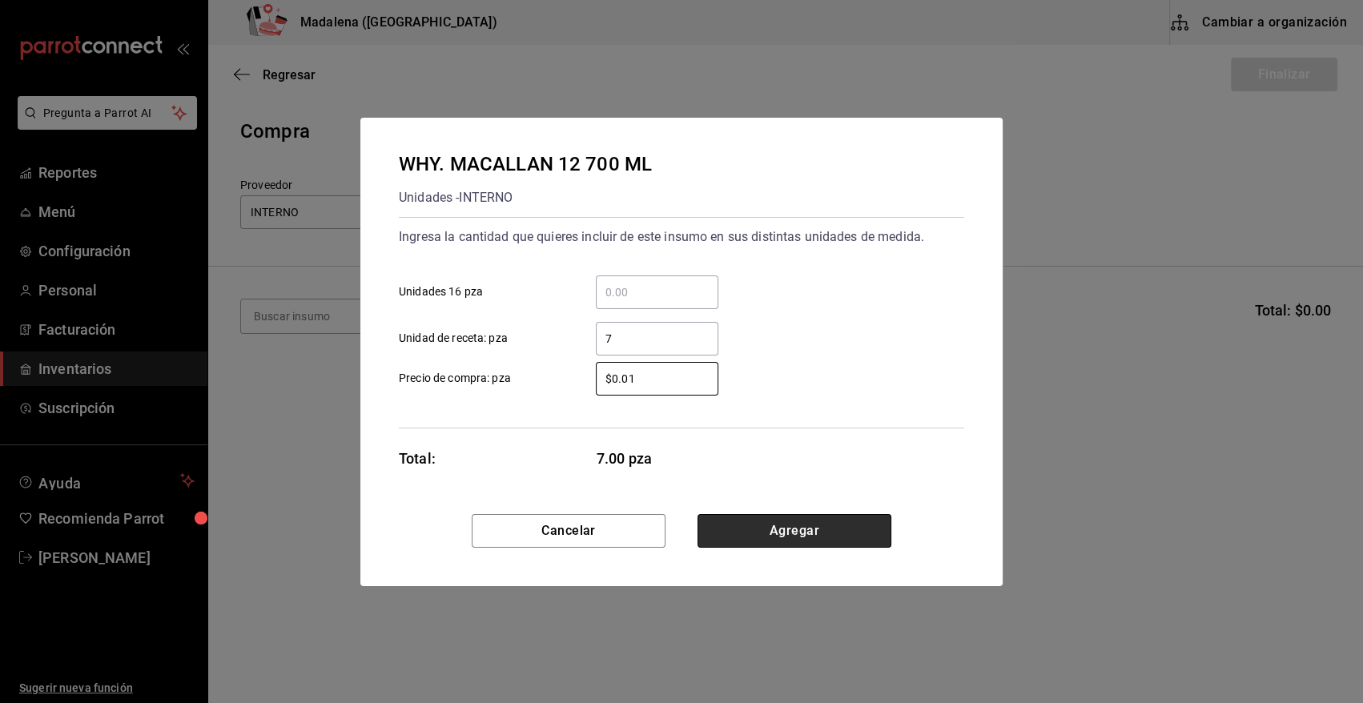
click at [823, 537] on button "Agregar" at bounding box center [795, 531] width 194 height 34
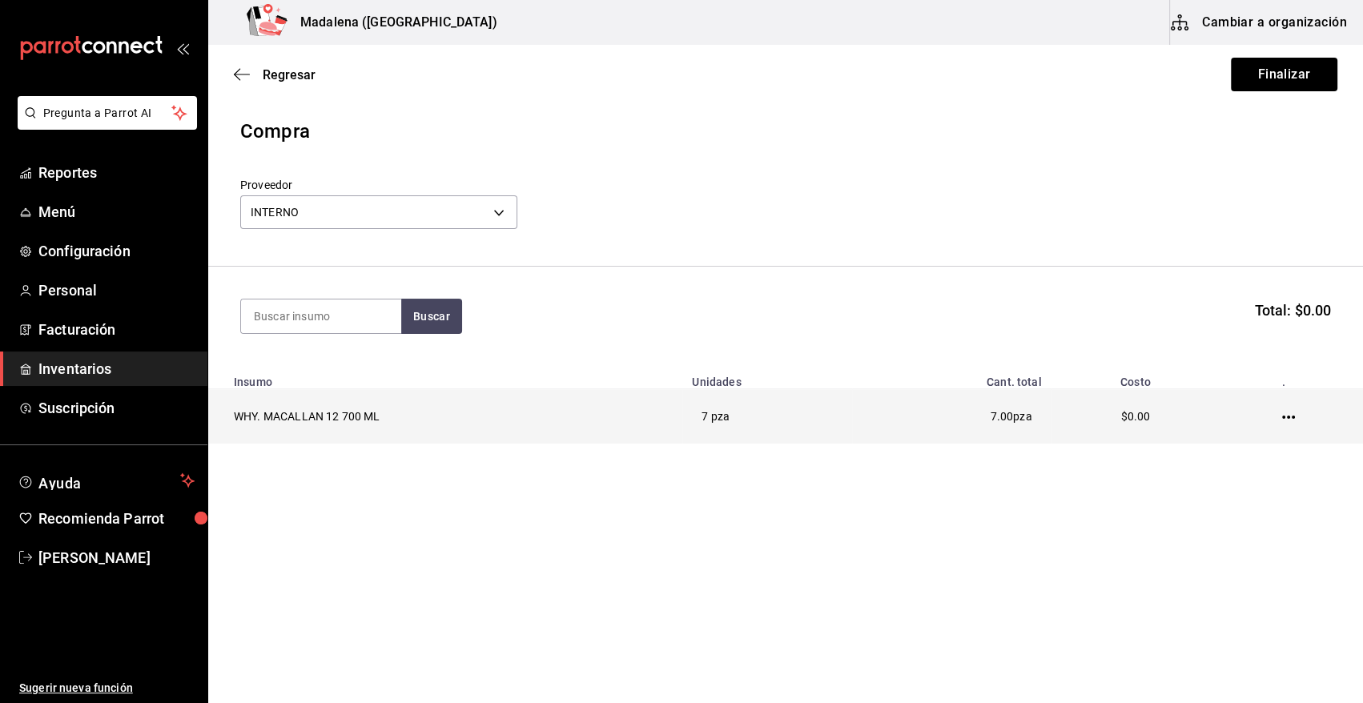
click at [1282, 420] on icon "button" at bounding box center [1288, 417] width 13 height 13
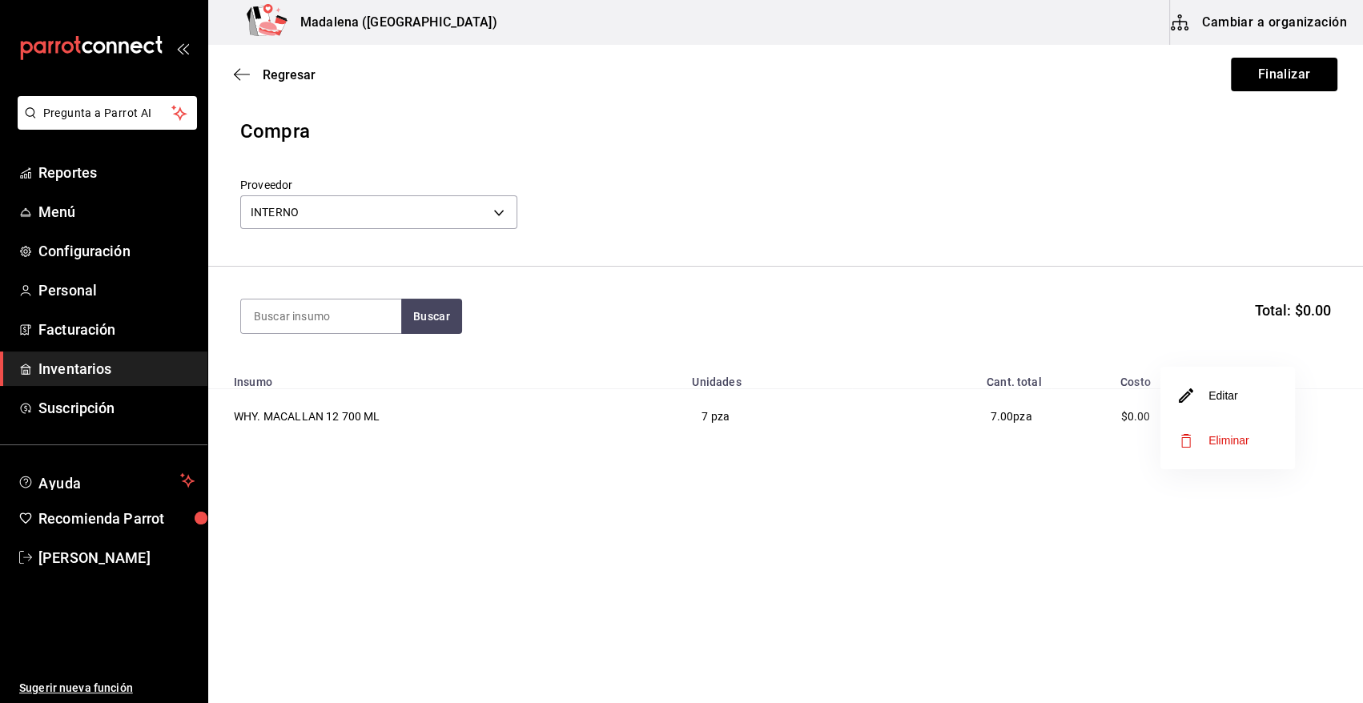
click at [1233, 406] on li "Editar" at bounding box center [1228, 395] width 135 height 45
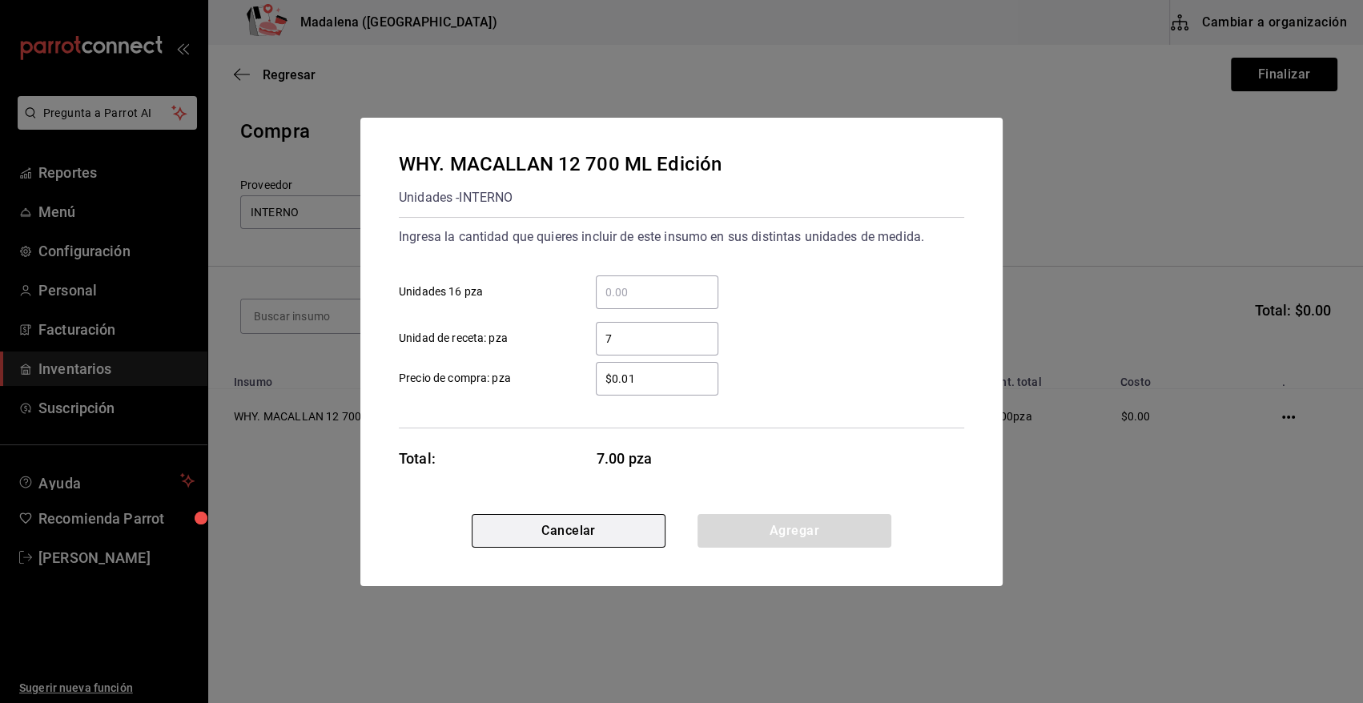
click at [545, 531] on button "Cancelar" at bounding box center [569, 531] width 194 height 34
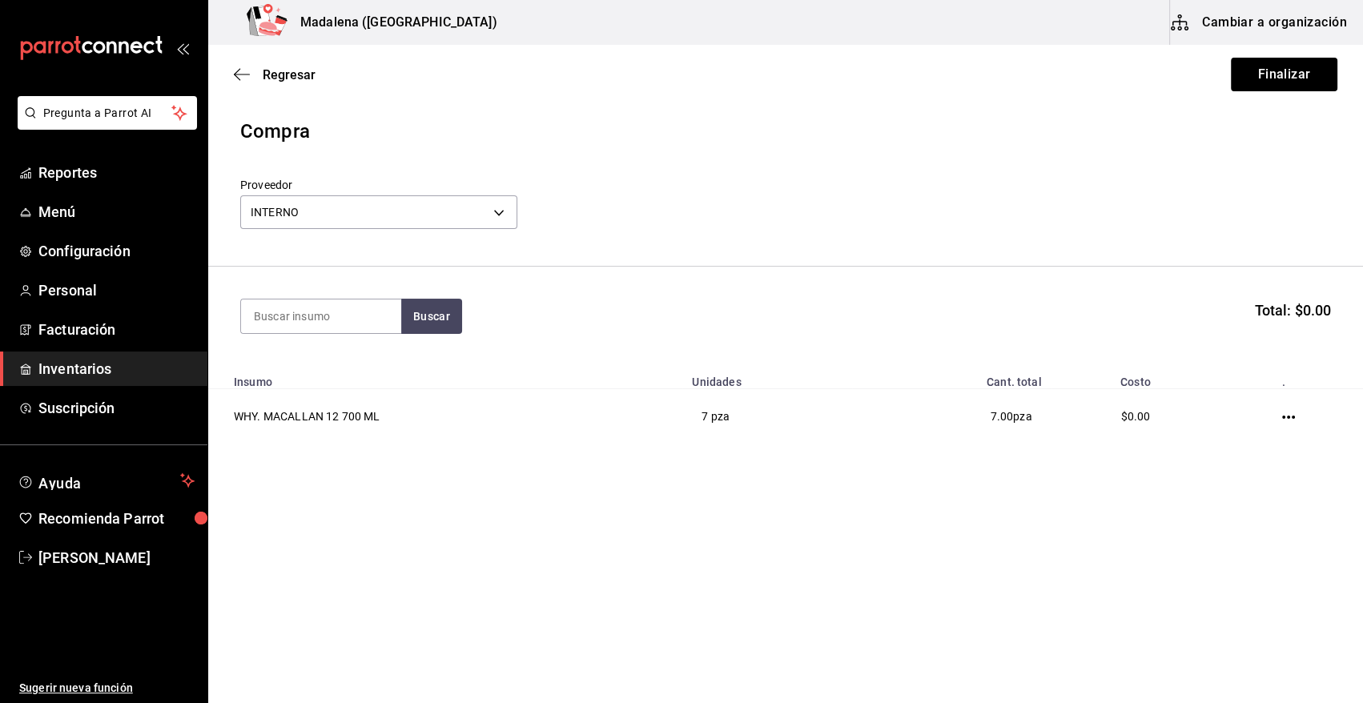
drag, startPoint x: 1306, startPoint y: 74, endPoint x: 1290, endPoint y: 105, distance: 35.1
click at [1306, 74] on button "Finalizar" at bounding box center [1284, 75] width 107 height 34
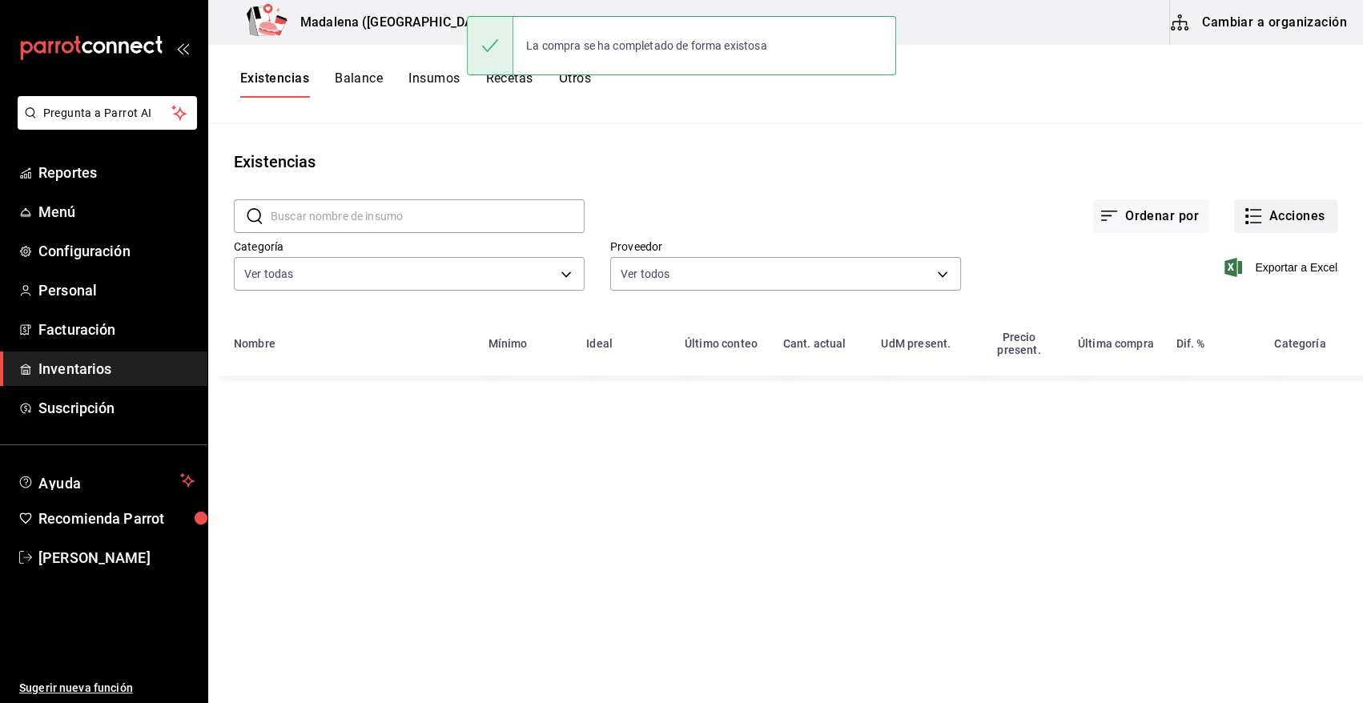
click at [1266, 216] on button "Acciones" at bounding box center [1285, 216] width 103 height 34
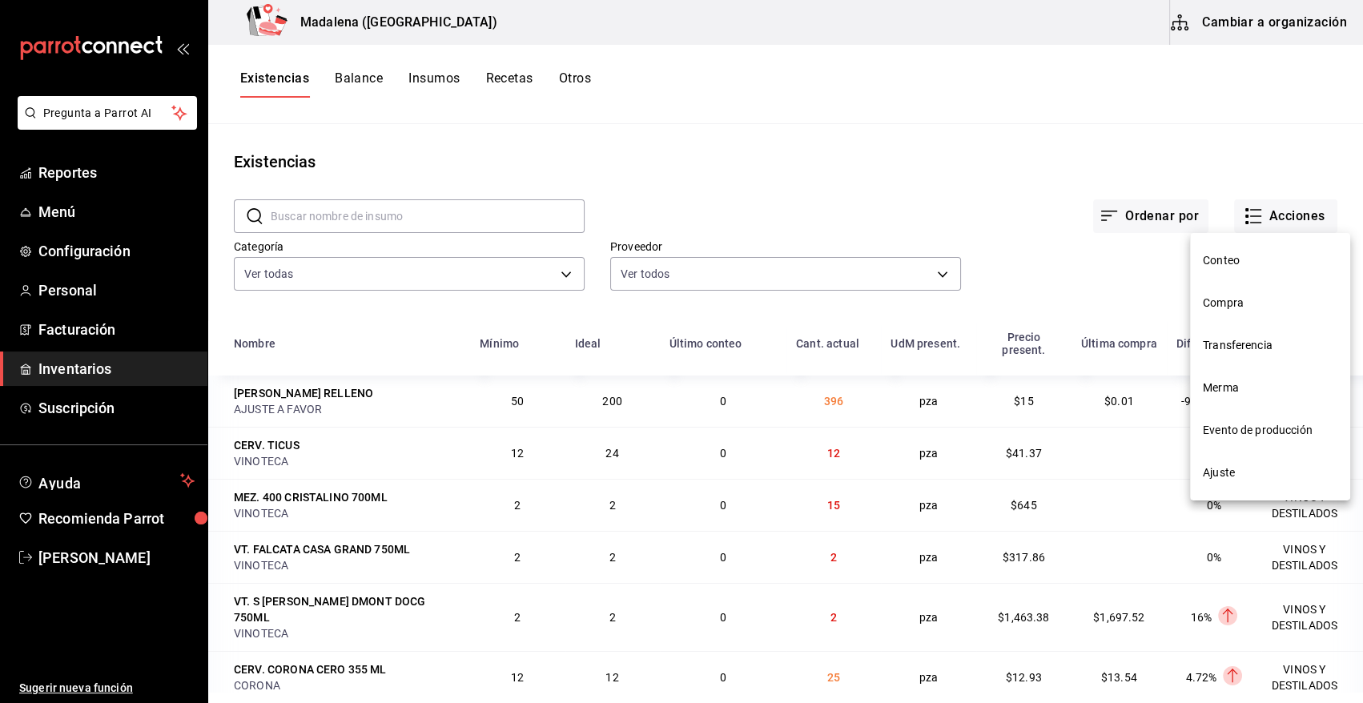
click at [1240, 306] on span "Compra" at bounding box center [1270, 303] width 135 height 17
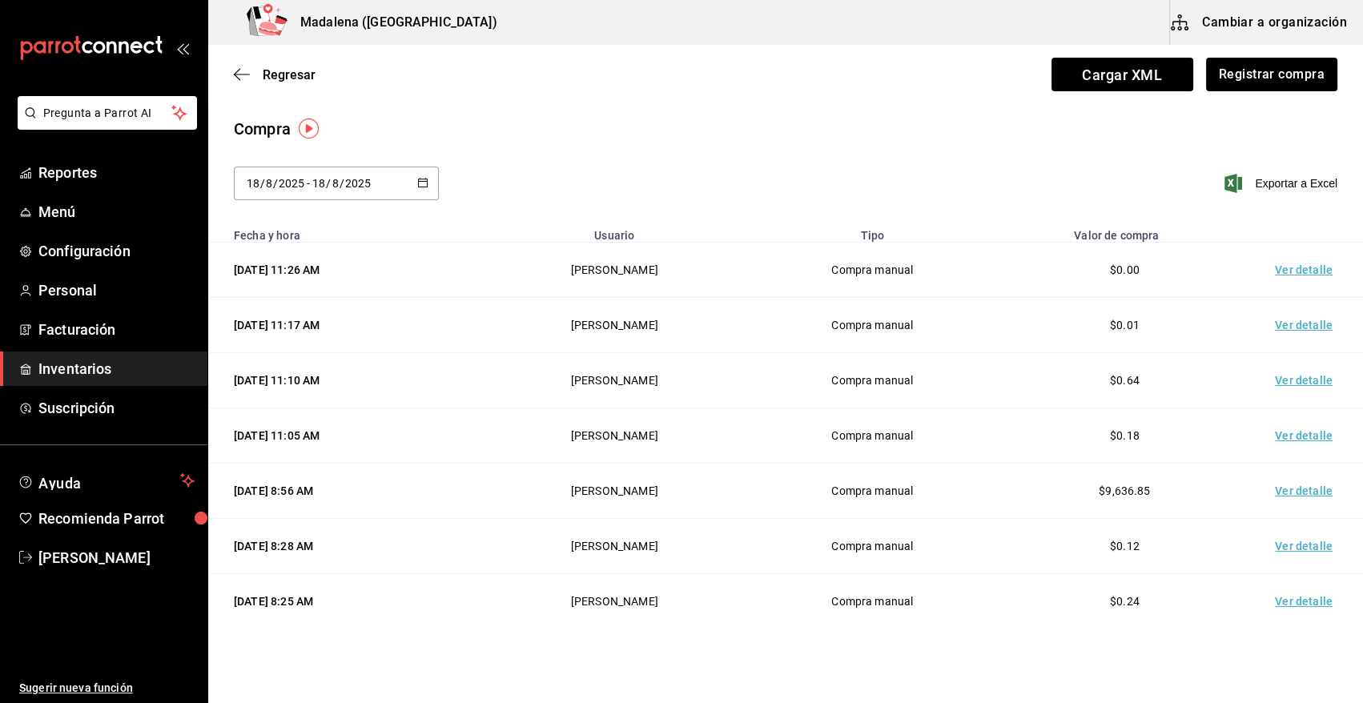
click at [1300, 271] on td "Ver detalle" at bounding box center [1307, 270] width 112 height 55
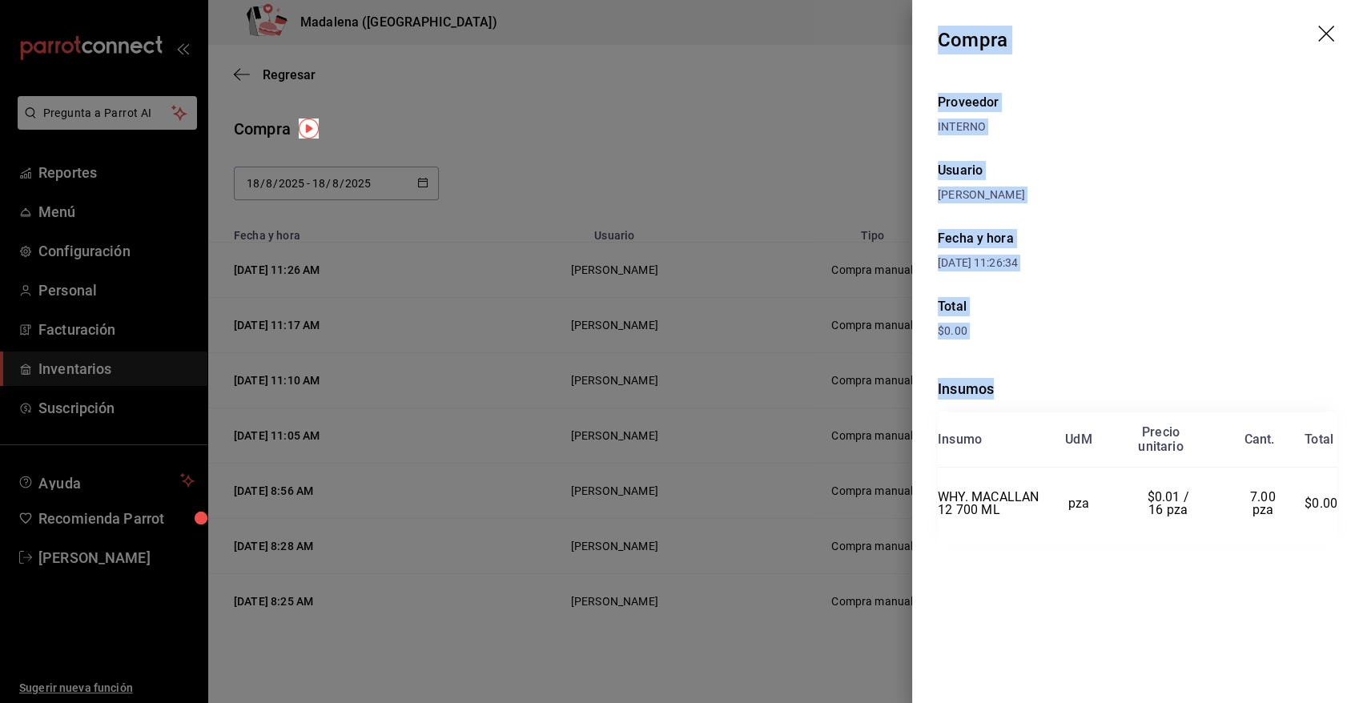
drag, startPoint x: 941, startPoint y: 38, endPoint x: 1343, endPoint y: 539, distance: 642.7
click at [1343, 539] on div "Compra Proveedor INTERNO Usuario Angy Madalena Fecha y hora 18/08/2025 11:26:34…" at bounding box center [1137, 351] width 451 height 703
copy div "Compra Proveedor INTERNO Usuario Angy Madalena Fecha y hora 18/08/2025 11:26:34…"
click at [1323, 32] on icon "drag" at bounding box center [1327, 35] width 19 height 19
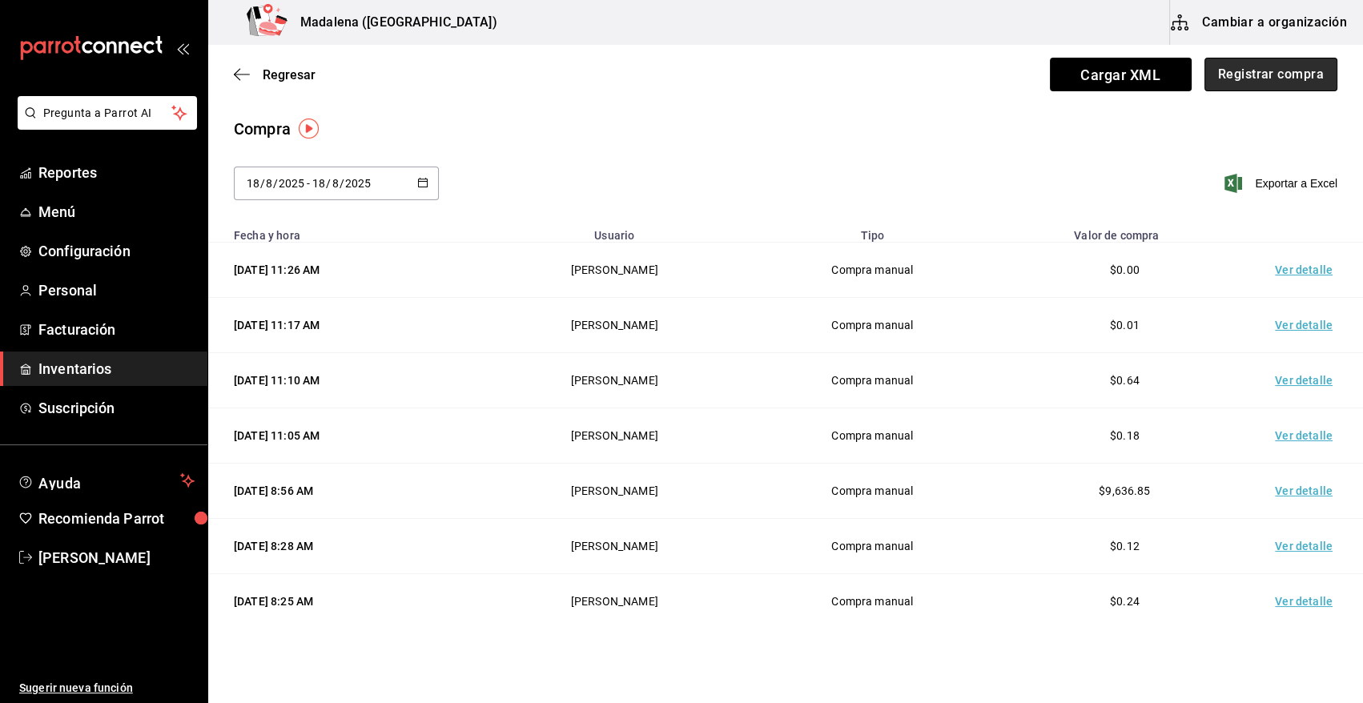
click at [1285, 78] on button "Registrar compra" at bounding box center [1271, 75] width 133 height 34
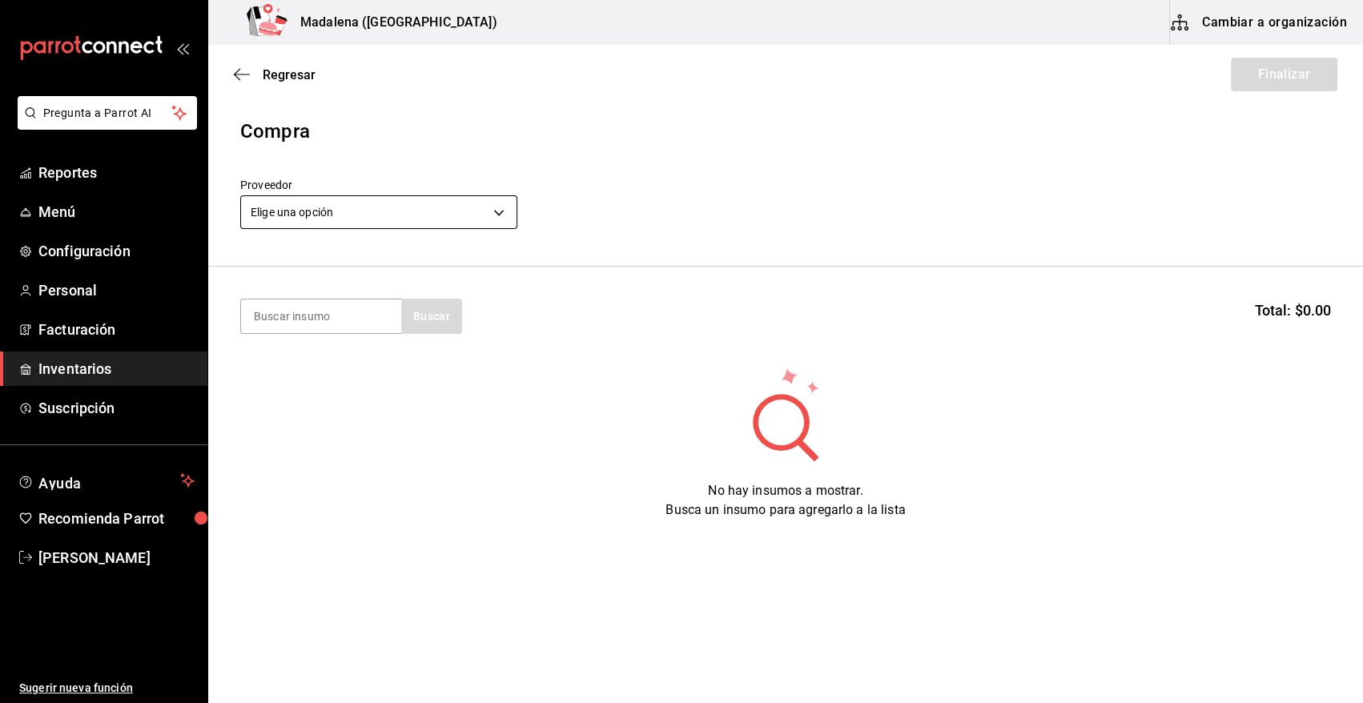
click at [462, 207] on body "Pregunta a Parrot AI Reportes Menú Configuración Personal Facturación Inventari…" at bounding box center [681, 306] width 1363 height 613
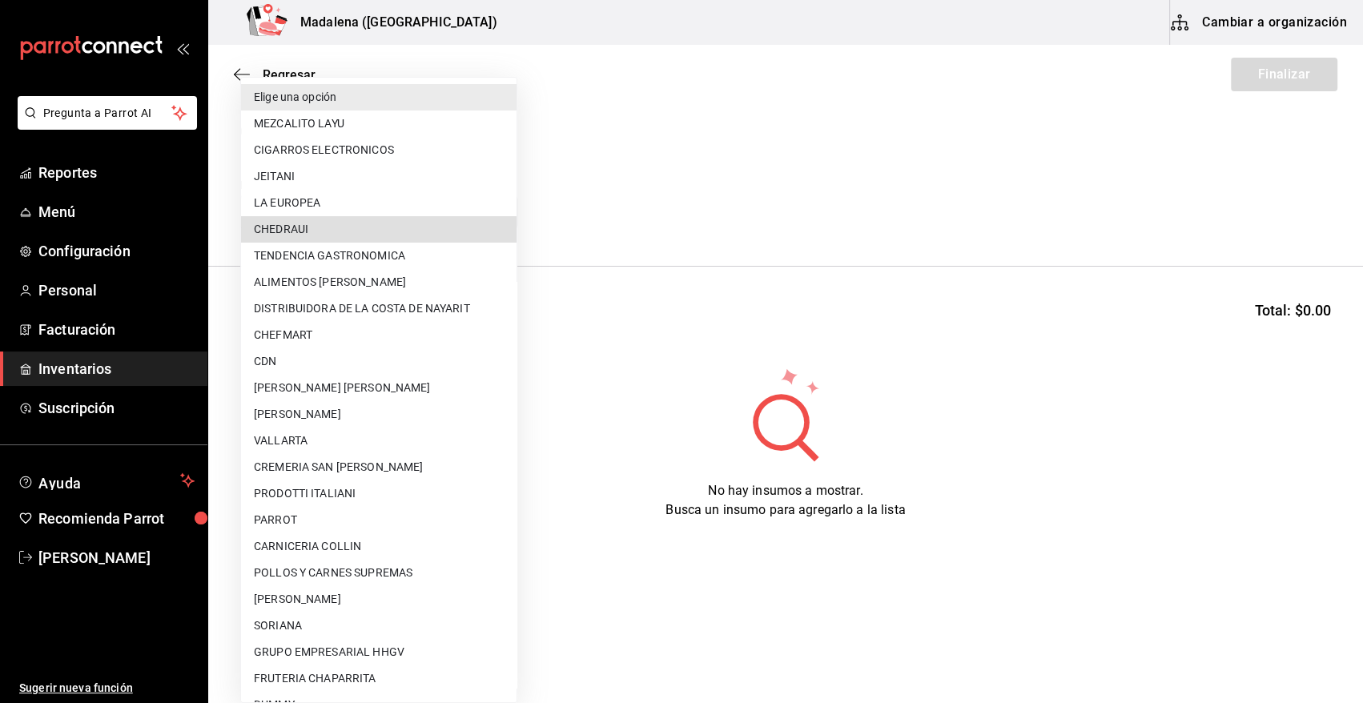
scroll to position [937, 0]
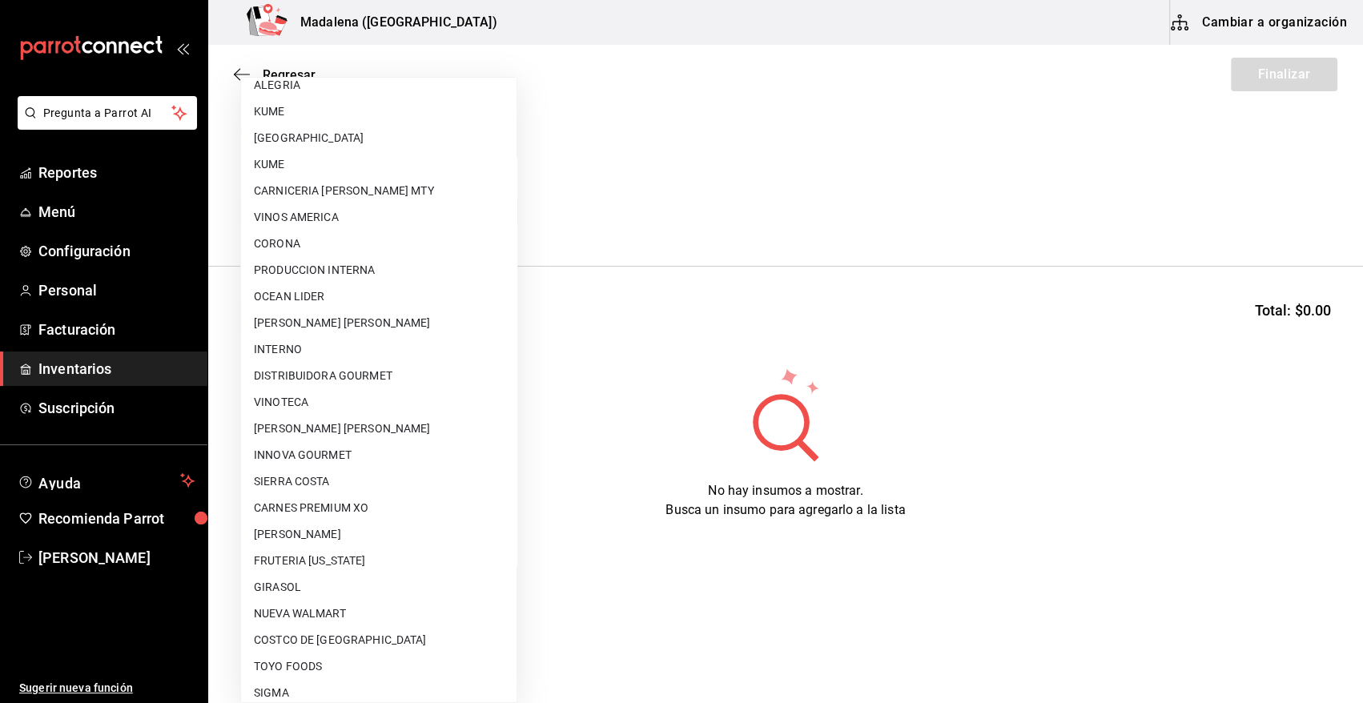
click at [385, 512] on li "CARNES PREMIUM XO" at bounding box center [379, 508] width 276 height 26
type input "6e6a9d2f-2288-4500-94ae-6d5461af8caa"
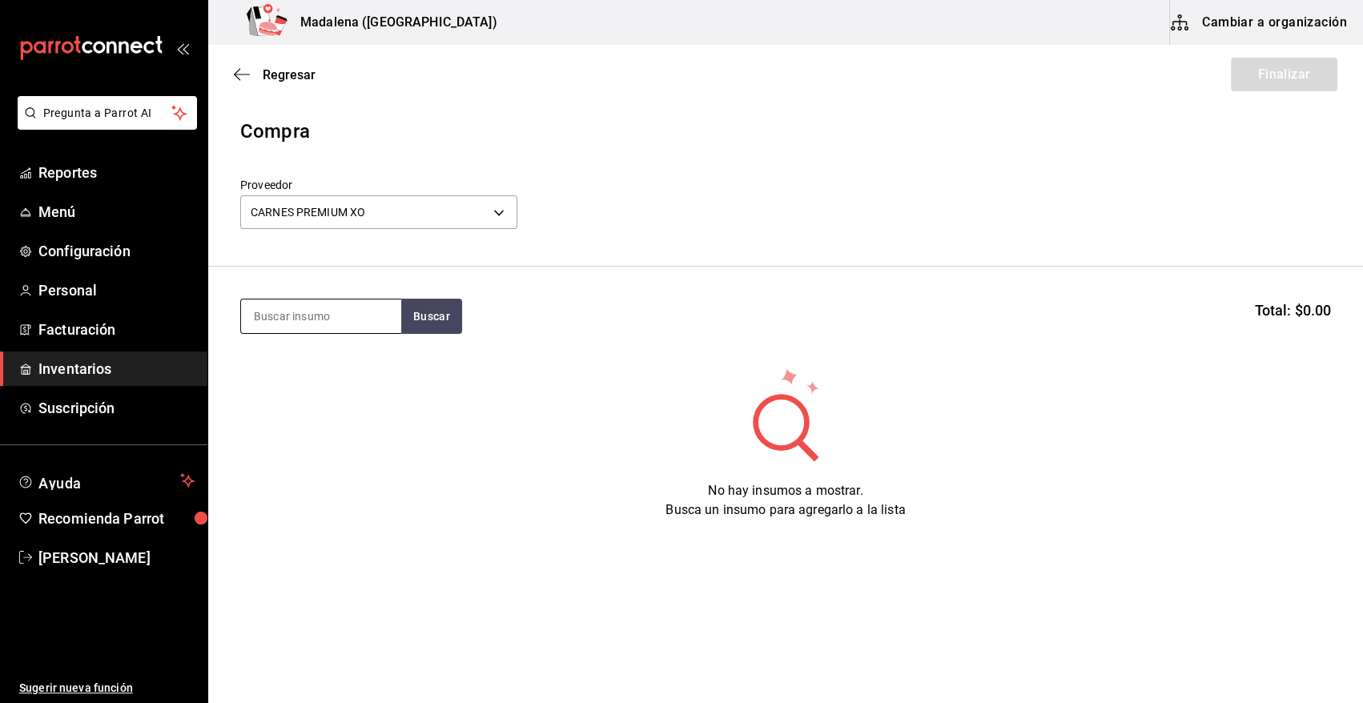
click at [312, 312] on input at bounding box center [321, 317] width 160 height 34
type input "TAPA"
click at [441, 312] on button "Buscar" at bounding box center [431, 316] width 61 height 35
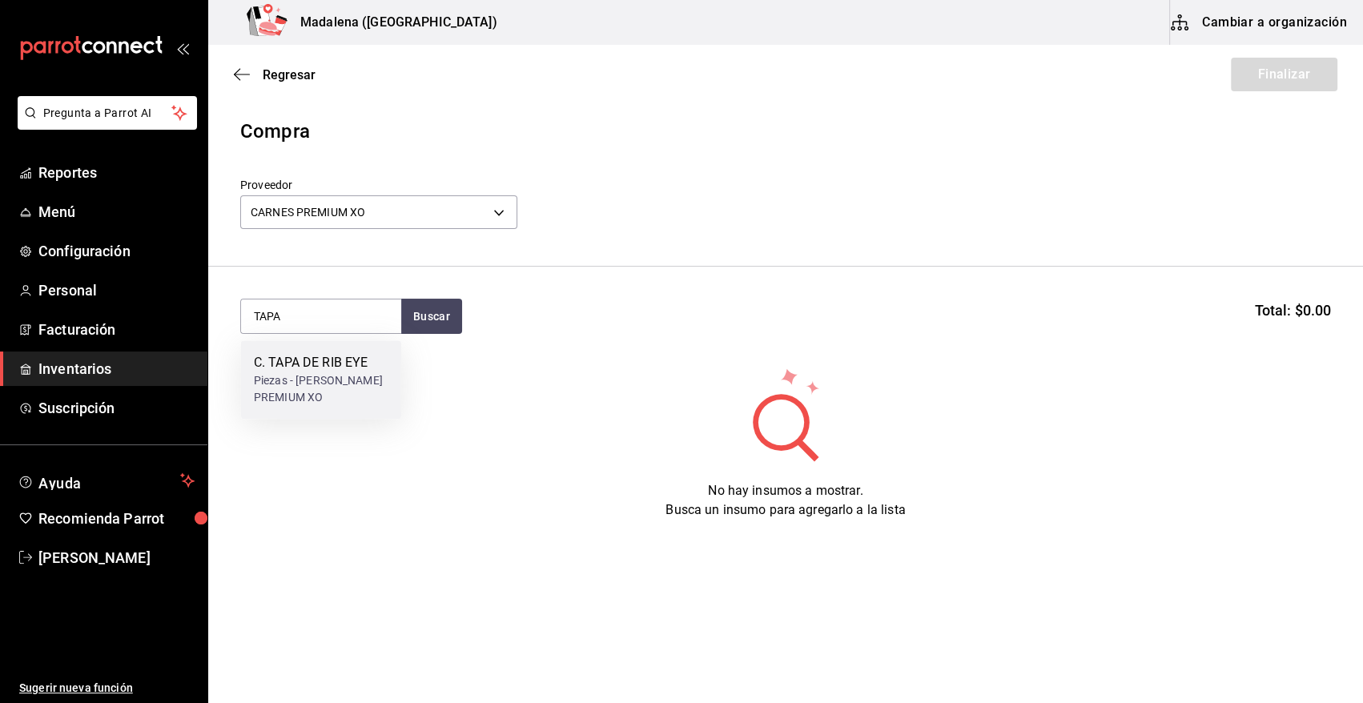
click at [341, 368] on div "C. TAPA DE RIB EYE" at bounding box center [321, 362] width 135 height 19
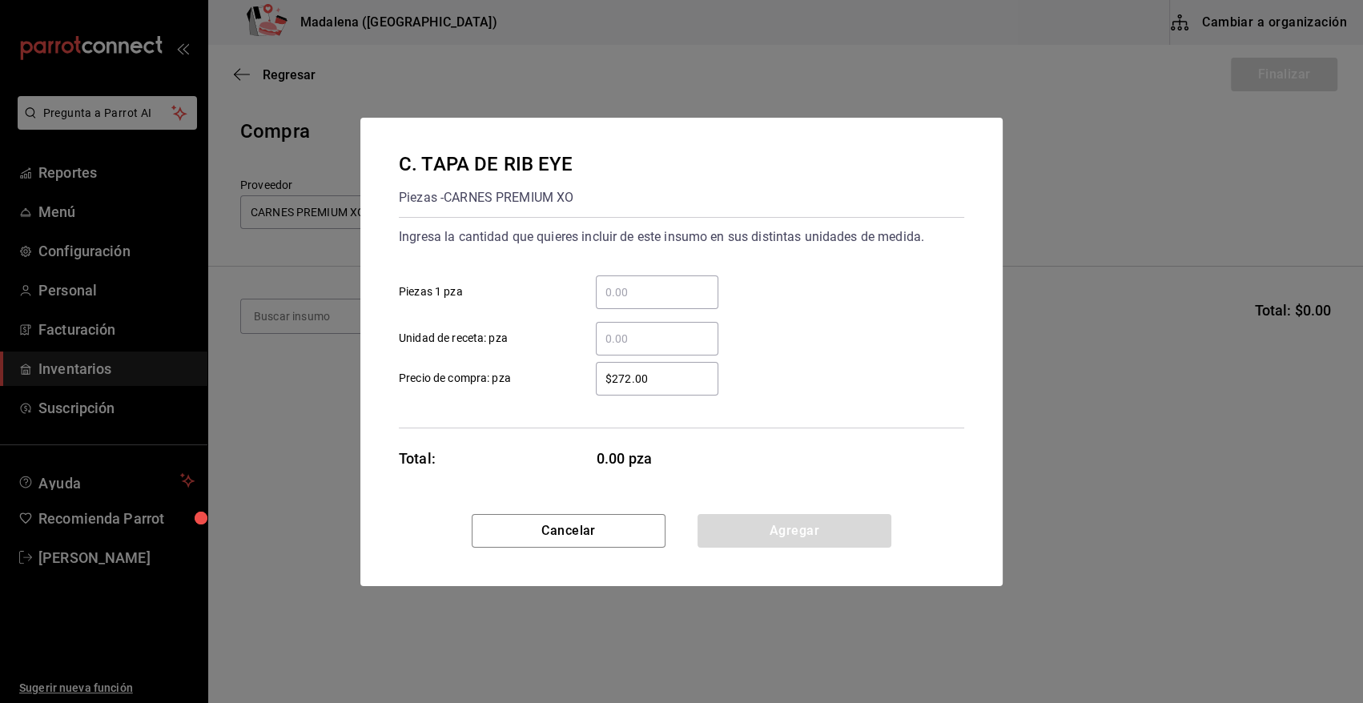
click at [649, 289] on input "​ Piezas 1 pza" at bounding box center [657, 292] width 123 height 19
type input "6"
drag, startPoint x: 658, startPoint y: 377, endPoint x: 501, endPoint y: 368, distance: 156.5
click at [501, 368] on label "$272.00 ​ Precio de compra: pza" at bounding box center [559, 379] width 320 height 34
type input "$338.81"
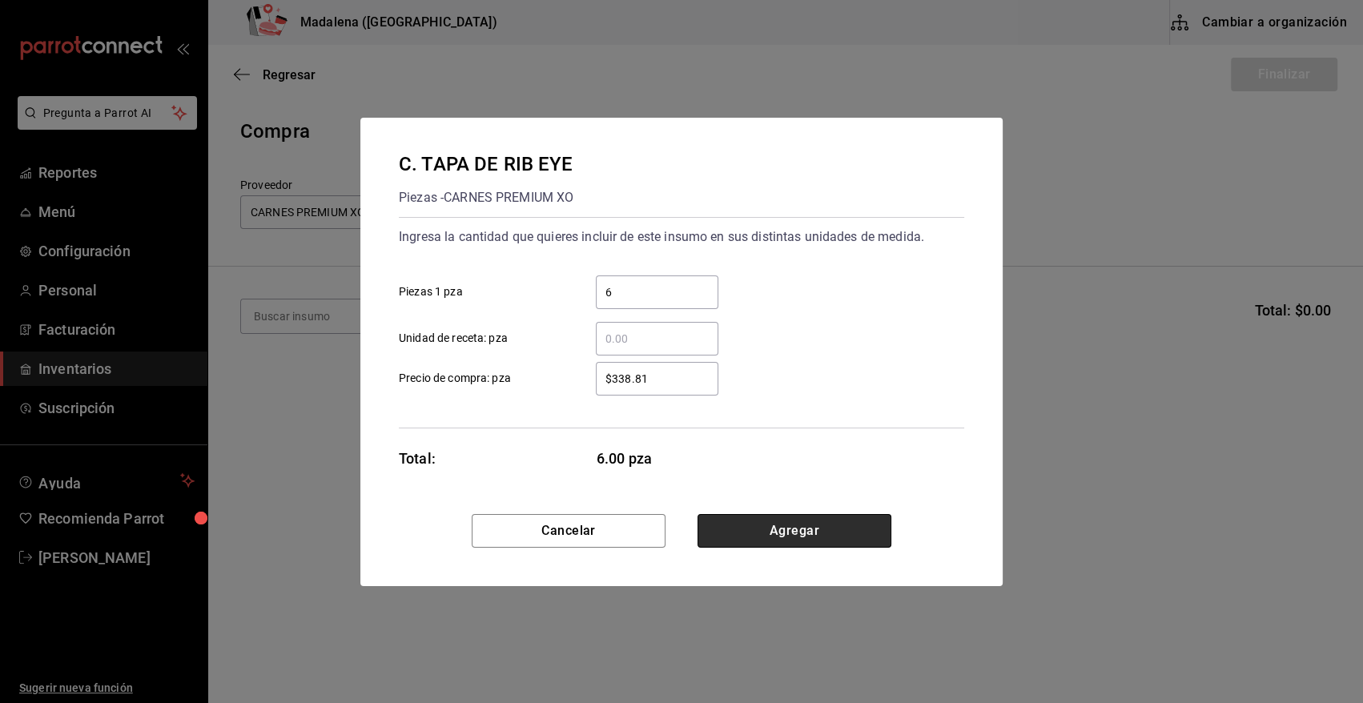
click at [746, 536] on button "Agregar" at bounding box center [795, 531] width 194 height 34
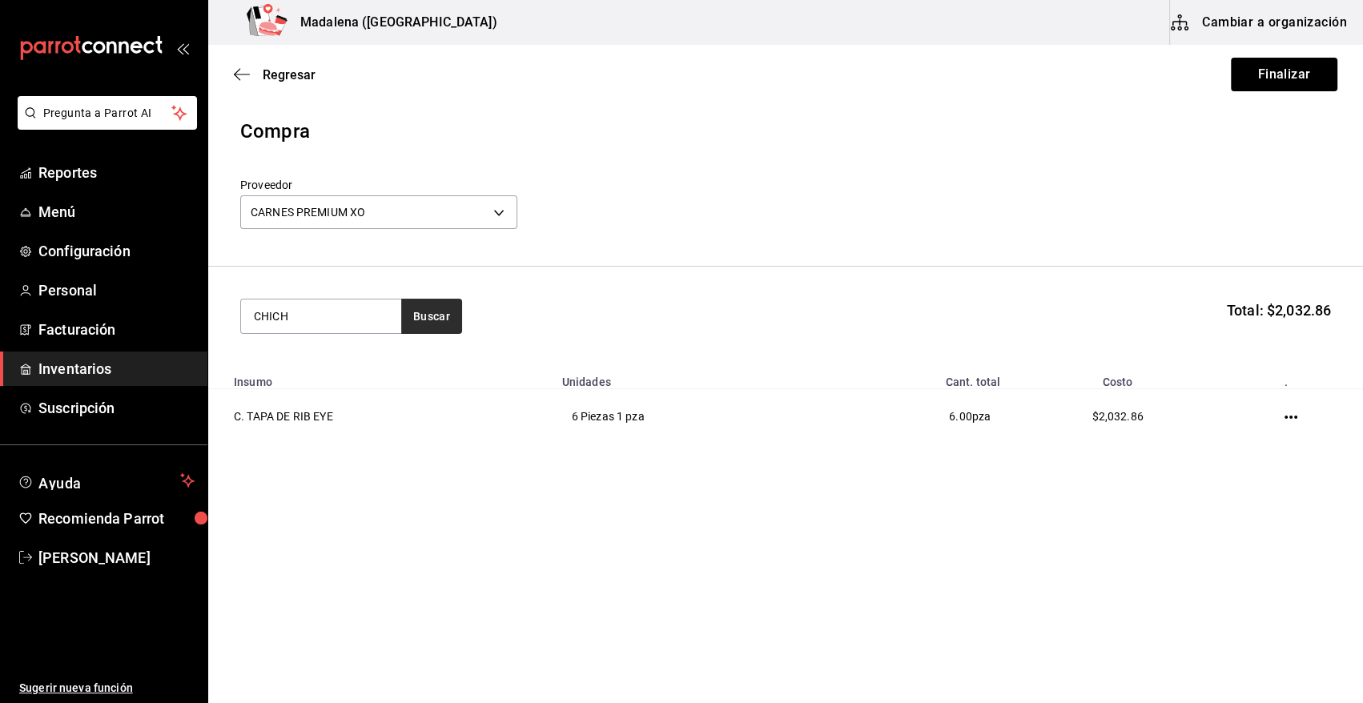
type input "CHICH"
click at [432, 321] on button "Buscar" at bounding box center [431, 316] width 61 height 35
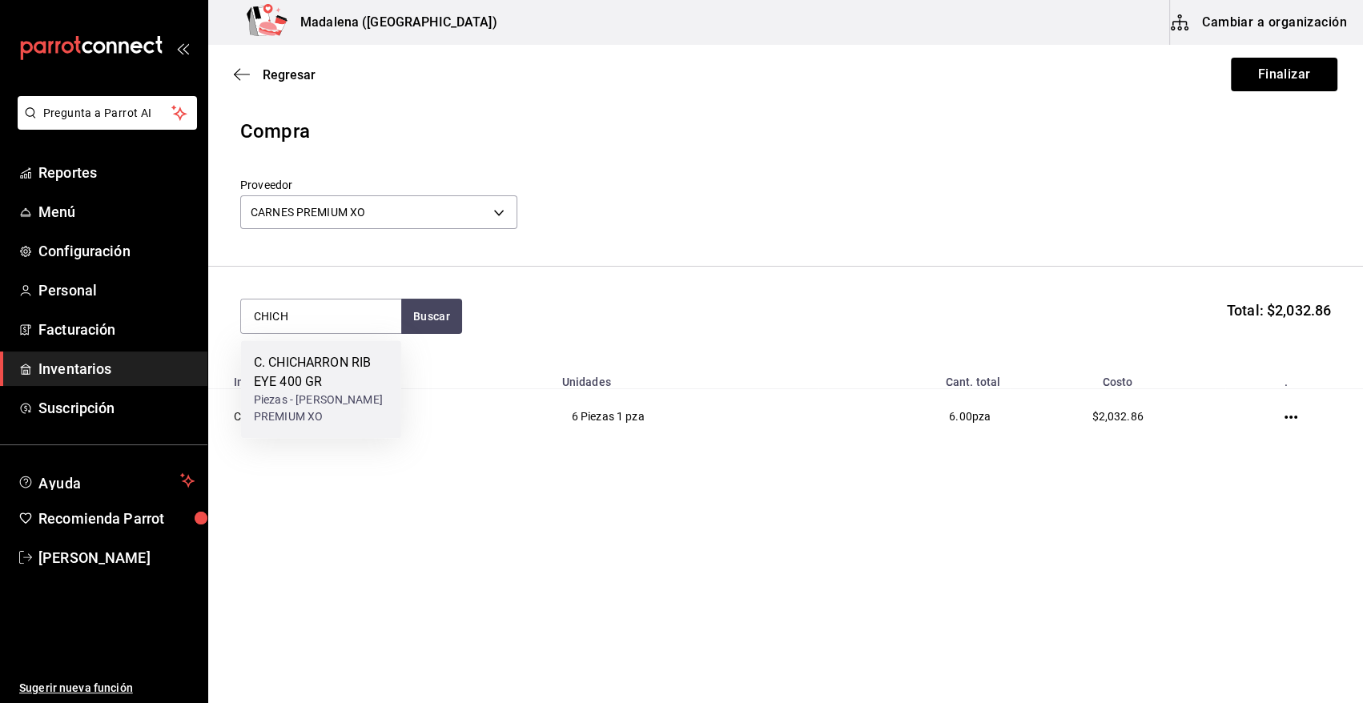
click at [283, 386] on div "C. CHICHARRON RIB EYE 400 GR" at bounding box center [321, 372] width 135 height 38
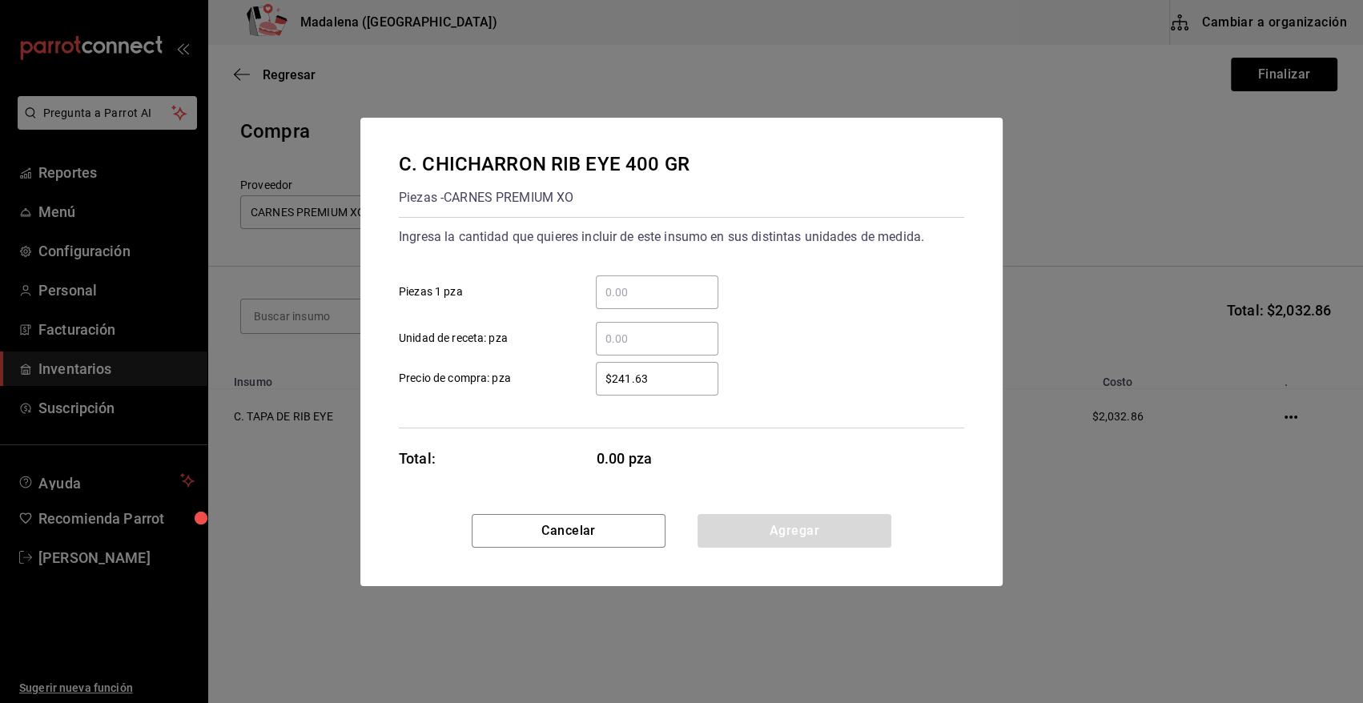
click at [666, 288] on input "​ Piezas 1 pza" at bounding box center [657, 292] width 123 height 19
type input "21"
drag, startPoint x: 685, startPoint y: 383, endPoint x: 554, endPoint y: 376, distance: 130.7
click at [554, 376] on label "$241.63 ​ Precio de compra: pza" at bounding box center [559, 379] width 320 height 34
type input "$301.16"
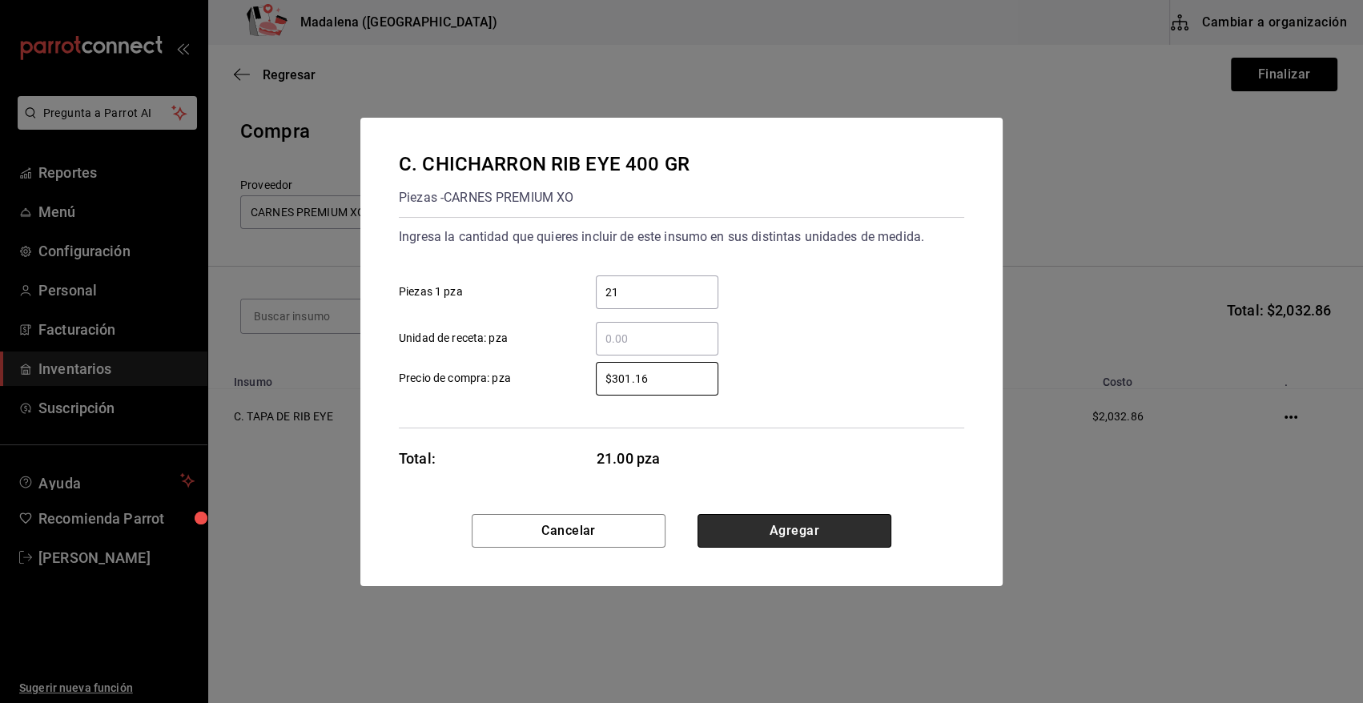
click at [824, 532] on button "Agregar" at bounding box center [795, 531] width 194 height 34
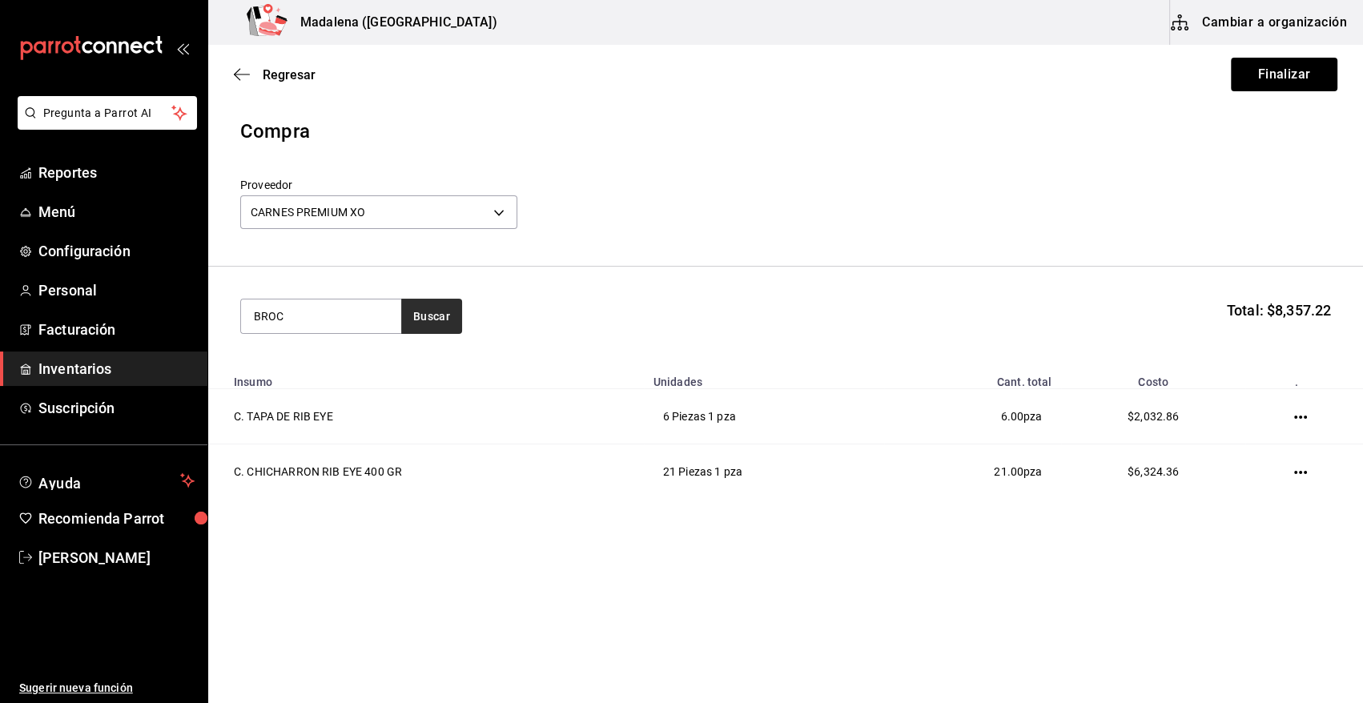
type input "BROC"
click at [441, 320] on button "Buscar" at bounding box center [431, 316] width 61 height 35
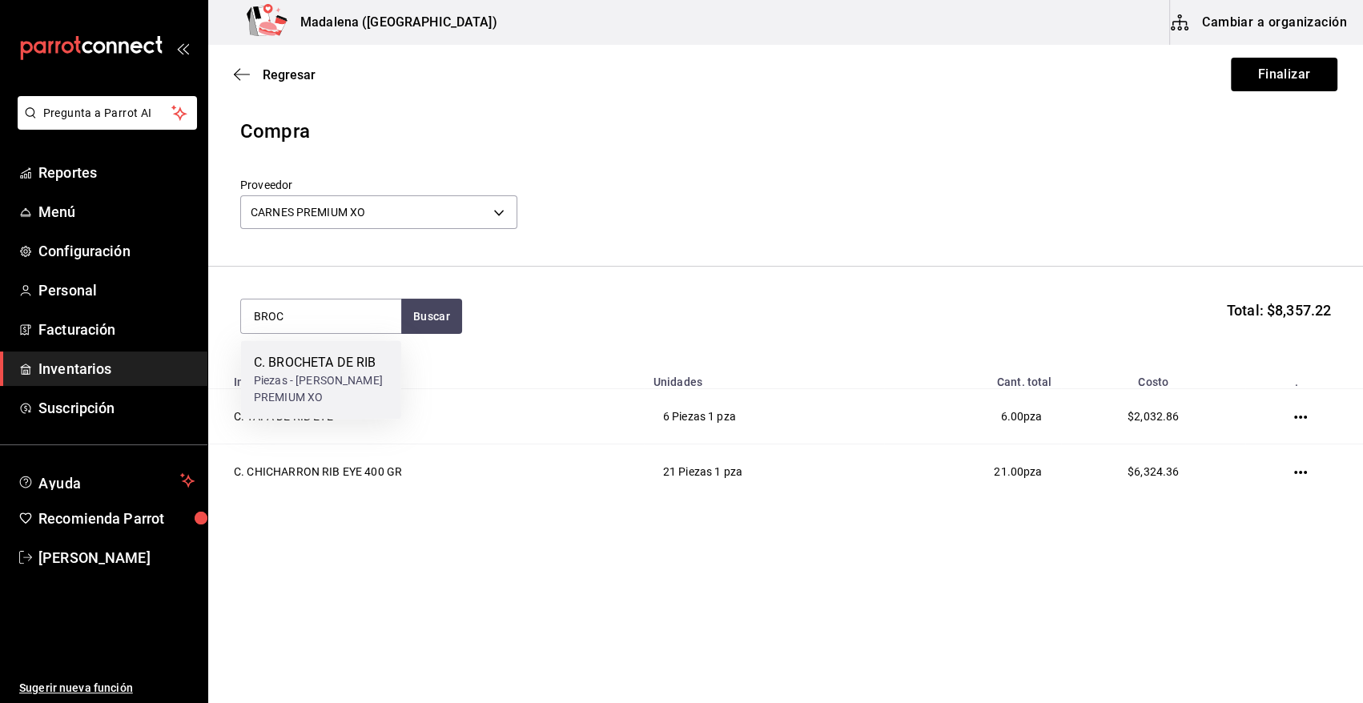
click at [324, 368] on div "C. BROCHETA DE RIB" at bounding box center [321, 362] width 135 height 19
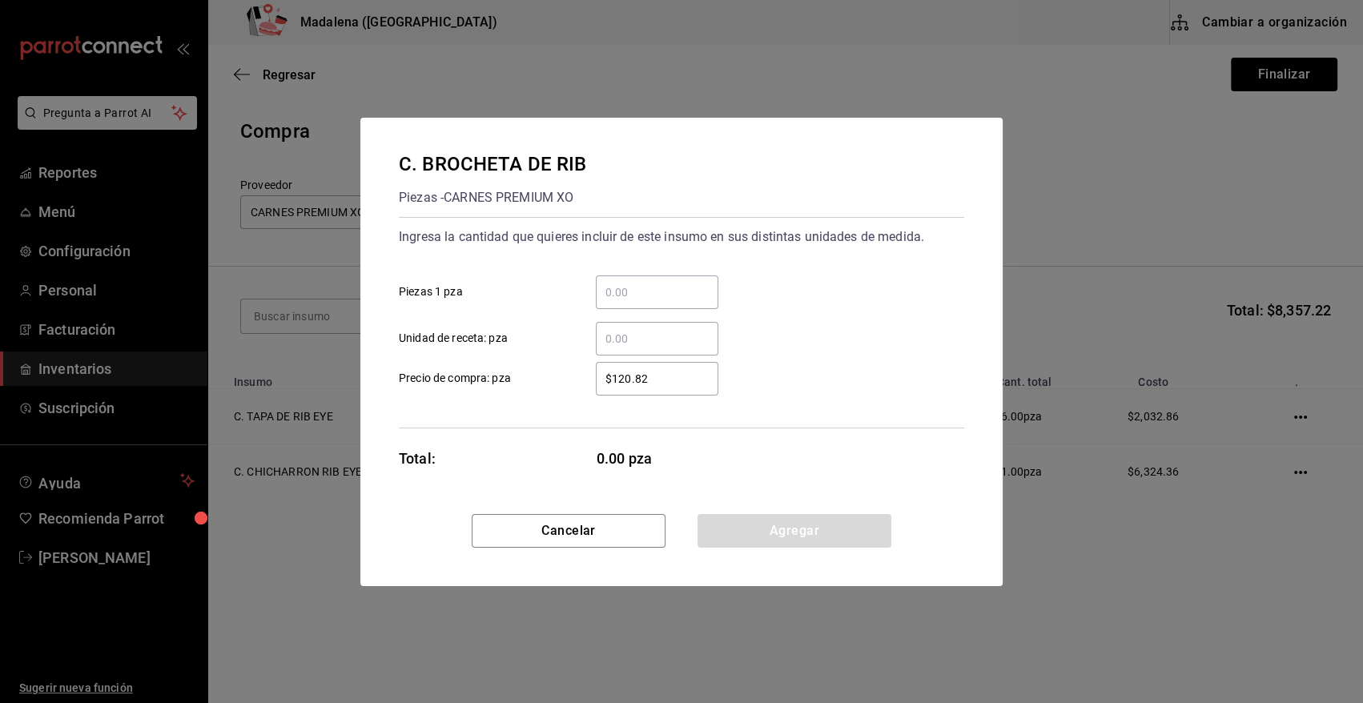
click at [648, 294] on input "​ Piezas 1 pza" at bounding box center [657, 292] width 123 height 19
type input "11"
drag, startPoint x: 663, startPoint y: 377, endPoint x: 456, endPoint y: 370, distance: 207.6
click at [456, 370] on label "$120.82 ​ Precio de compra: pza" at bounding box center [559, 379] width 320 height 34
type input "$135.52"
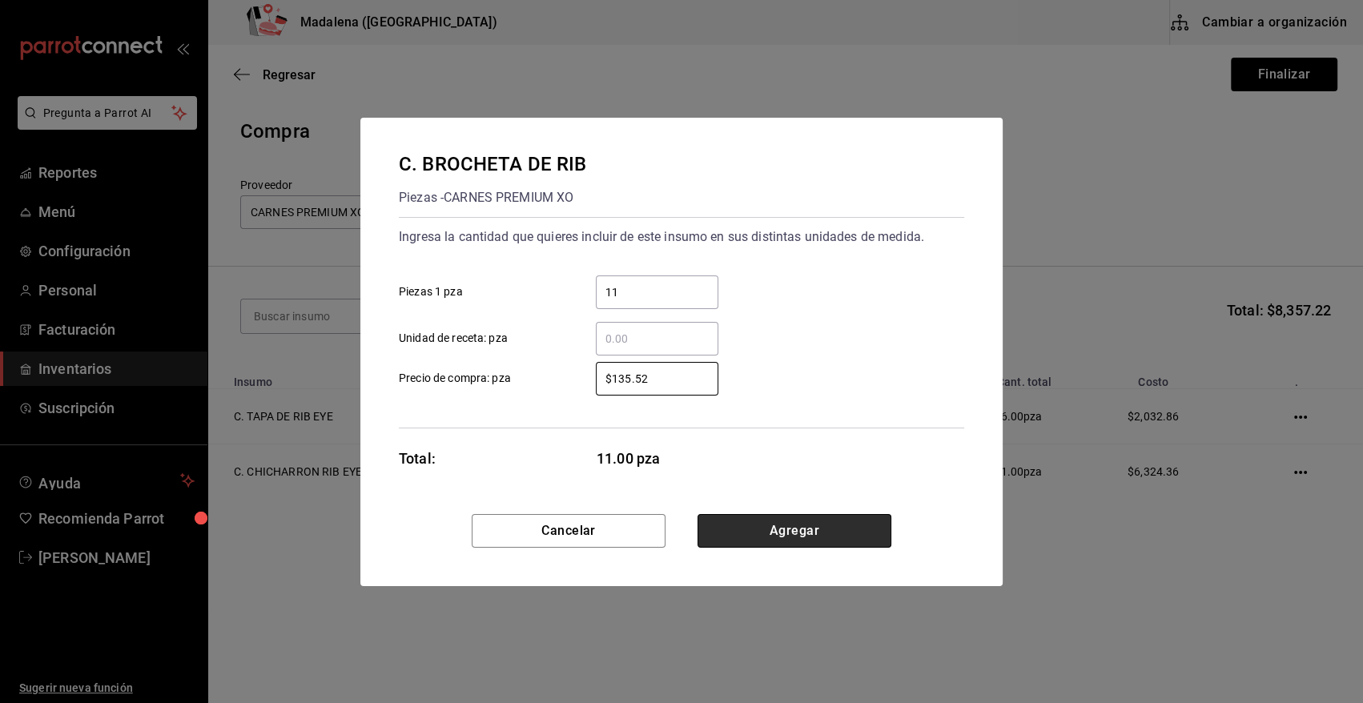
click at [761, 521] on button "Agregar" at bounding box center [795, 531] width 194 height 34
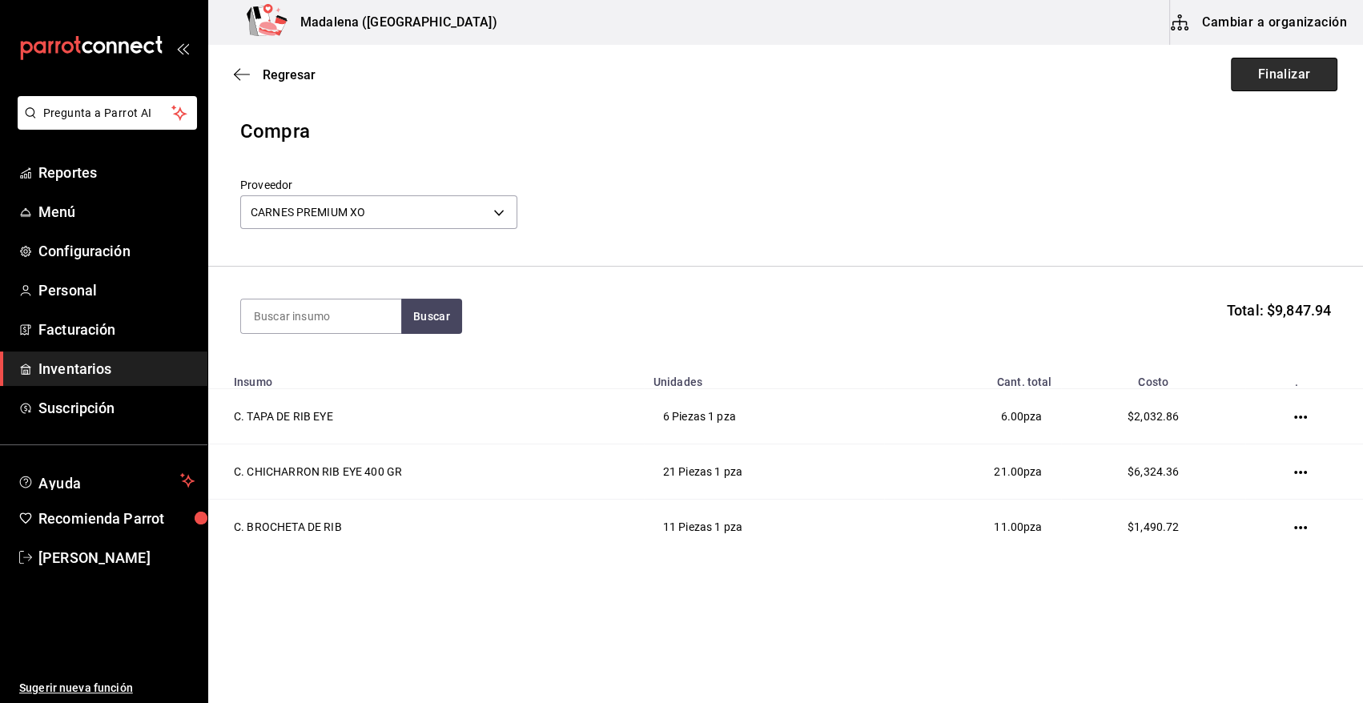
click at [1297, 80] on button "Finalizar" at bounding box center [1284, 75] width 107 height 34
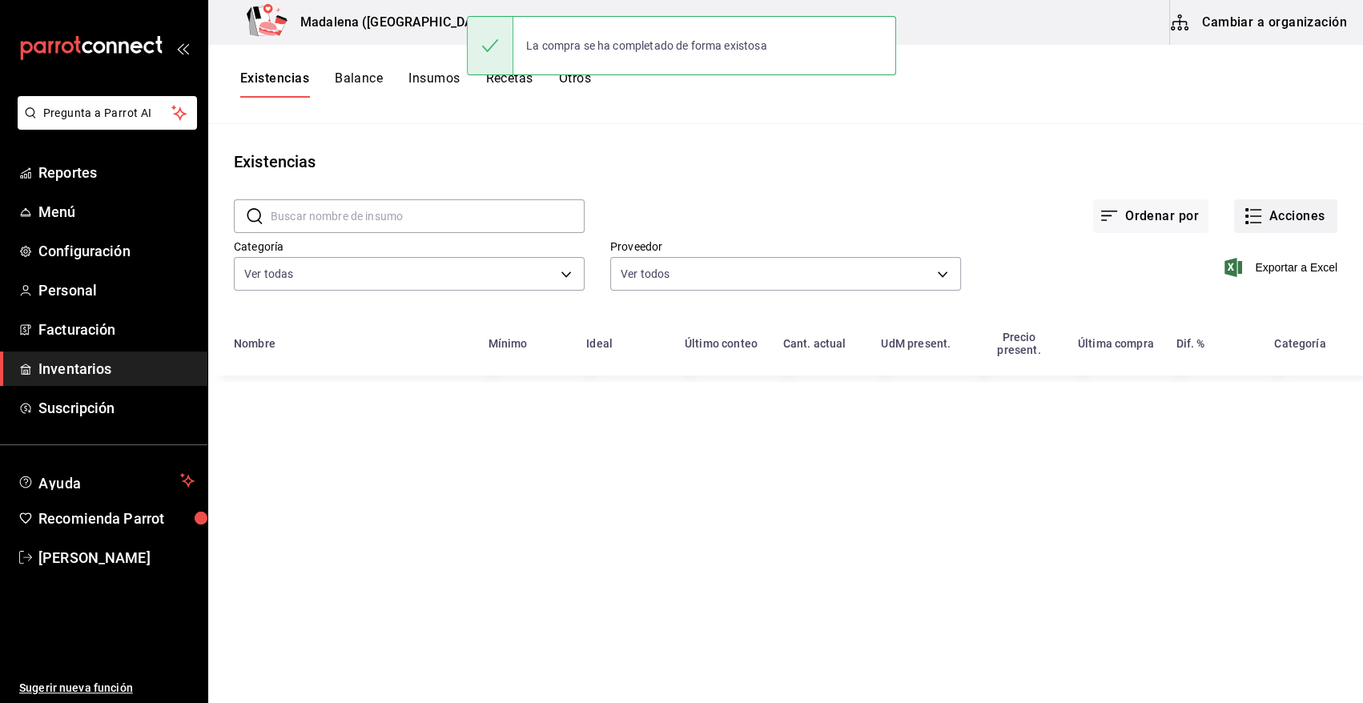
click at [1301, 208] on button "Acciones" at bounding box center [1285, 216] width 103 height 34
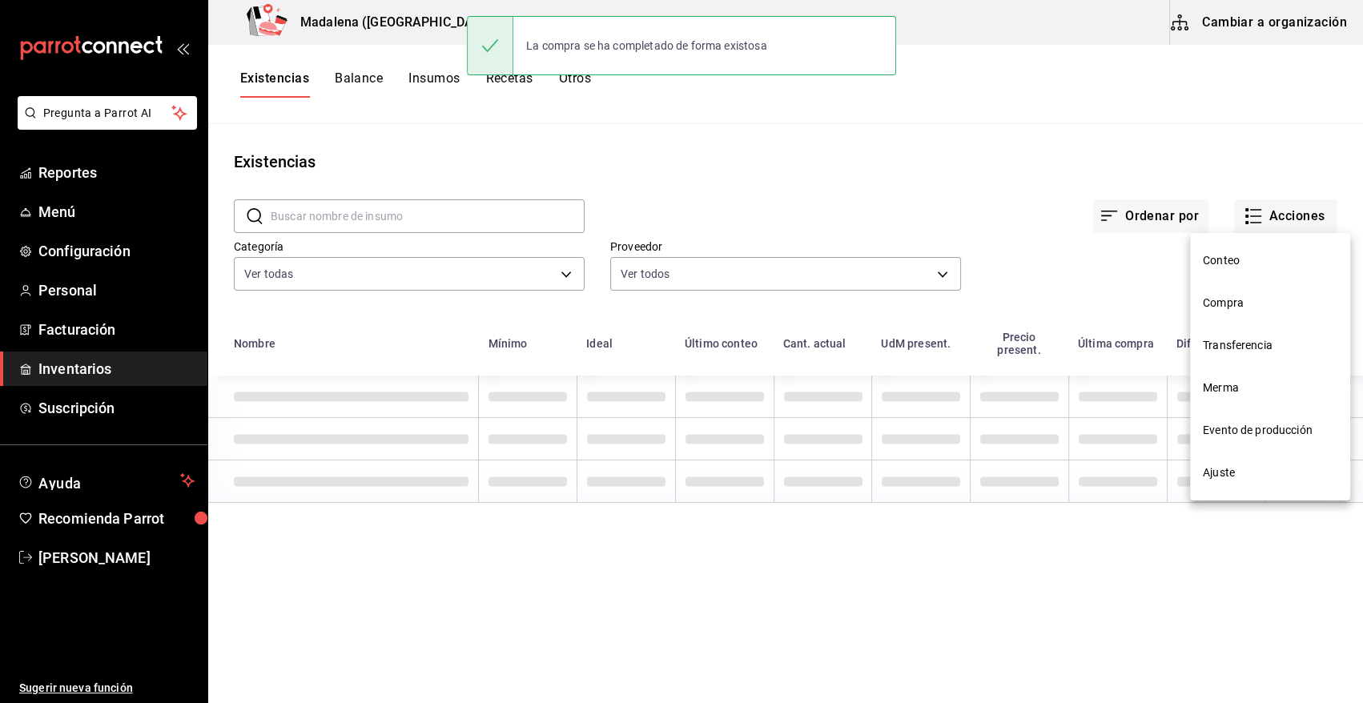
click at [1228, 299] on span "Compra" at bounding box center [1270, 303] width 135 height 17
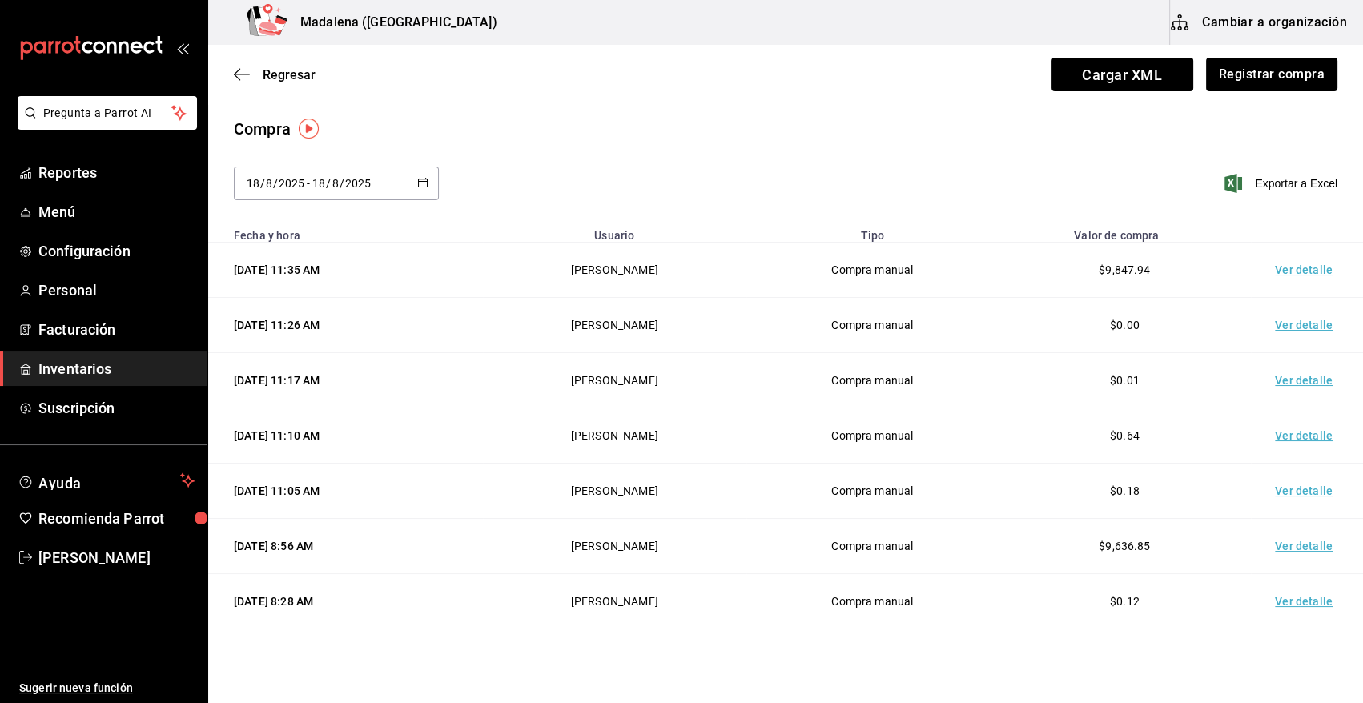
click at [1293, 272] on td "Ver detalle" at bounding box center [1307, 270] width 112 height 55
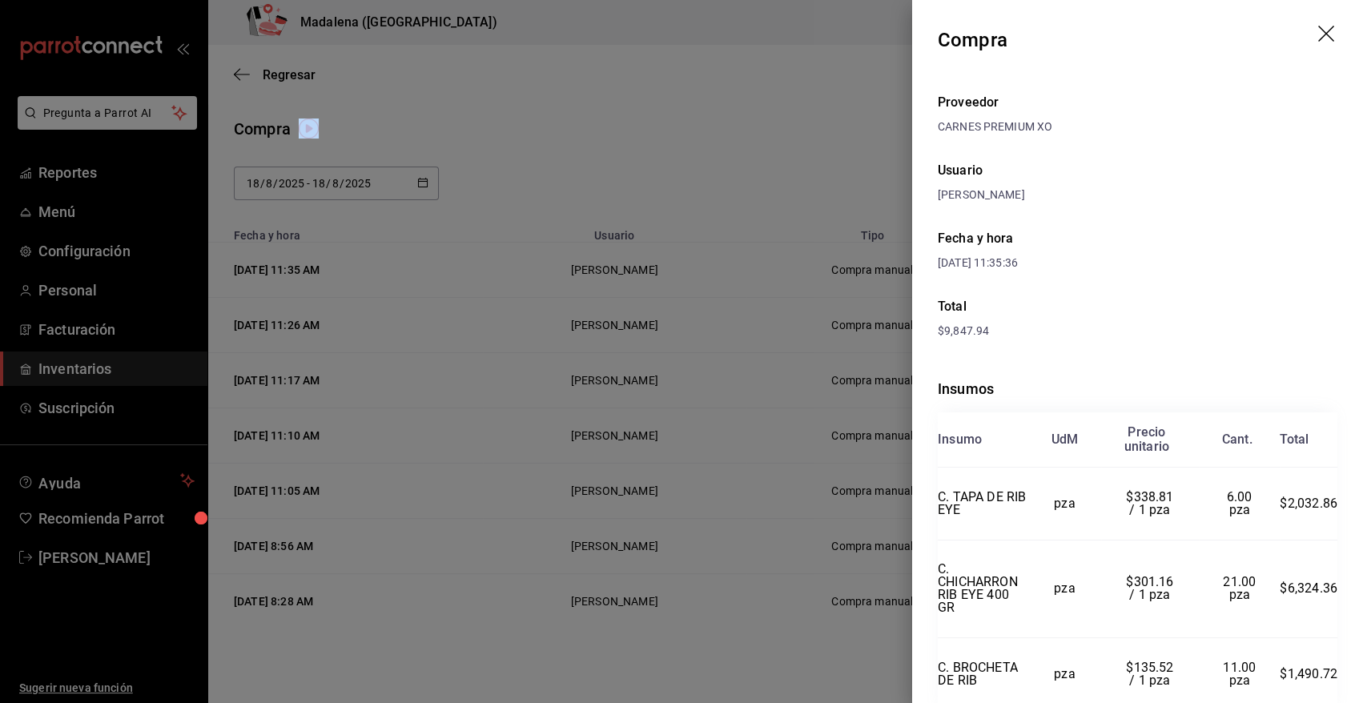
scroll to position [64, 0]
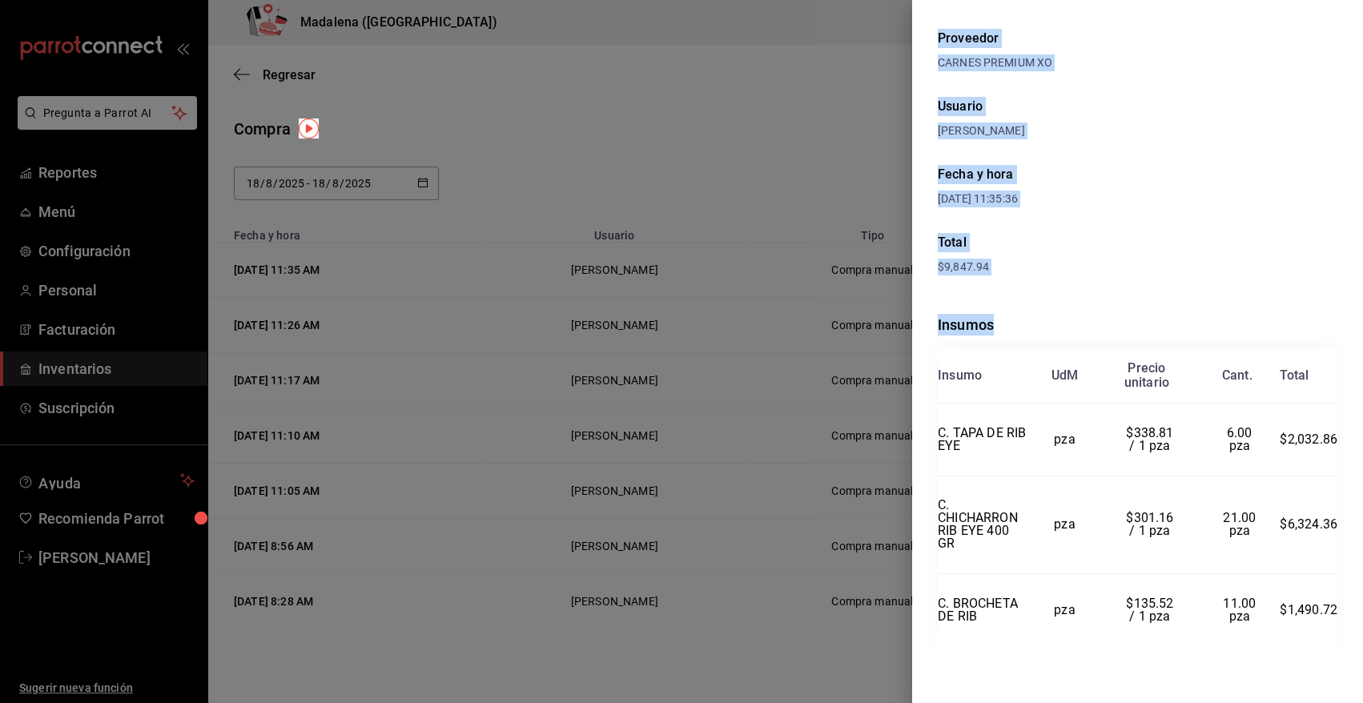
drag, startPoint x: 937, startPoint y: 37, endPoint x: 1330, endPoint y: 592, distance: 680.2
click at [1330, 592] on div "Compra Proveedor CARNES PREMIUM XO Usuario Angy Madalena Fecha y hora 18/08/202…" at bounding box center [1137, 351] width 451 height 703
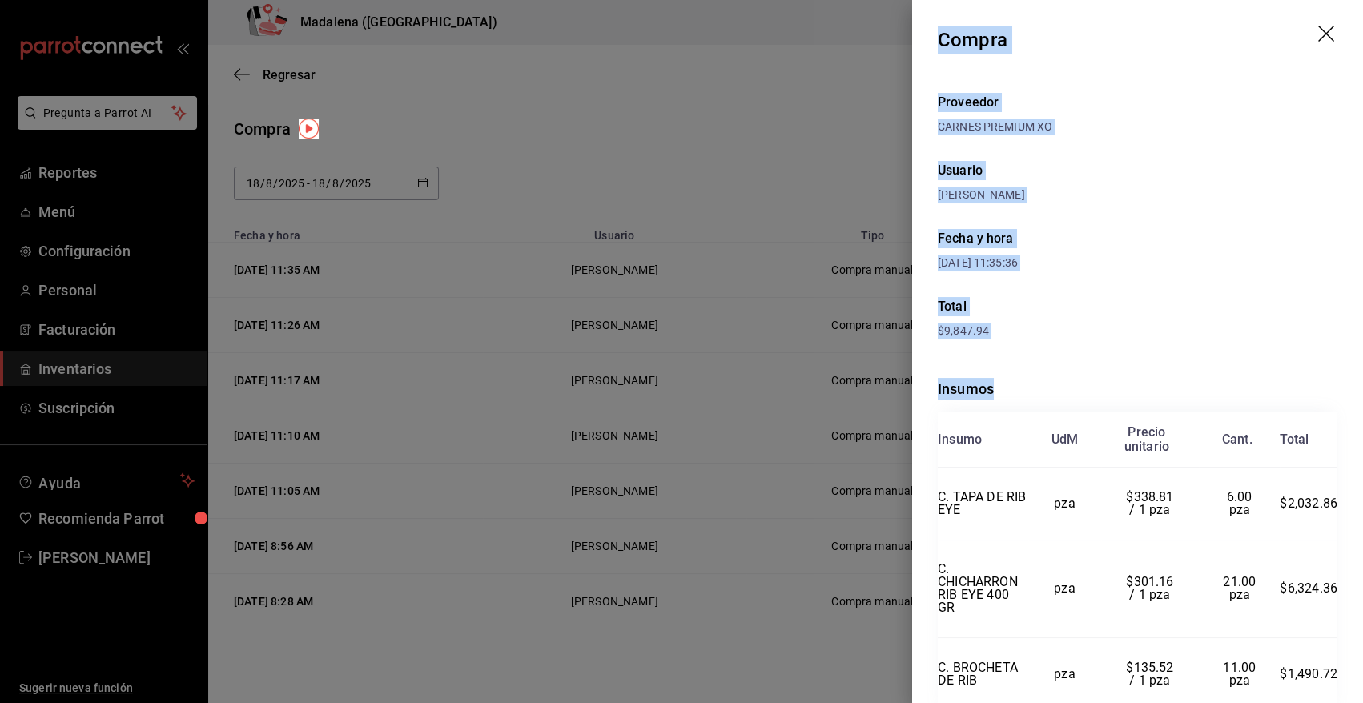
click at [1318, 35] on icon "drag" at bounding box center [1326, 34] width 16 height 16
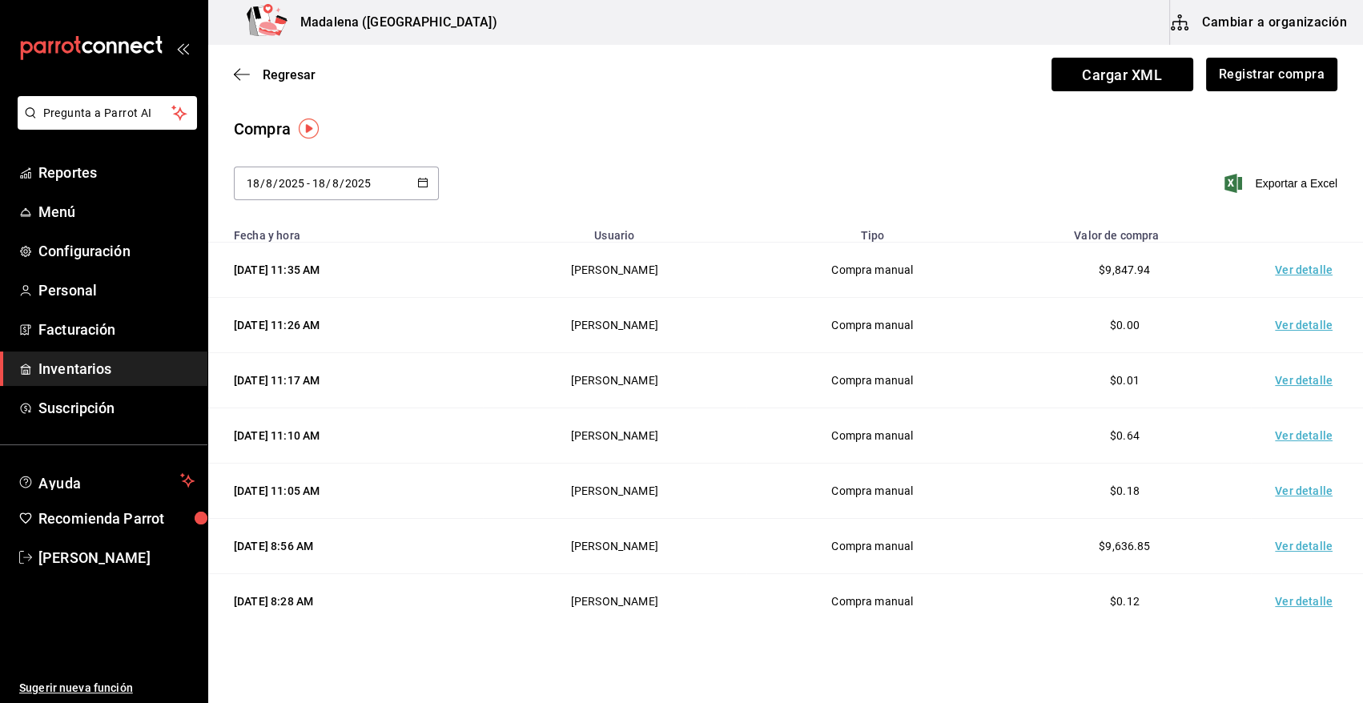
click at [84, 367] on span "Inventarios" at bounding box center [116, 369] width 156 height 22
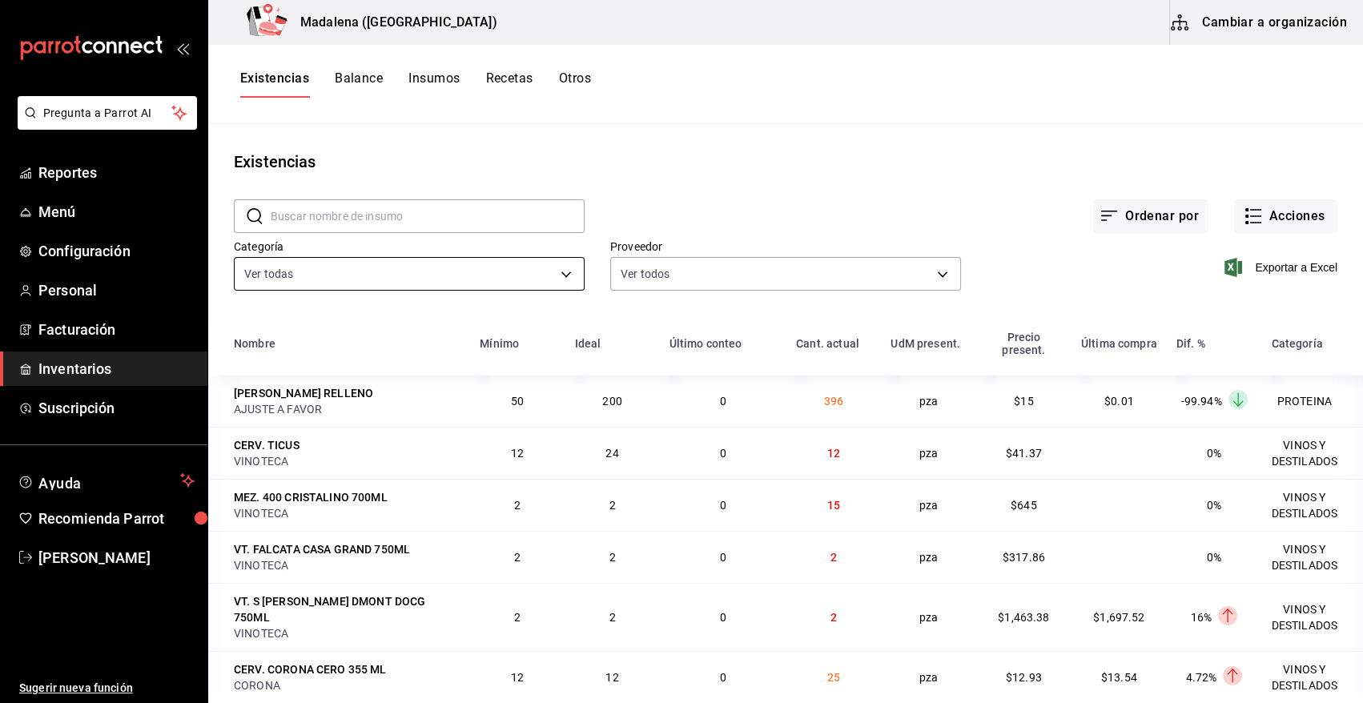
click at [477, 275] on body "Pregunta a Parrot AI Reportes Menú Configuración Personal Facturación Inventari…" at bounding box center [681, 346] width 1363 height 692
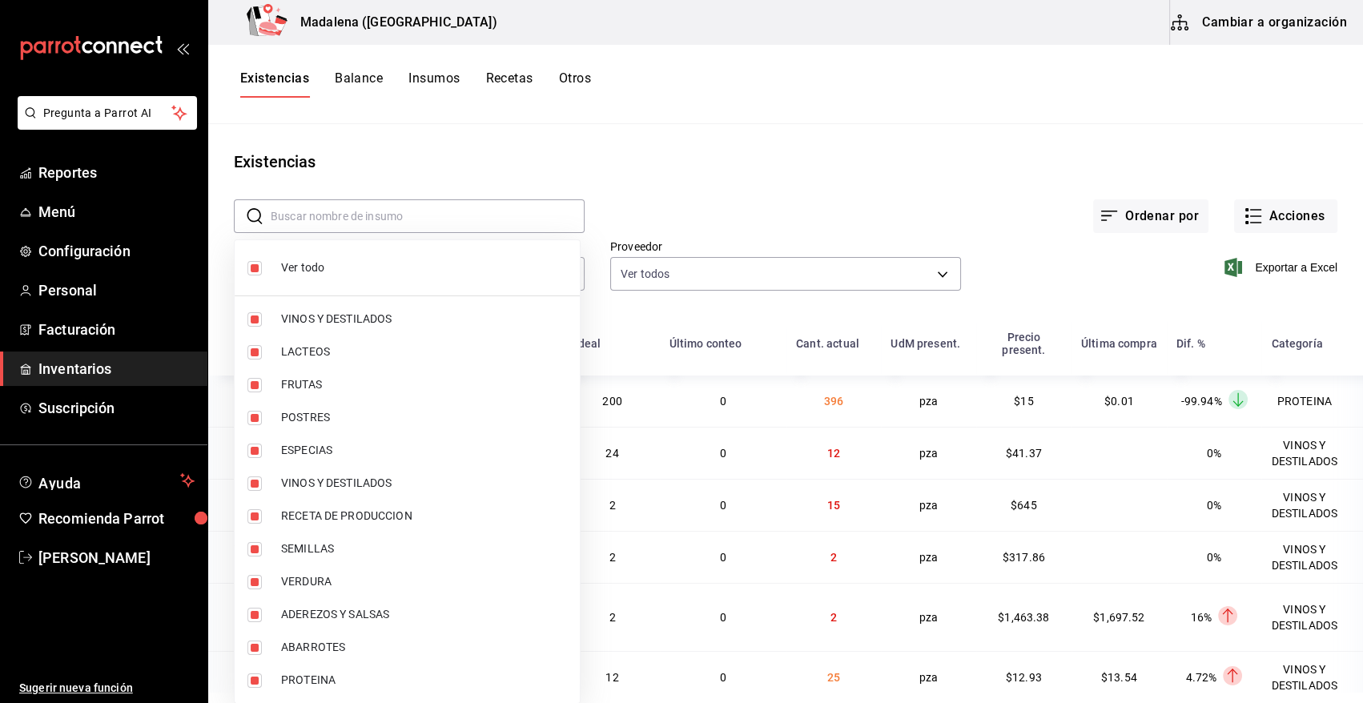
click at [308, 271] on span "Ver todo" at bounding box center [424, 267] width 286 height 17
checkbox input "false"
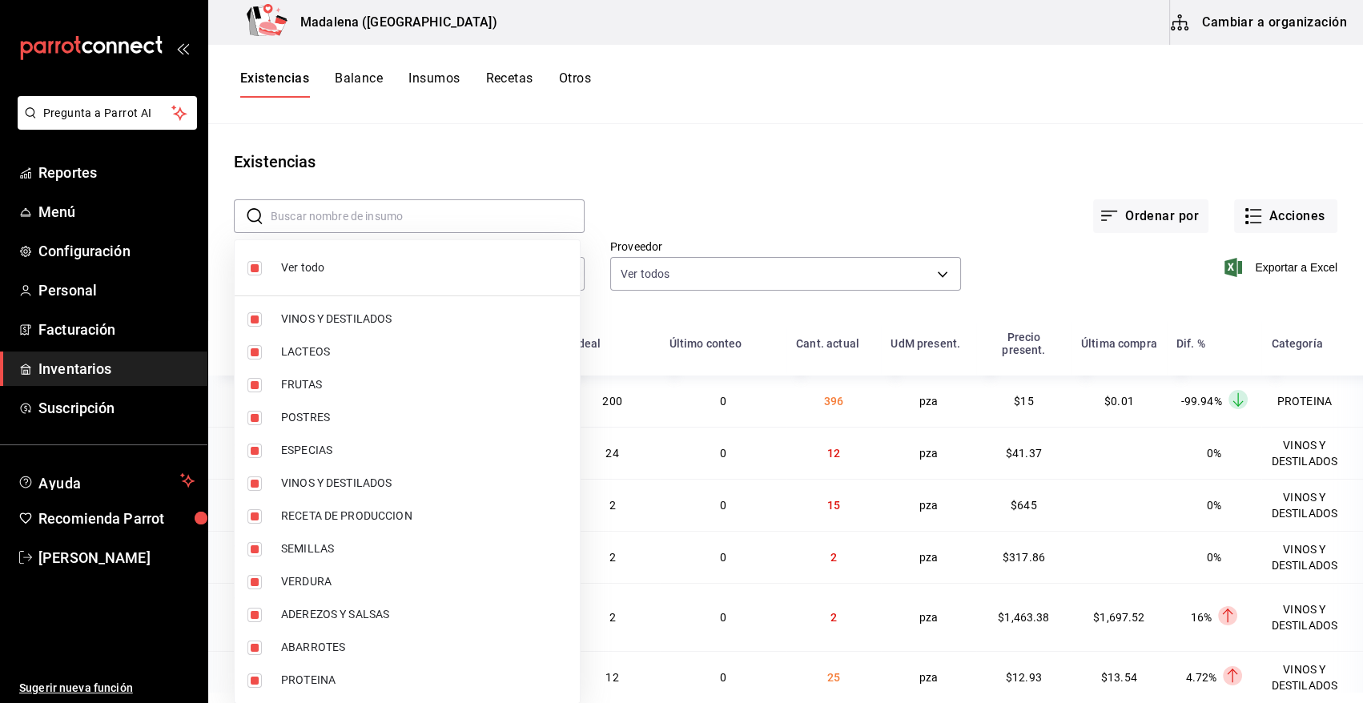
checkbox input "false"
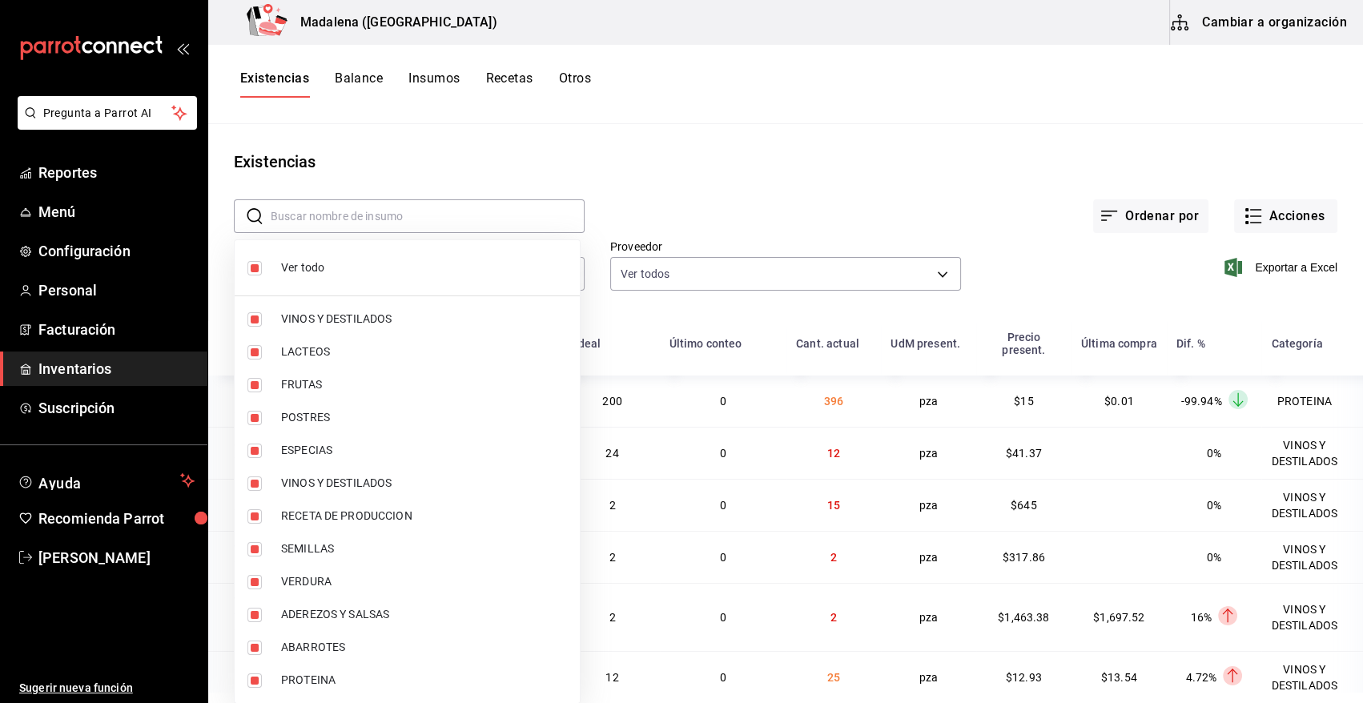
checkbox input "false"
click at [256, 678] on input "checkbox" at bounding box center [254, 681] width 14 height 14
checkbox input "true"
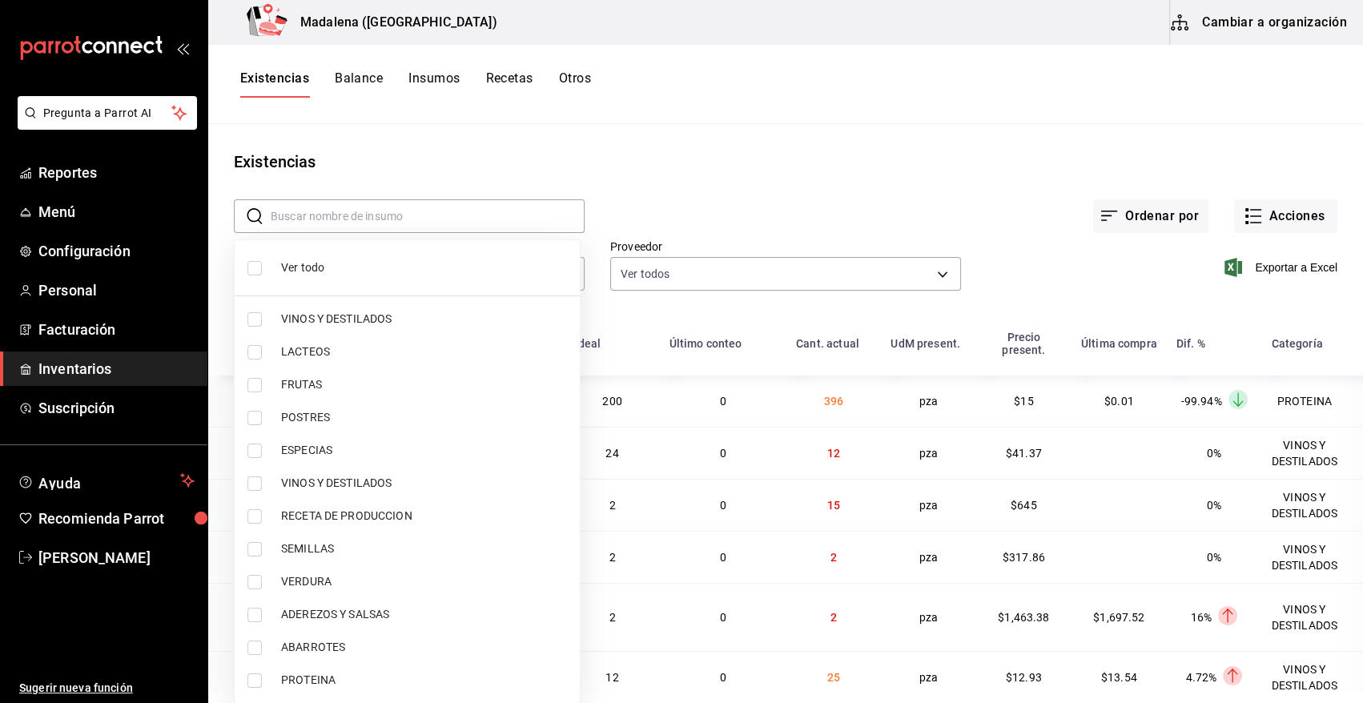
type input "3e90cef9-1dc9-474d-8316-d124f624c148"
click at [812, 193] on div at bounding box center [681, 351] width 1363 height 703
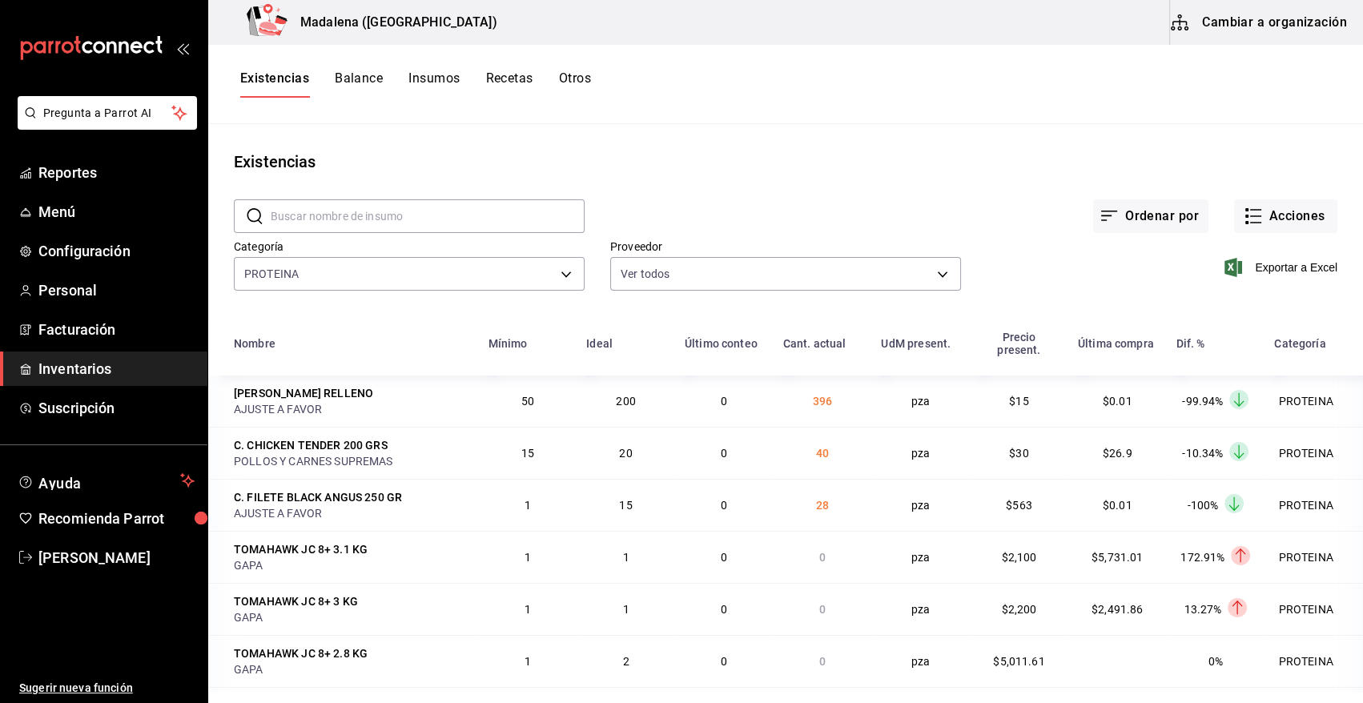
click at [1225, 267] on icon "button" at bounding box center [1234, 267] width 18 height 19
click at [401, 207] on input "text" at bounding box center [428, 216] width 314 height 32
type input "CERV"
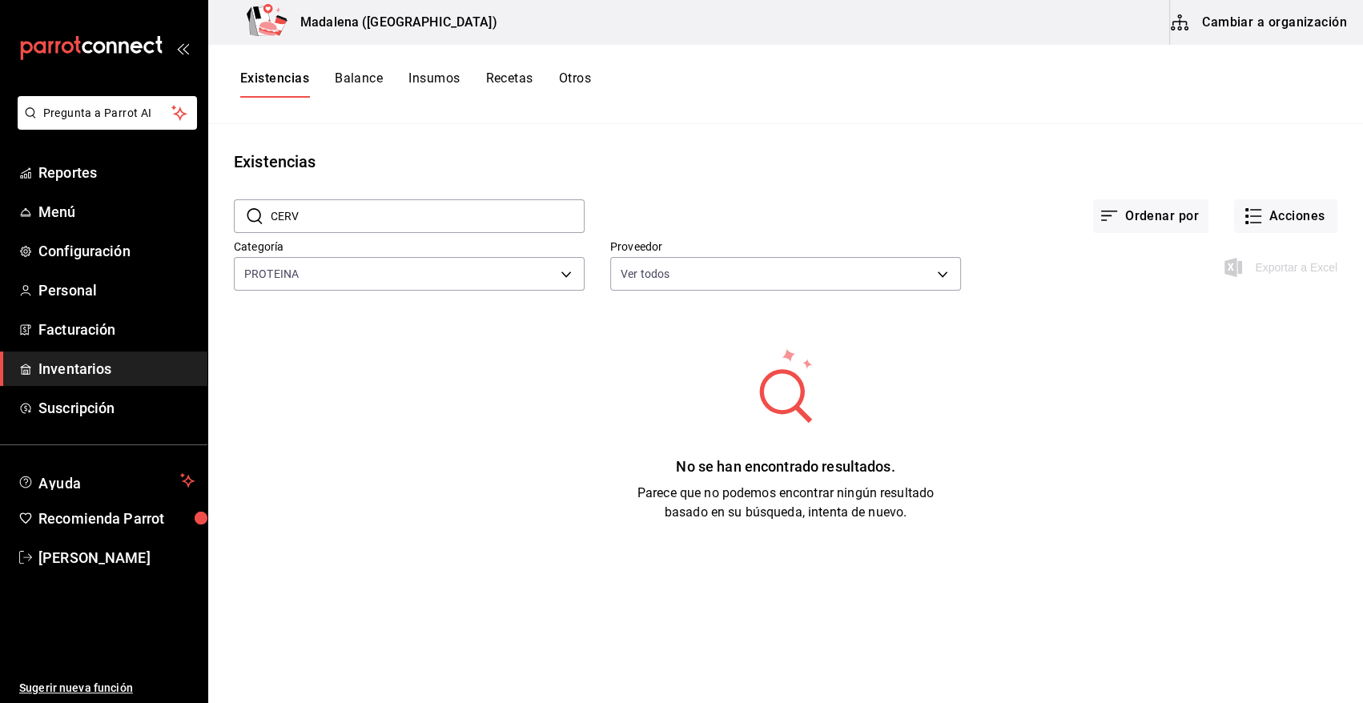
click at [432, 218] on input "CERV" at bounding box center [428, 216] width 314 height 32
click at [789, 157] on div "Existencias" at bounding box center [785, 162] width 1155 height 24
click at [94, 368] on span "Inventarios" at bounding box center [116, 369] width 156 height 22
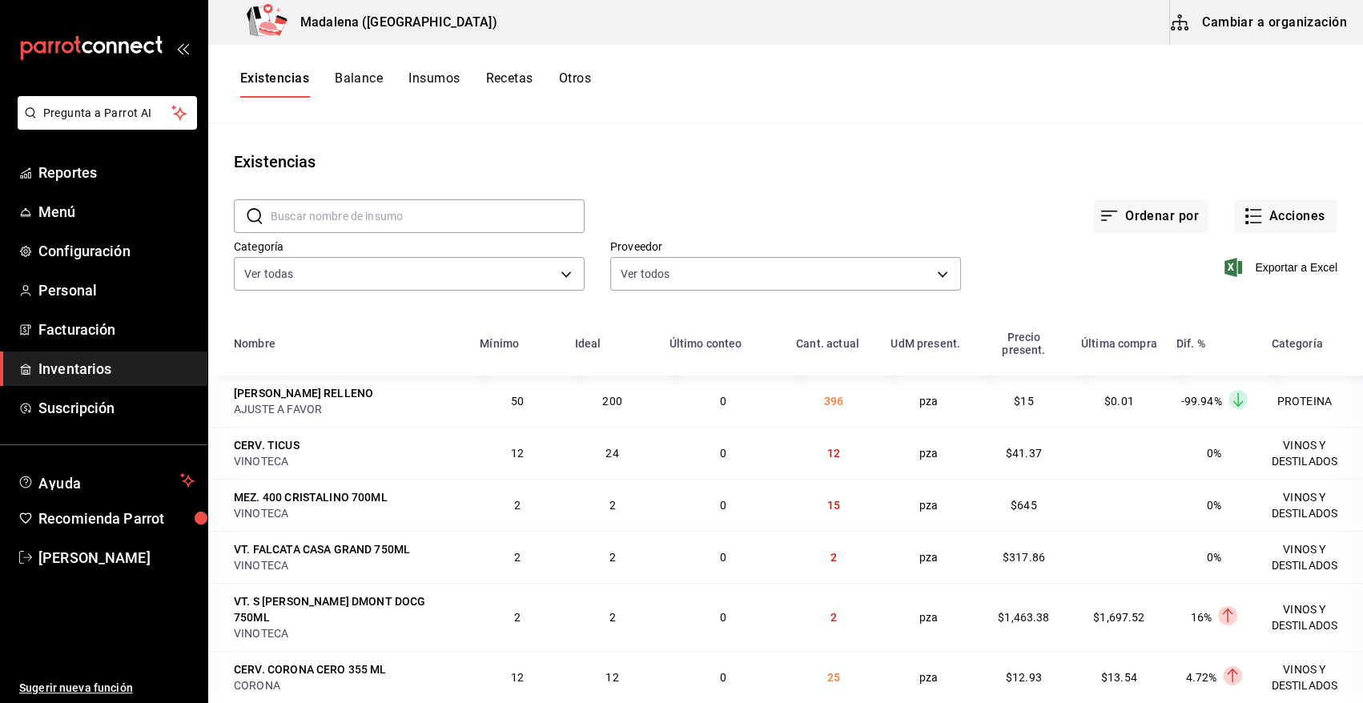
click at [324, 215] on input "text" at bounding box center [428, 216] width 314 height 32
type input "CER"
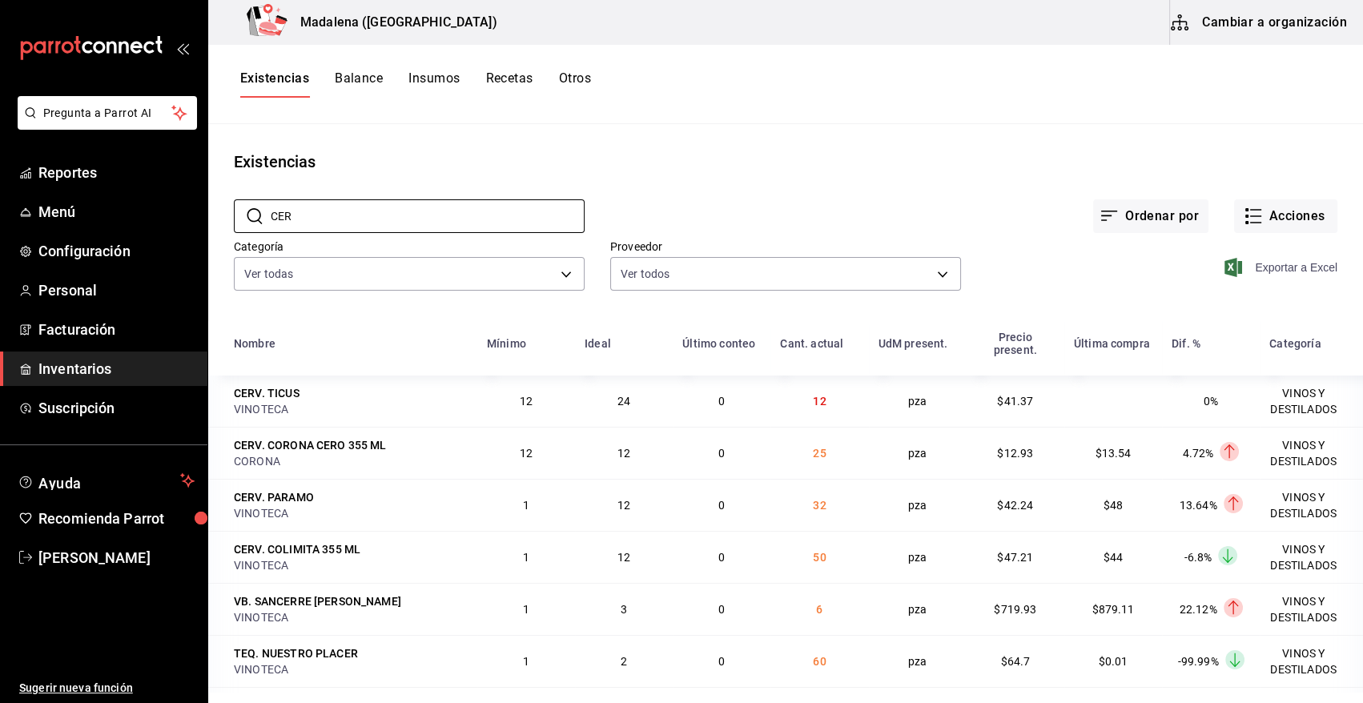
click at [1307, 269] on span "Exportar a Excel" at bounding box center [1283, 267] width 110 height 19
